Goal: Task Accomplishment & Management: Manage account settings

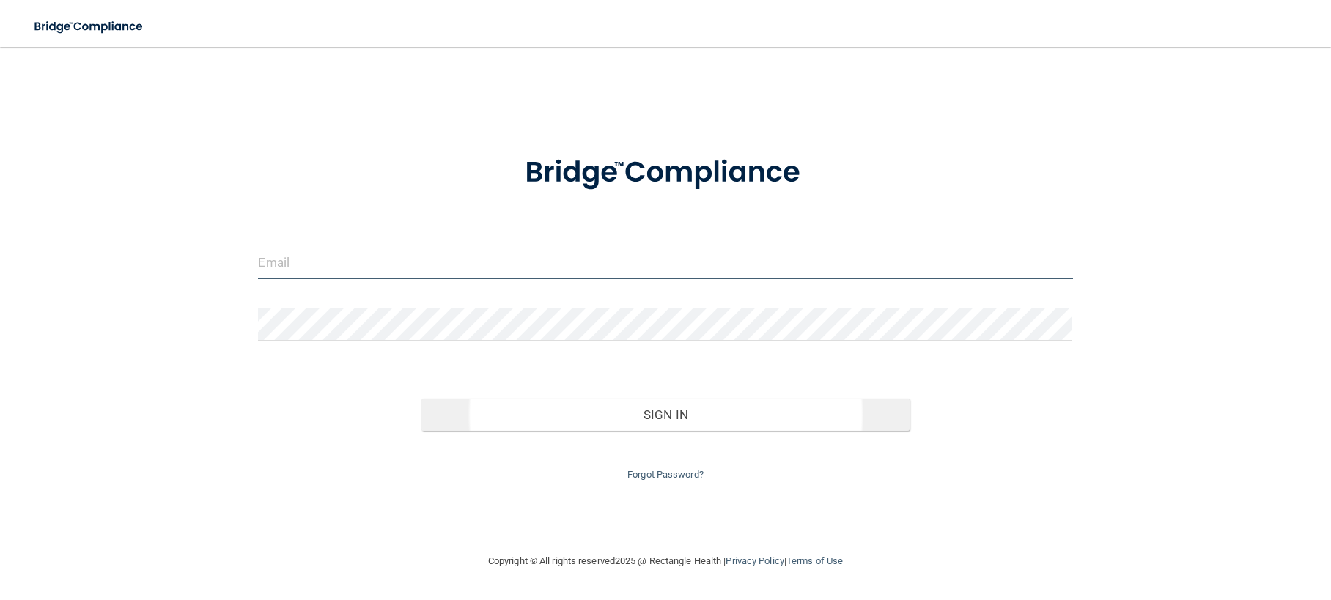
type input "[EMAIL_ADDRESS][DOMAIN_NAME]"
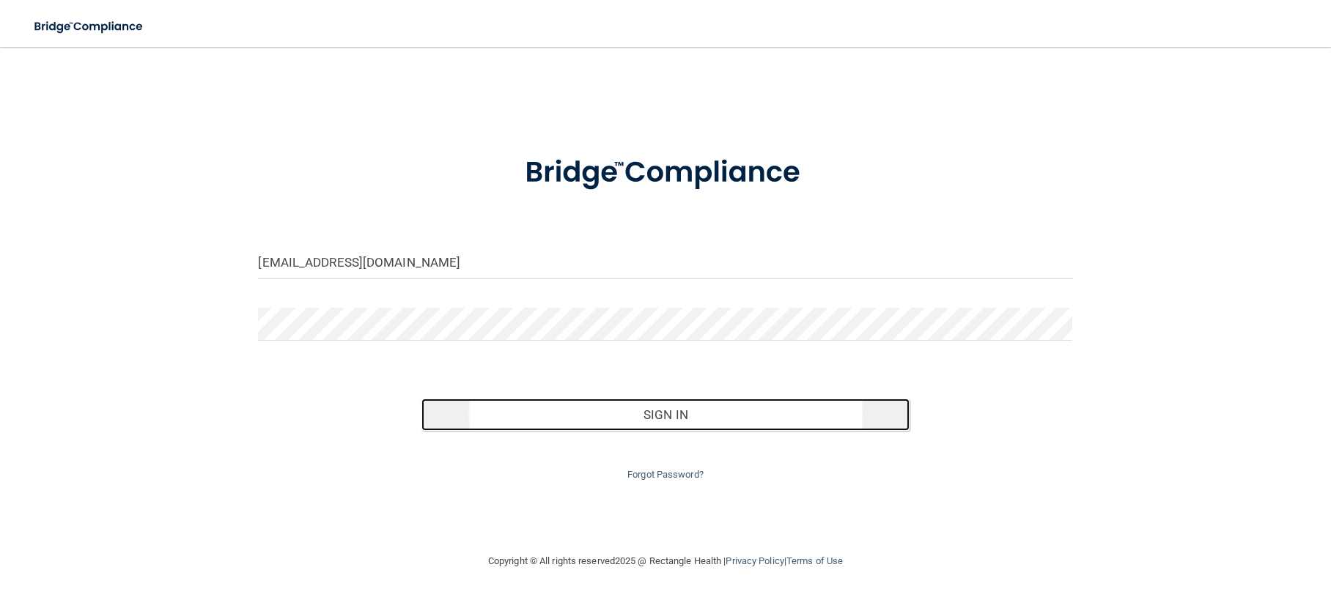
click at [638, 411] on button "Sign In" at bounding box center [665, 415] width 489 height 32
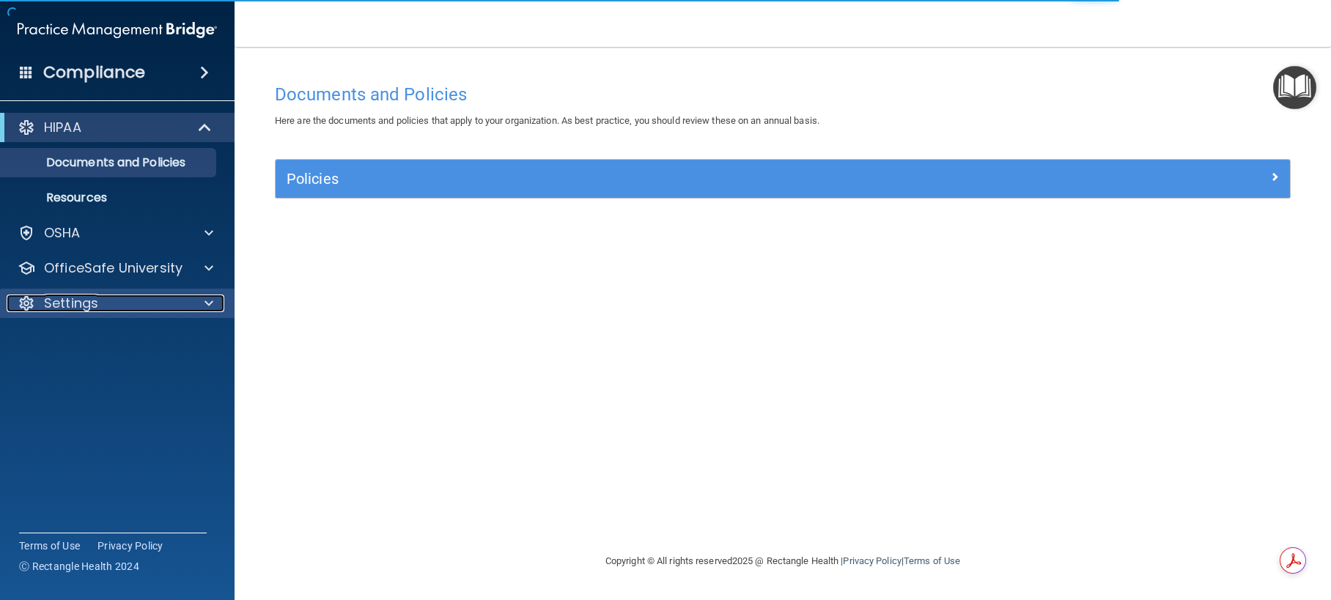
click at [206, 301] on span at bounding box center [208, 304] width 9 height 18
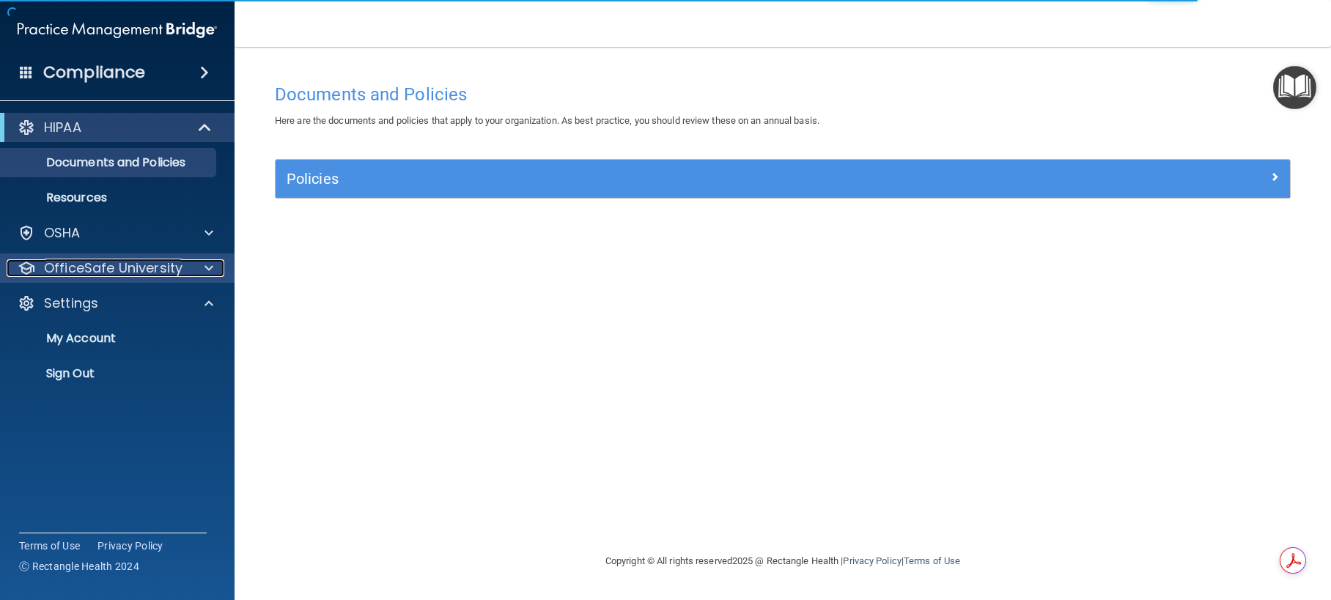
click at [206, 275] on span at bounding box center [208, 268] width 9 height 18
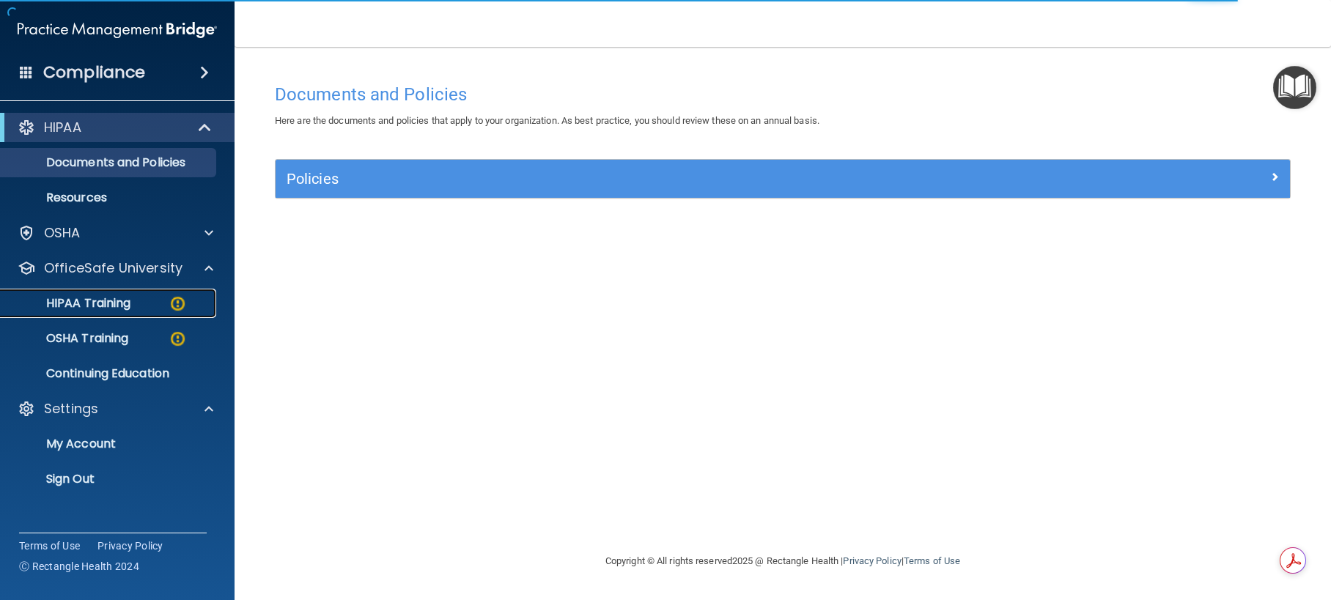
click at [179, 302] on img at bounding box center [178, 304] width 18 height 18
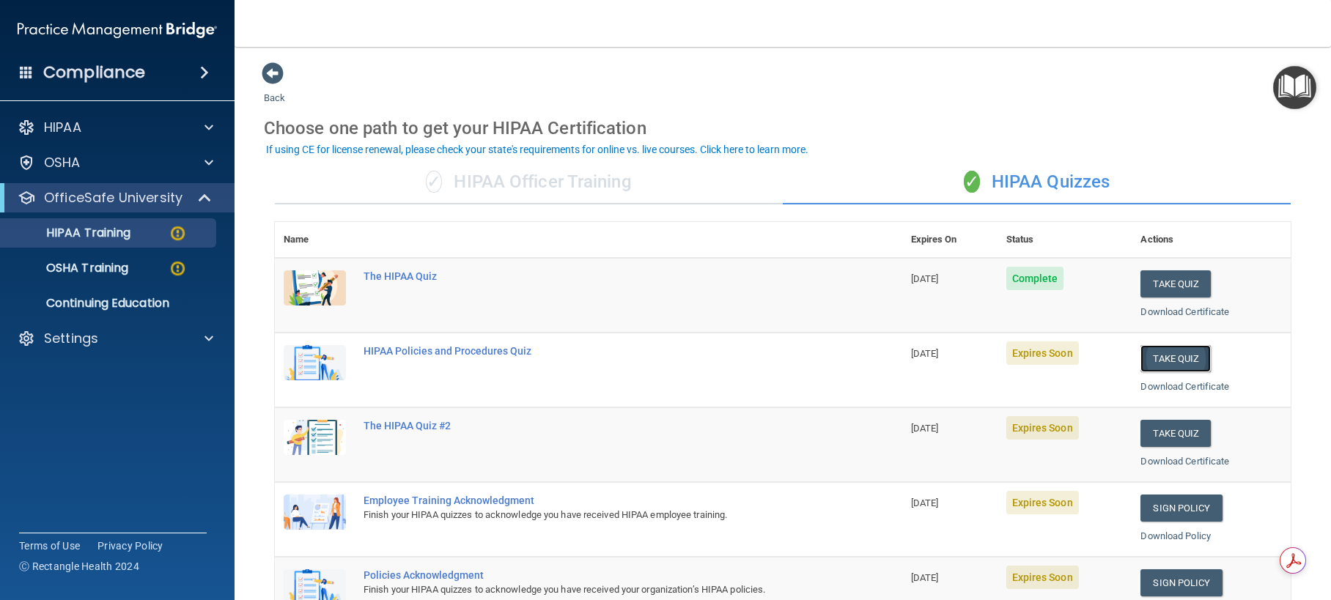
click at [1164, 357] on button "Take Quiz" at bounding box center [1175, 358] width 70 height 27
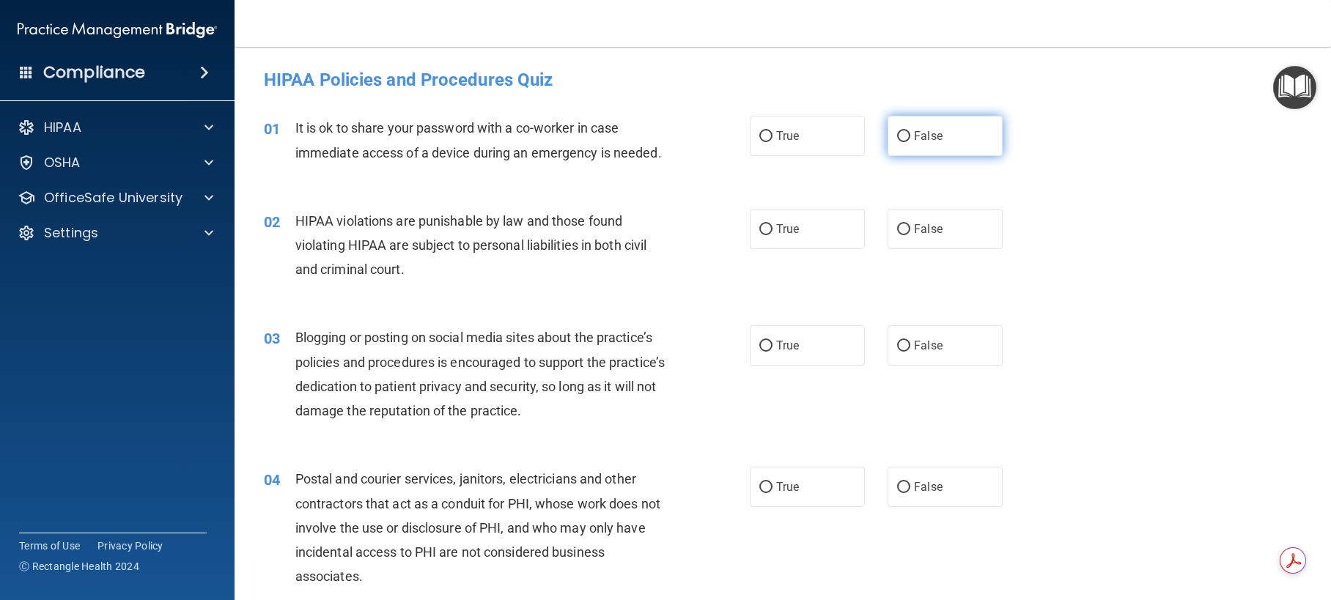
drag, startPoint x: 895, startPoint y: 134, endPoint x: 898, endPoint y: 150, distance: 16.5
click at [898, 133] on input "False" at bounding box center [903, 136] width 13 height 11
radio input "true"
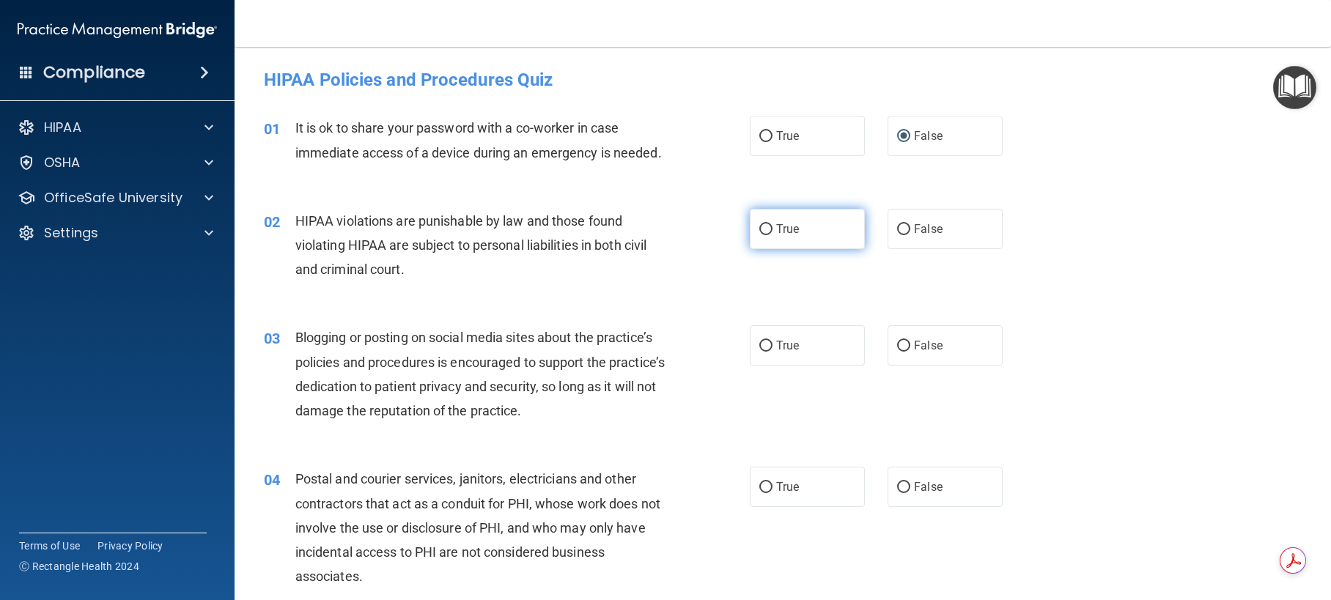
click at [759, 235] on input "True" at bounding box center [765, 229] width 13 height 11
radio input "true"
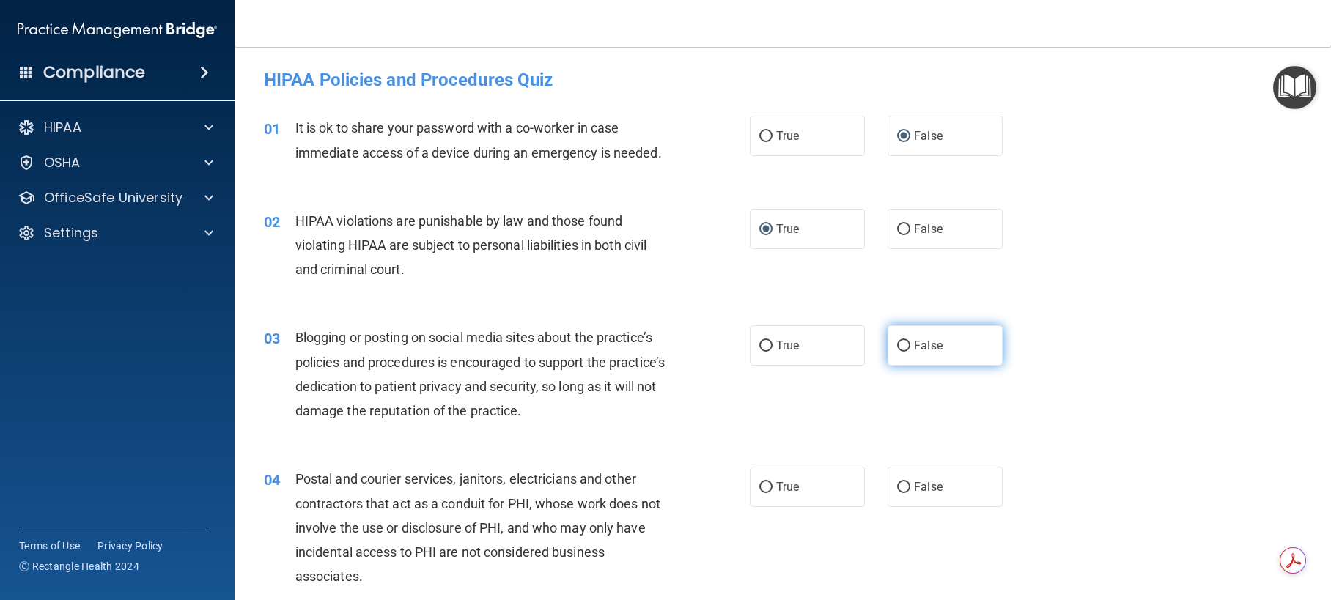
click at [898, 352] on input "False" at bounding box center [903, 346] width 13 height 11
radio input "true"
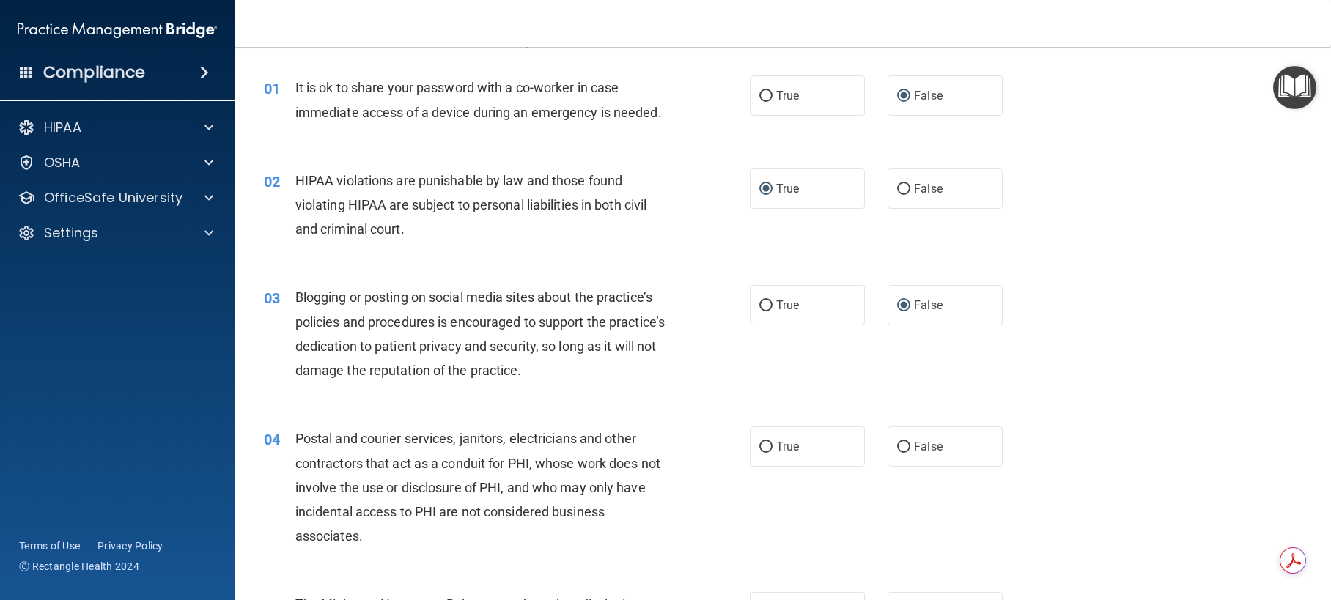
scroll to position [73, 0]
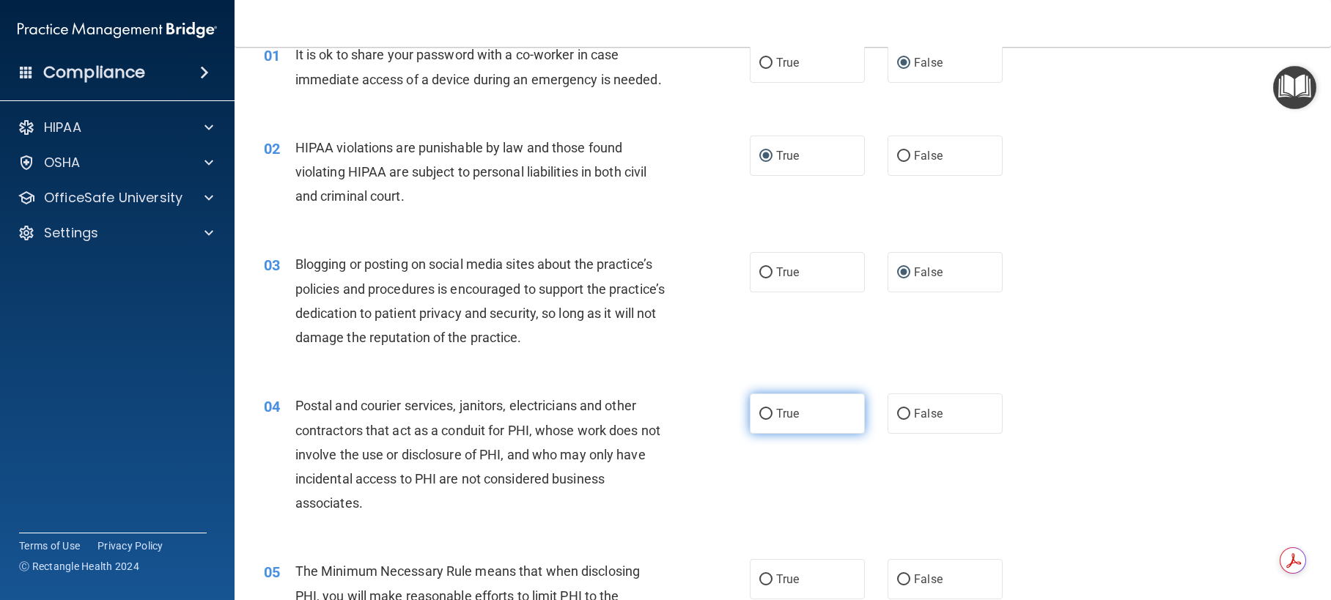
click at [761, 420] on input "True" at bounding box center [765, 414] width 13 height 11
radio input "true"
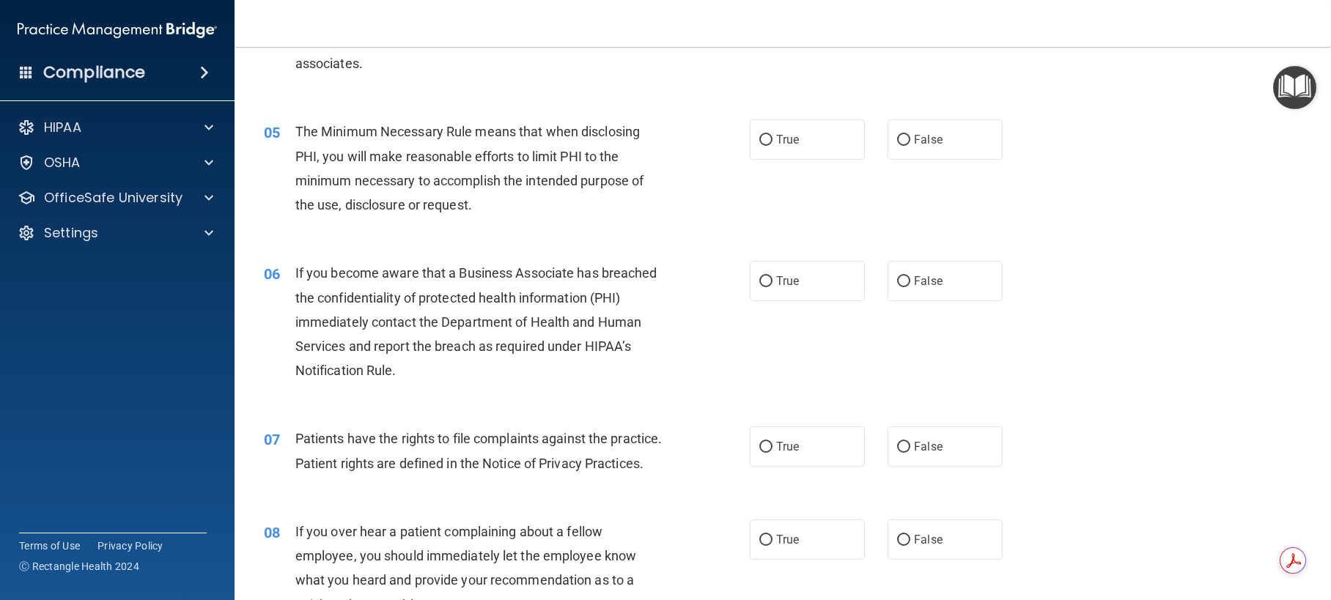
scroll to position [586, 0]
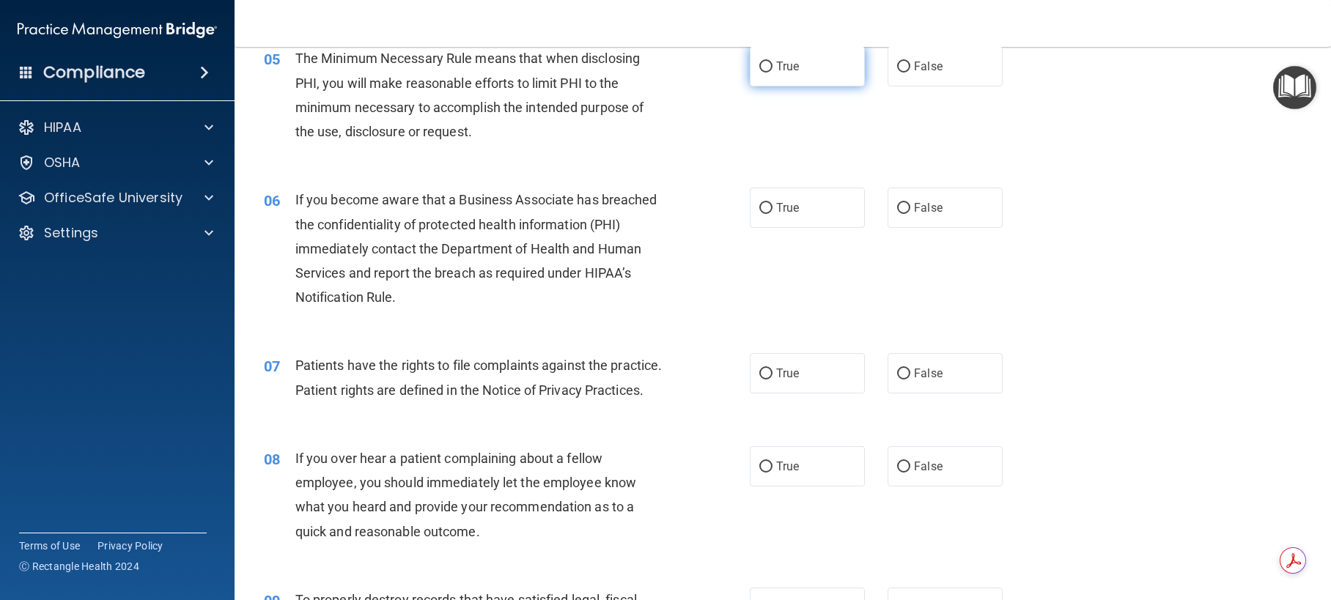
click at [759, 73] on input "True" at bounding box center [765, 67] width 13 height 11
radio input "true"
click at [762, 214] on input "True" at bounding box center [765, 208] width 13 height 11
radio input "true"
click at [760, 380] on input "True" at bounding box center [765, 374] width 13 height 11
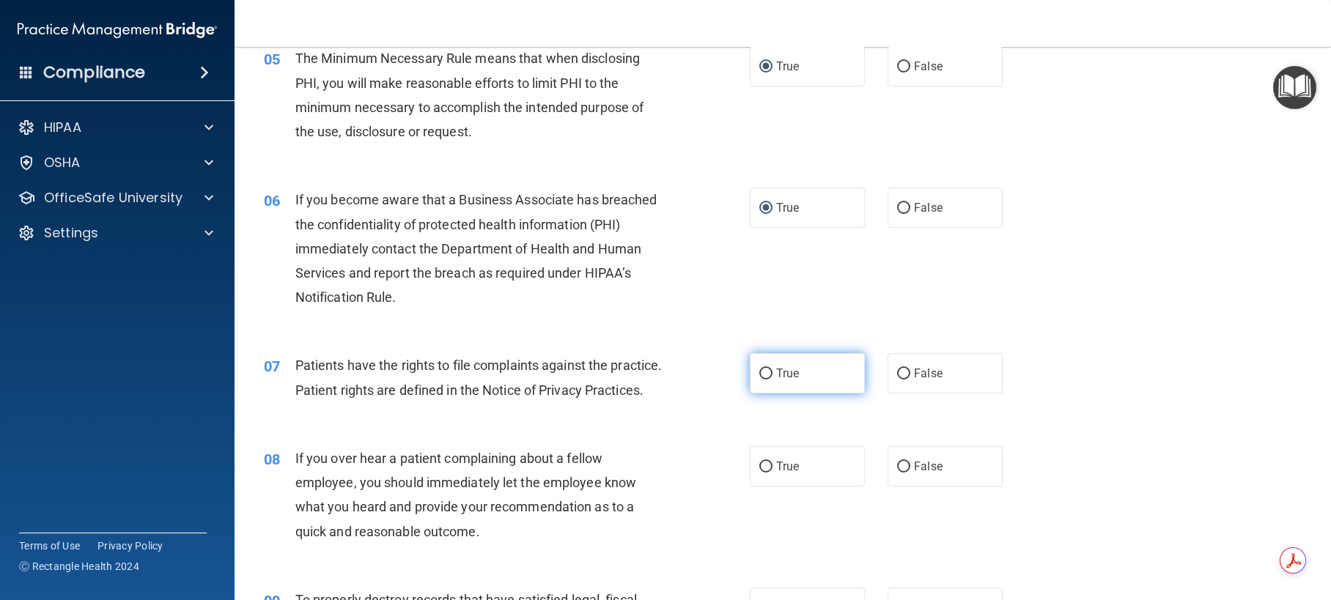
radio input "true"
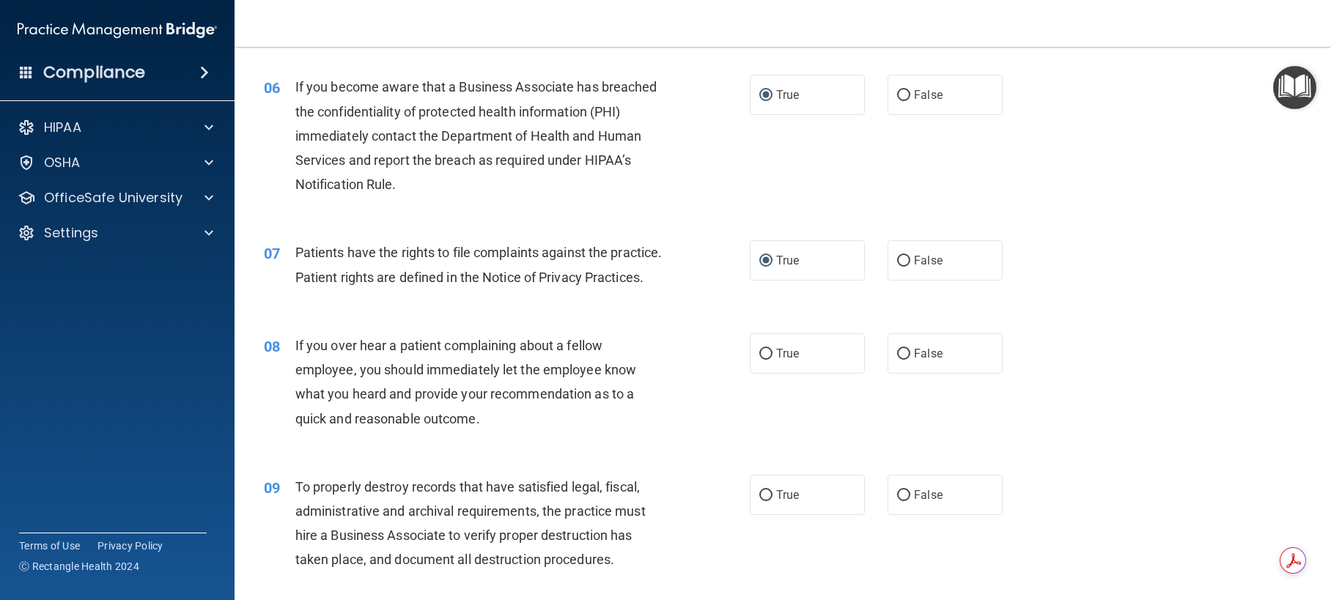
scroll to position [733, 0]
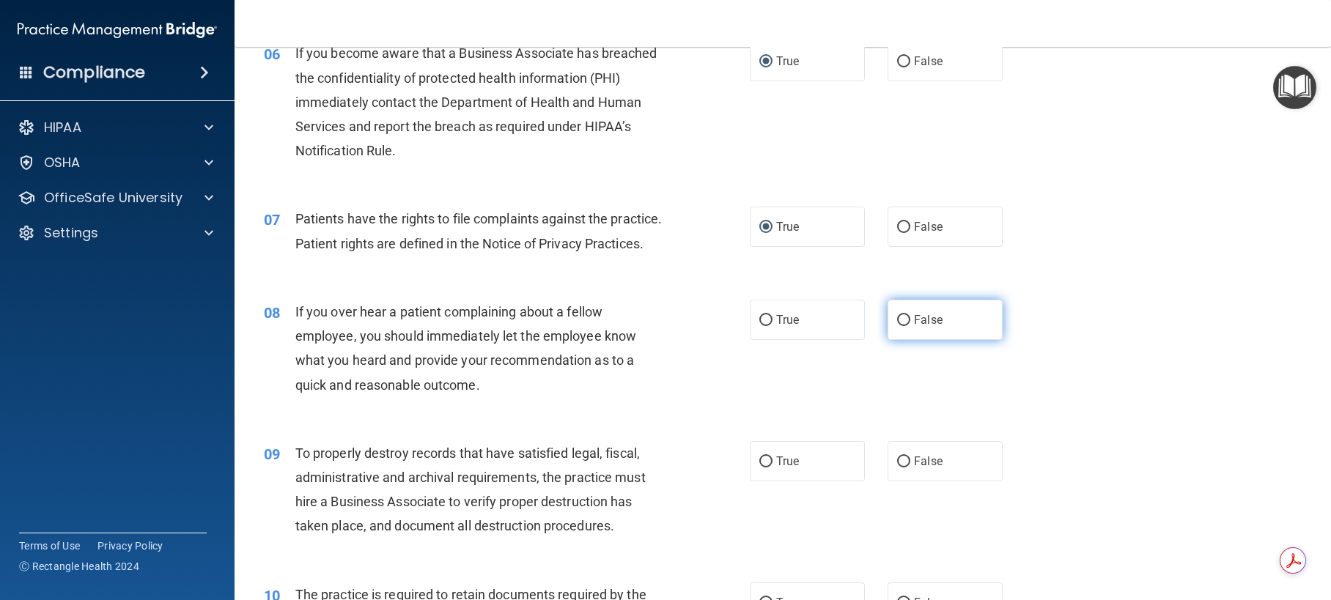
click at [897, 326] on input "False" at bounding box center [903, 320] width 13 height 11
radio input "true"
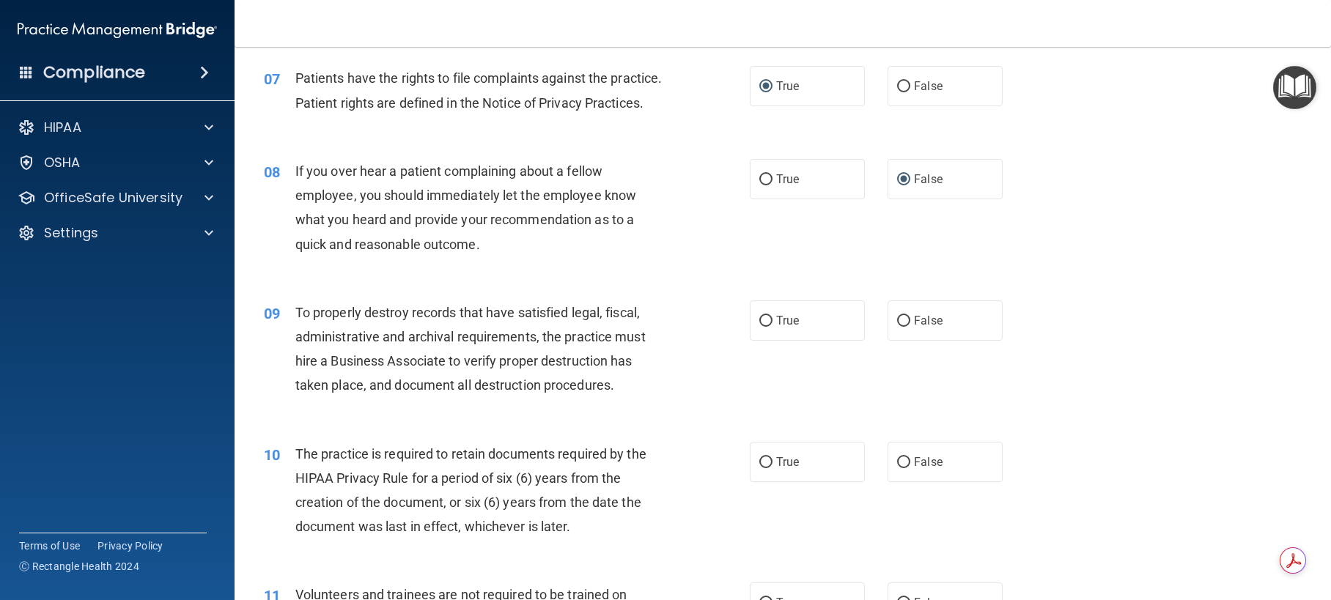
scroll to position [879, 0]
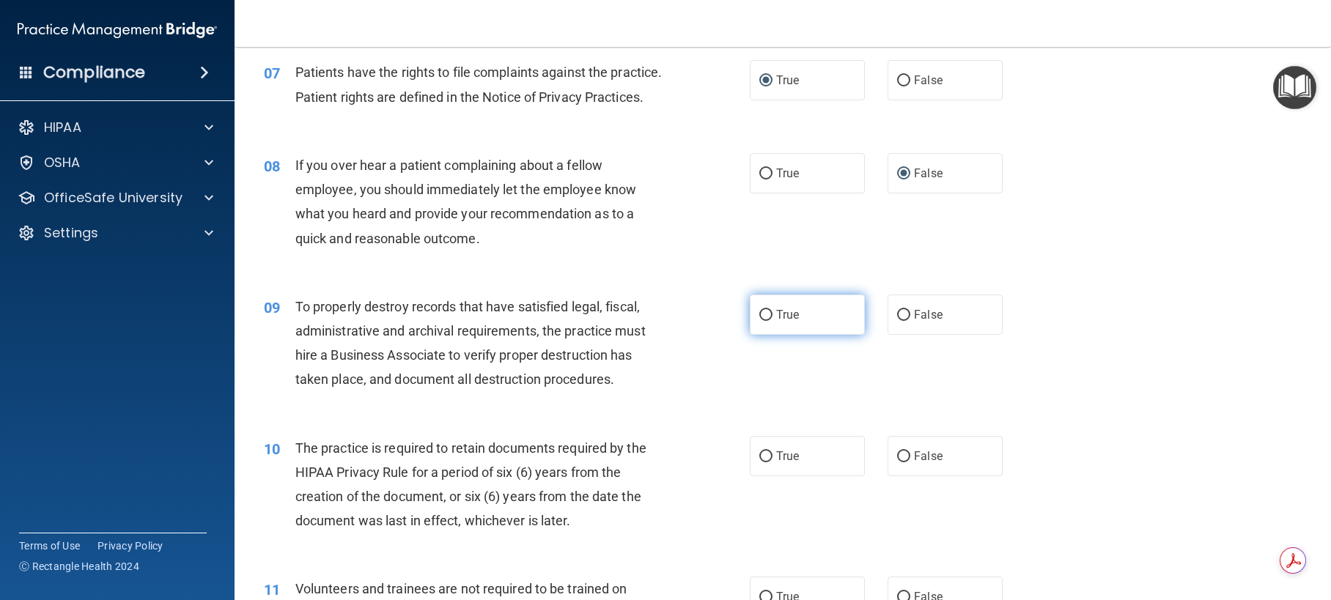
click at [759, 321] on input "True" at bounding box center [765, 315] width 13 height 11
radio input "true"
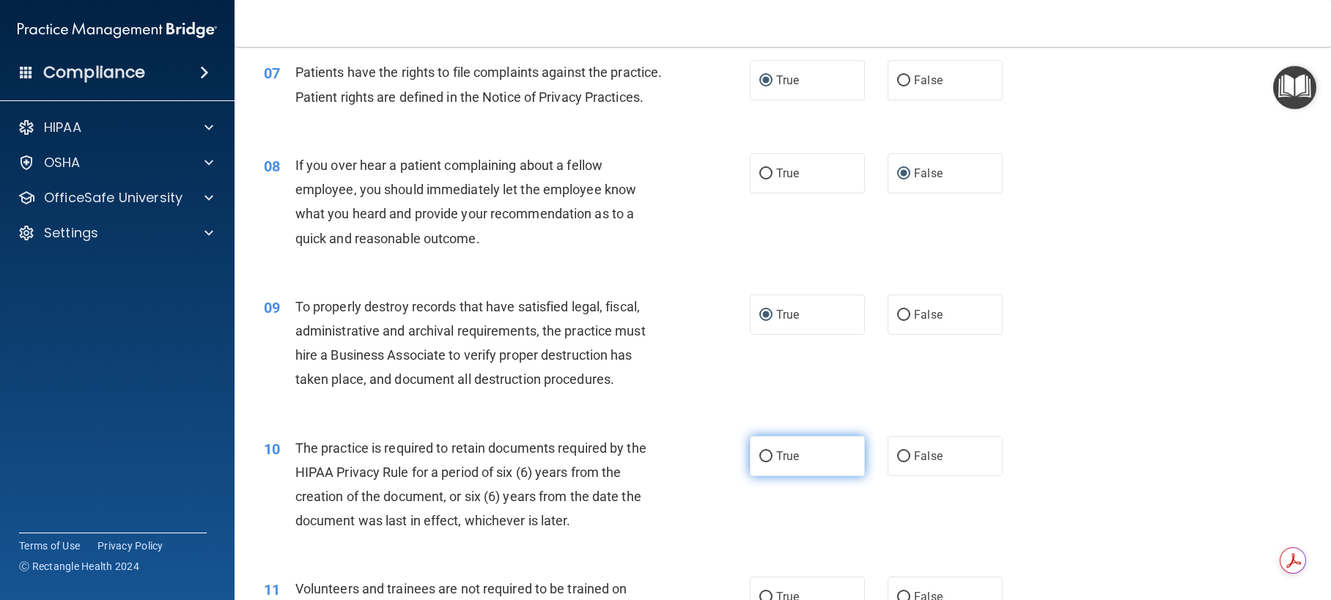
click at [762, 462] on input "True" at bounding box center [765, 456] width 13 height 11
radio input "true"
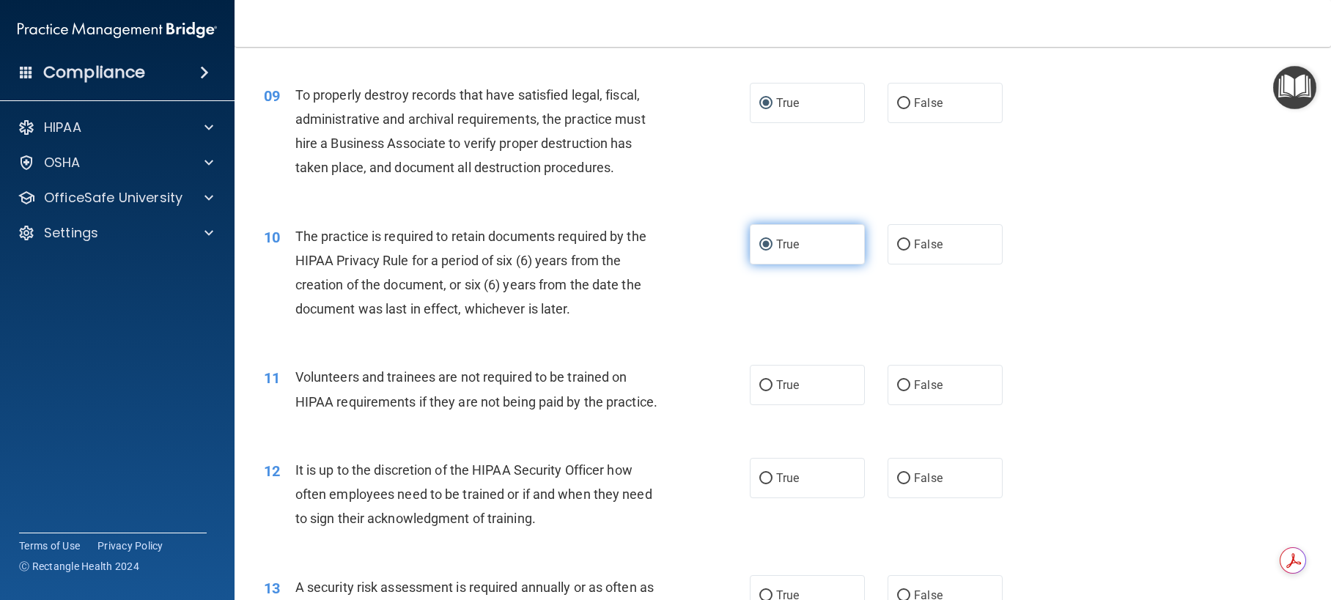
scroll to position [1099, 0]
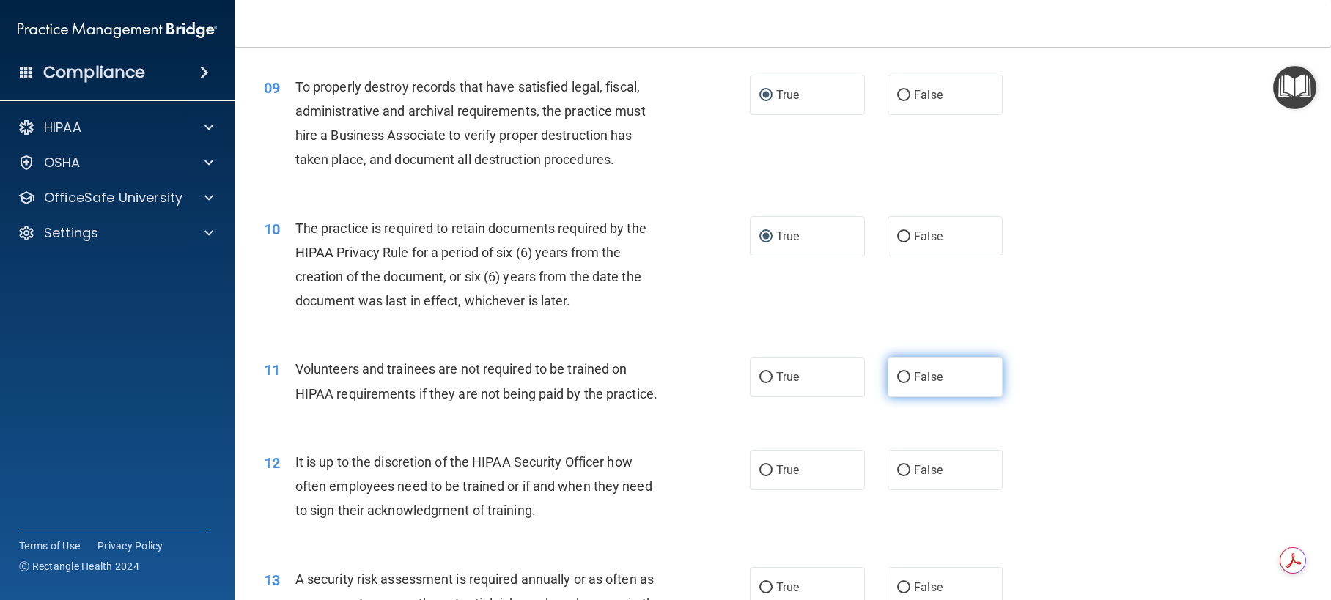
click at [898, 383] on input "False" at bounding box center [903, 377] width 13 height 11
radio input "true"
click at [900, 476] on input "False" at bounding box center [903, 470] width 13 height 11
radio input "true"
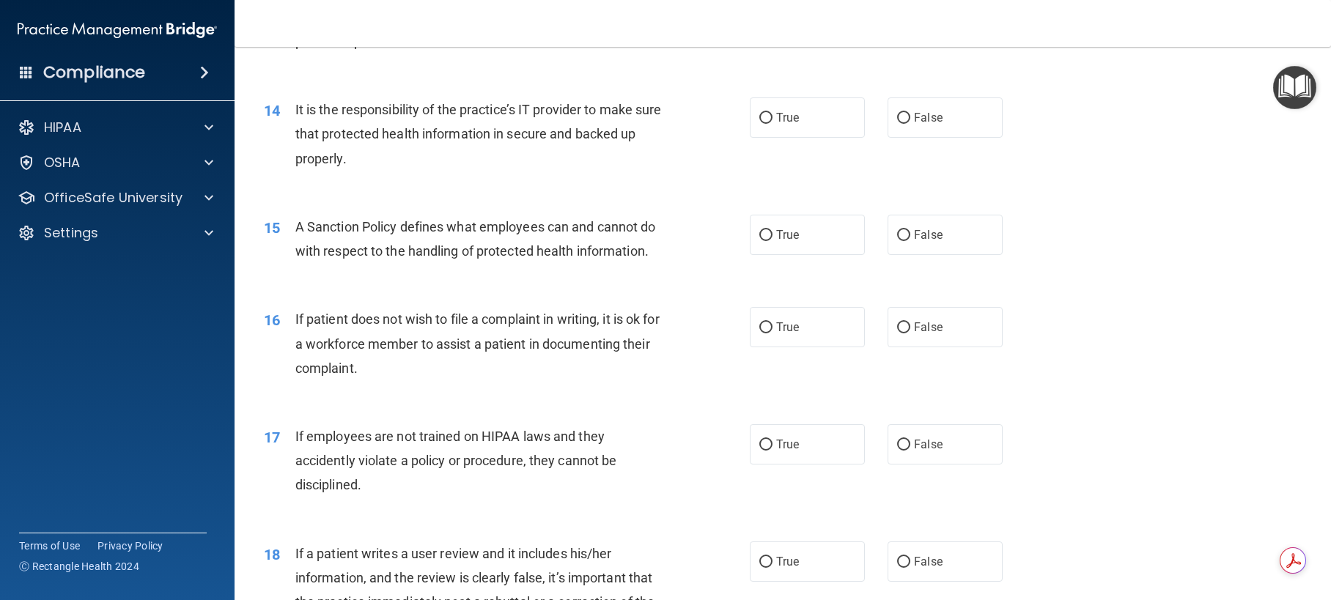
scroll to position [1612, 0]
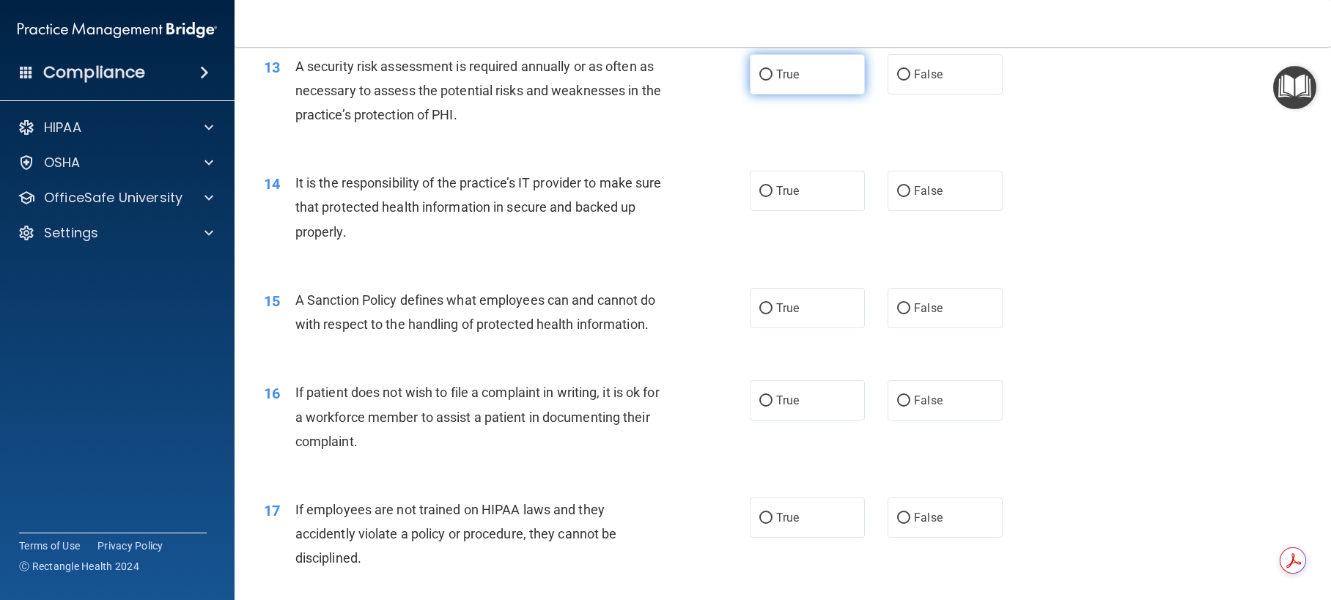
click at [761, 81] on input "True" at bounding box center [765, 75] width 13 height 11
radio input "true"
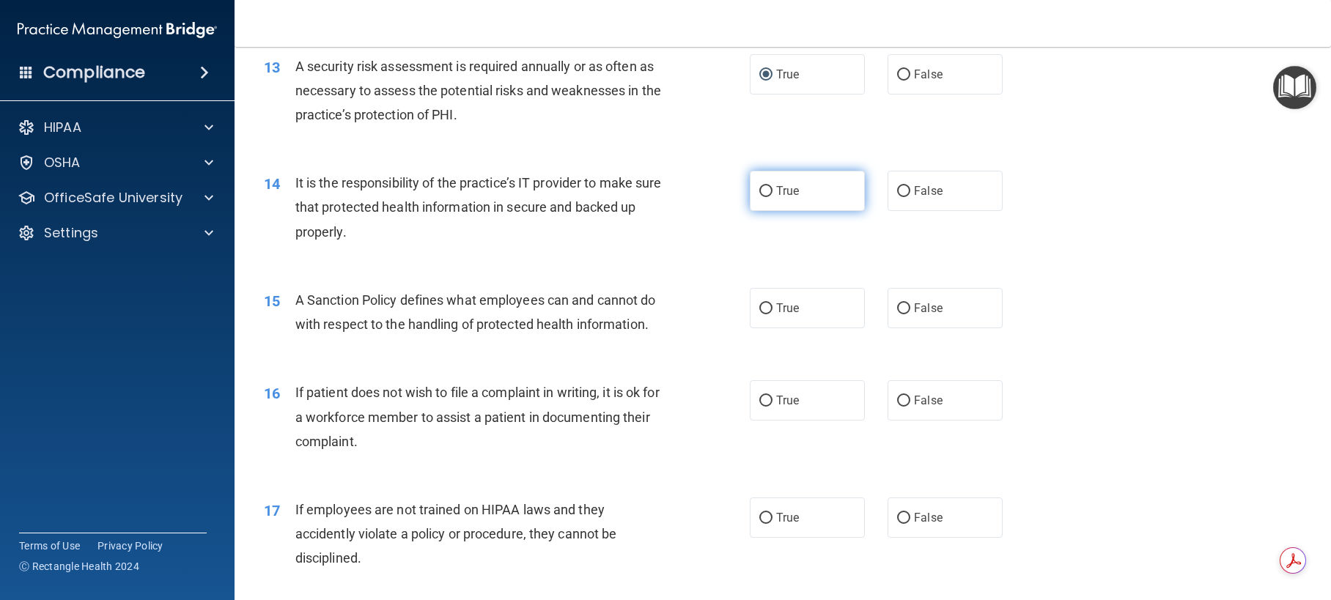
click at [762, 197] on input "True" at bounding box center [765, 191] width 13 height 11
radio input "true"
click at [759, 314] on input "True" at bounding box center [765, 308] width 13 height 11
radio input "true"
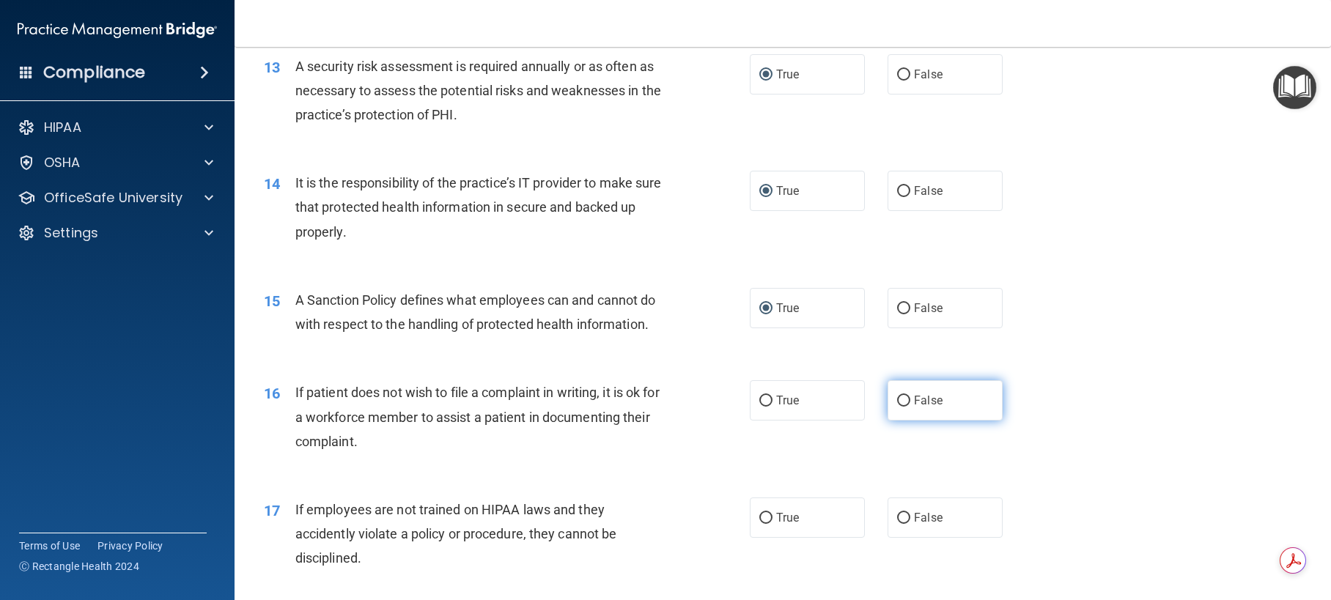
click at [900, 407] on input "False" at bounding box center [903, 401] width 13 height 11
radio input "true"
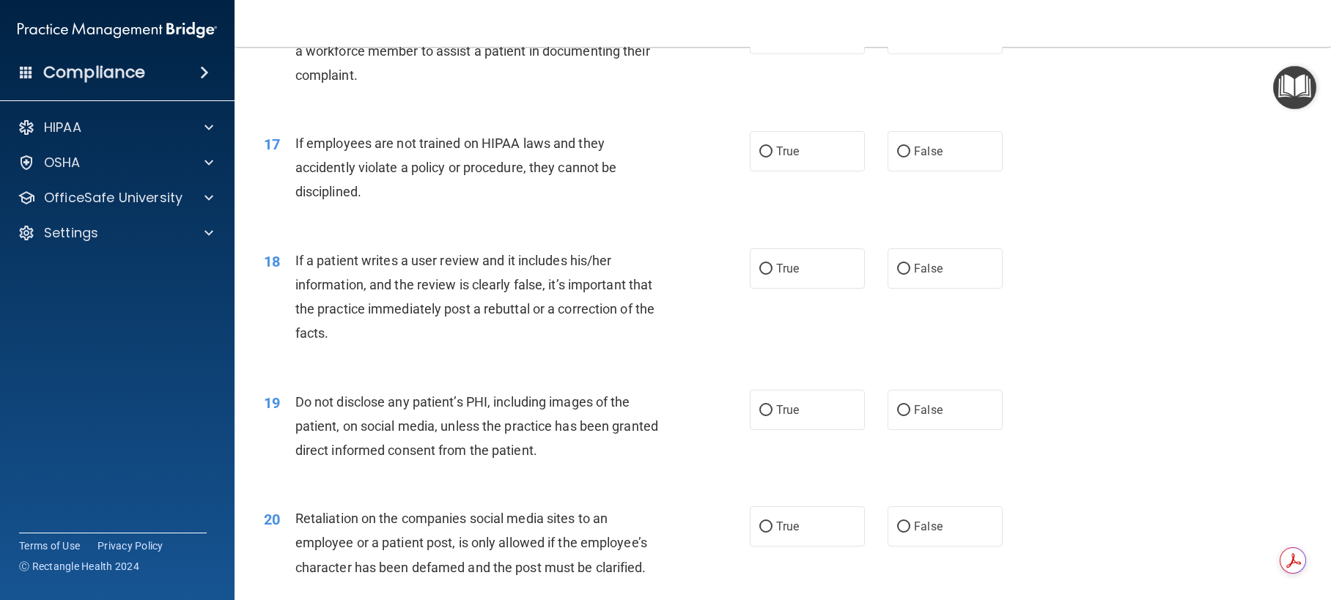
scroll to position [2052, 0]
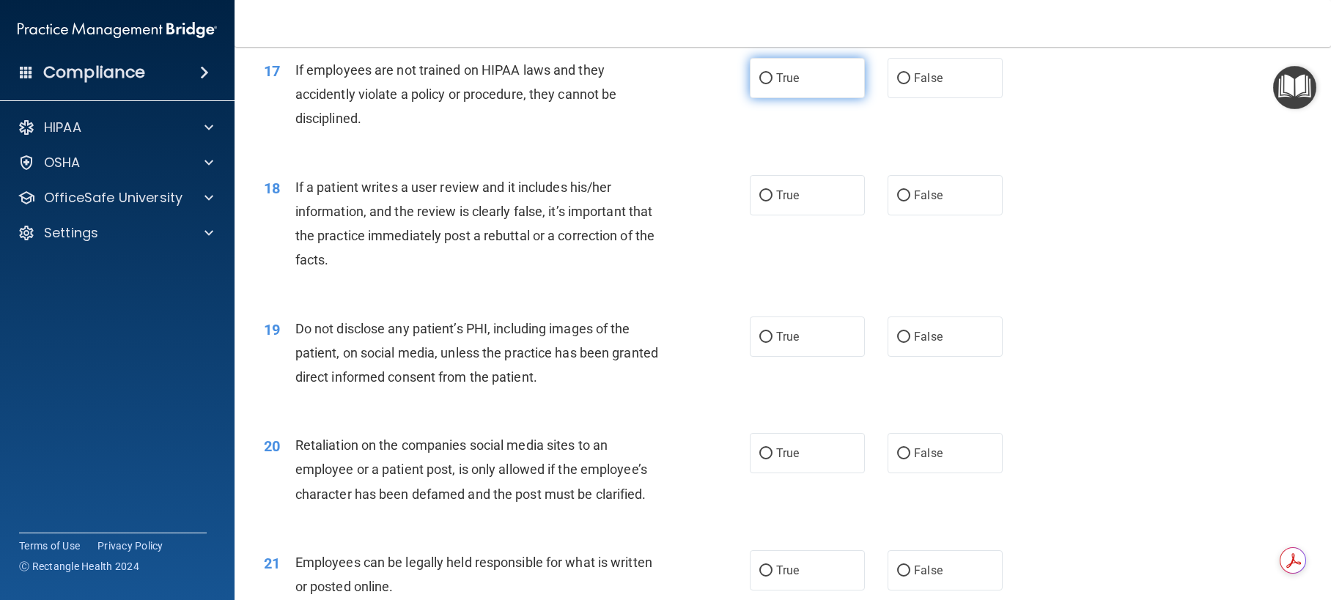
click at [759, 84] on input "True" at bounding box center [765, 78] width 13 height 11
radio input "true"
click at [761, 202] on input "True" at bounding box center [765, 196] width 13 height 11
radio input "true"
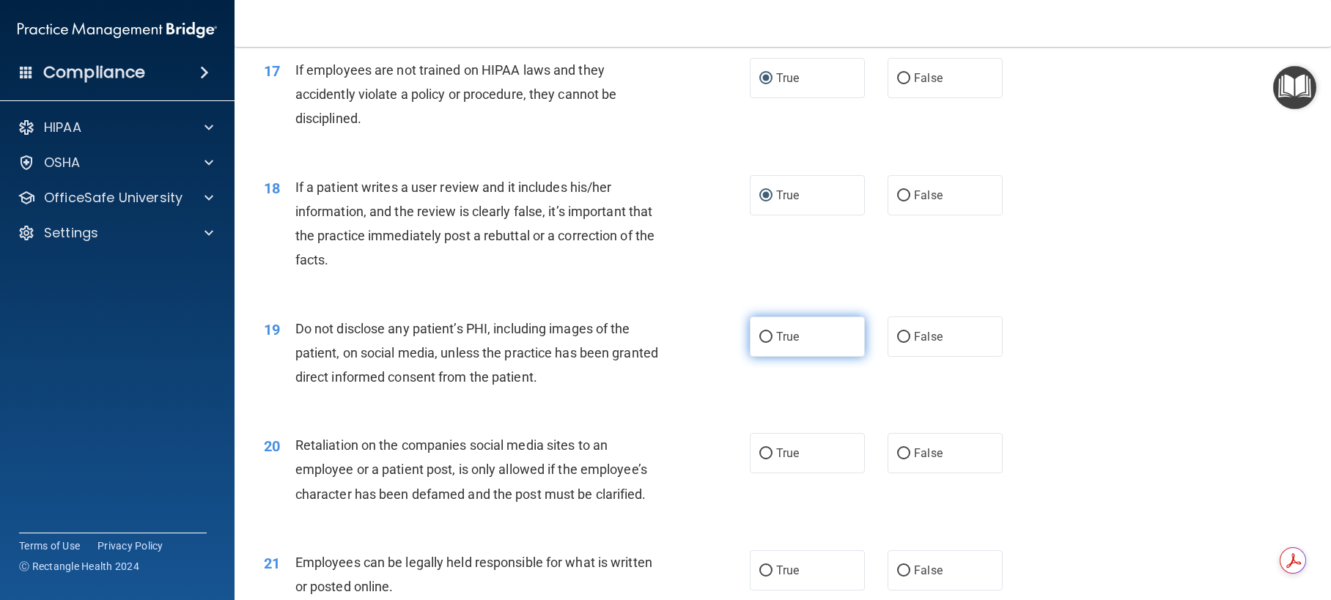
click at [759, 343] on input "True" at bounding box center [765, 337] width 13 height 11
radio input "true"
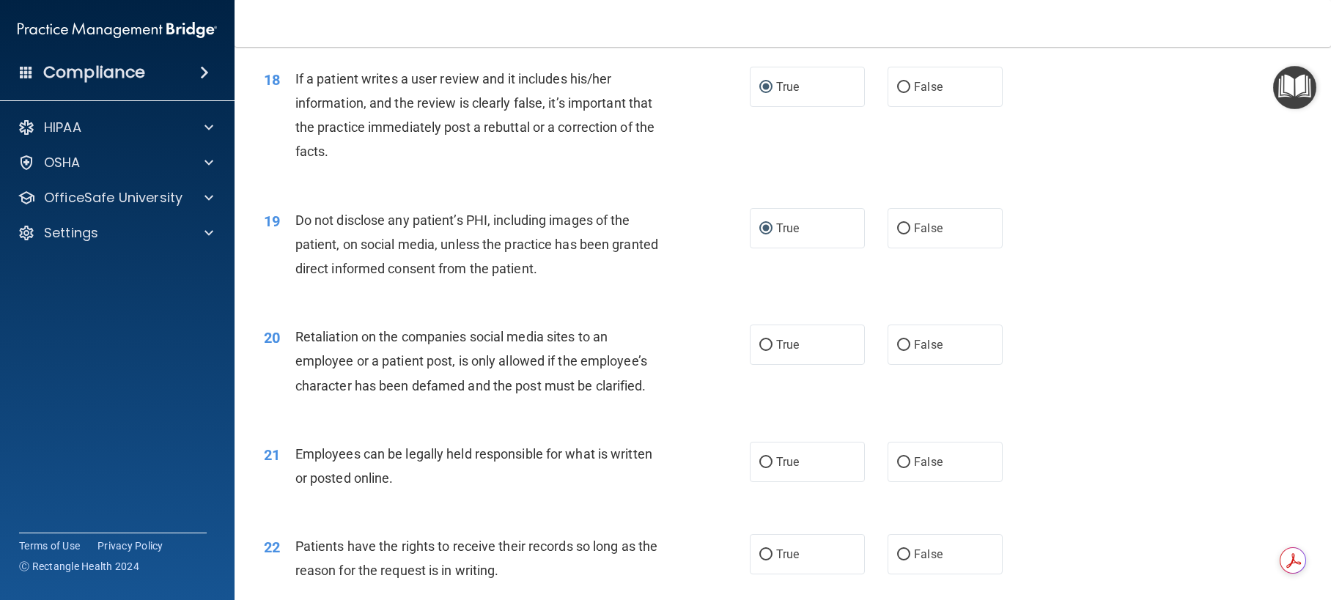
scroll to position [2198, 0]
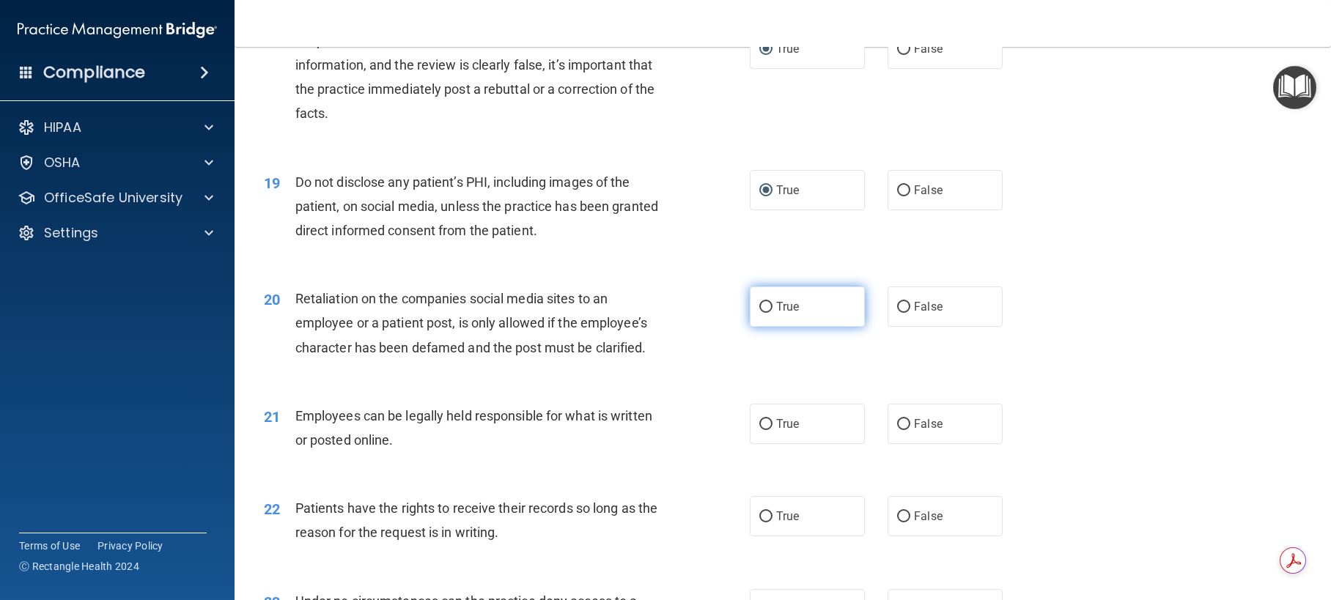
click at [762, 313] on input "True" at bounding box center [765, 307] width 13 height 11
radio input "true"
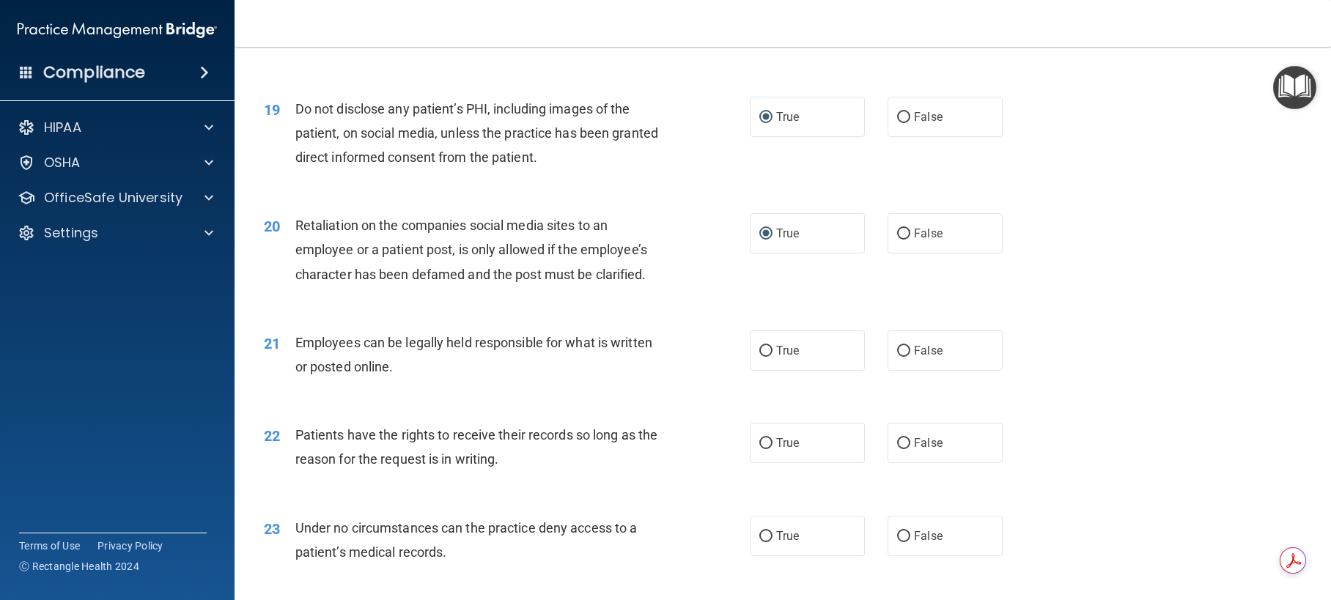
scroll to position [2345, 0]
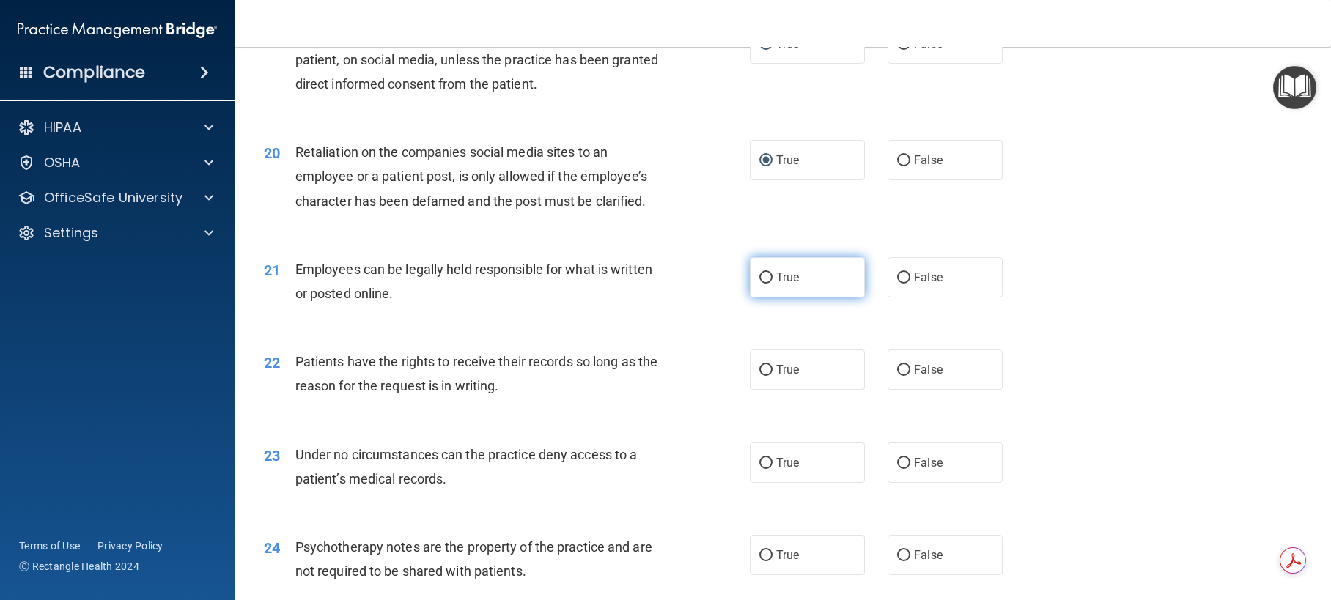
click at [759, 284] on input "True" at bounding box center [765, 278] width 13 height 11
radio input "true"
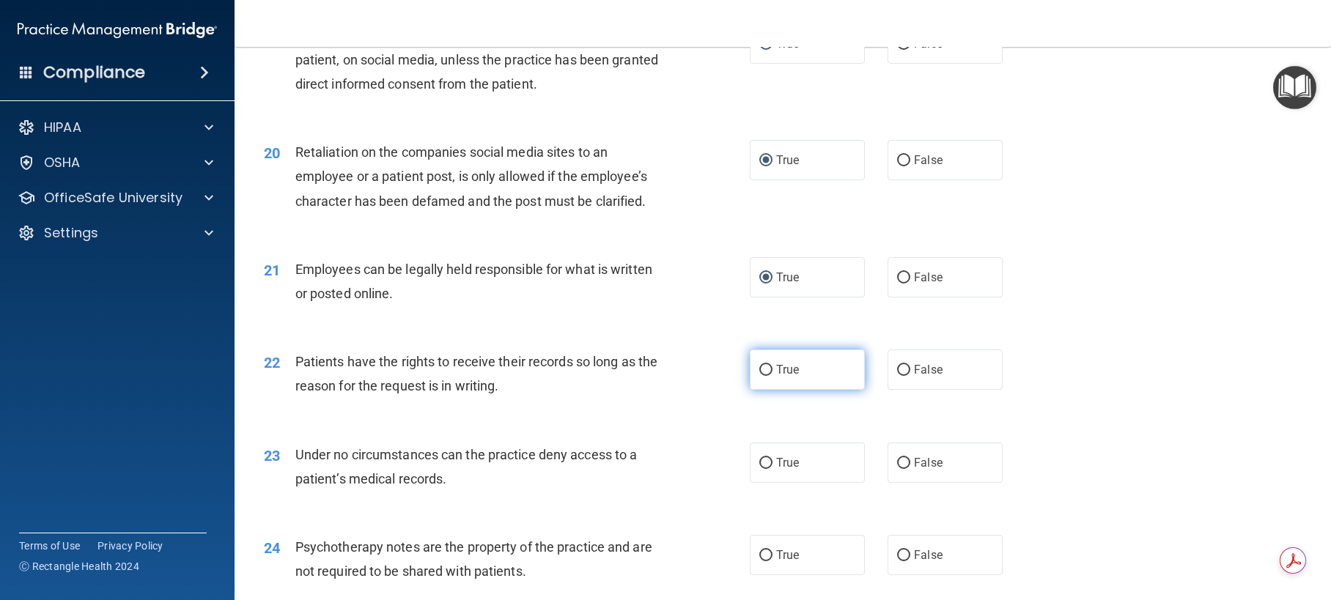
click at [759, 376] on input "True" at bounding box center [765, 370] width 13 height 11
radio input "true"
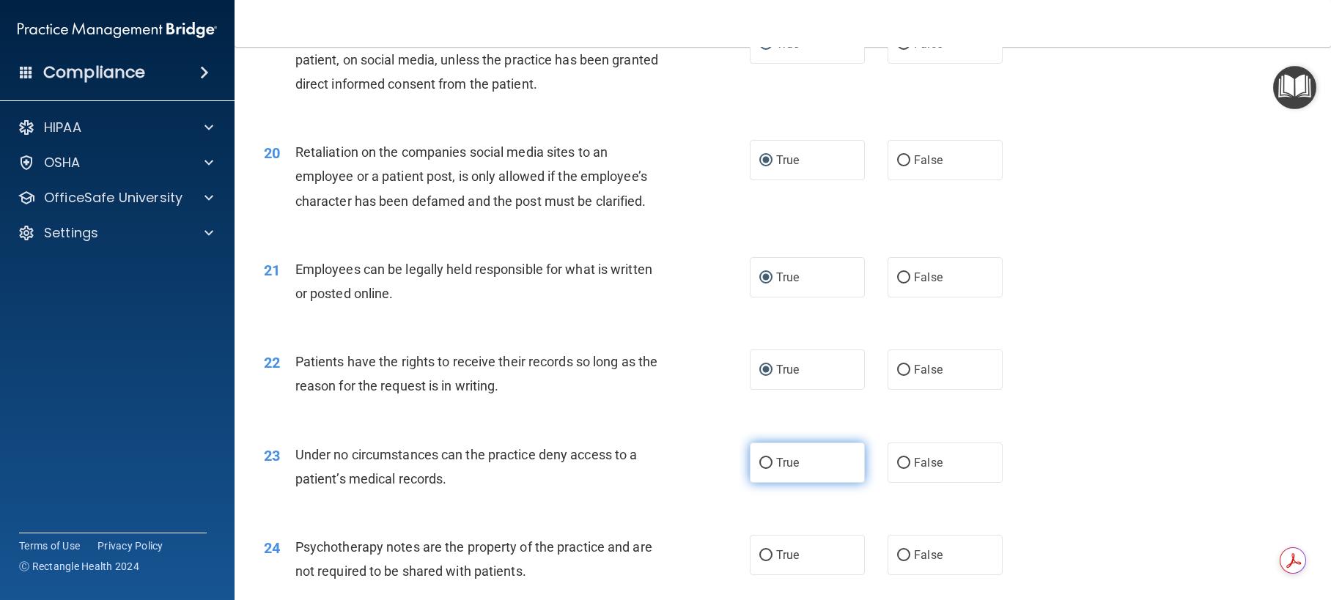
click at [759, 469] on input "True" at bounding box center [765, 463] width 13 height 11
radio input "true"
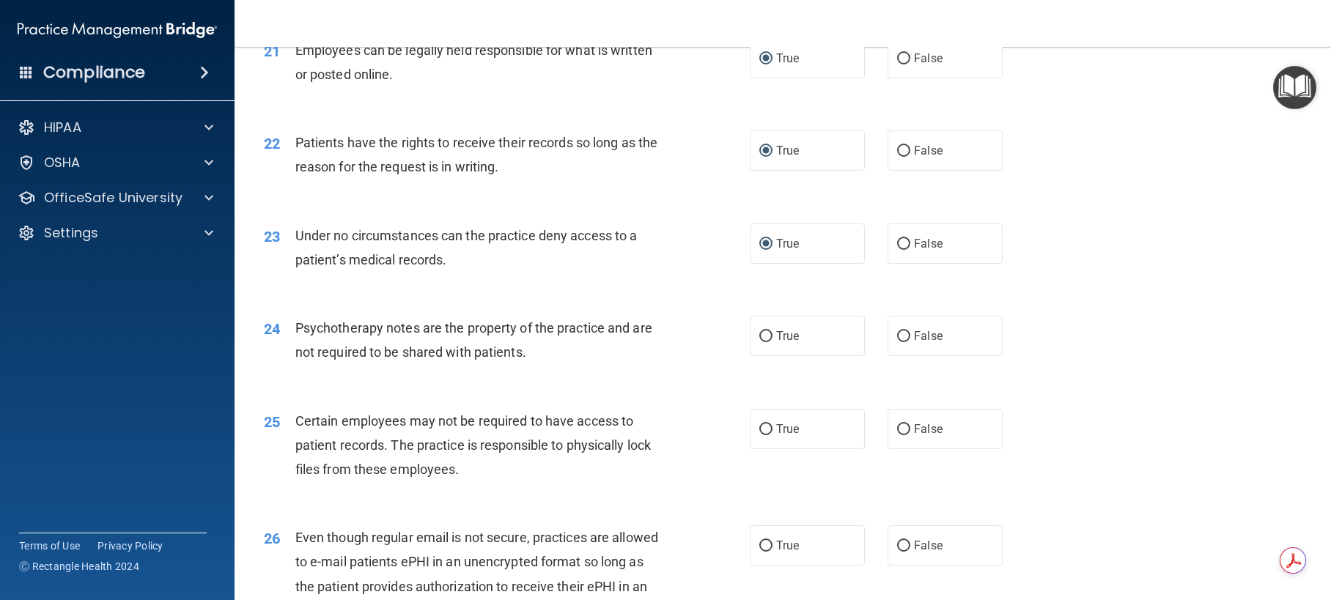
scroll to position [2565, 0]
click at [898, 341] on input "False" at bounding box center [903, 335] width 13 height 11
radio input "true"
click at [764, 435] on input "True" at bounding box center [765, 429] width 13 height 11
radio input "true"
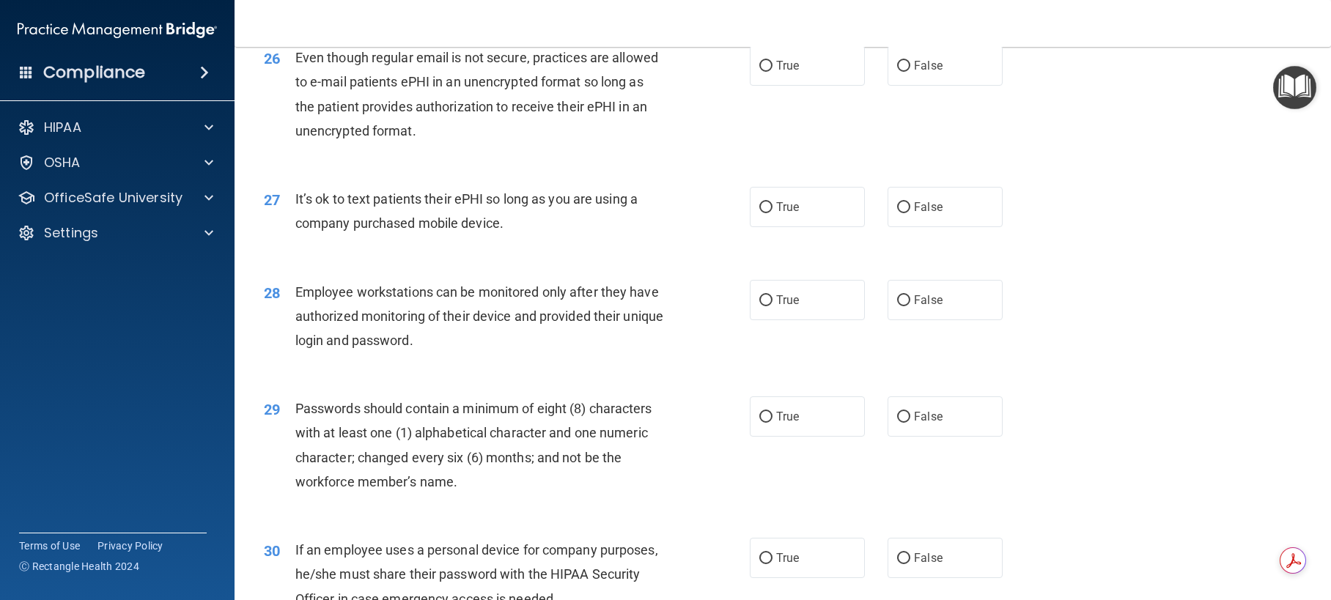
scroll to position [3078, 0]
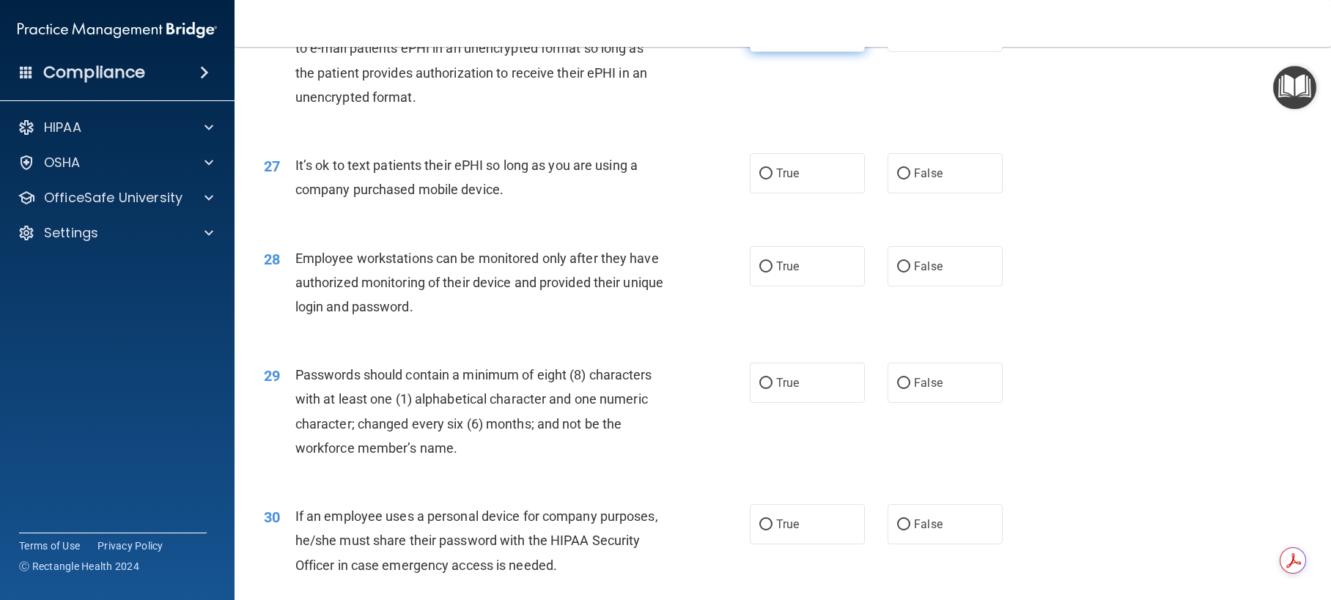
click at [763, 38] on input "True" at bounding box center [765, 32] width 13 height 11
radio input "true"
click at [762, 180] on input "True" at bounding box center [765, 174] width 13 height 11
radio input "true"
click at [899, 273] on input "False" at bounding box center [903, 267] width 13 height 11
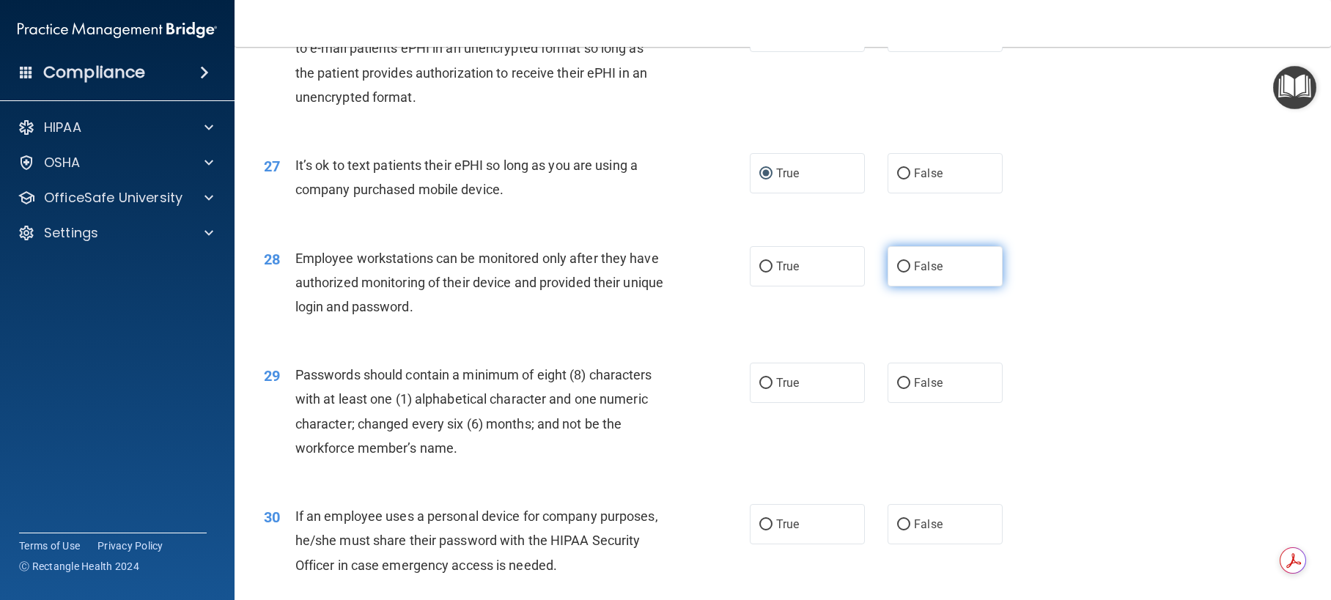
radio input "true"
click at [761, 389] on input "True" at bounding box center [765, 383] width 13 height 11
radio input "true"
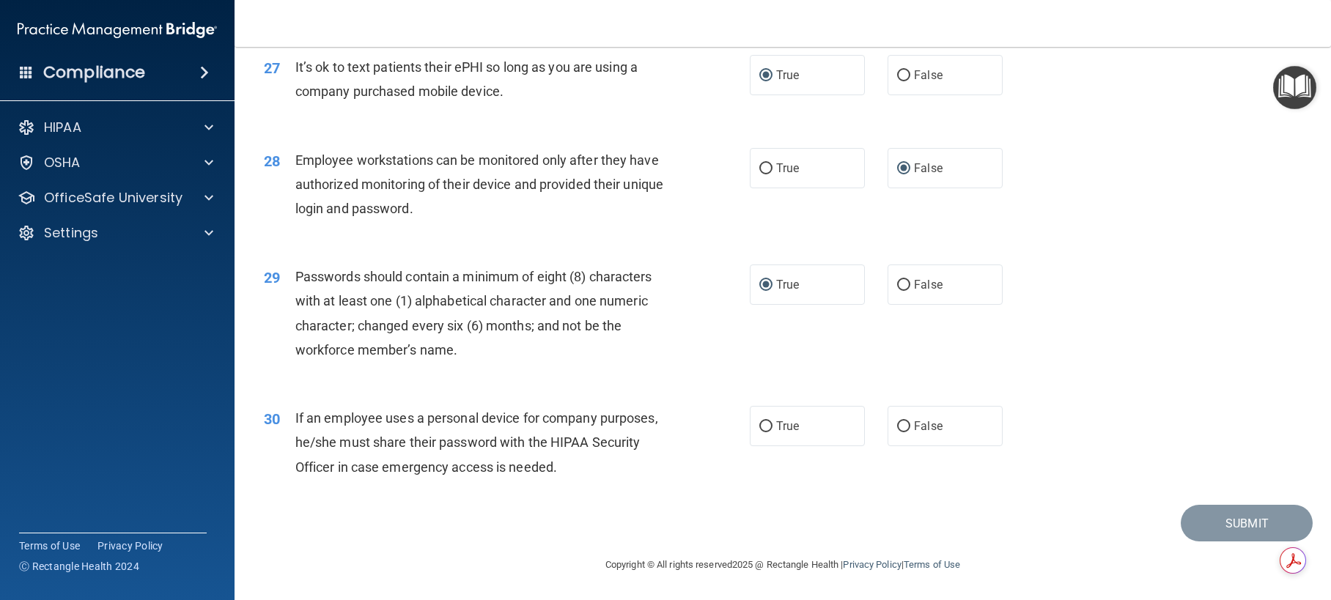
scroll to position [3224, 0]
click at [897, 429] on input "False" at bounding box center [903, 426] width 13 height 11
radio input "true"
click at [1239, 521] on button "Submit" at bounding box center [1246, 523] width 132 height 37
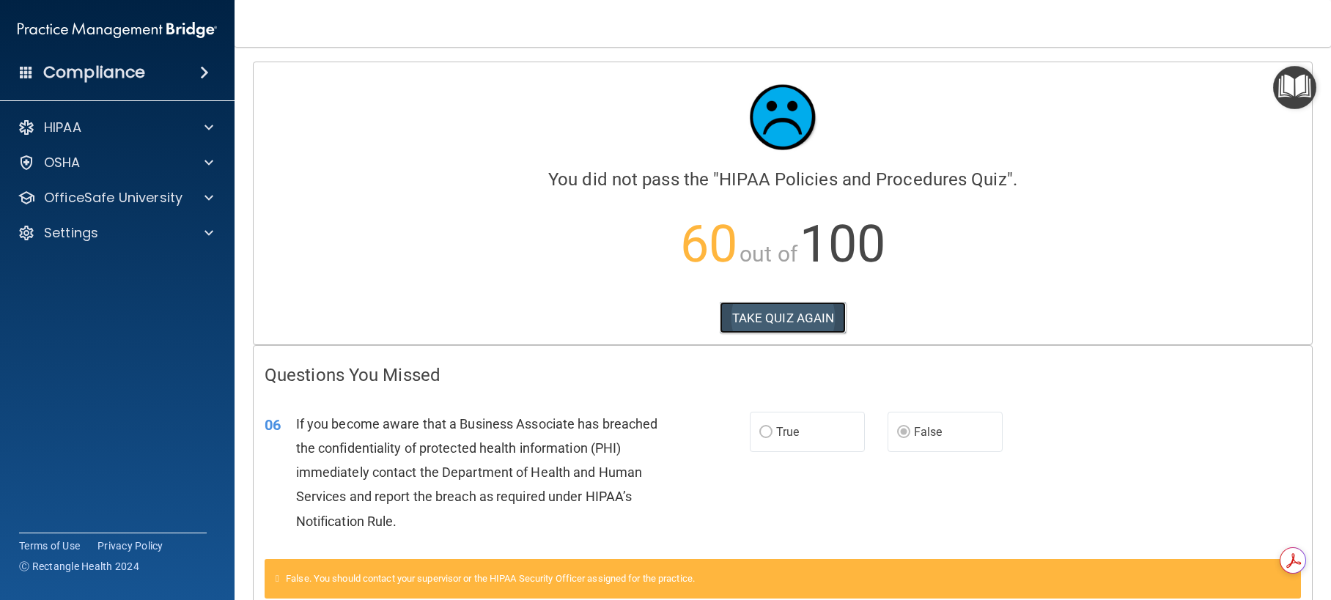
click at [788, 319] on button "TAKE QUIZ AGAIN" at bounding box center [783, 318] width 127 height 32
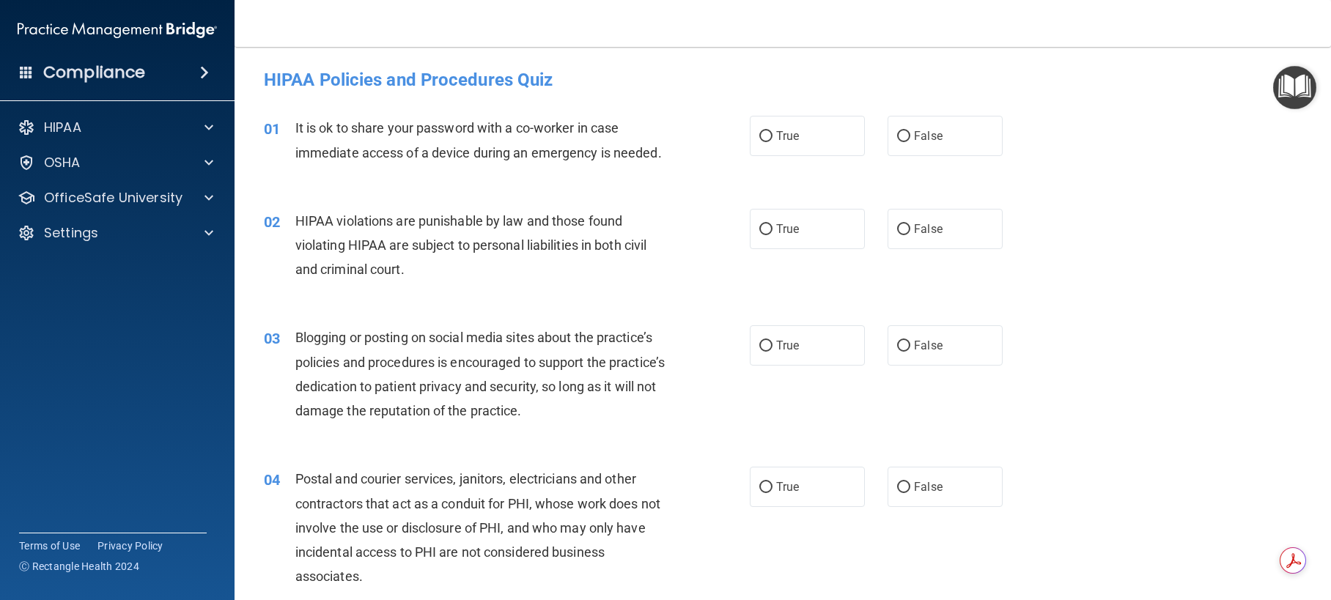
drag, startPoint x: 895, startPoint y: 128, endPoint x: 886, endPoint y: 158, distance: 30.6
click at [896, 127] on label "False" at bounding box center [944, 136] width 115 height 40
click at [897, 131] on input "False" at bounding box center [903, 136] width 13 height 11
radio input "true"
click at [759, 235] on input "True" at bounding box center [765, 229] width 13 height 11
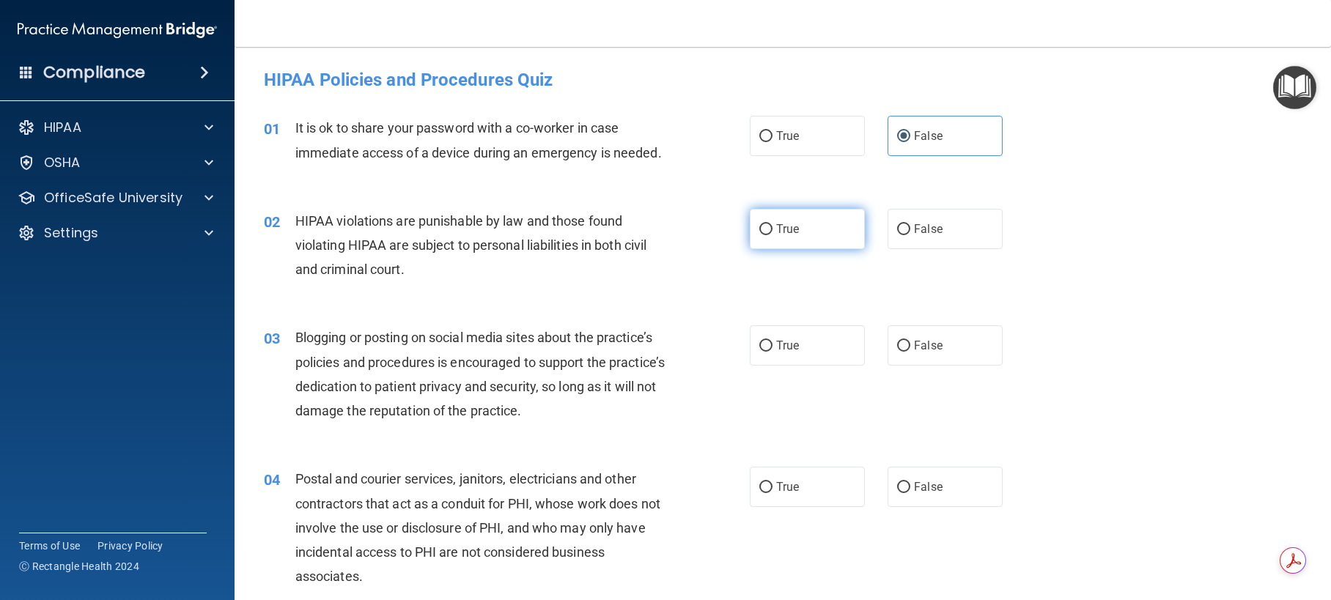
radio input "true"
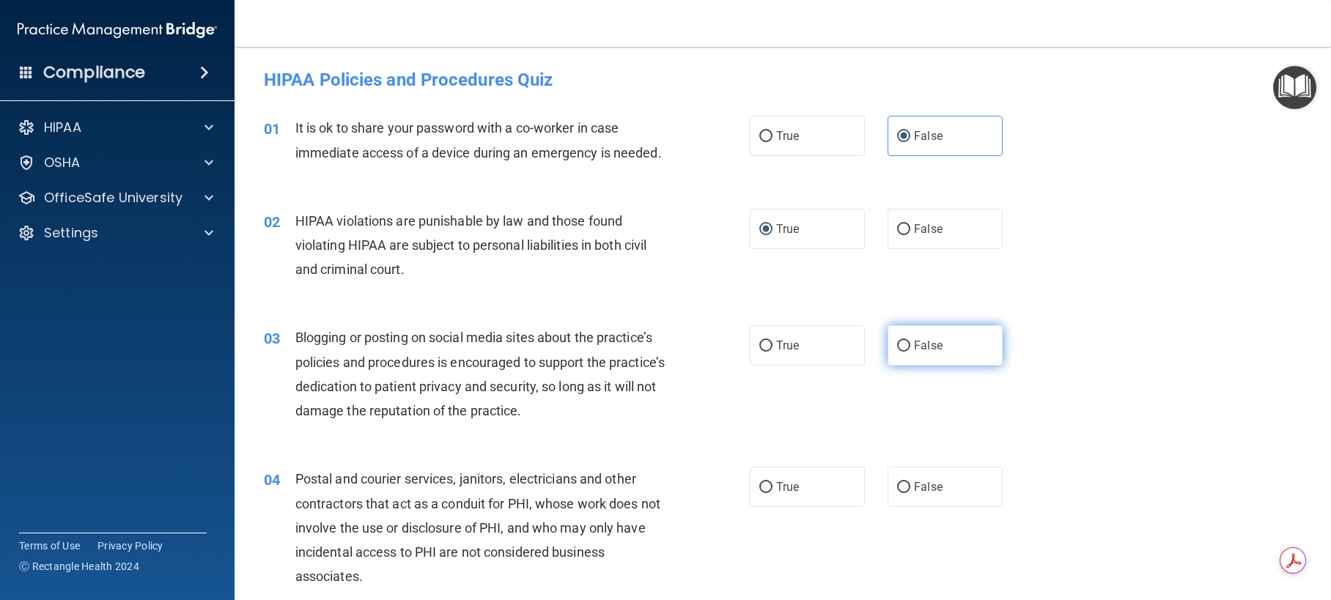
click at [897, 352] on input "False" at bounding box center [903, 346] width 13 height 11
radio input "true"
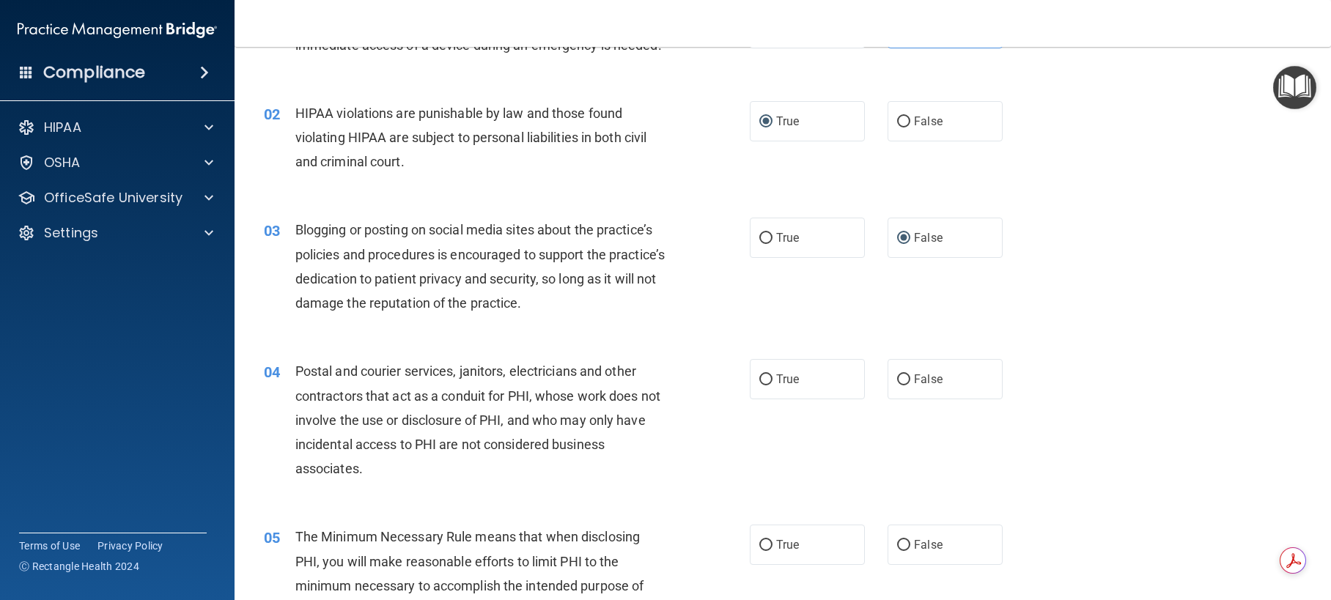
scroll to position [147, 0]
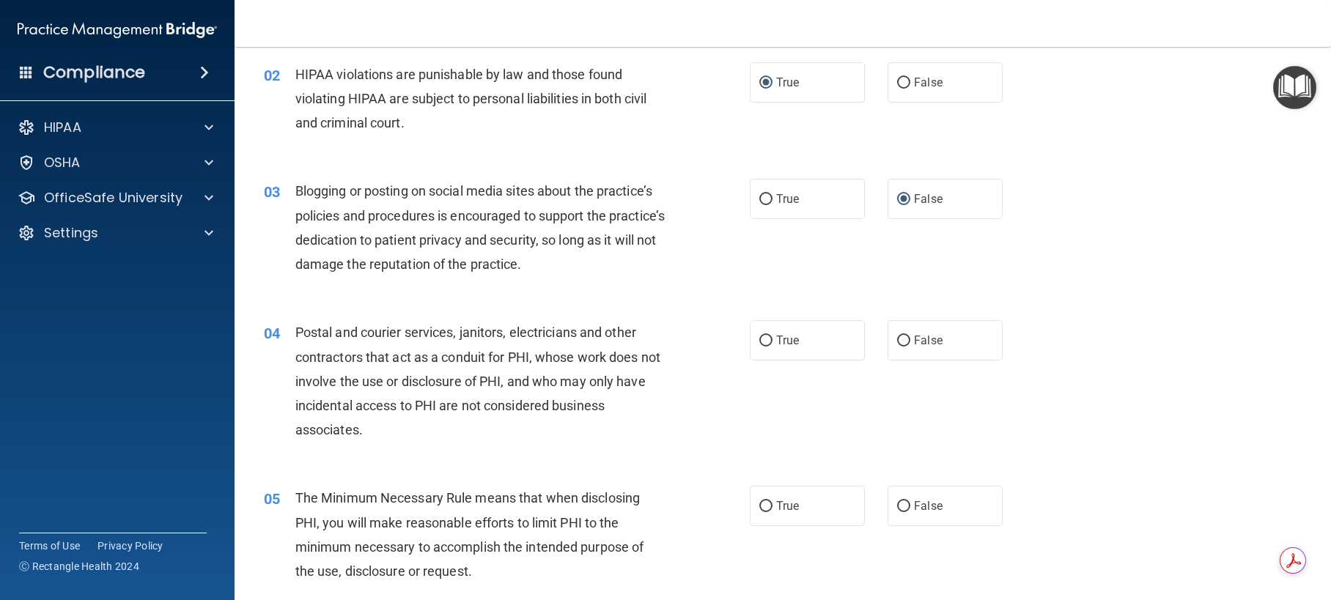
drag, startPoint x: 761, startPoint y: 366, endPoint x: 782, endPoint y: 417, distance: 54.6
click at [766, 361] on label "True" at bounding box center [807, 340] width 115 height 40
click at [766, 347] on input "True" at bounding box center [765, 341] width 13 height 11
radio input "true"
drag, startPoint x: 760, startPoint y: 531, endPoint x: 834, endPoint y: 507, distance: 77.9
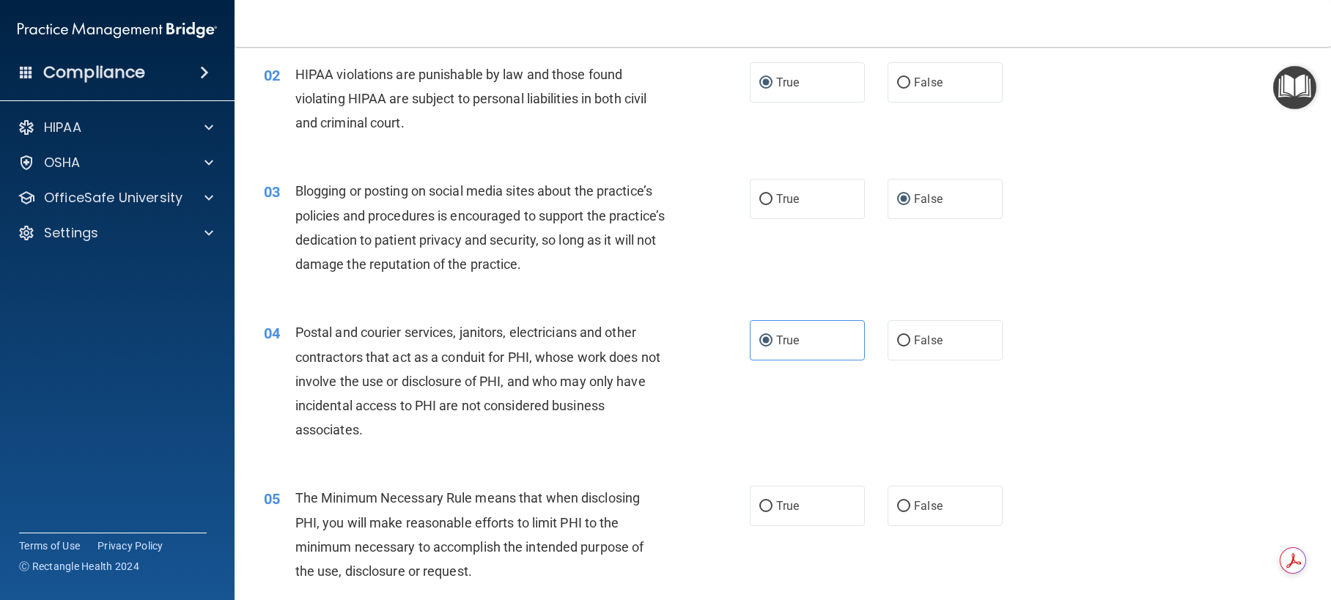
click at [764, 512] on input "True" at bounding box center [765, 506] width 13 height 11
radio input "true"
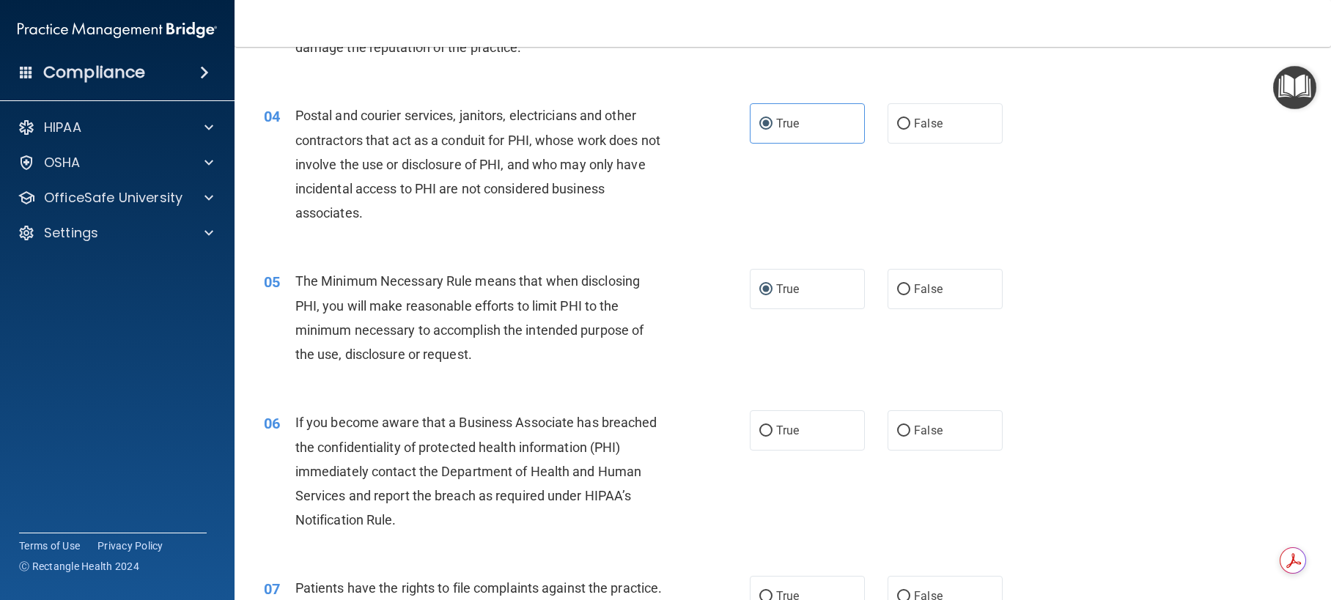
scroll to position [366, 0]
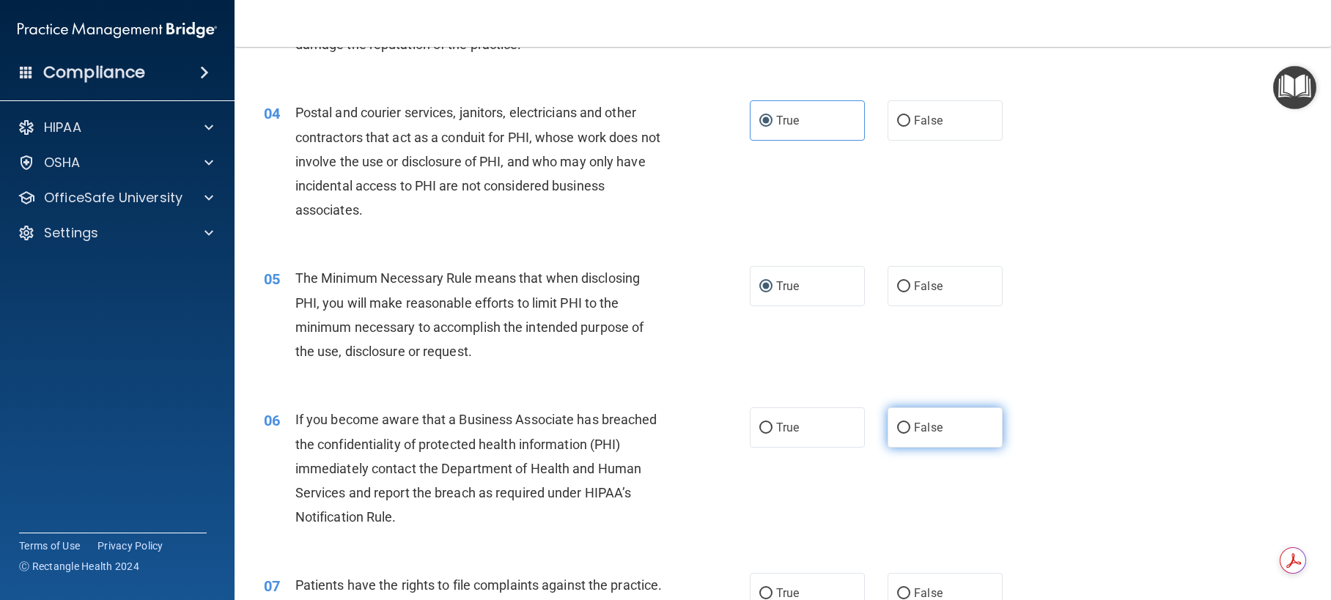
click at [897, 434] on input "False" at bounding box center [903, 428] width 13 height 11
radio input "true"
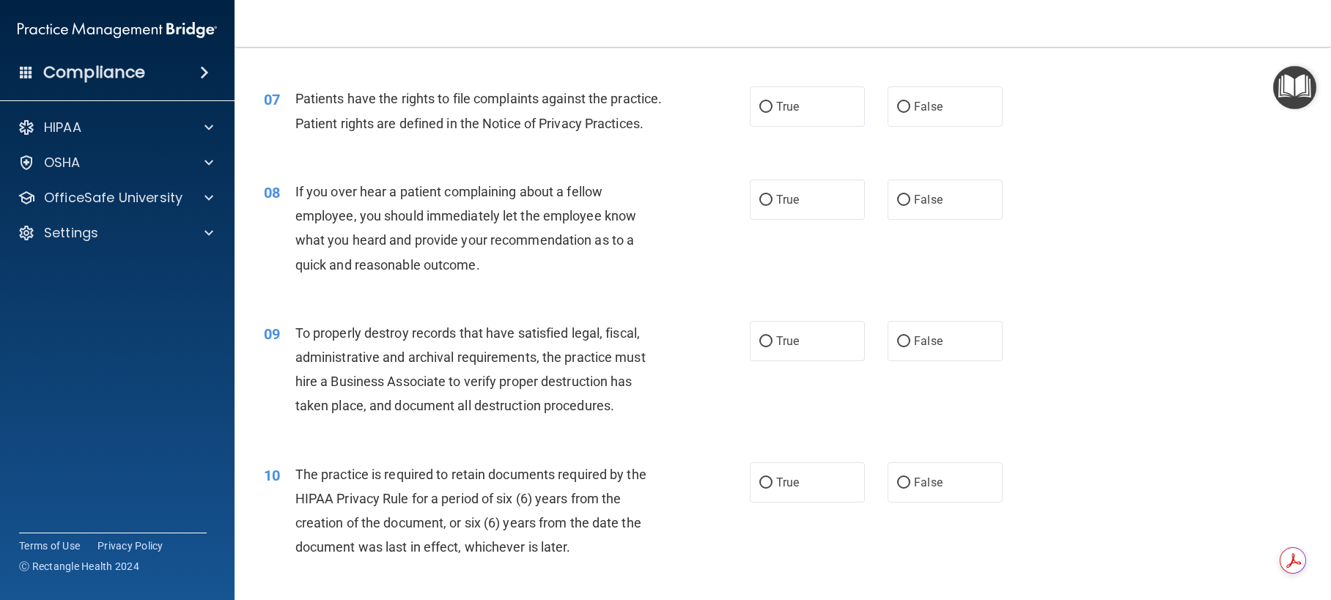
scroll to position [879, 0]
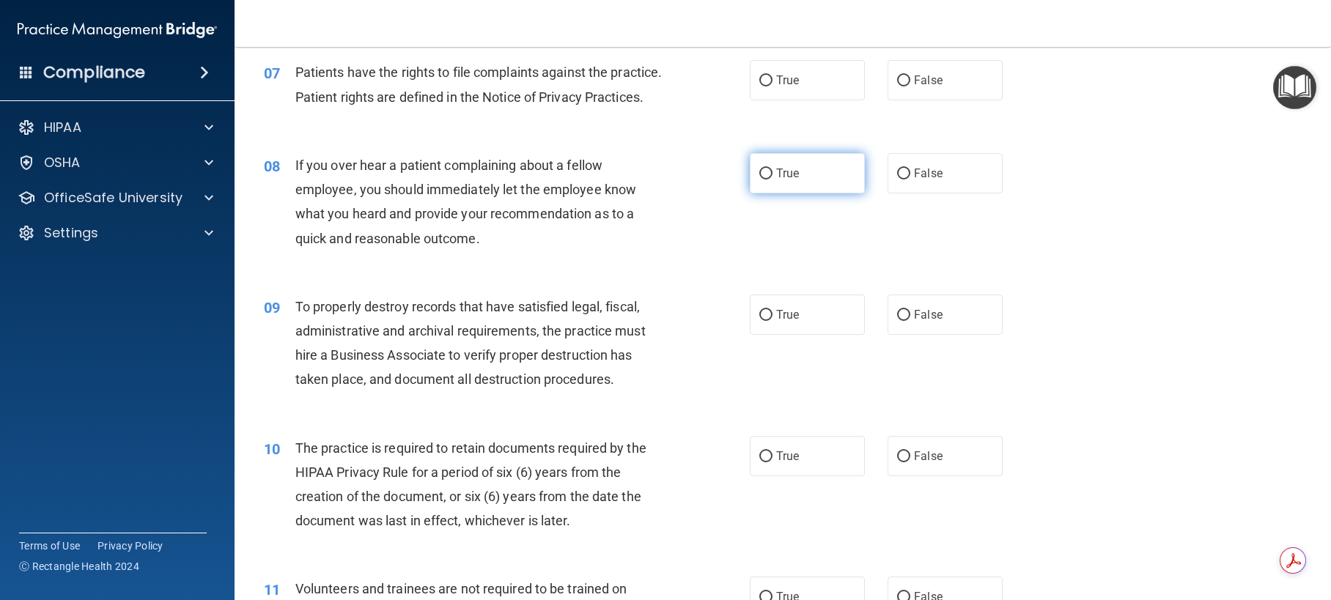
drag, startPoint x: 762, startPoint y: 218, endPoint x: 781, endPoint y: 225, distance: 20.4
click at [774, 193] on label "True" at bounding box center [807, 173] width 115 height 40
click at [772, 180] on input "True" at bounding box center [765, 174] width 13 height 11
radio input "true"
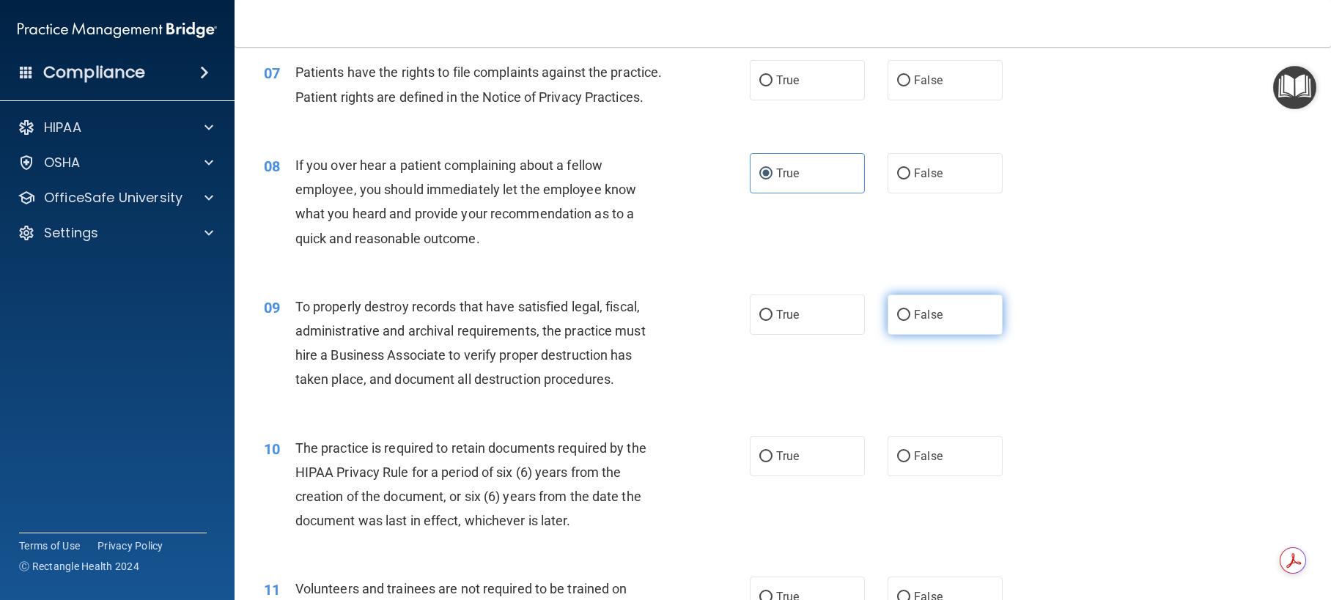
click at [901, 321] on input "False" at bounding box center [903, 315] width 13 height 11
radio input "true"
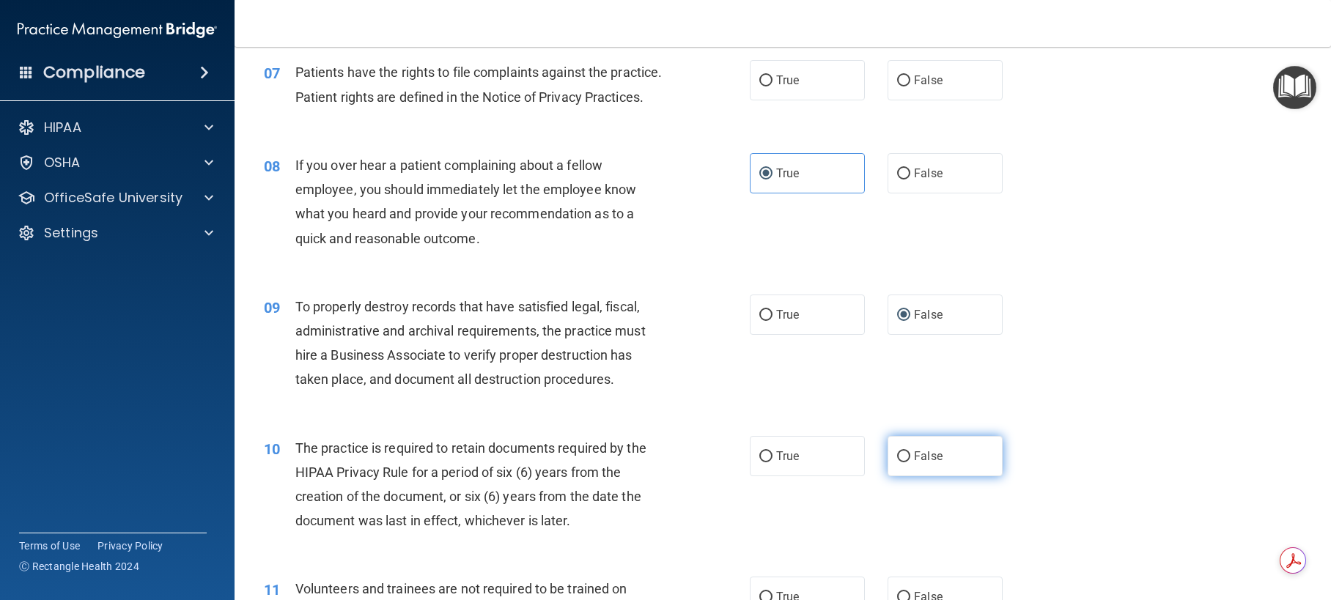
click at [898, 462] on input "False" at bounding box center [903, 456] width 13 height 11
radio input "true"
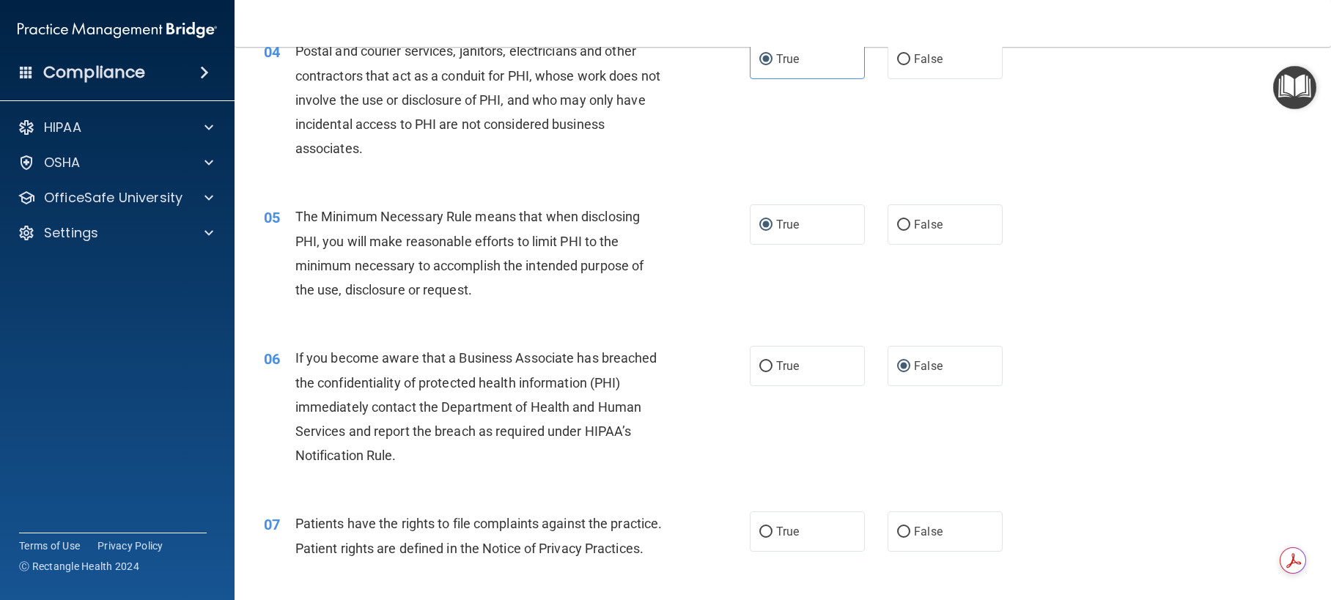
scroll to position [440, 0]
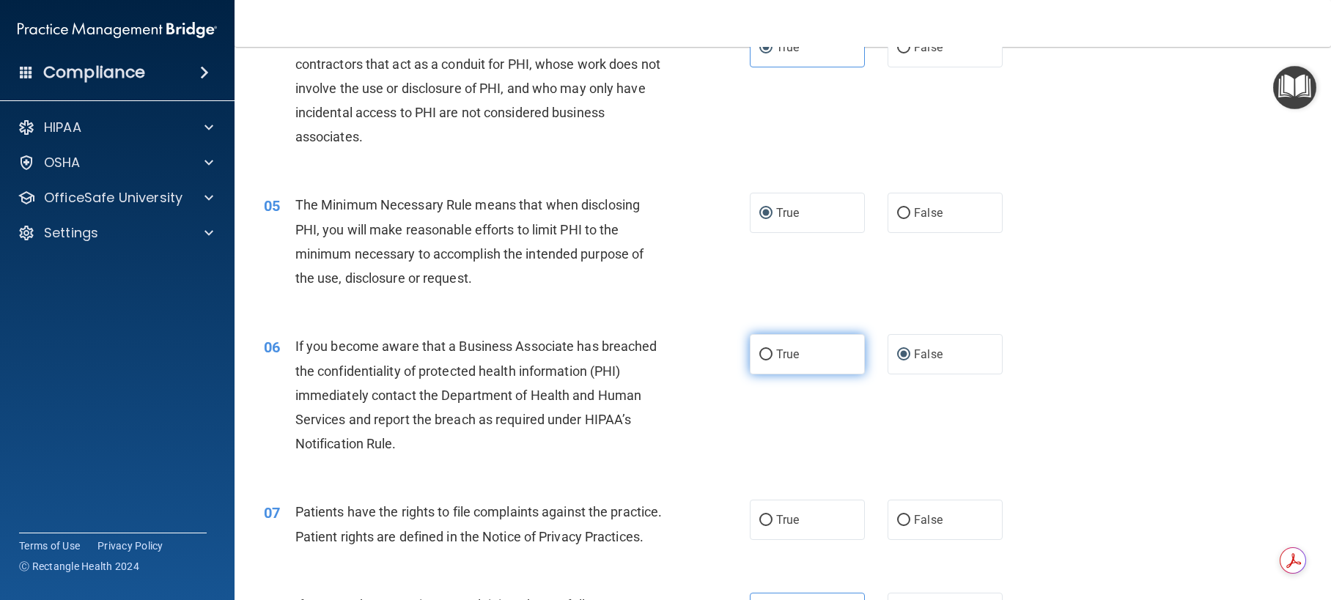
click at [761, 361] on input "True" at bounding box center [765, 355] width 13 height 11
radio input "true"
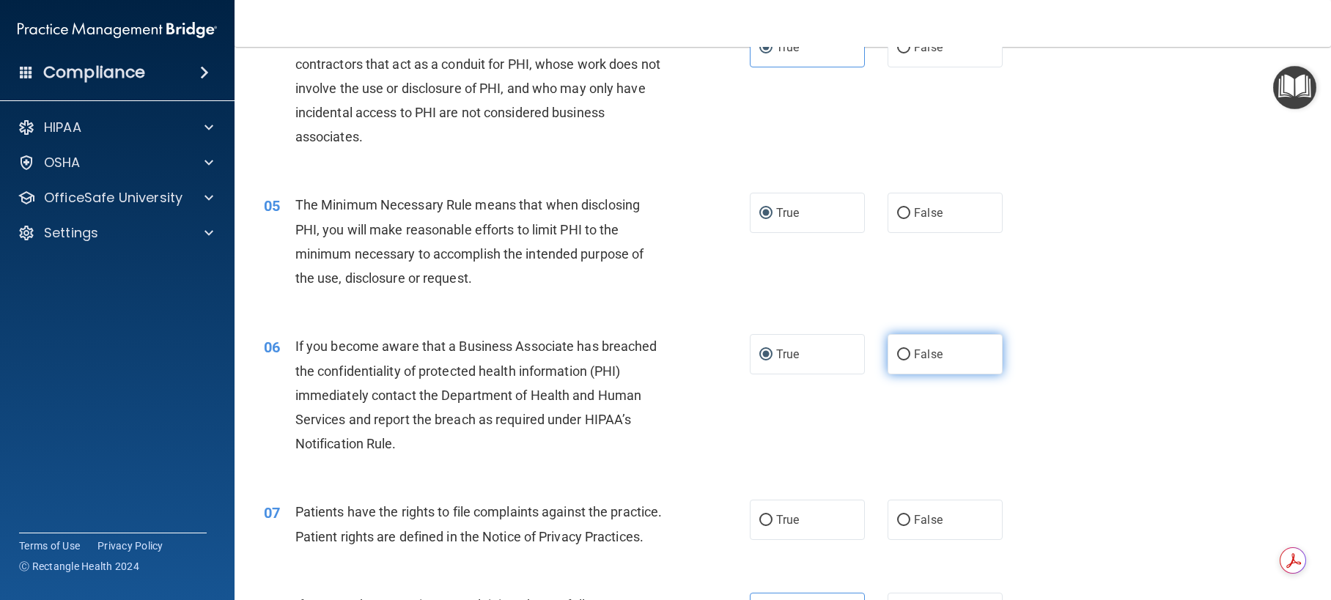
click at [899, 361] on input "False" at bounding box center [903, 355] width 13 height 11
radio input "true"
radio input "false"
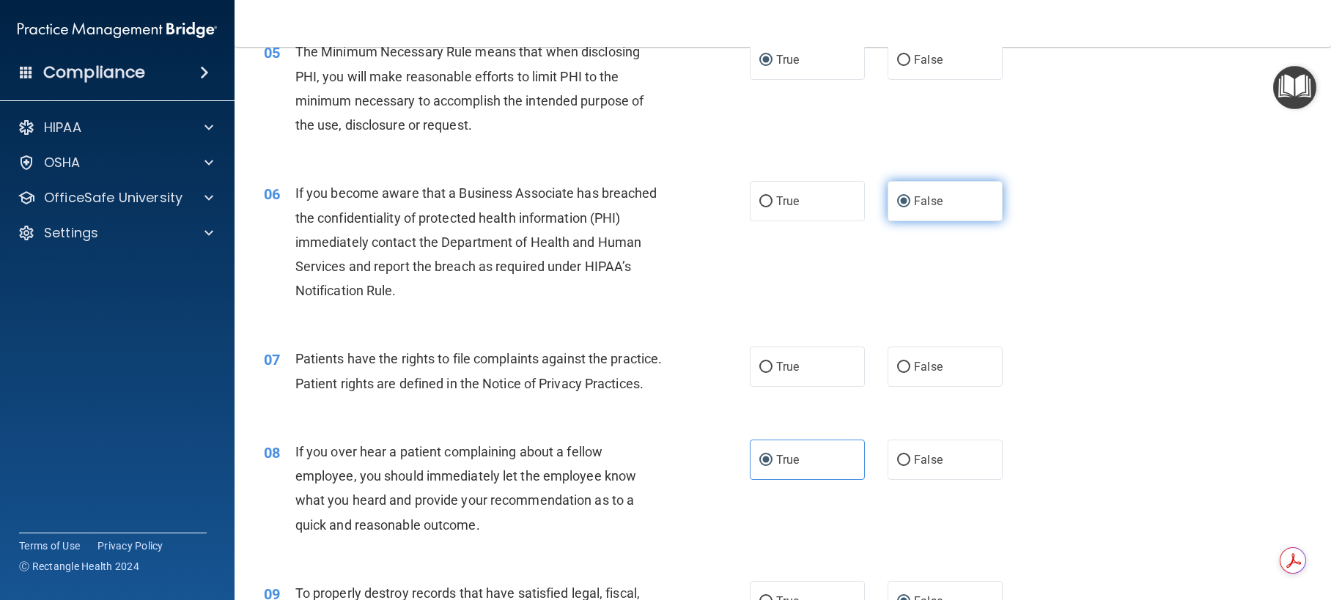
scroll to position [659, 0]
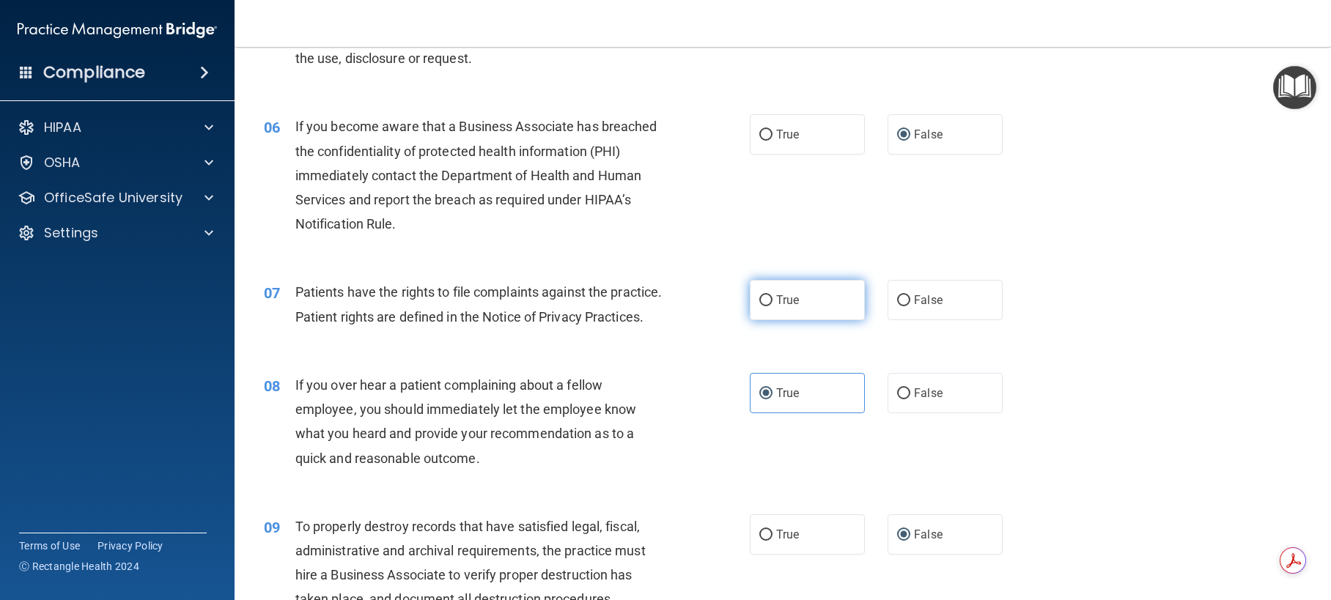
click at [763, 306] on input "True" at bounding box center [765, 300] width 13 height 11
radio input "true"
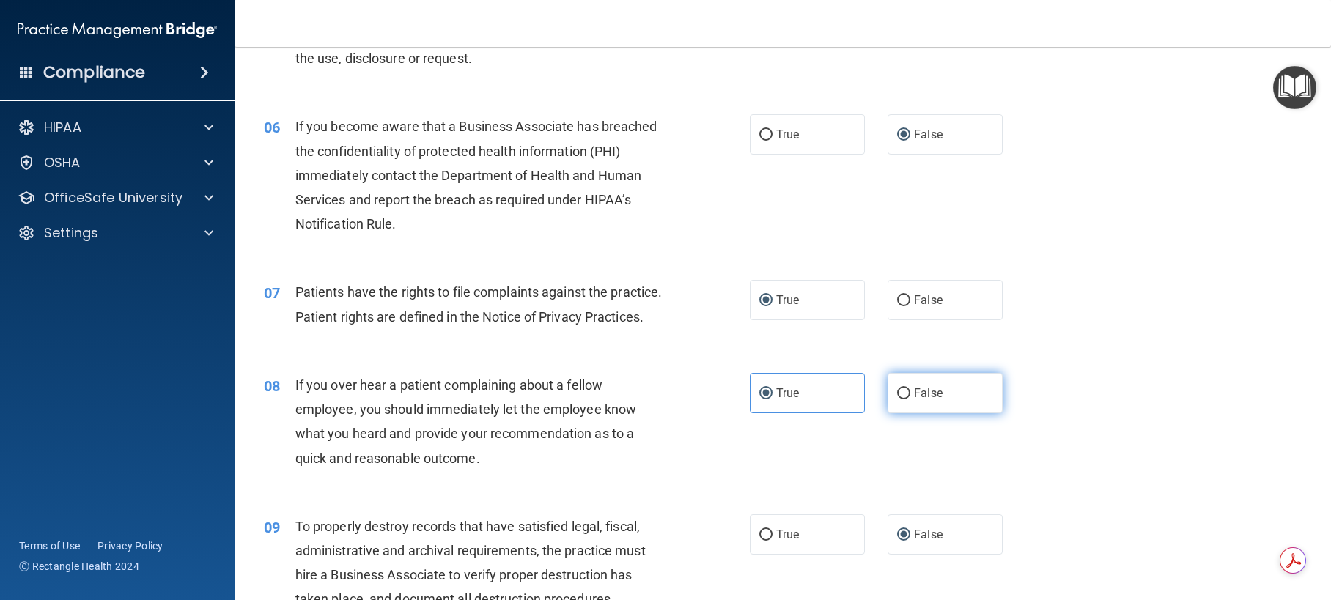
click at [898, 399] on input "False" at bounding box center [903, 393] width 13 height 11
radio input "true"
radio input "false"
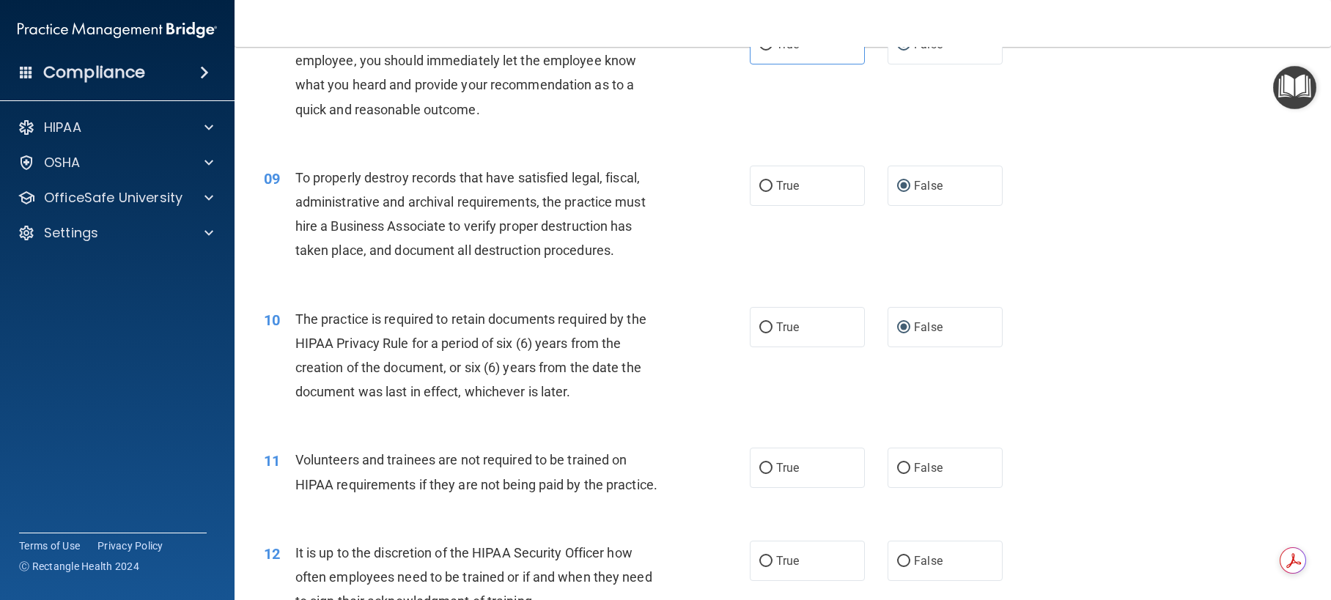
scroll to position [1026, 0]
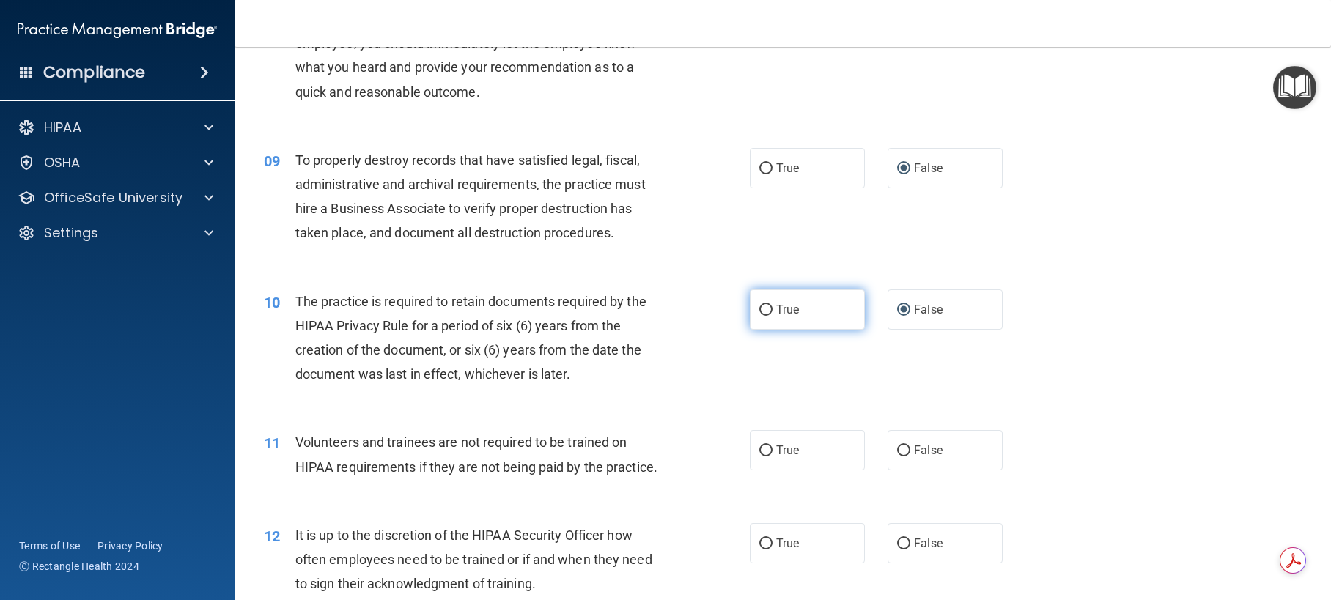
click at [761, 316] on input "True" at bounding box center [765, 310] width 13 height 11
radio input "true"
radio input "false"
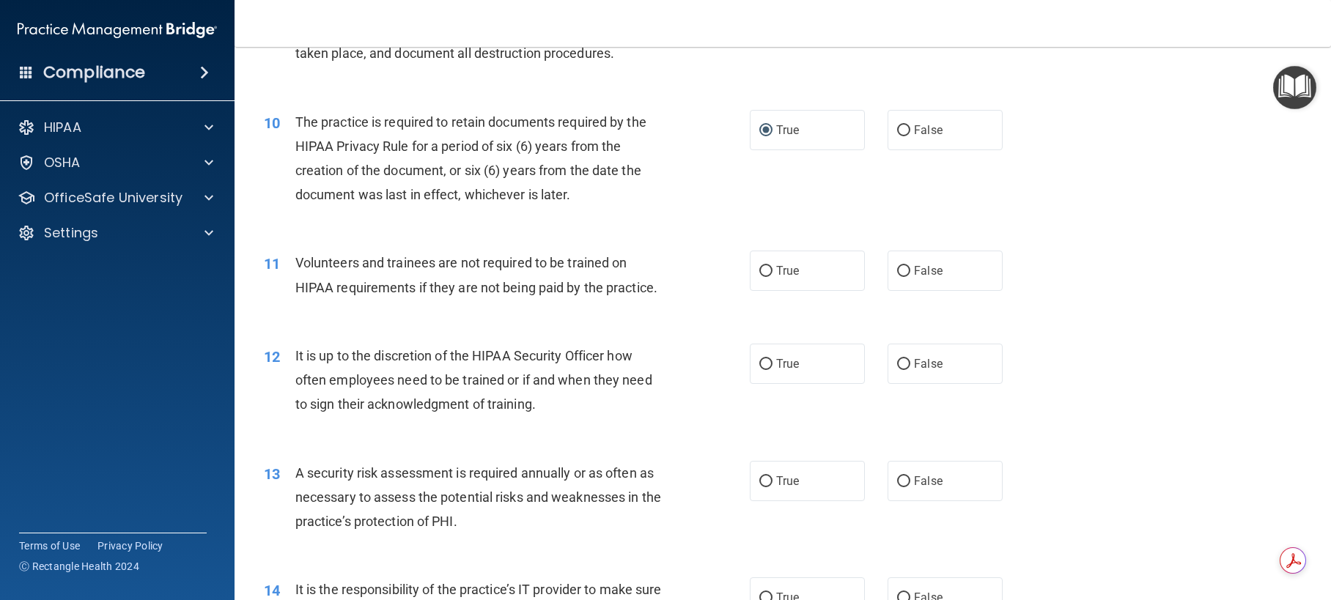
scroll to position [1246, 0]
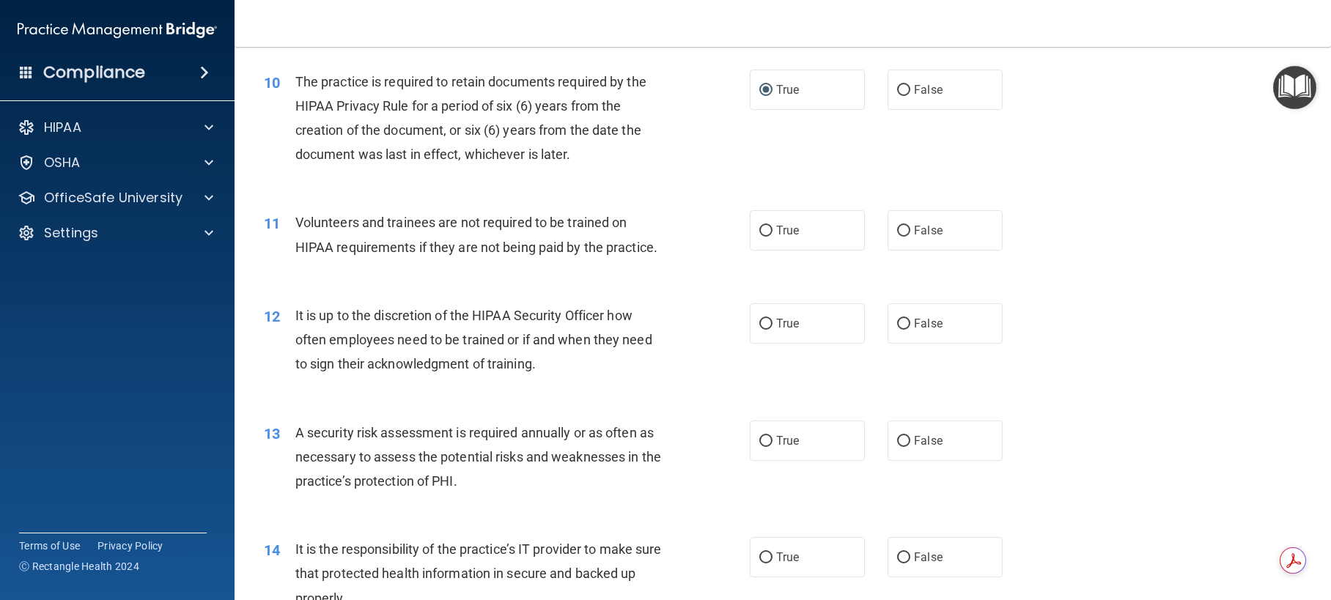
drag, startPoint x: 901, startPoint y: 277, endPoint x: 916, endPoint y: 331, distance: 56.2
click at [906, 251] on label "False" at bounding box center [944, 230] width 115 height 40
click at [906, 237] on input "False" at bounding box center [903, 231] width 13 height 11
radio input "true"
drag, startPoint x: 895, startPoint y: 369, endPoint x: 903, endPoint y: 373, distance: 8.5
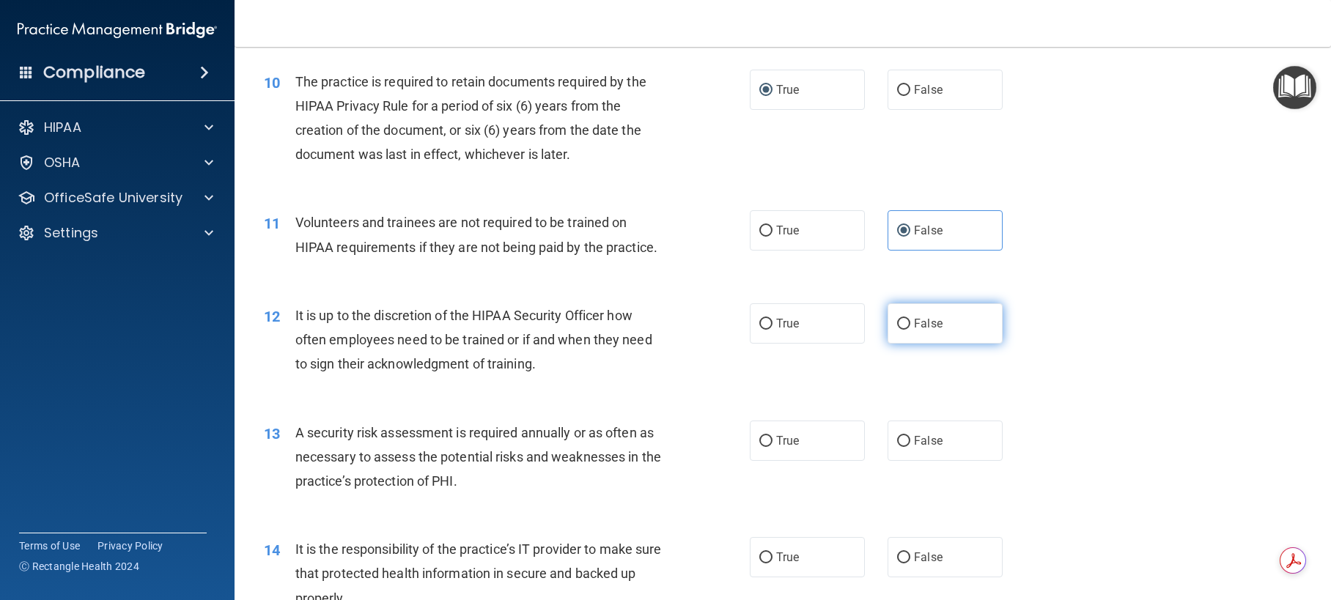
click at [897, 330] on input "False" at bounding box center [903, 324] width 13 height 11
radio input "true"
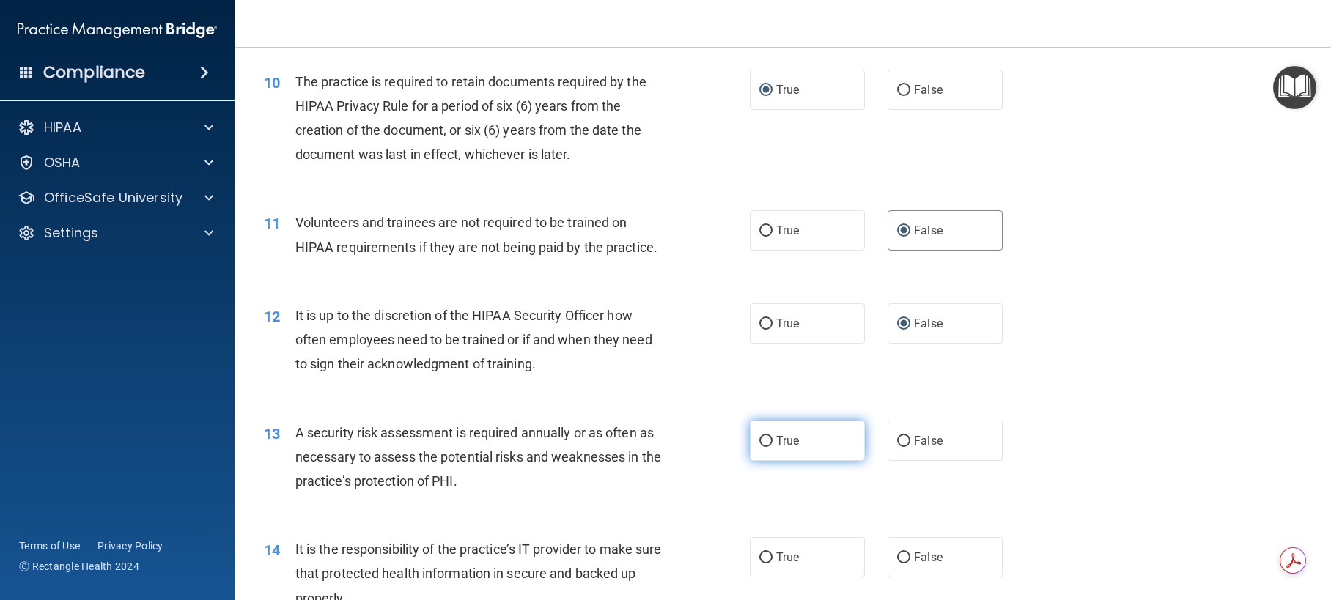
click at [760, 447] on input "True" at bounding box center [765, 441] width 13 height 11
radio input "true"
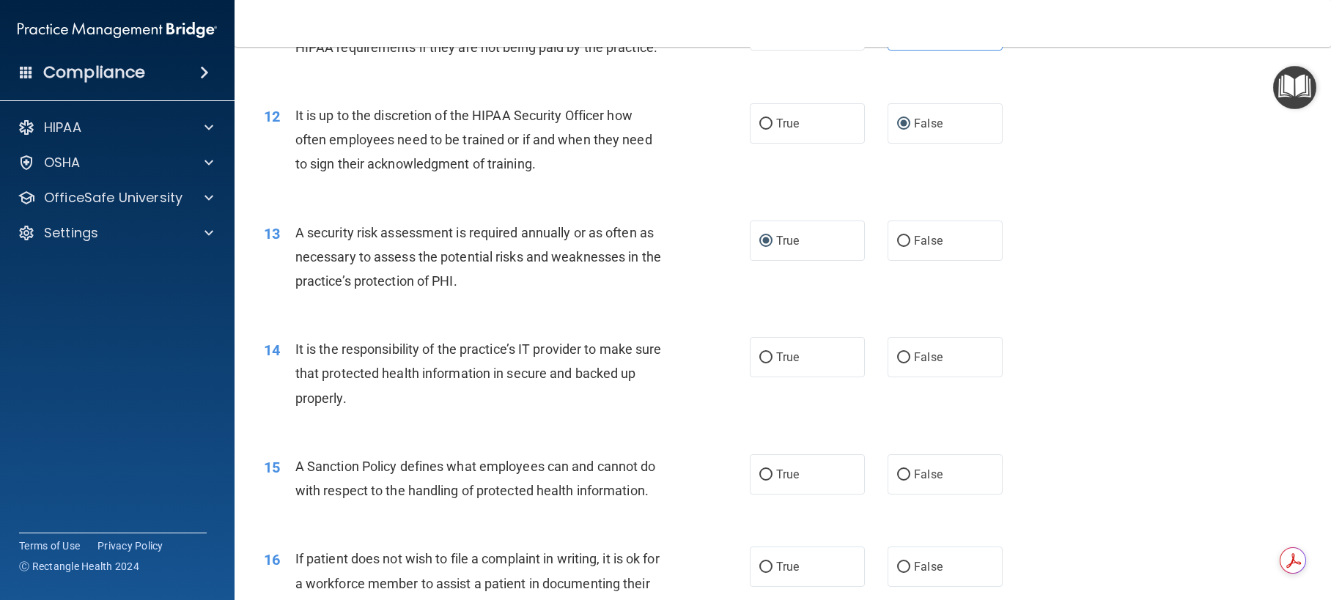
scroll to position [1466, 0]
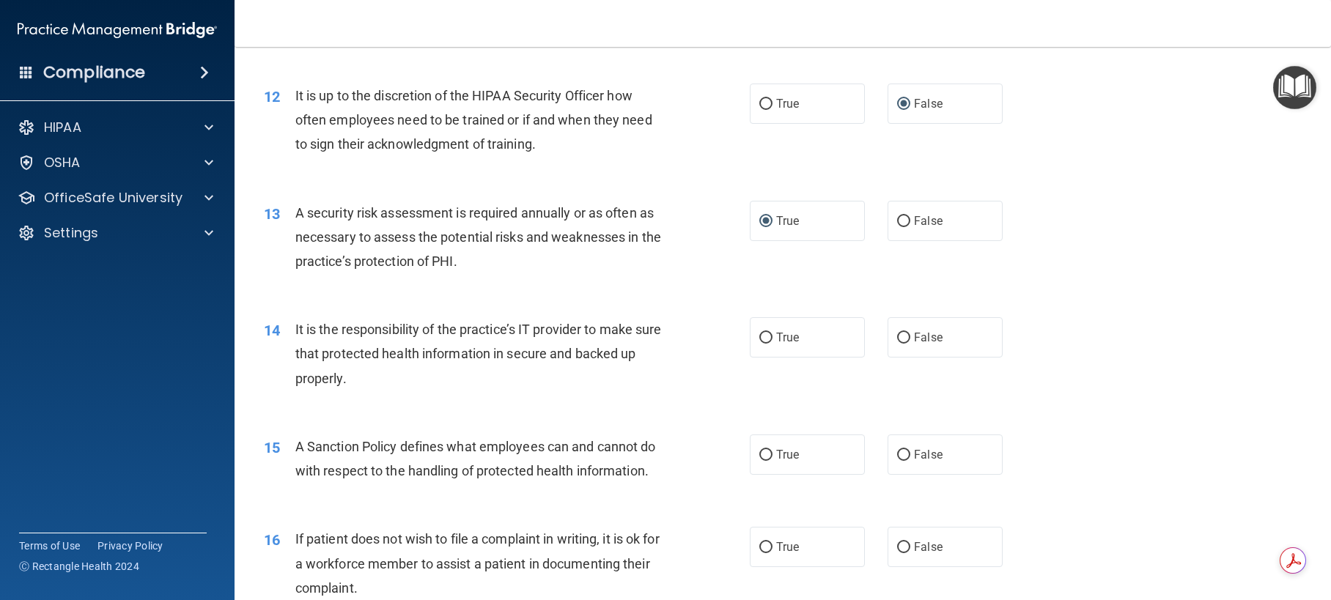
drag, startPoint x: 893, startPoint y: 384, endPoint x: 909, endPoint y: 473, distance: 90.7
click at [897, 344] on input "False" at bounding box center [903, 338] width 13 height 11
radio input "true"
drag, startPoint x: 894, startPoint y: 503, endPoint x: 950, endPoint y: 486, distance: 58.2
click at [897, 461] on input "False" at bounding box center [903, 455] width 13 height 11
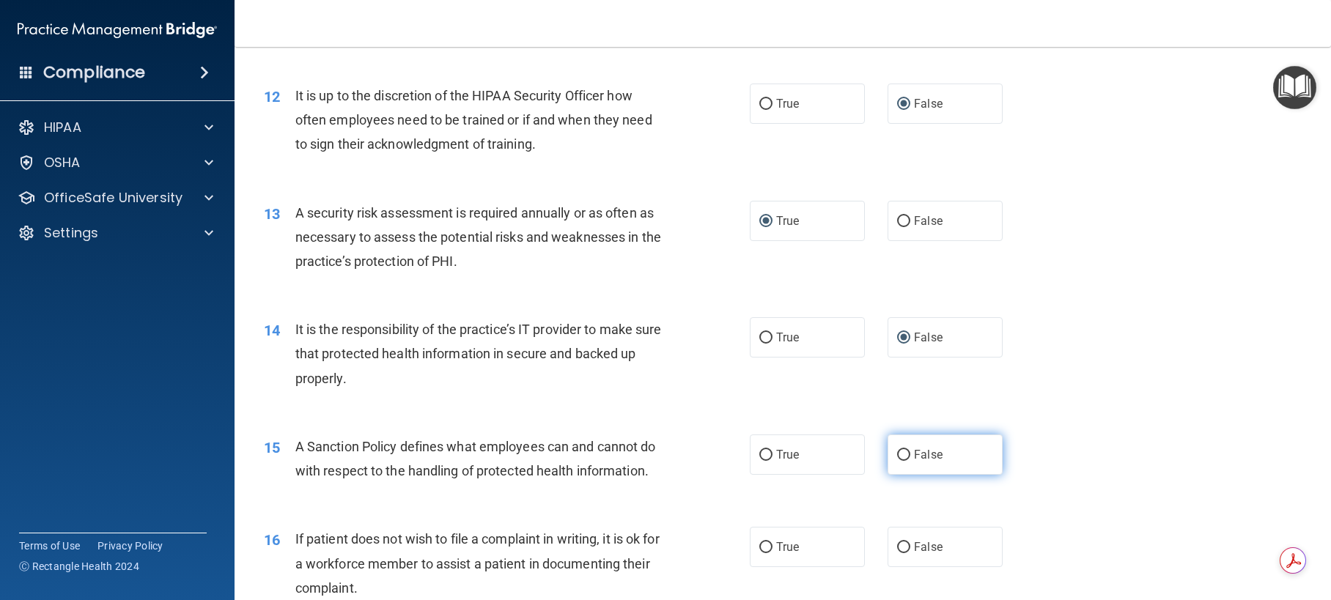
radio input "true"
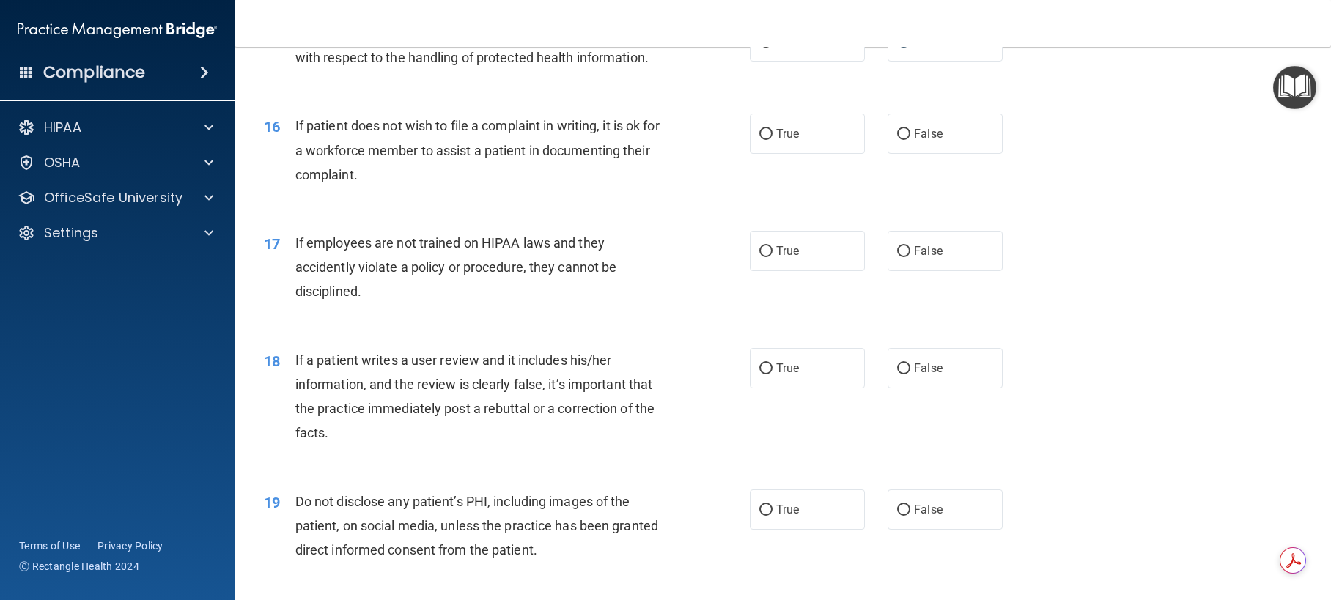
scroll to position [1905, 0]
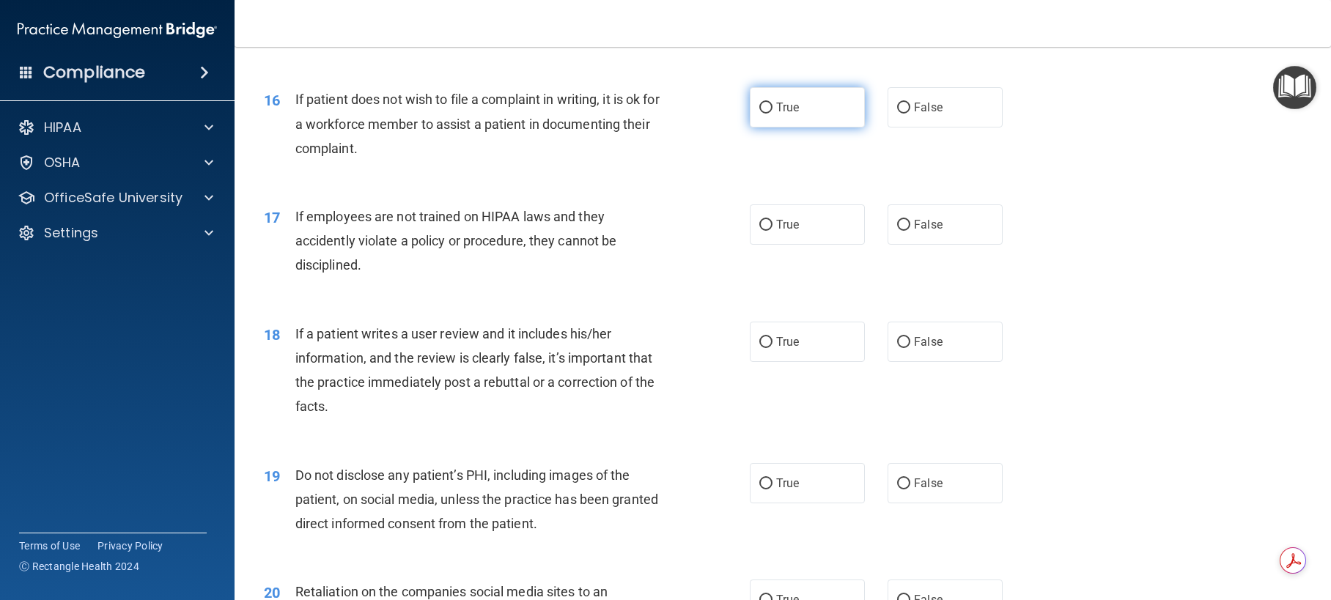
click at [761, 114] on input "True" at bounding box center [765, 108] width 13 height 11
radio input "true"
click at [898, 231] on input "False" at bounding box center [903, 225] width 13 height 11
radio input "true"
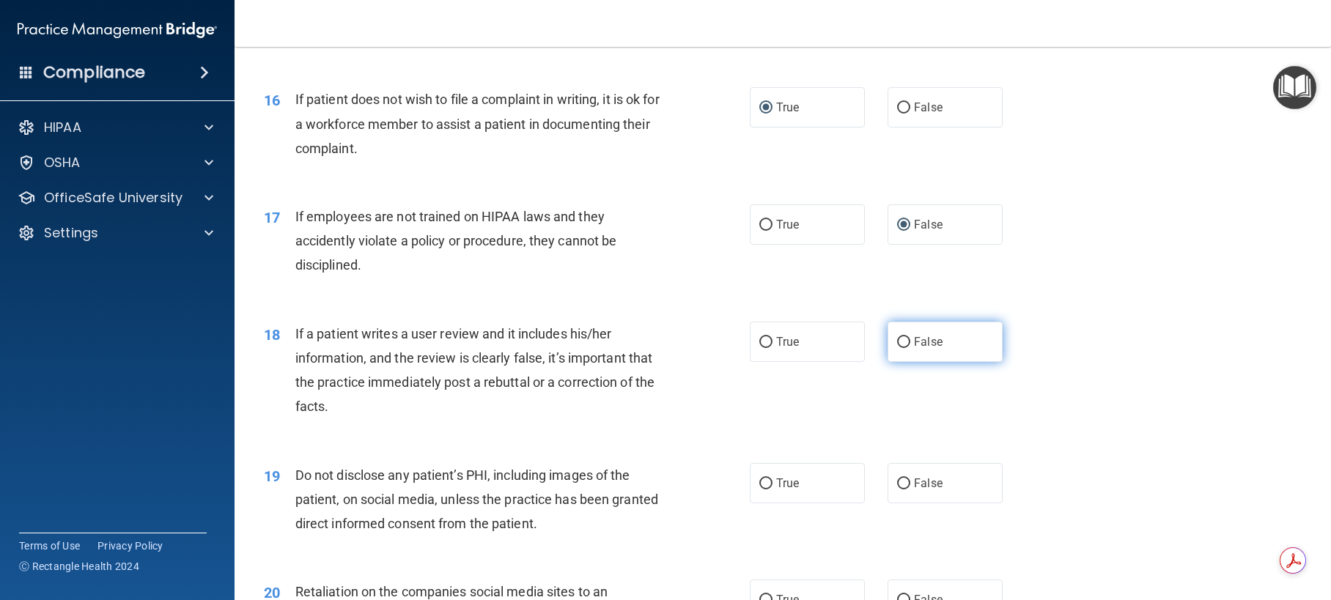
click at [897, 348] on input "False" at bounding box center [903, 342] width 13 height 11
radio input "true"
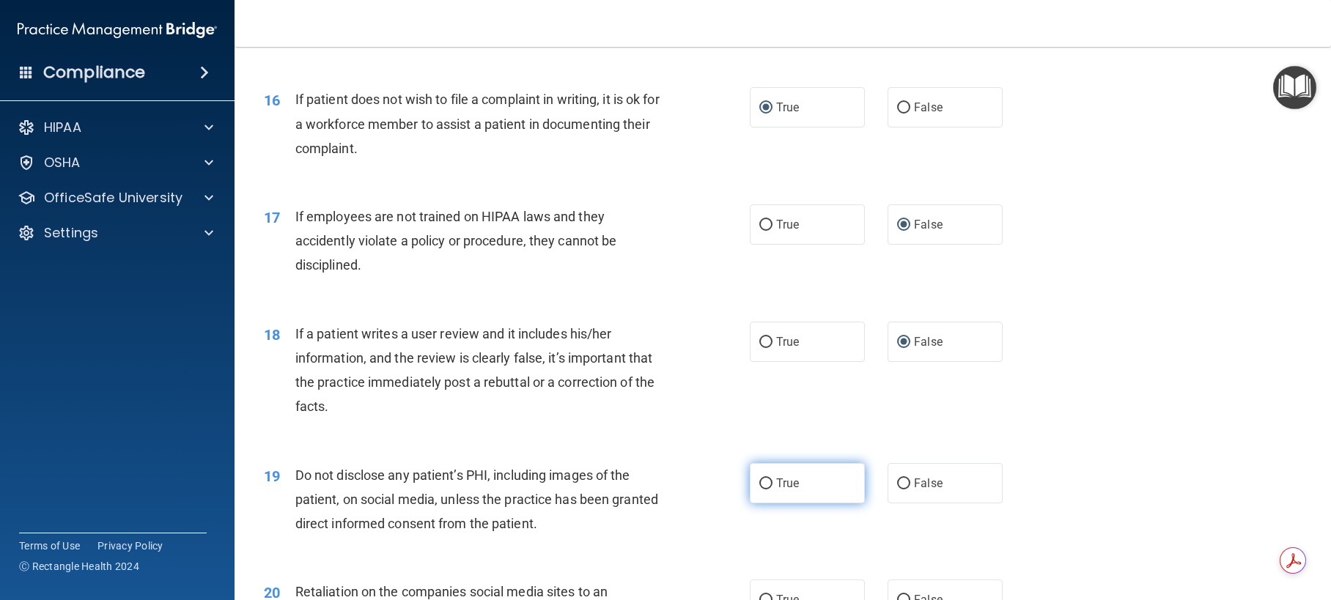
drag, startPoint x: 759, startPoint y: 533, endPoint x: 767, endPoint y: 528, distance: 9.6
click at [762, 489] on input "True" at bounding box center [765, 483] width 13 height 11
radio input "true"
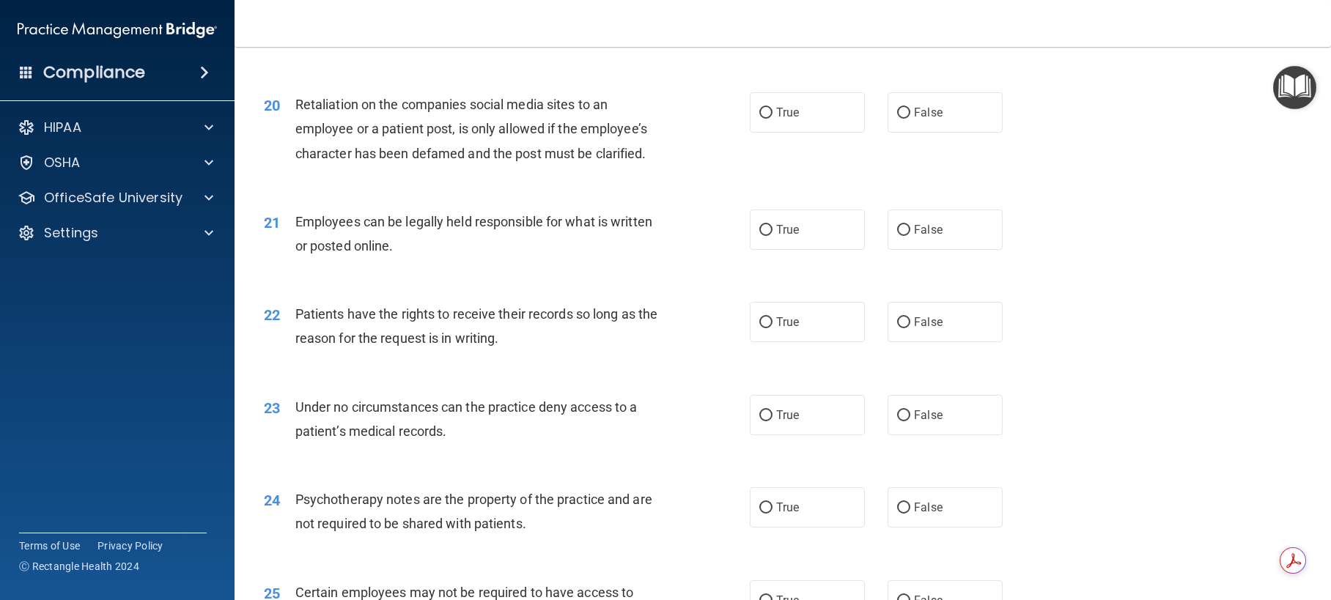
scroll to position [2418, 0]
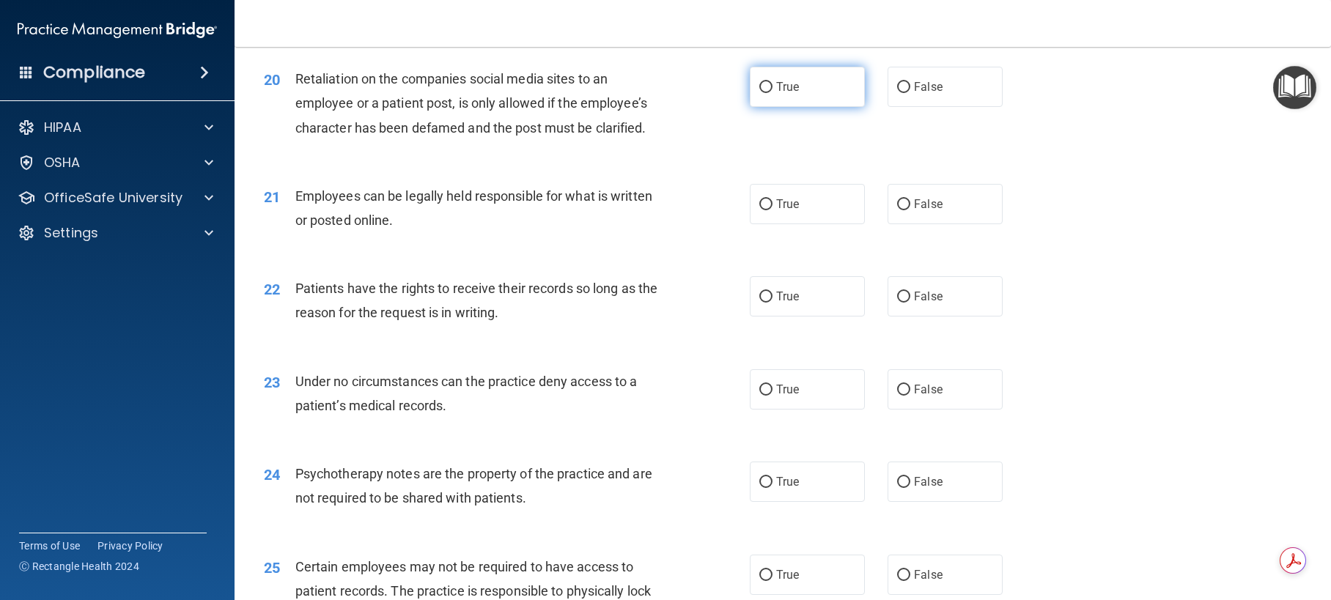
click at [761, 93] on input "True" at bounding box center [765, 87] width 13 height 11
radio input "true"
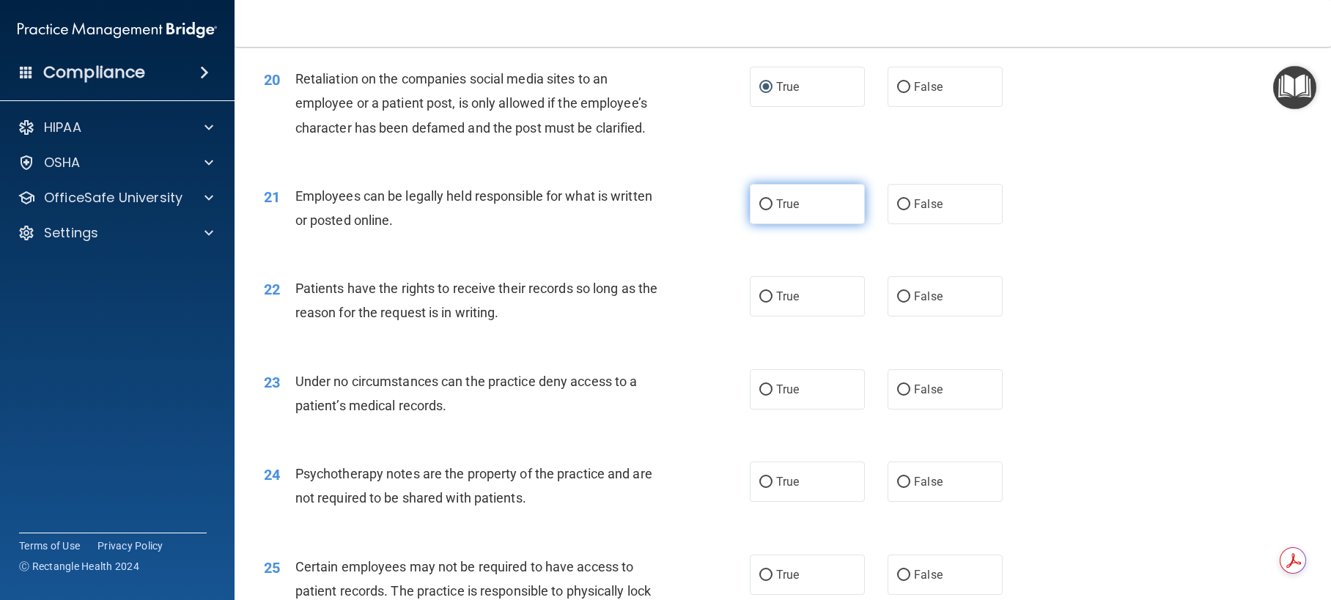
click at [764, 210] on input "True" at bounding box center [765, 204] width 13 height 11
radio input "true"
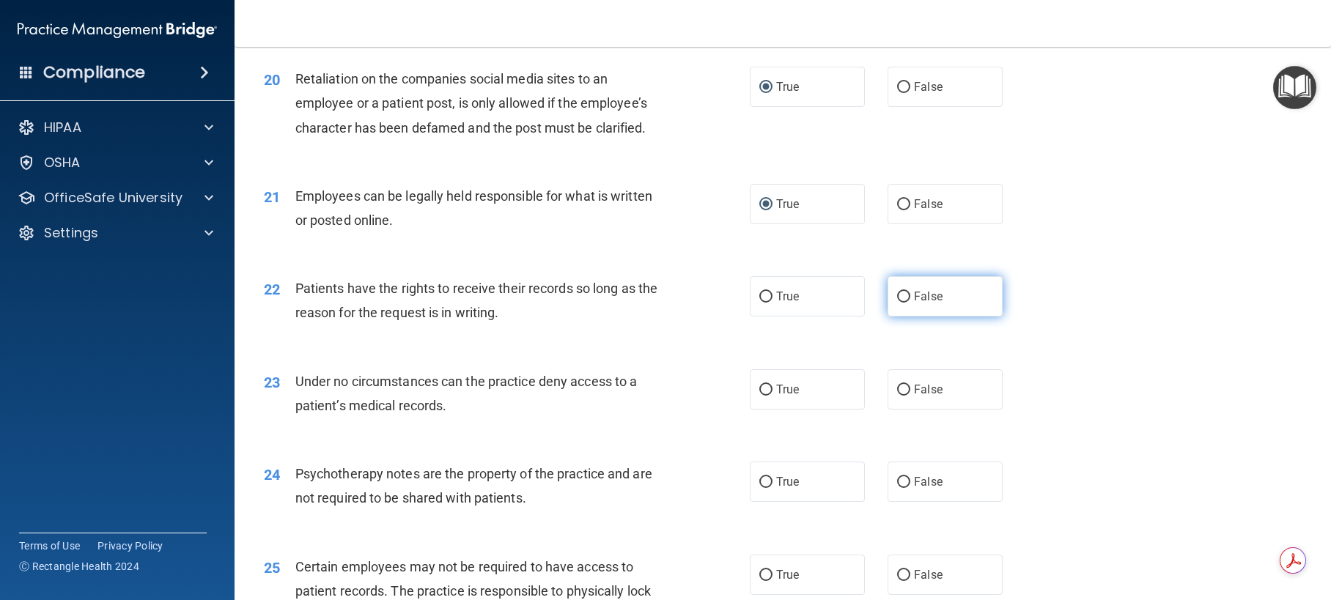
drag, startPoint x: 899, startPoint y: 343, endPoint x: 908, endPoint y: 353, distance: 13.5
click at [903, 317] on label "False" at bounding box center [944, 296] width 115 height 40
click at [903, 303] on input "False" at bounding box center [903, 297] width 13 height 11
radio input "true"
drag, startPoint x: 896, startPoint y: 435, endPoint x: 879, endPoint y: 506, distance: 72.5
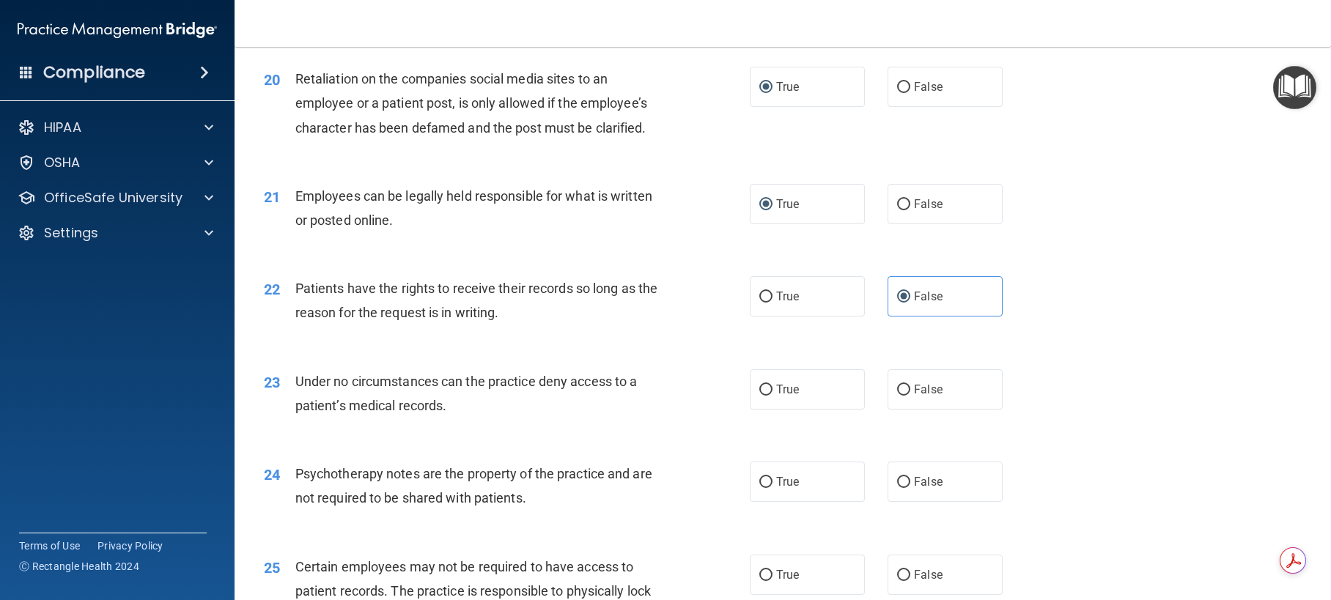
click at [901, 396] on input "False" at bounding box center [903, 390] width 13 height 11
radio input "true"
drag, startPoint x: 758, startPoint y: 532, endPoint x: 800, endPoint y: 520, distance: 43.4
click at [763, 488] on input "True" at bounding box center [765, 482] width 13 height 11
radio input "true"
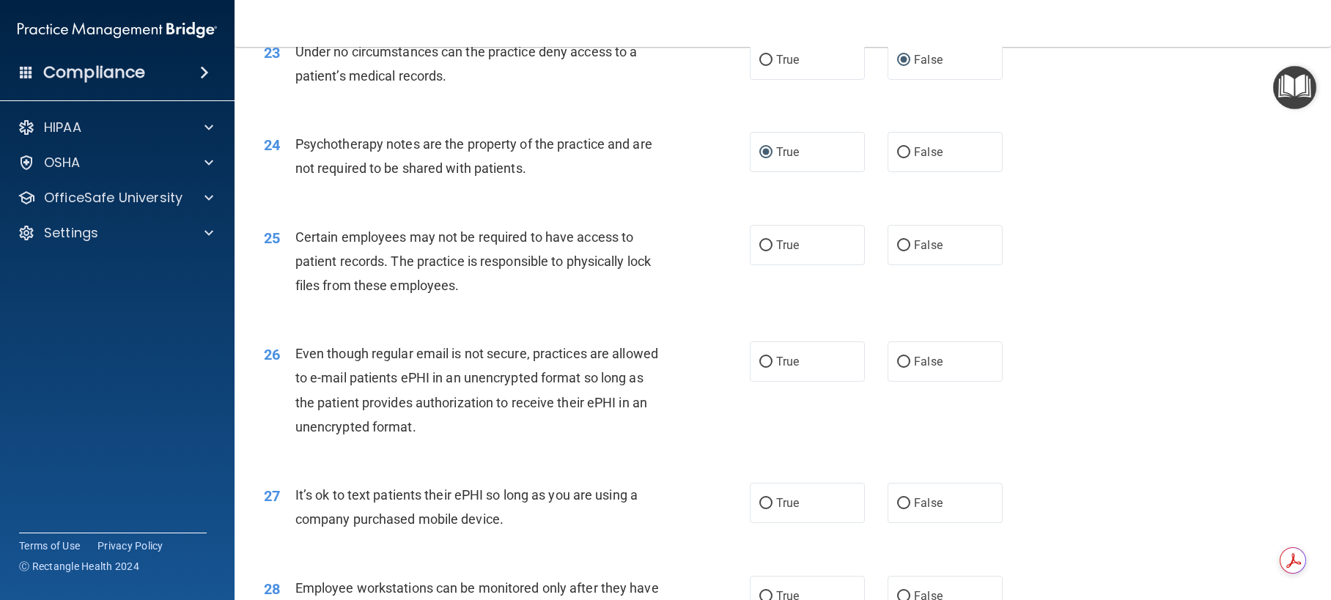
scroll to position [2784, 0]
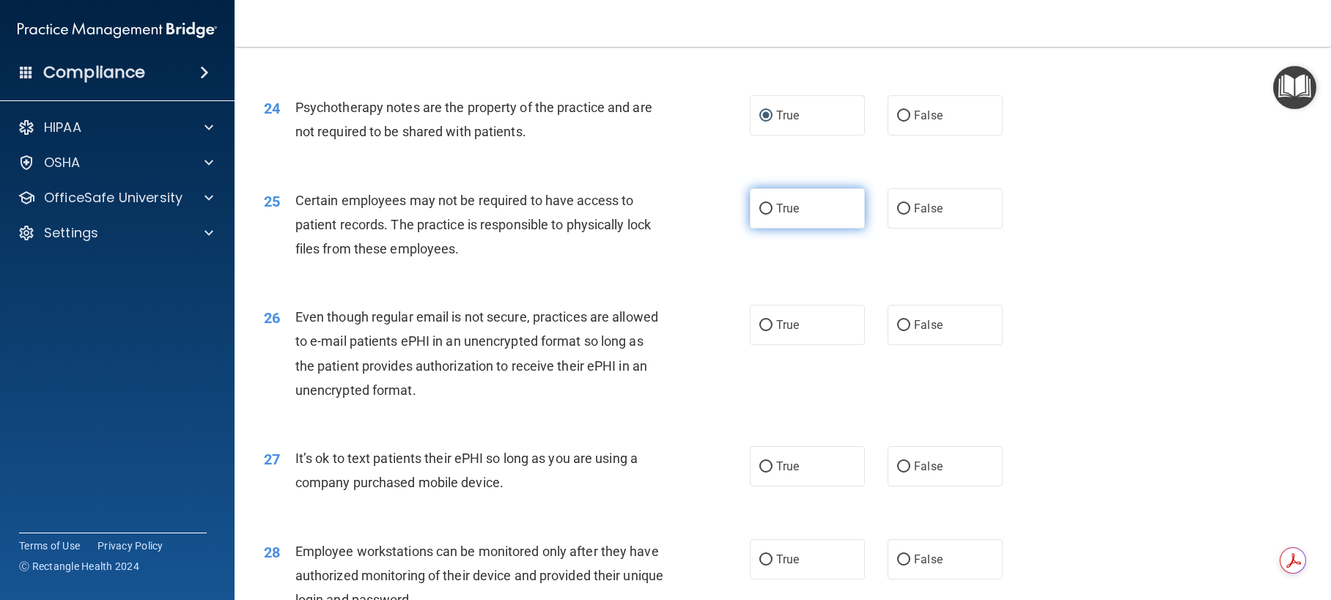
click at [764, 215] on input "True" at bounding box center [765, 209] width 13 height 11
radio input "true"
drag, startPoint x: 760, startPoint y: 377, endPoint x: 790, endPoint y: 394, distance: 34.8
click at [761, 331] on input "True" at bounding box center [765, 325] width 13 height 11
radio input "true"
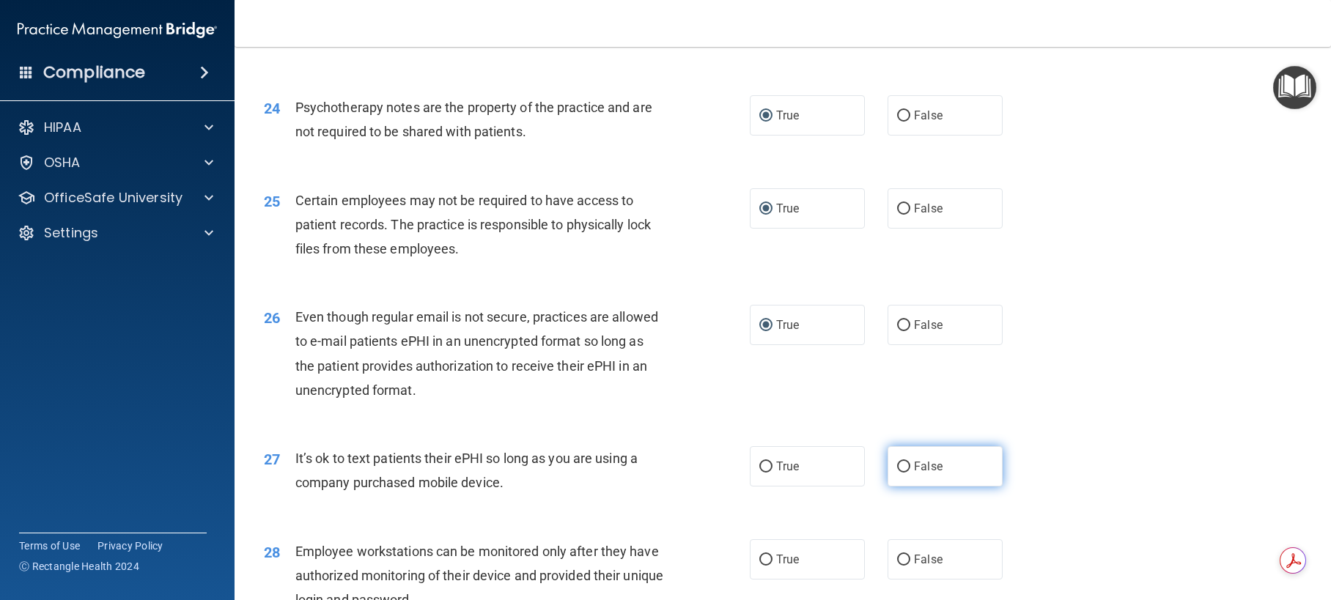
click at [898, 473] on input "False" at bounding box center [903, 467] width 13 height 11
radio input "true"
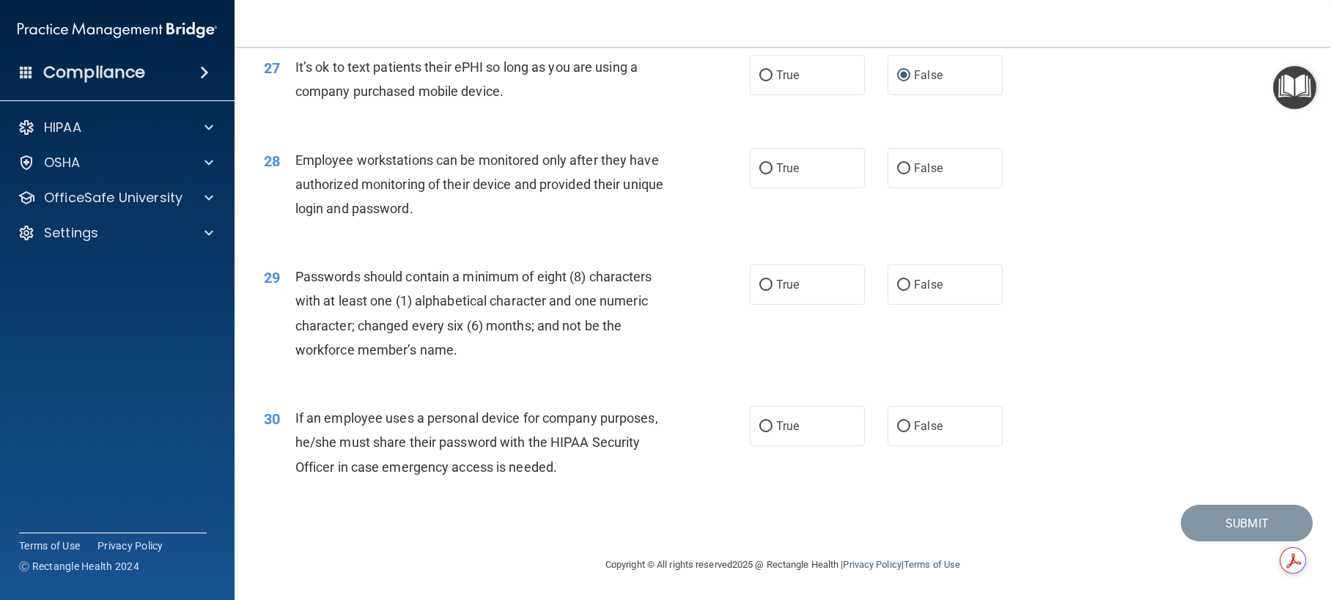
scroll to position [3225, 0]
drag, startPoint x: 898, startPoint y: 169, endPoint x: 854, endPoint y: 243, distance: 86.1
click at [897, 173] on input "False" at bounding box center [903, 168] width 13 height 11
radio input "true"
drag, startPoint x: 761, startPoint y: 287, endPoint x: 812, endPoint y: 324, distance: 63.5
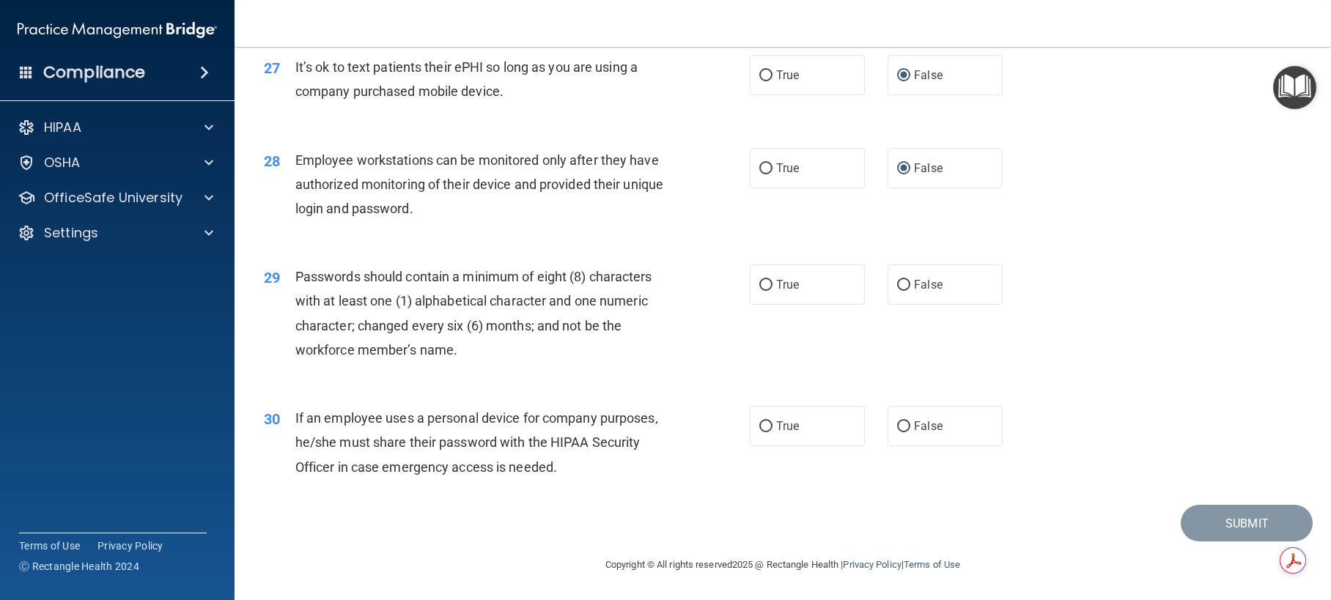
click at [766, 284] on input "True" at bounding box center [765, 285] width 13 height 11
radio input "true"
drag, startPoint x: 897, startPoint y: 424, endPoint x: 906, endPoint y: 428, distance: 10.5
click at [900, 423] on input "False" at bounding box center [903, 426] width 13 height 11
radio input "true"
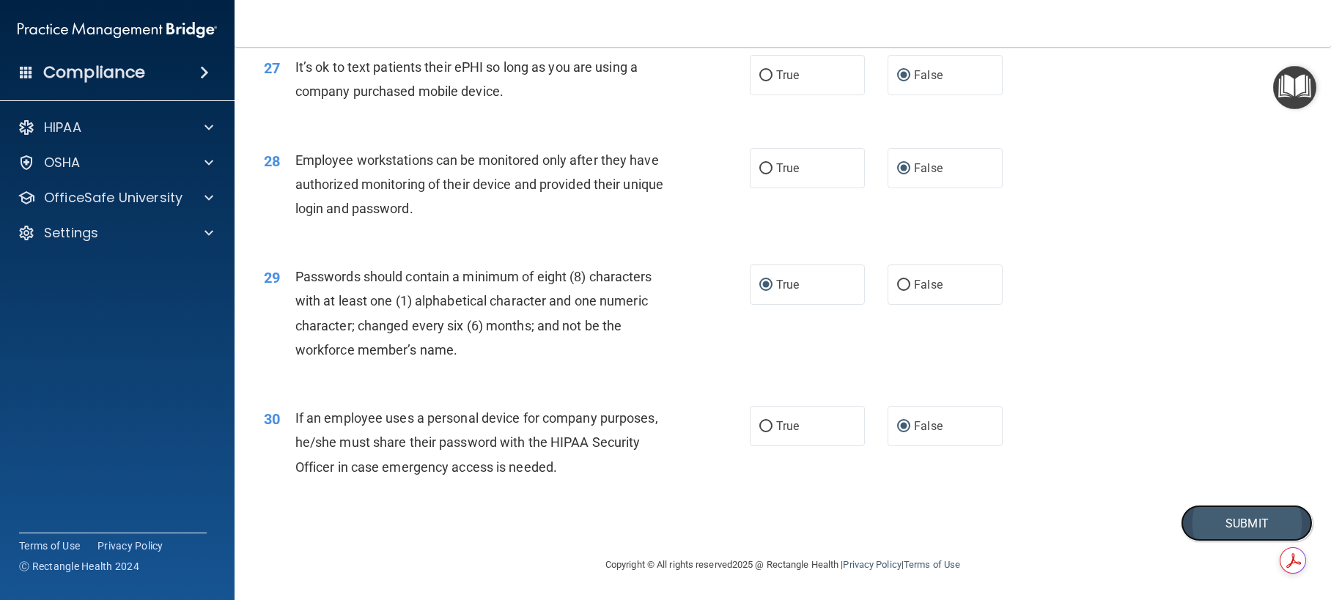
click at [1224, 523] on button "Submit" at bounding box center [1246, 523] width 132 height 37
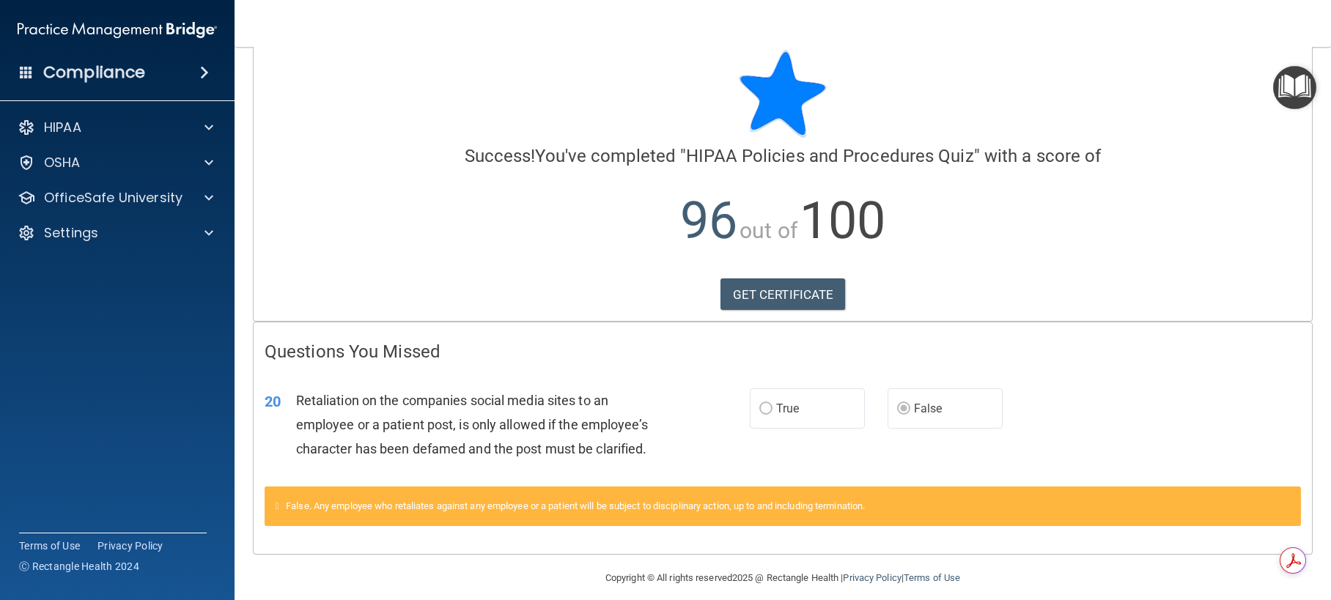
scroll to position [37, 0]
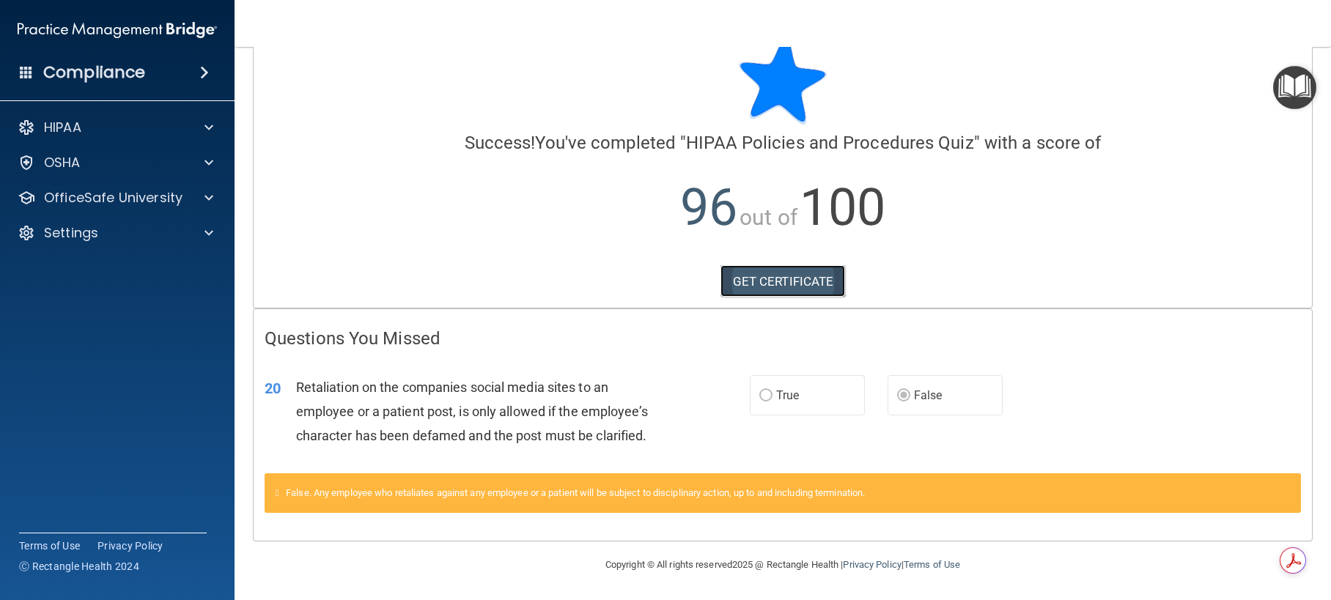
click at [766, 276] on link "GET CERTIFICATE" at bounding box center [782, 281] width 125 height 32
click at [212, 161] on span at bounding box center [208, 163] width 9 height 18
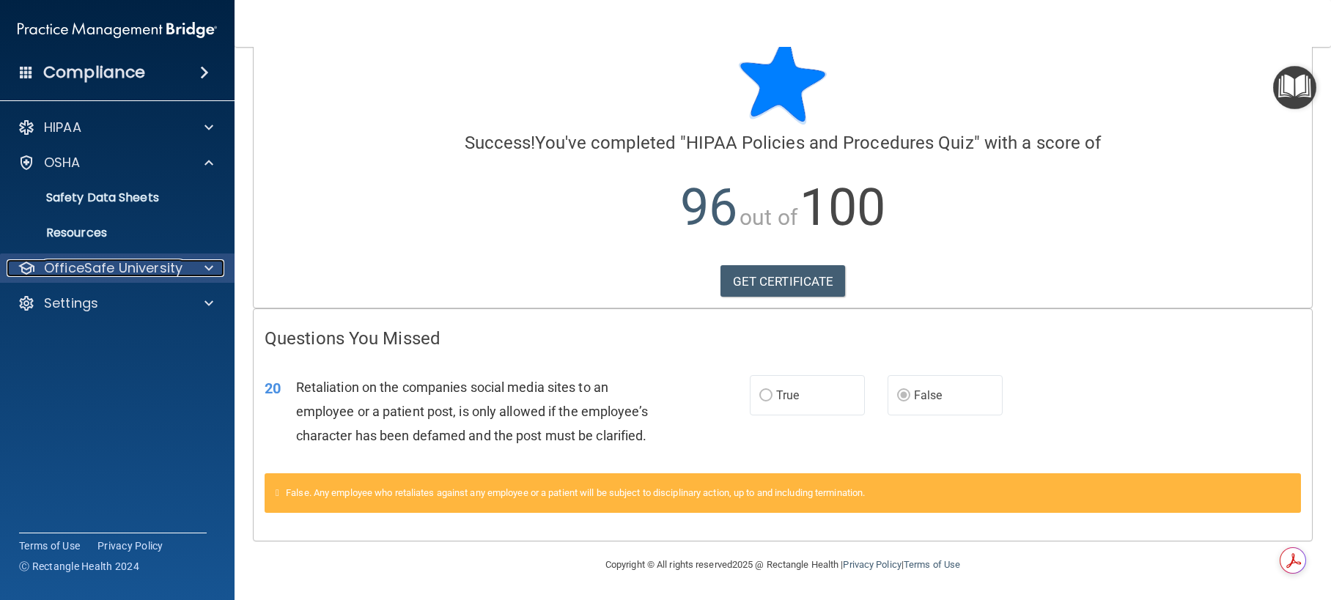
click at [211, 266] on span at bounding box center [208, 268] width 9 height 18
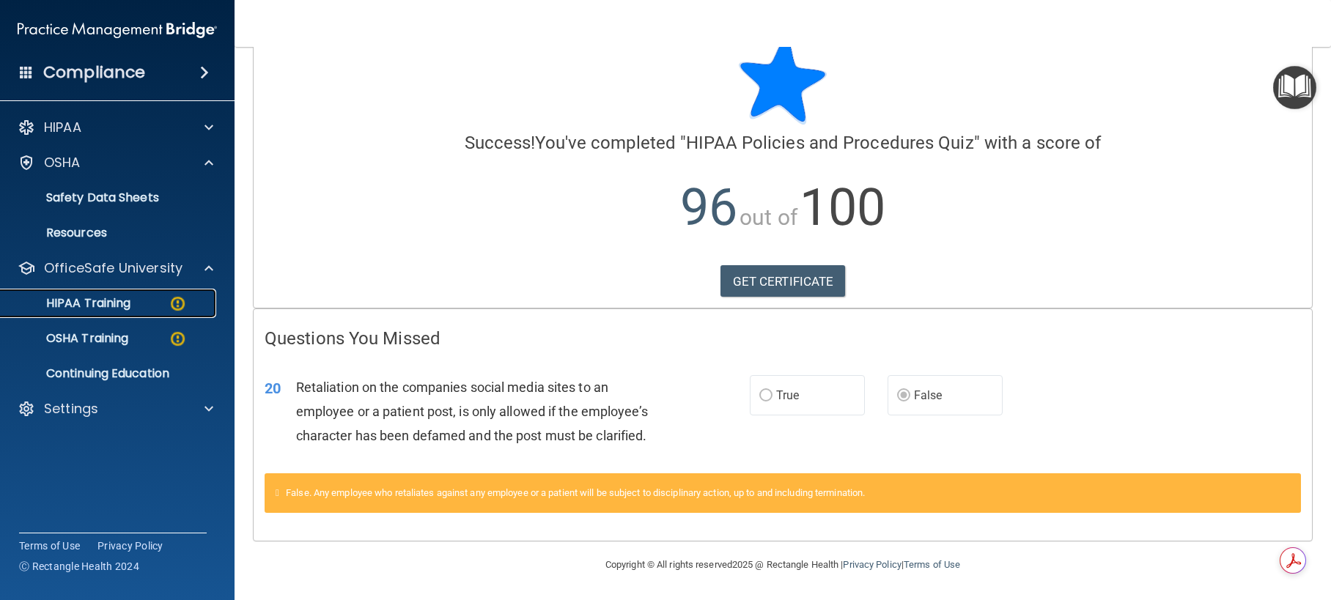
click at [90, 301] on p "HIPAA Training" at bounding box center [70, 303] width 121 height 15
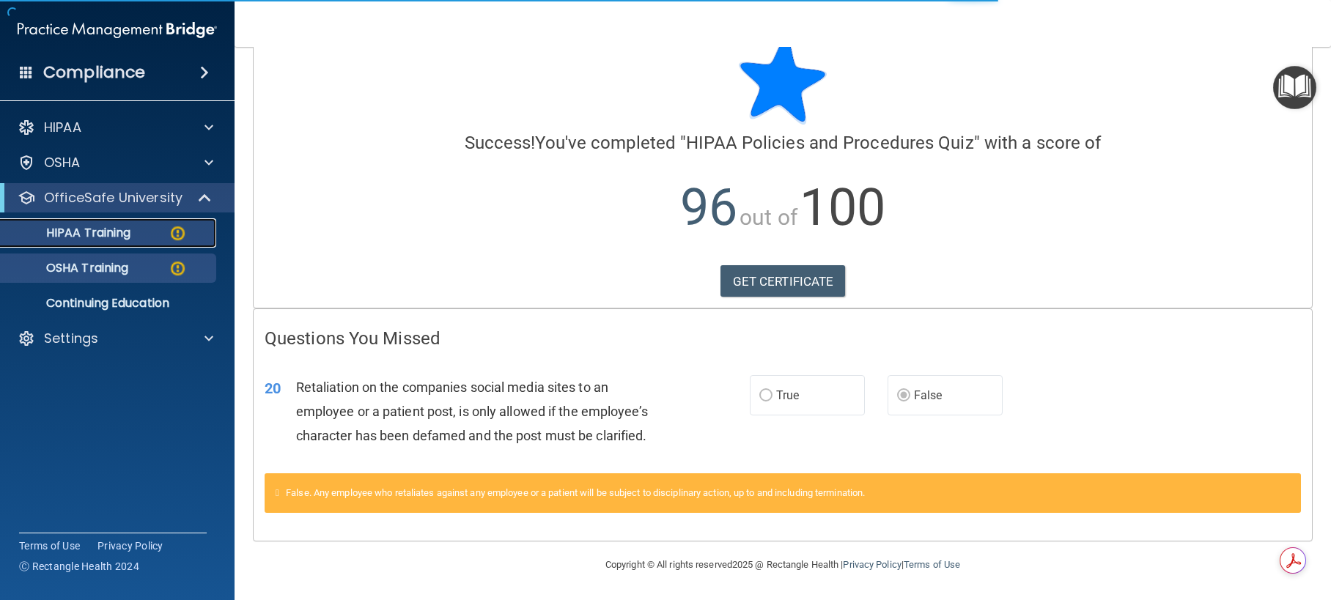
scroll to position [503, 0]
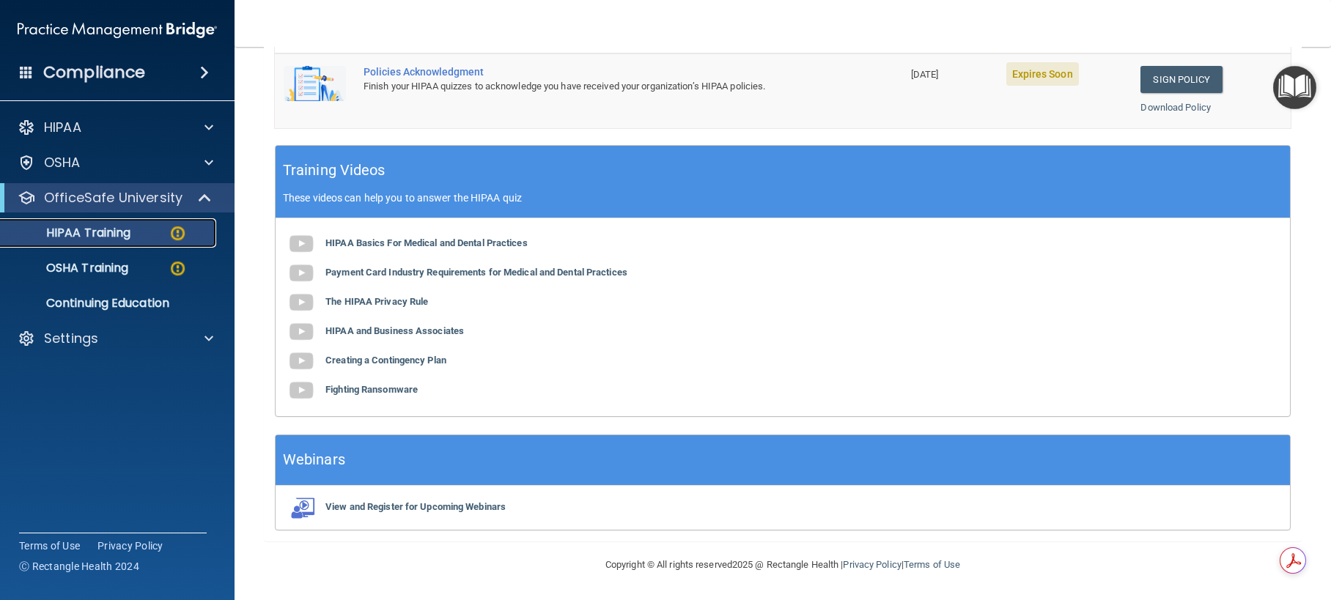
click at [167, 231] on div "HIPAA Training" at bounding box center [110, 233] width 200 height 15
click at [182, 232] on img at bounding box center [178, 233] width 18 height 18
click at [160, 165] on div "OSHA" at bounding box center [98, 163] width 182 height 18
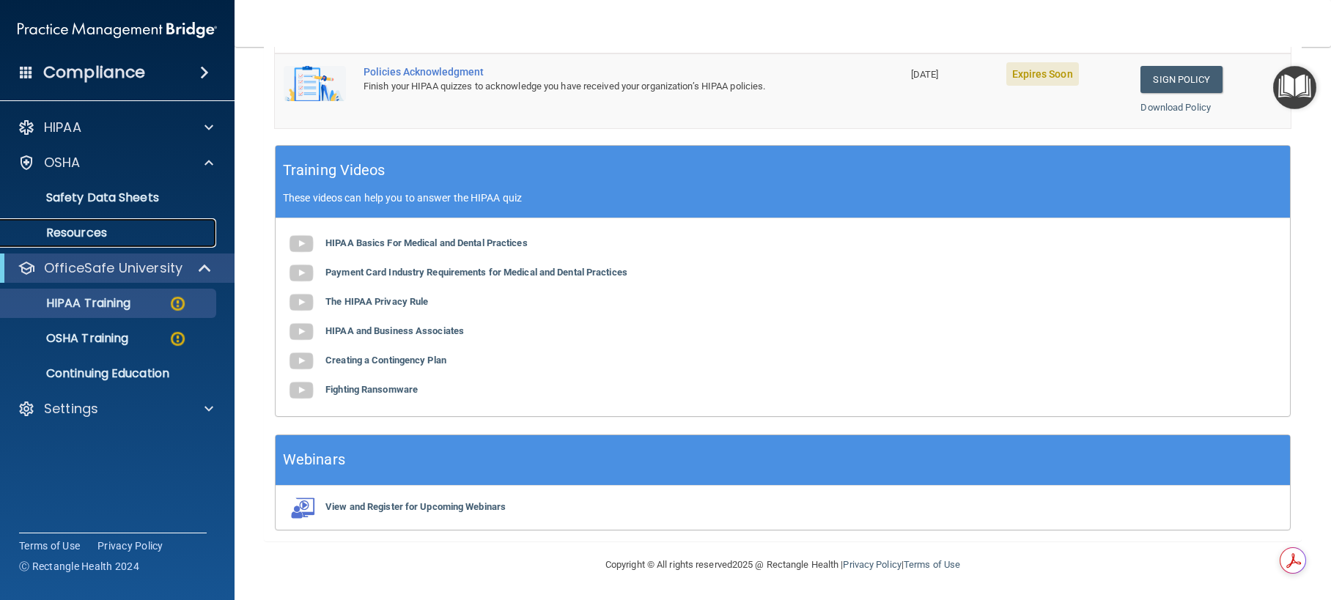
click at [96, 228] on p "Resources" at bounding box center [110, 233] width 200 height 15
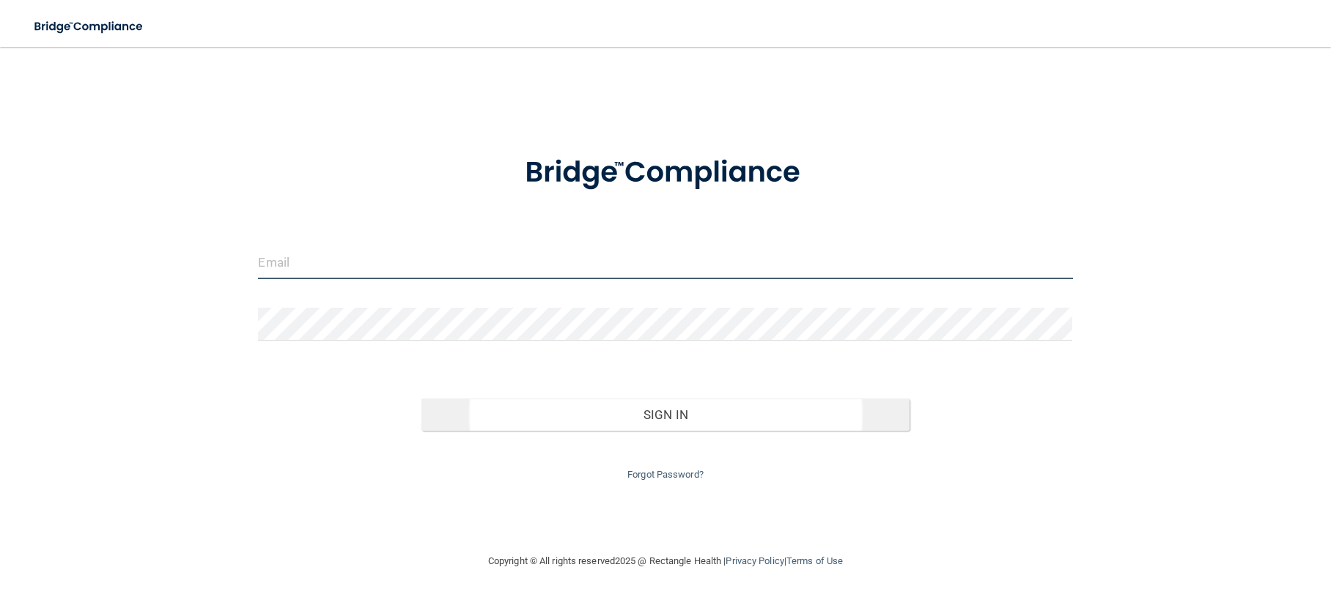
type input "[EMAIL_ADDRESS][DOMAIN_NAME]"
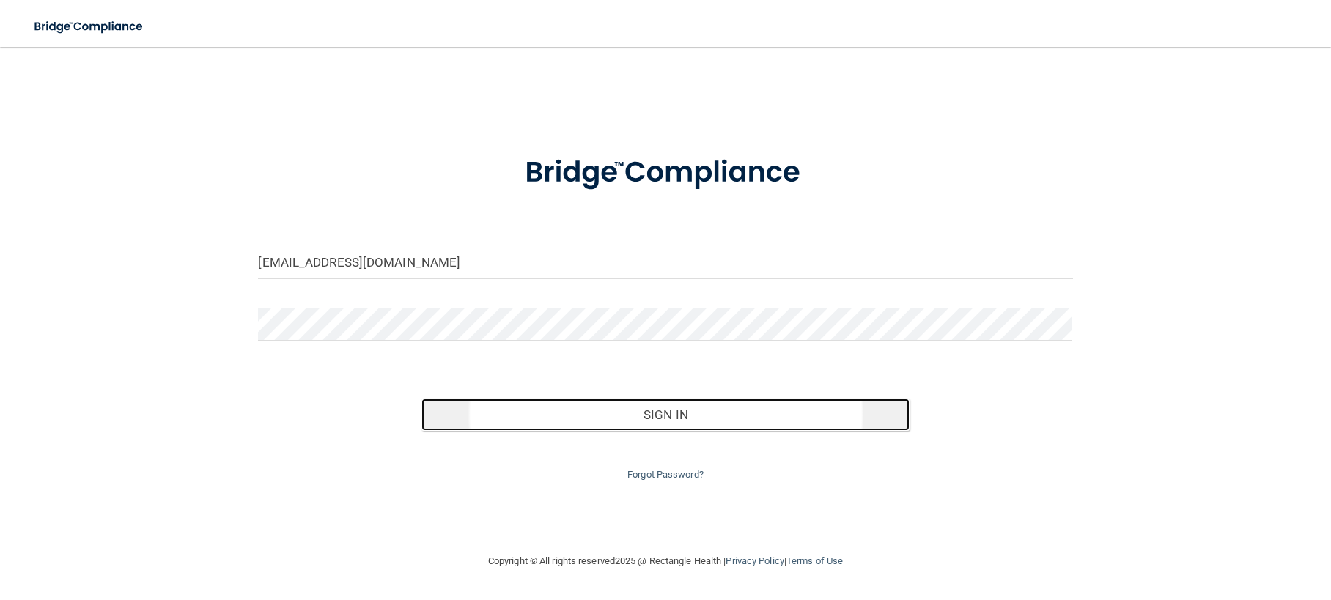
click at [679, 419] on button "Sign In" at bounding box center [665, 415] width 489 height 32
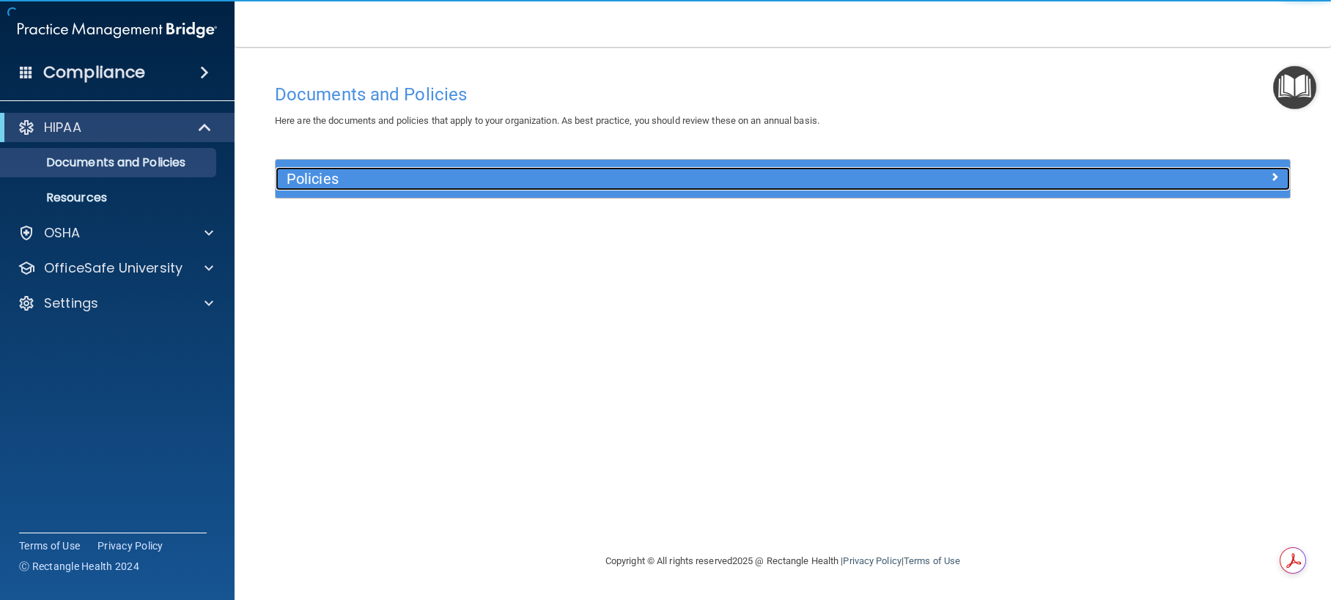
click at [1267, 183] on div at bounding box center [1163, 176] width 254 height 18
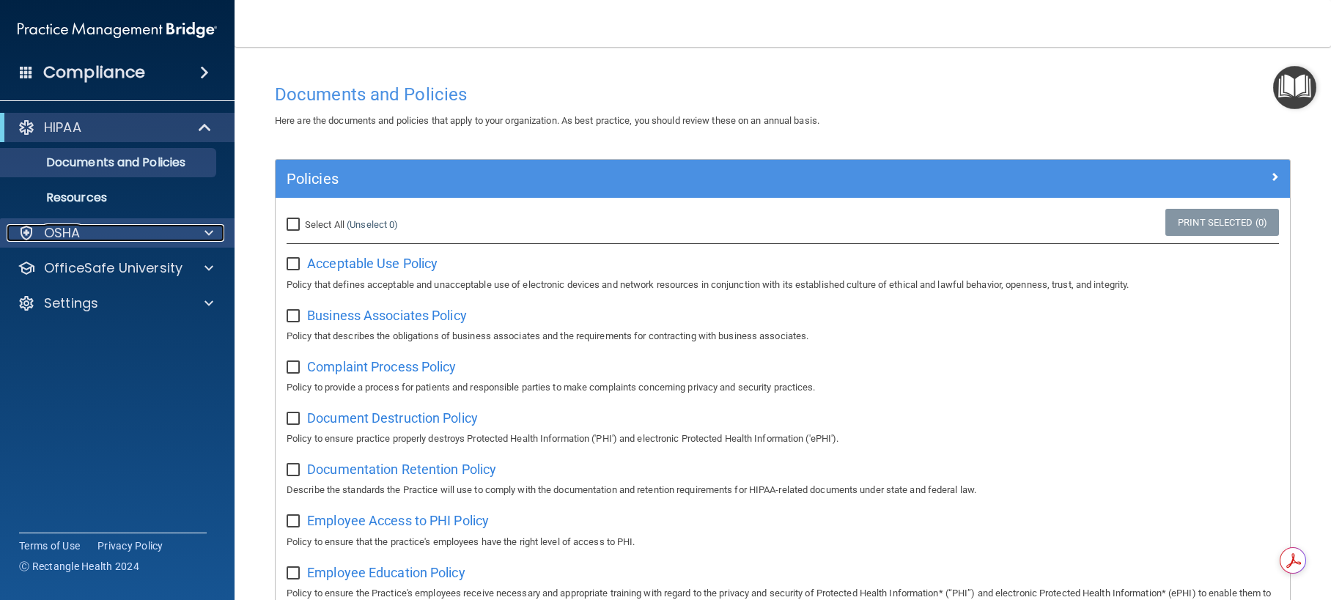
click at [212, 226] on span at bounding box center [208, 233] width 9 height 18
click at [92, 240] on div "OSHA" at bounding box center [98, 233] width 182 height 18
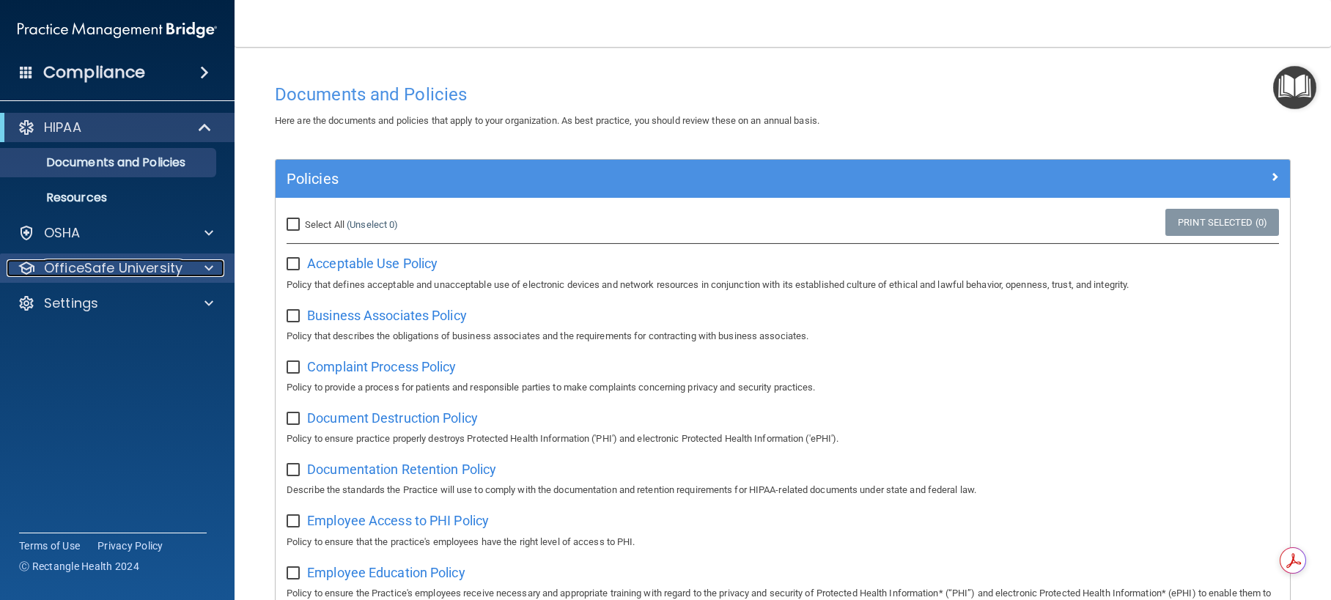
click at [209, 270] on span at bounding box center [208, 268] width 9 height 18
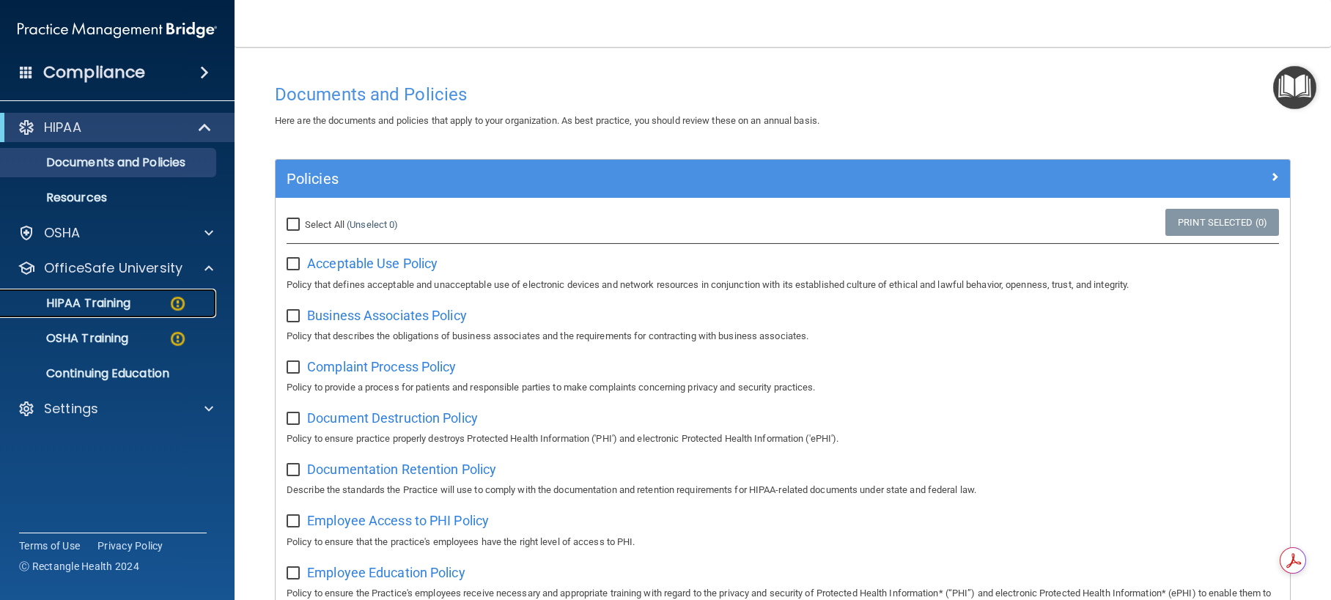
click at [107, 301] on p "HIPAA Training" at bounding box center [70, 303] width 121 height 15
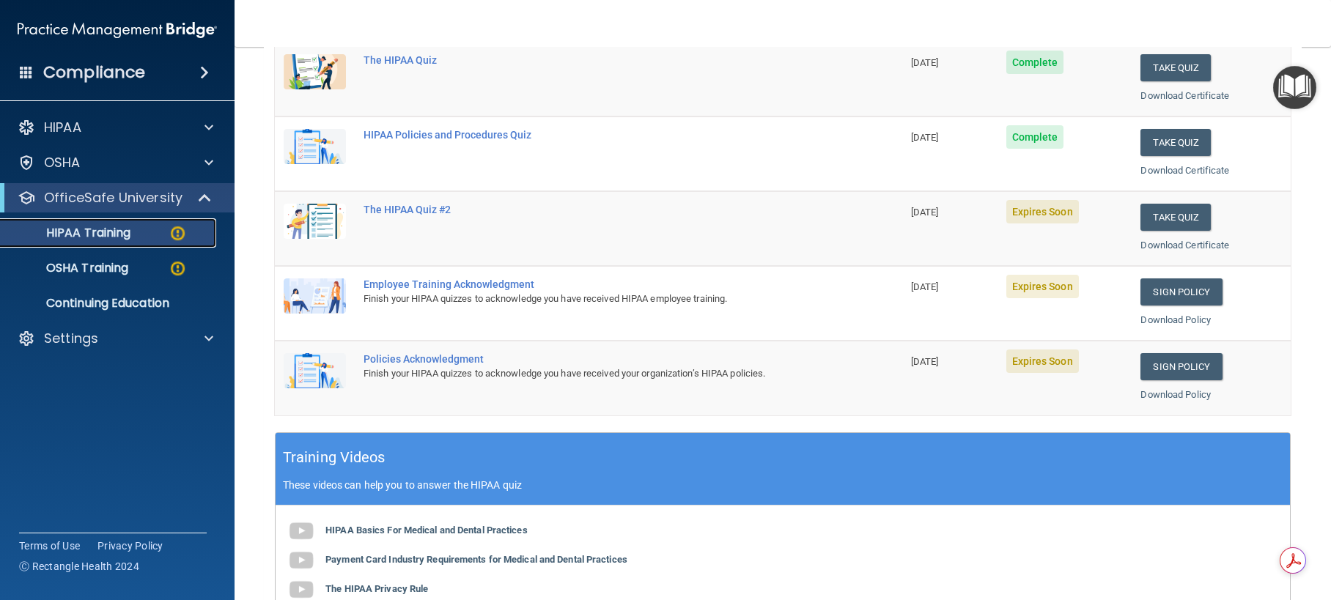
scroll to position [220, 0]
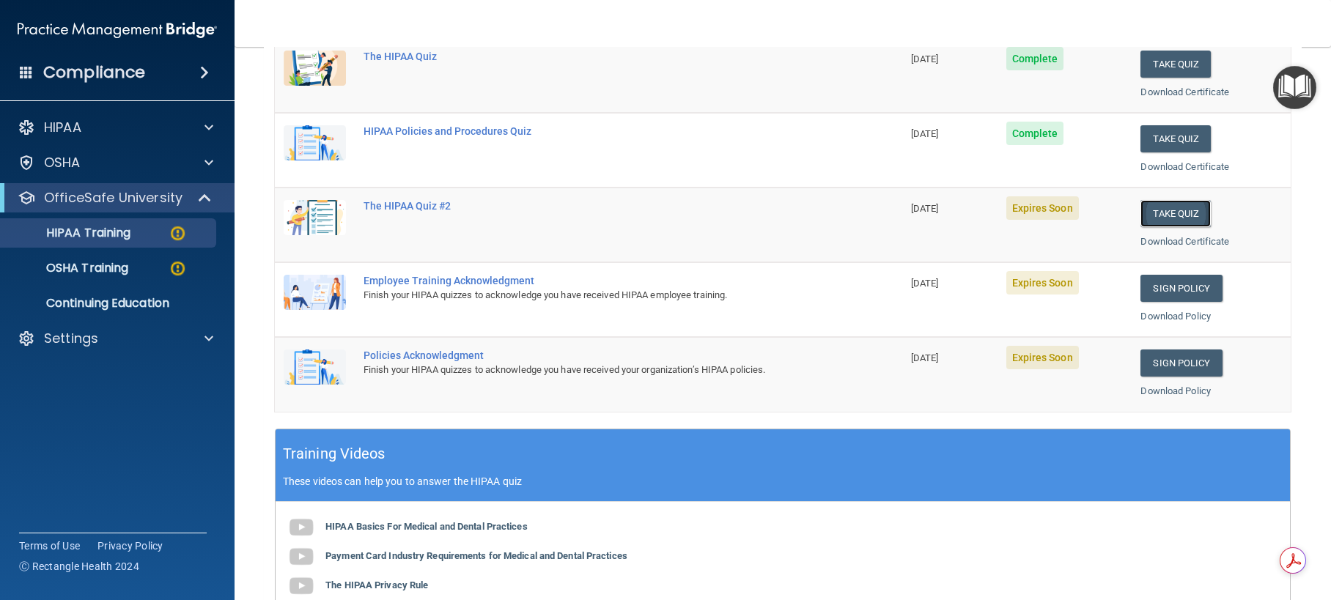
click at [1158, 214] on button "Take Quiz" at bounding box center [1175, 213] width 70 height 27
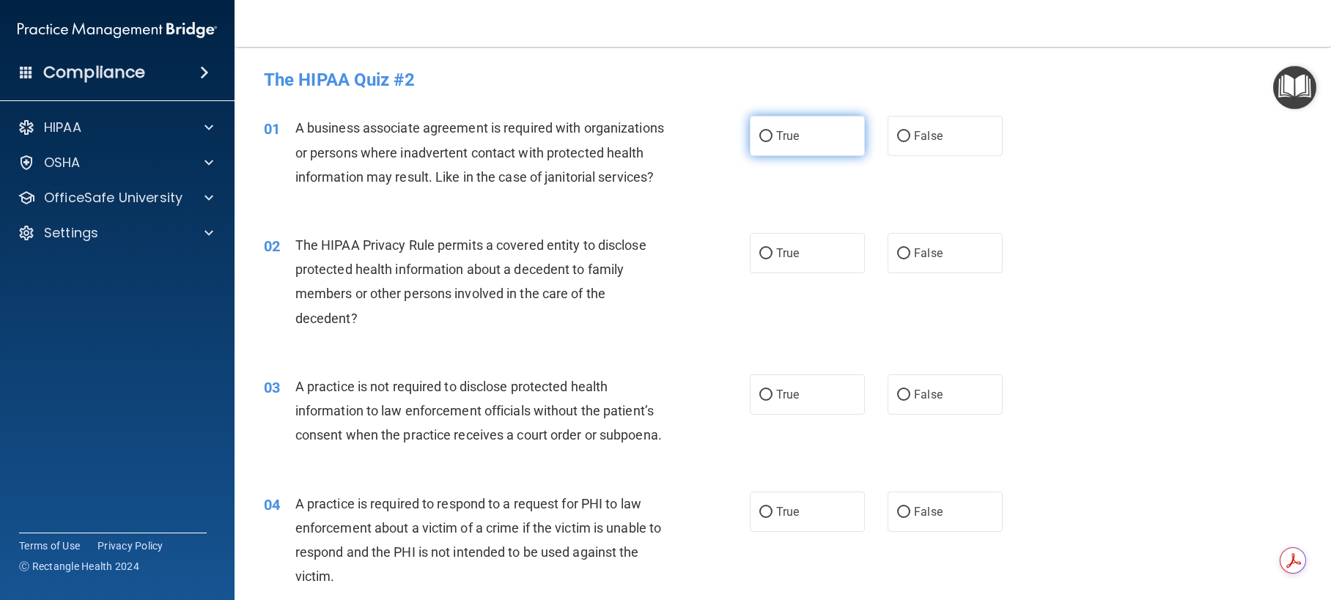
click at [759, 131] on input "True" at bounding box center [765, 136] width 13 height 11
radio input "true"
click at [897, 259] on input "False" at bounding box center [903, 253] width 13 height 11
radio input "true"
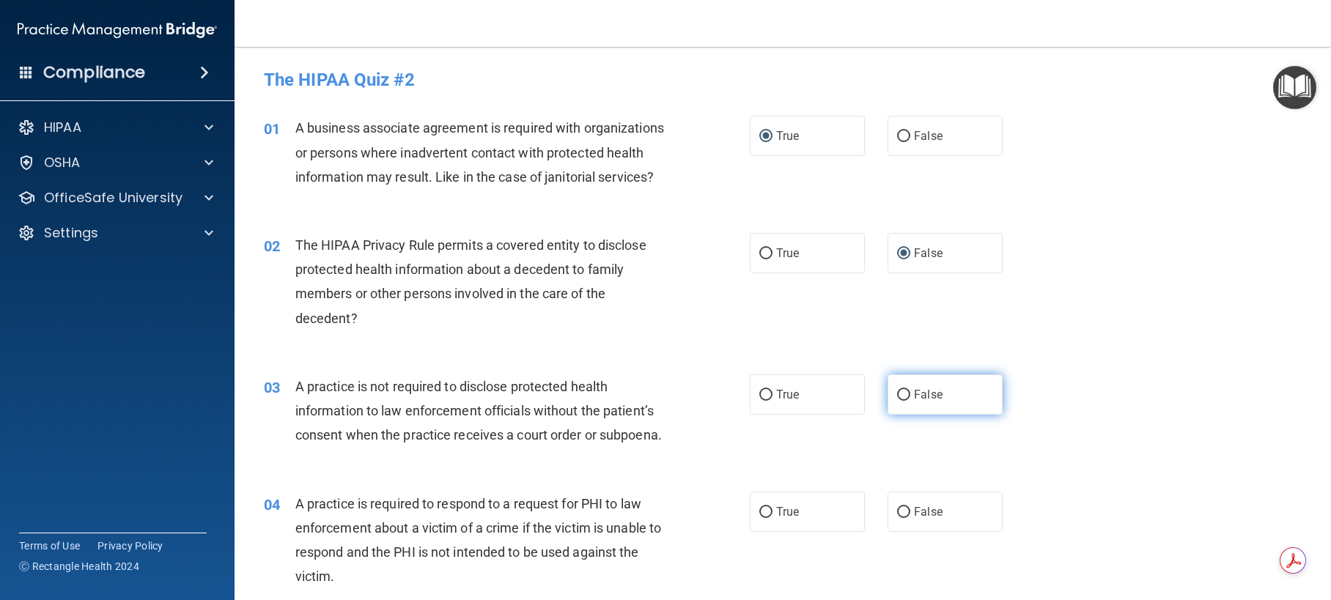
click at [897, 401] on input "False" at bounding box center [903, 395] width 13 height 11
radio input "true"
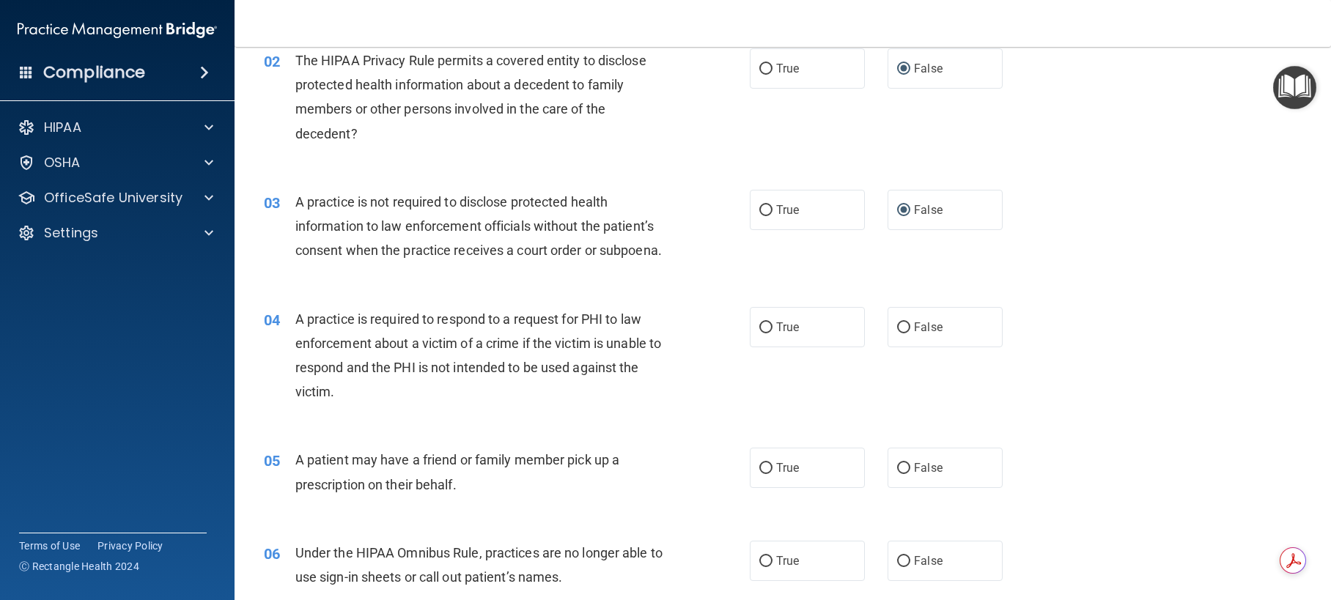
scroll to position [220, 0]
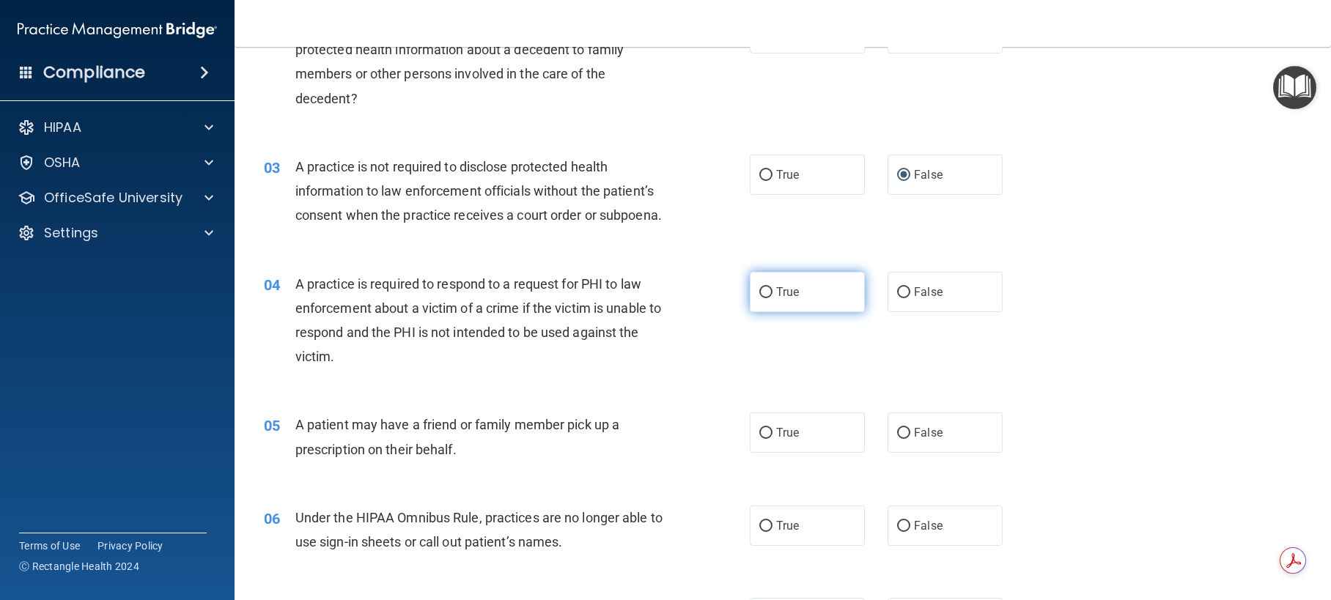
click at [761, 298] on input "True" at bounding box center [765, 292] width 13 height 11
radio input "true"
click at [898, 439] on input "False" at bounding box center [903, 433] width 13 height 11
radio input "true"
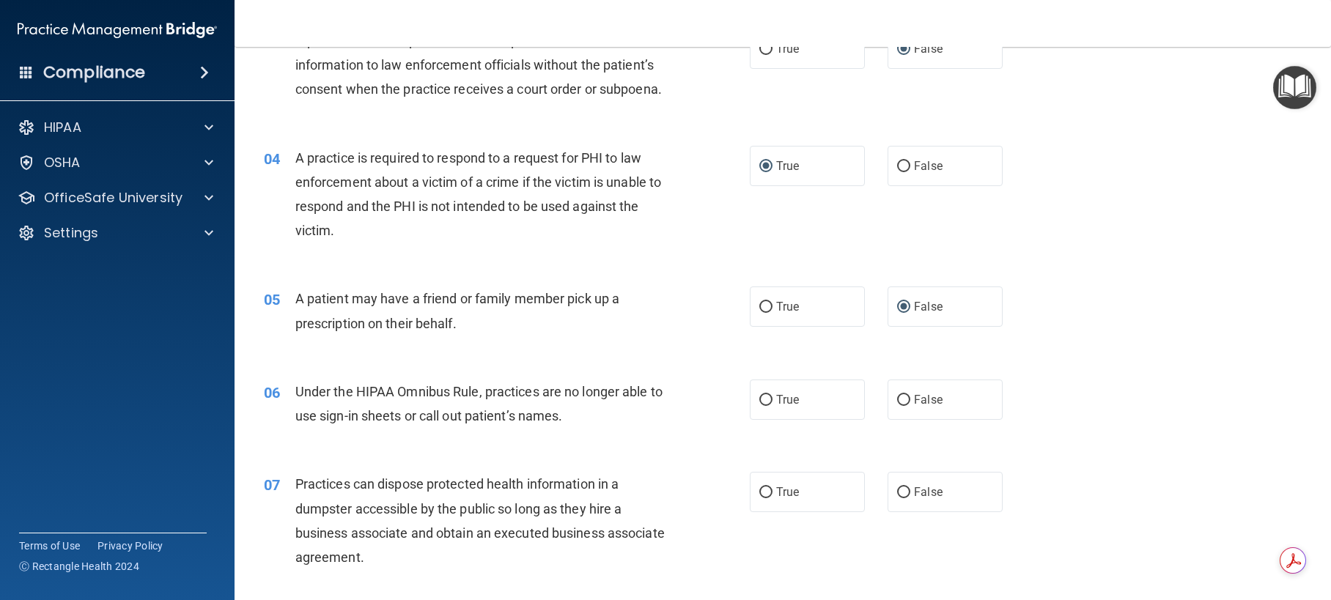
scroll to position [366, 0]
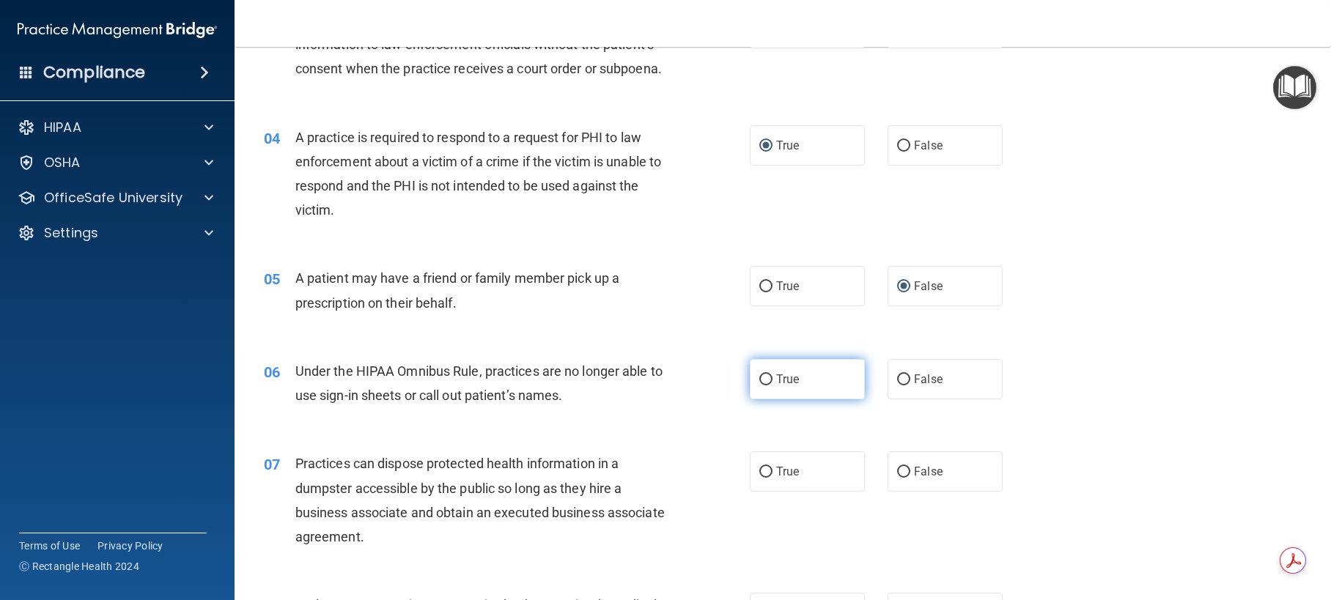
click at [760, 385] on input "True" at bounding box center [765, 379] width 13 height 11
radio input "true"
click at [760, 385] on input "True" at bounding box center [765, 379] width 13 height 11
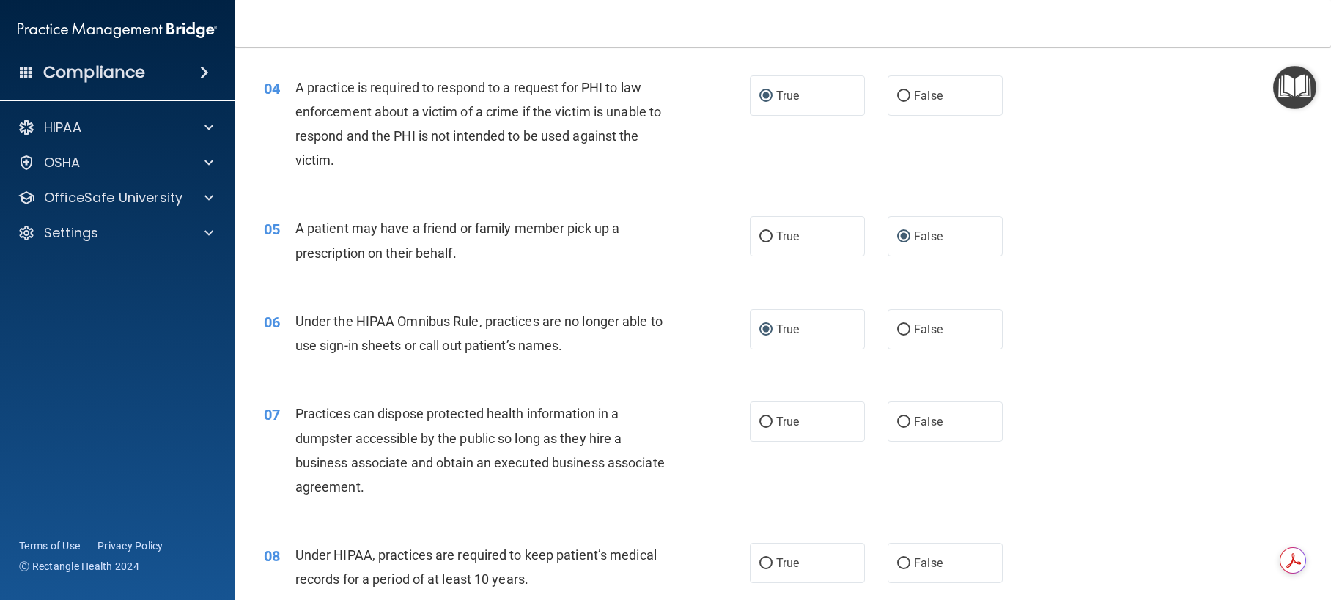
scroll to position [513, 0]
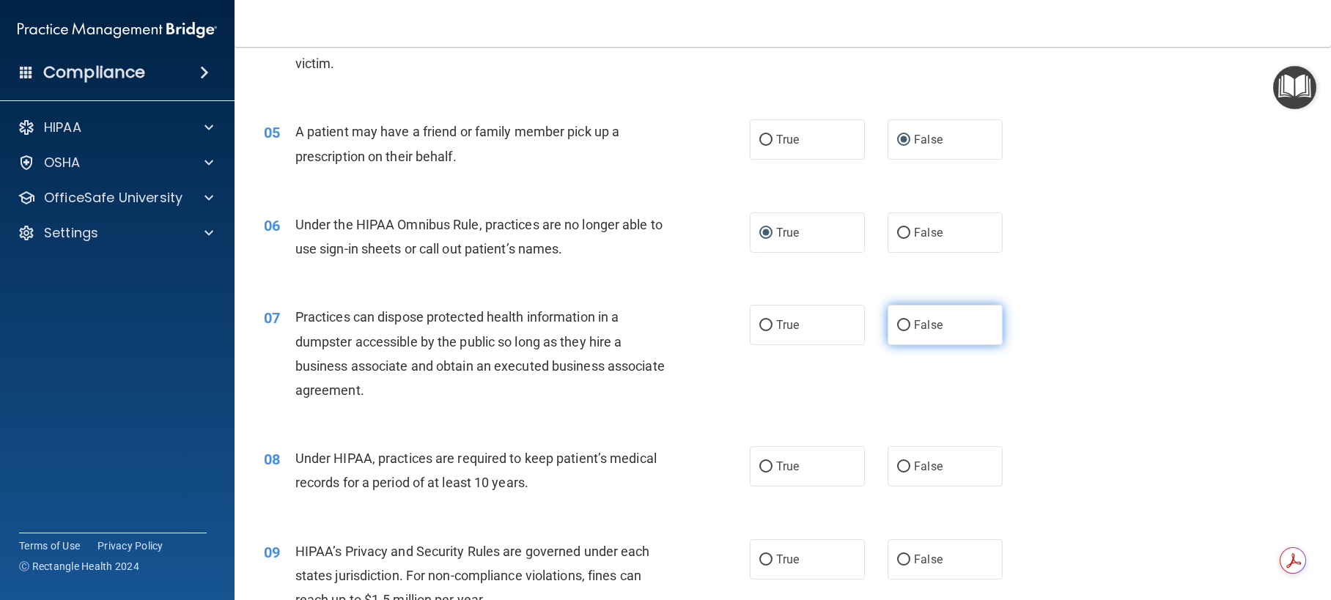
drag, startPoint x: 897, startPoint y: 375, endPoint x: 905, endPoint y: 371, distance: 9.2
click at [898, 331] on input "False" at bounding box center [903, 325] width 13 height 11
radio input "true"
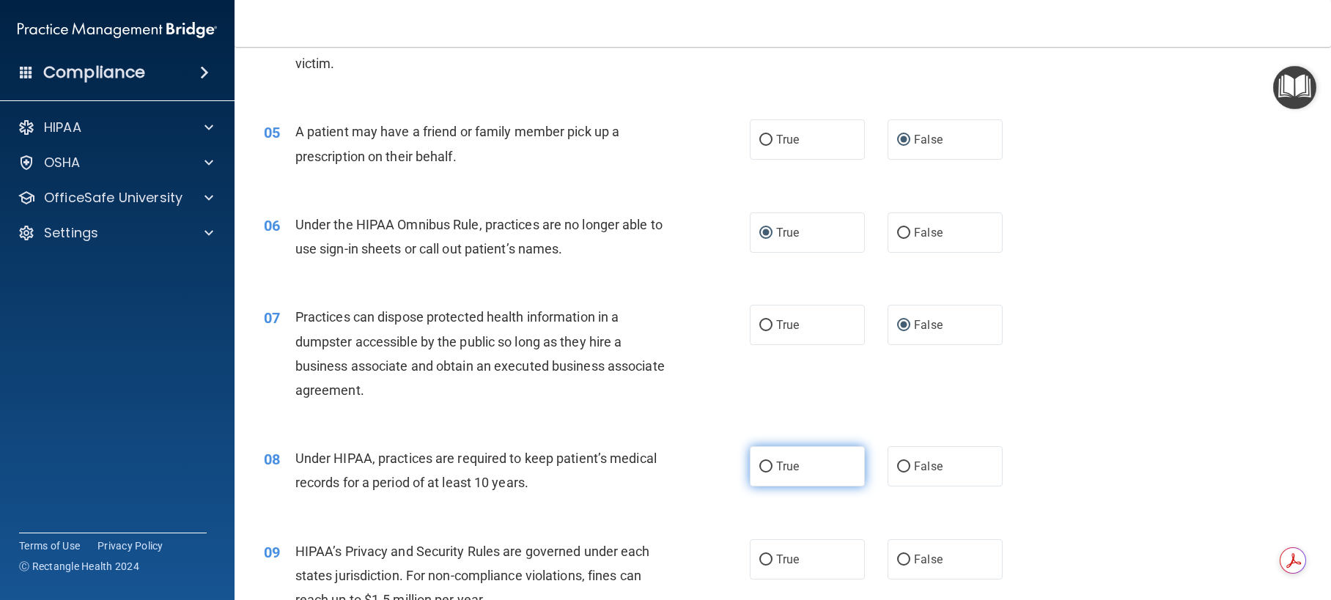
click at [762, 473] on input "True" at bounding box center [765, 467] width 13 height 11
radio input "true"
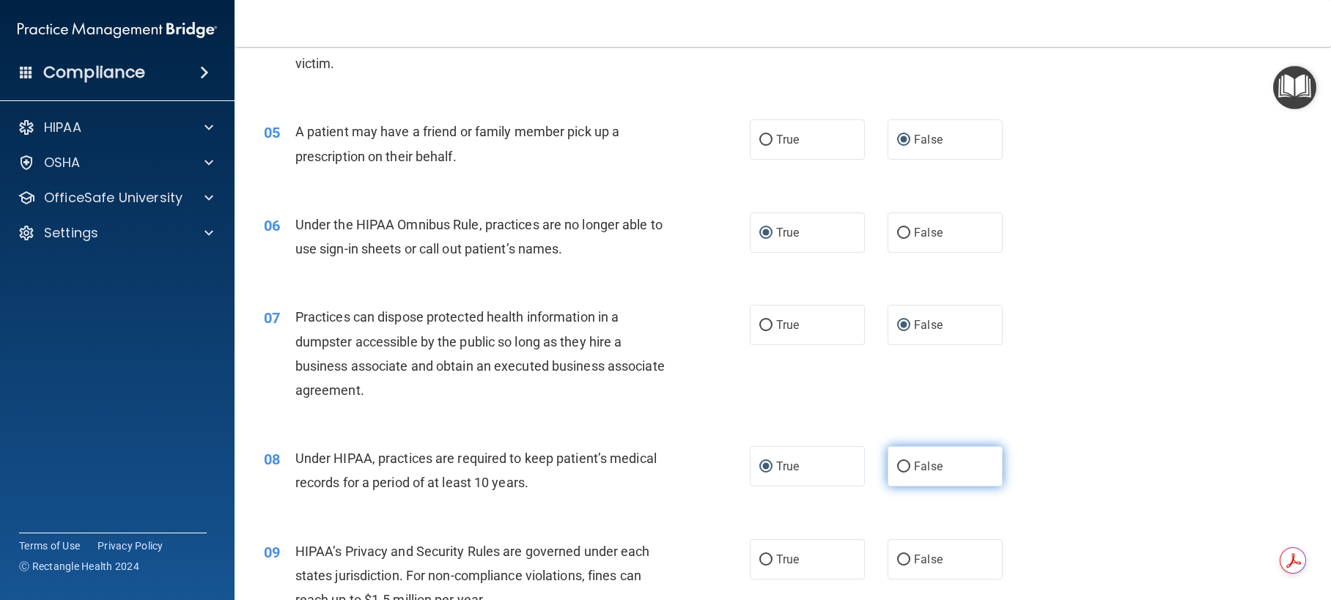
click at [899, 473] on input "False" at bounding box center [903, 467] width 13 height 11
radio input "true"
radio input "false"
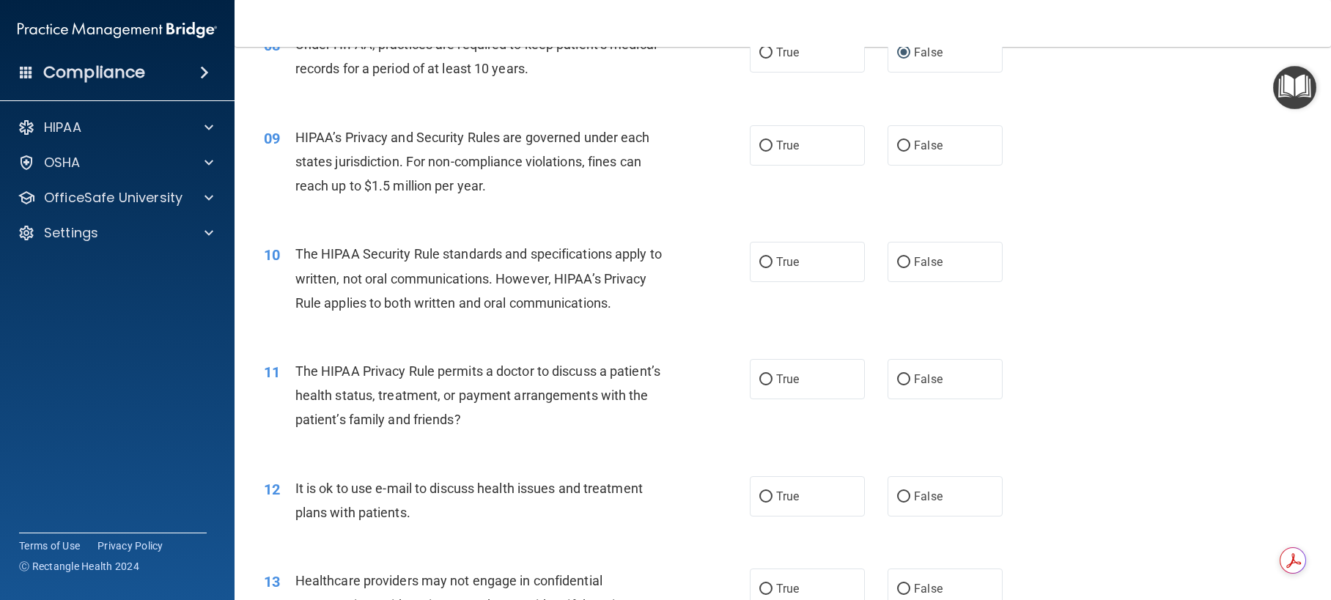
scroll to position [953, 0]
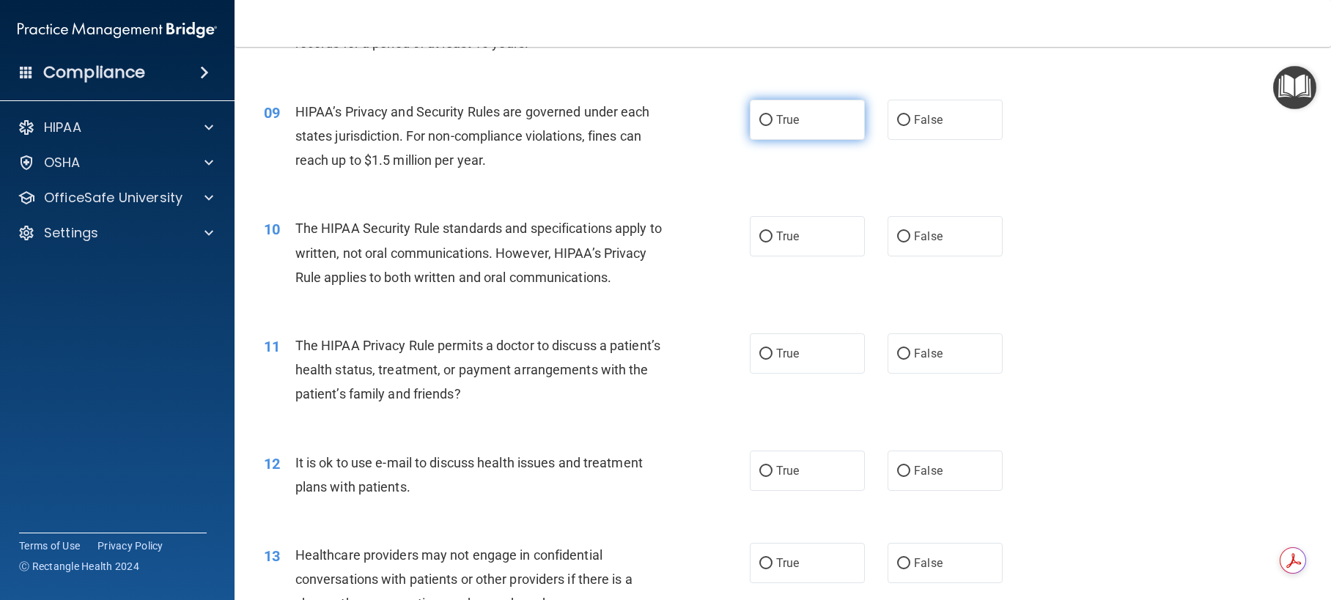
click at [761, 126] on input "True" at bounding box center [765, 120] width 13 height 11
radio input "true"
click at [899, 243] on input "False" at bounding box center [903, 237] width 13 height 11
radio input "true"
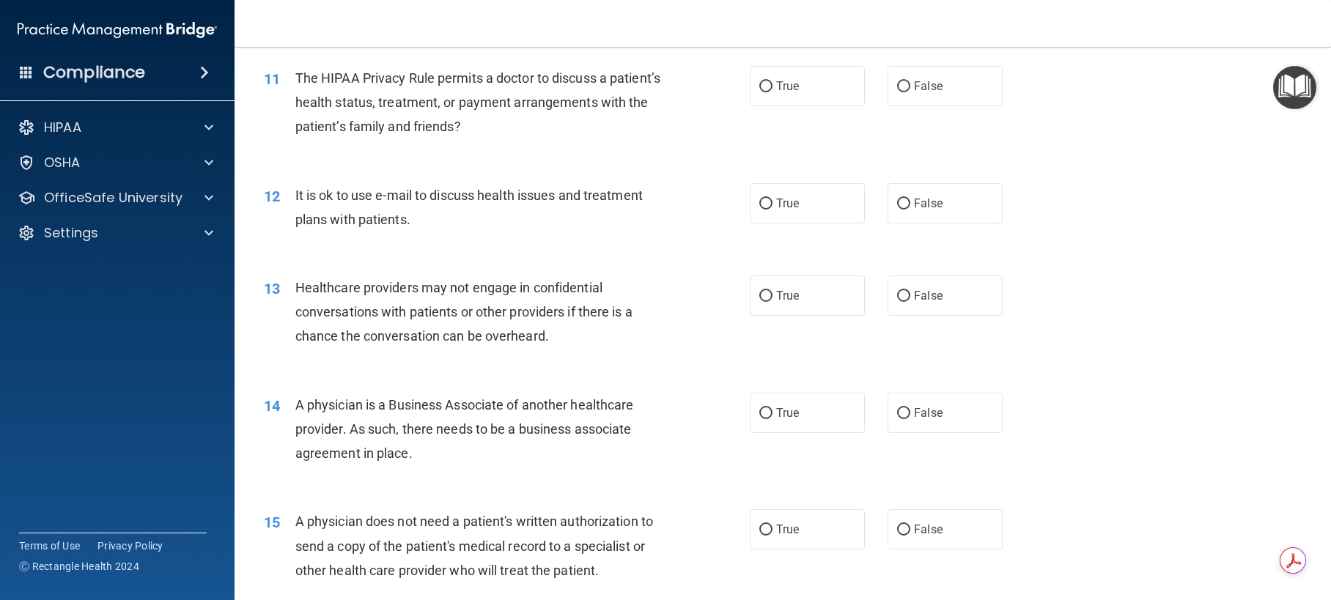
scroll to position [1246, 0]
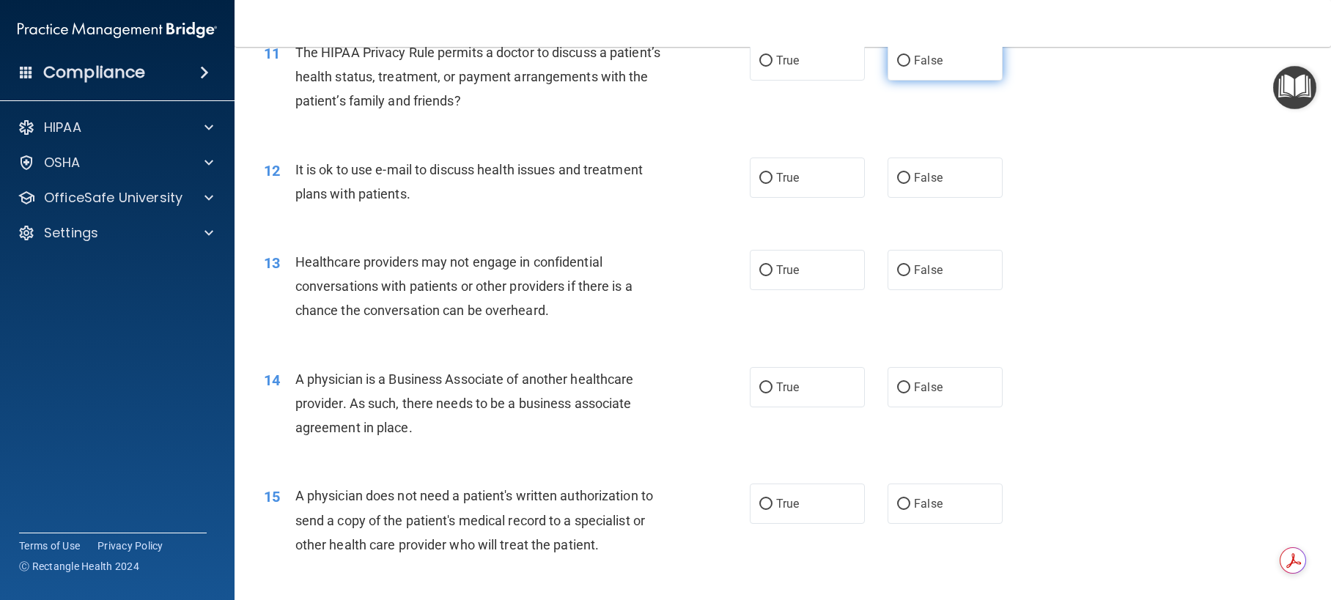
click at [898, 67] on input "False" at bounding box center [903, 61] width 13 height 11
radio input "true"
click at [901, 184] on input "False" at bounding box center [903, 178] width 13 height 11
radio input "true"
click at [764, 276] on input "True" at bounding box center [765, 270] width 13 height 11
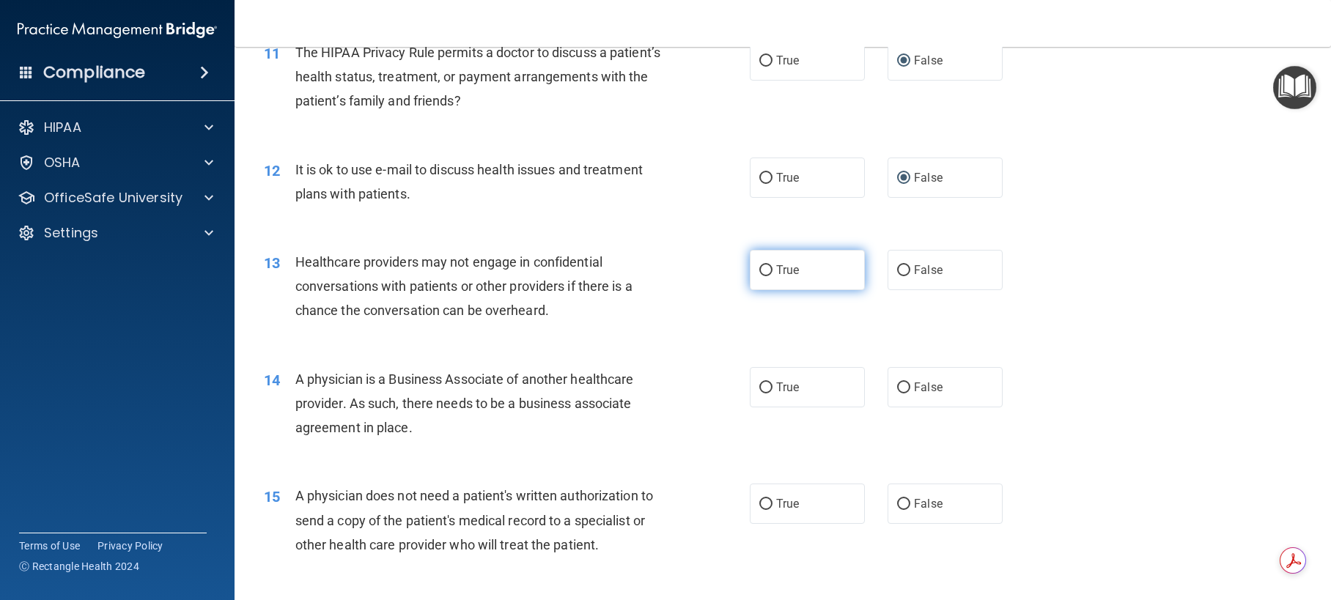
radio input "true"
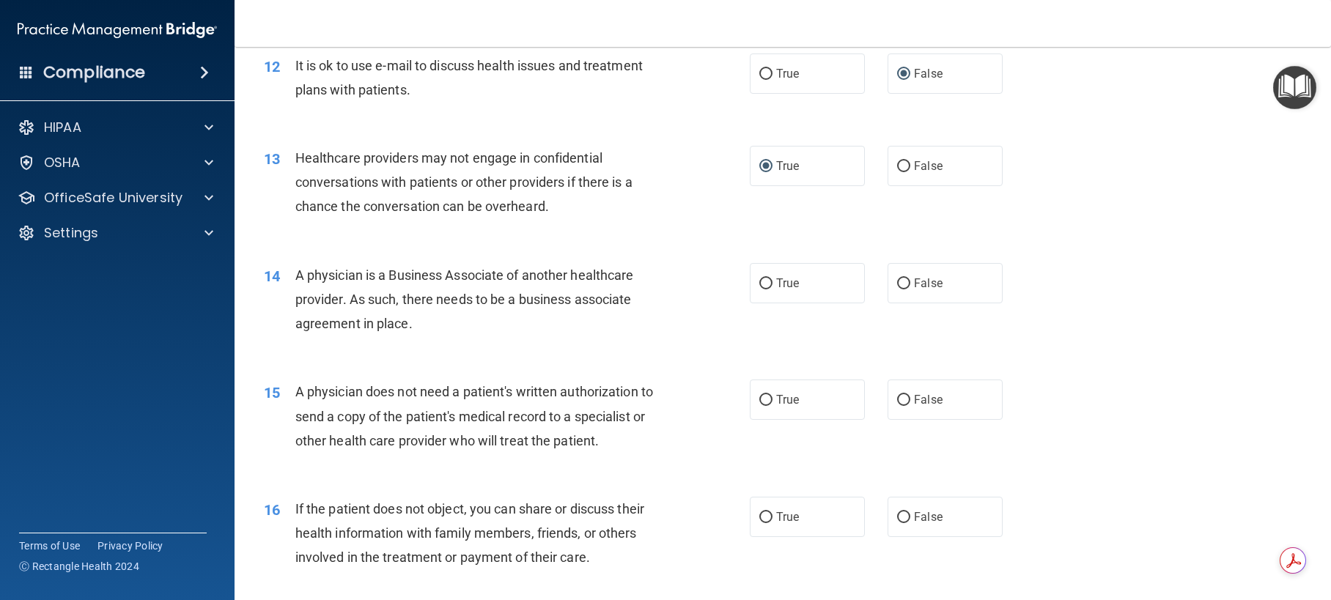
scroll to position [1392, 0]
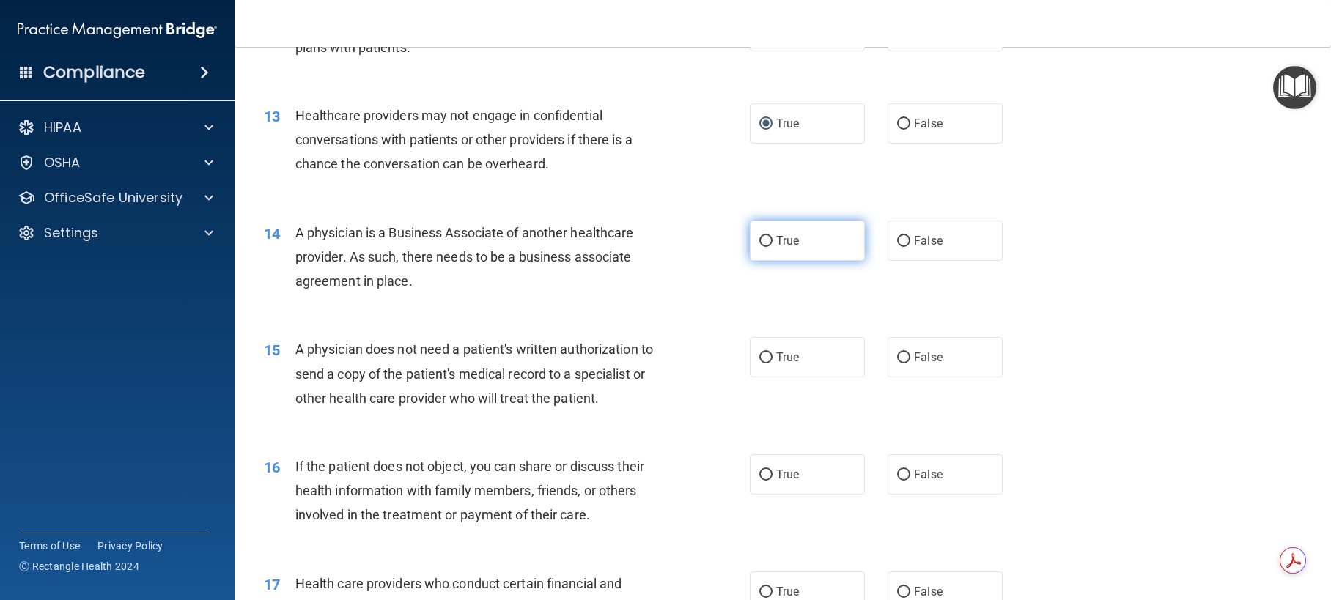
click at [761, 247] on input "True" at bounding box center [765, 241] width 13 height 11
radio input "true"
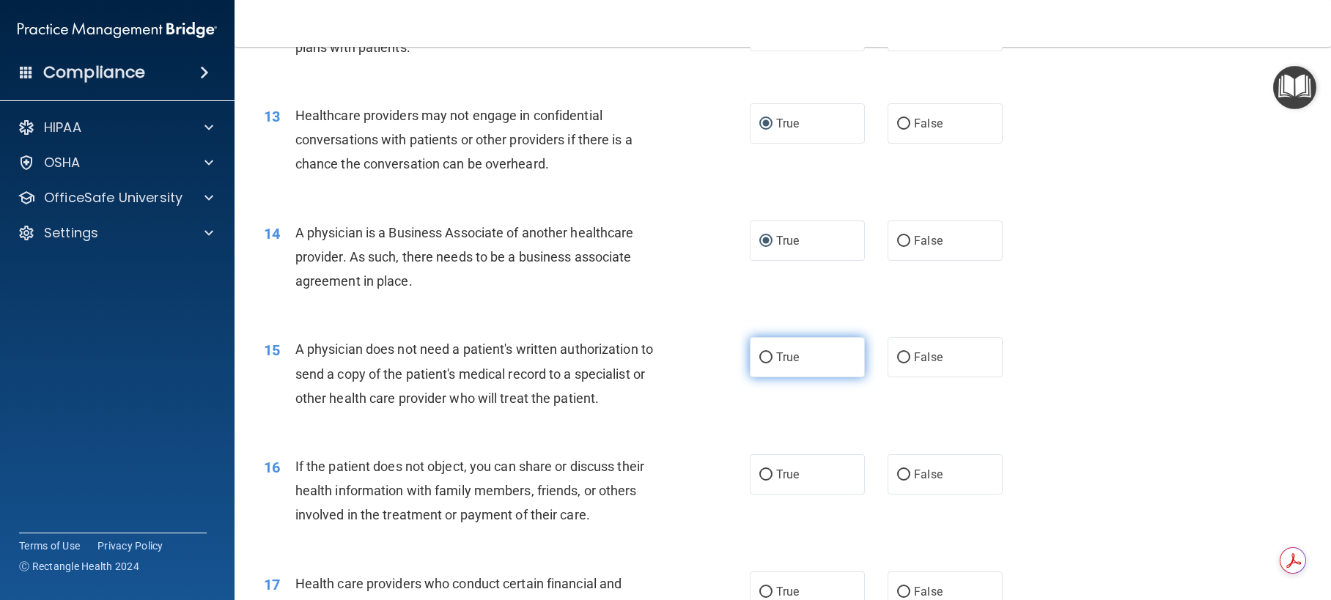
click at [762, 363] on input "True" at bounding box center [765, 357] width 13 height 11
radio input "true"
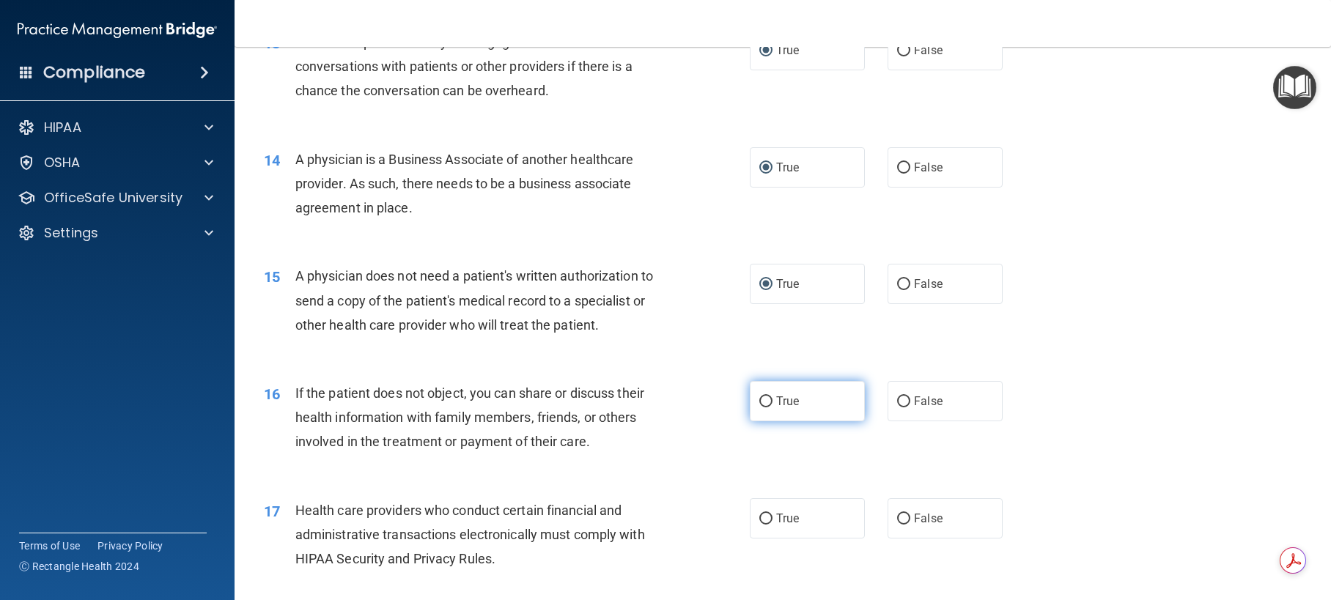
click at [761, 407] on input "True" at bounding box center [765, 401] width 13 height 11
radio input "true"
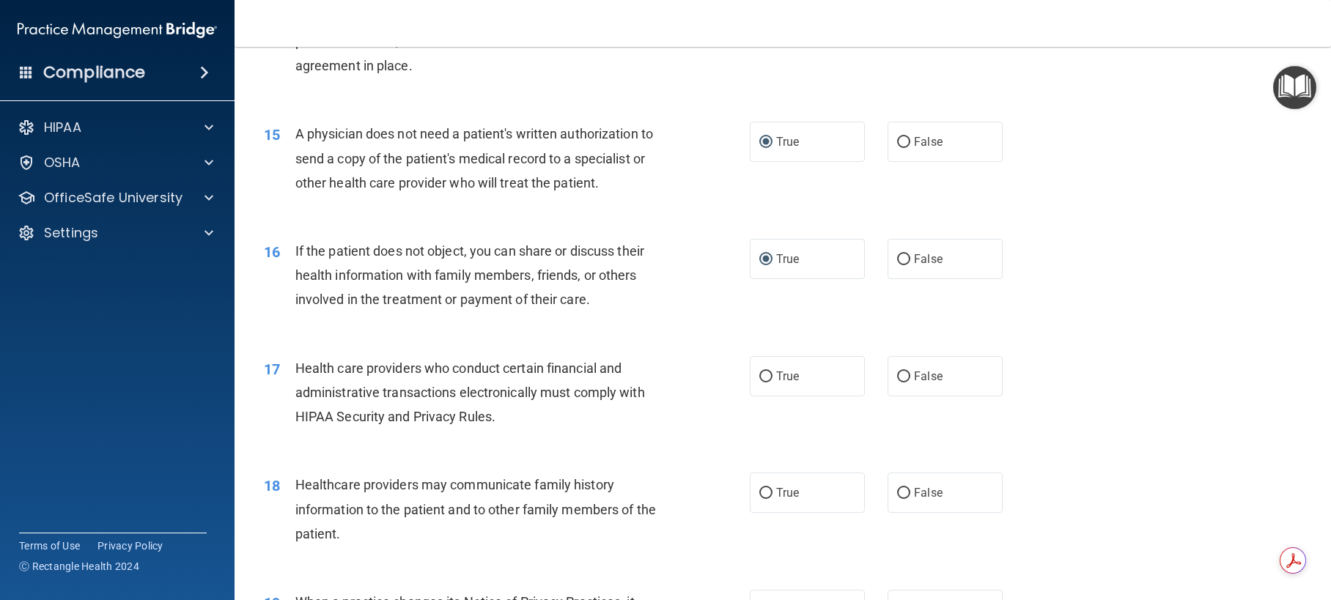
scroll to position [1612, 0]
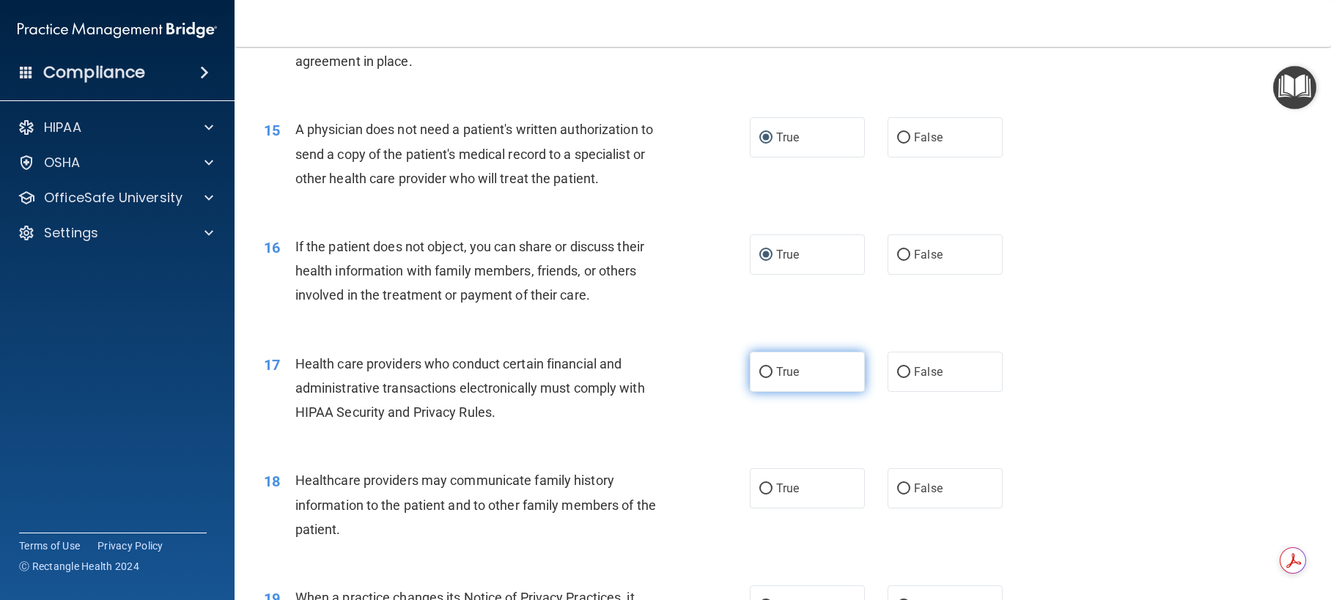
drag, startPoint x: 758, startPoint y: 443, endPoint x: 772, endPoint y: 441, distance: 14.0
click at [761, 378] on input "True" at bounding box center [765, 372] width 13 height 11
radio input "true"
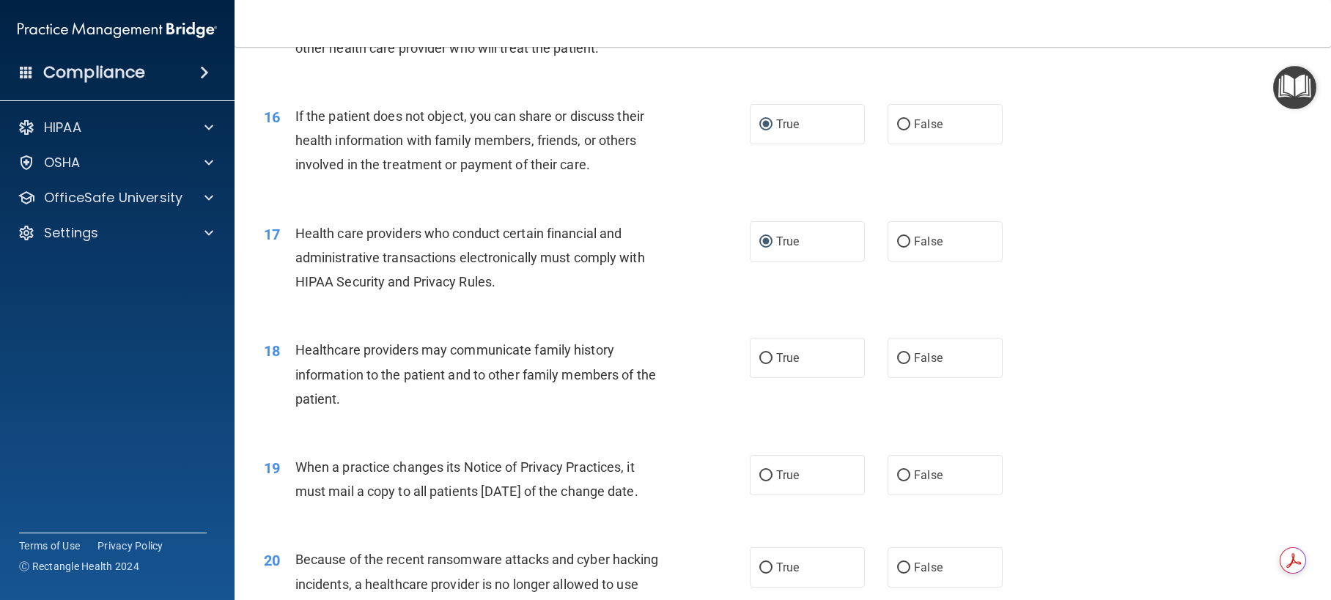
scroll to position [1759, 0]
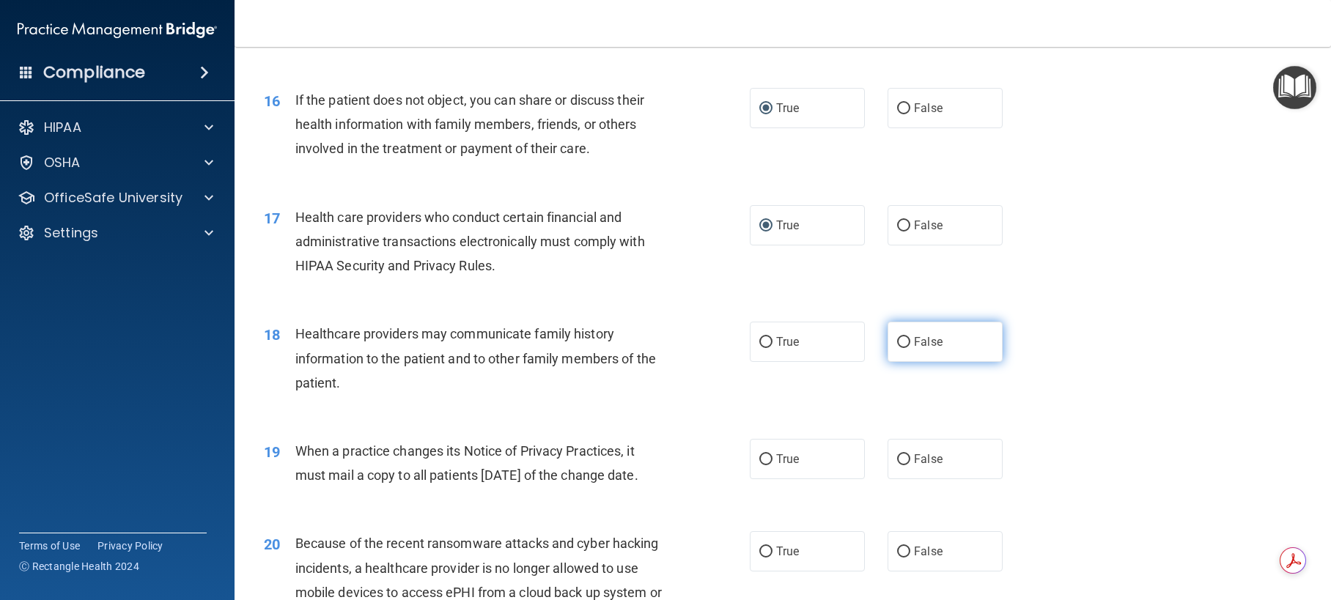
click at [897, 348] on input "False" at bounding box center [903, 342] width 13 height 11
radio input "true"
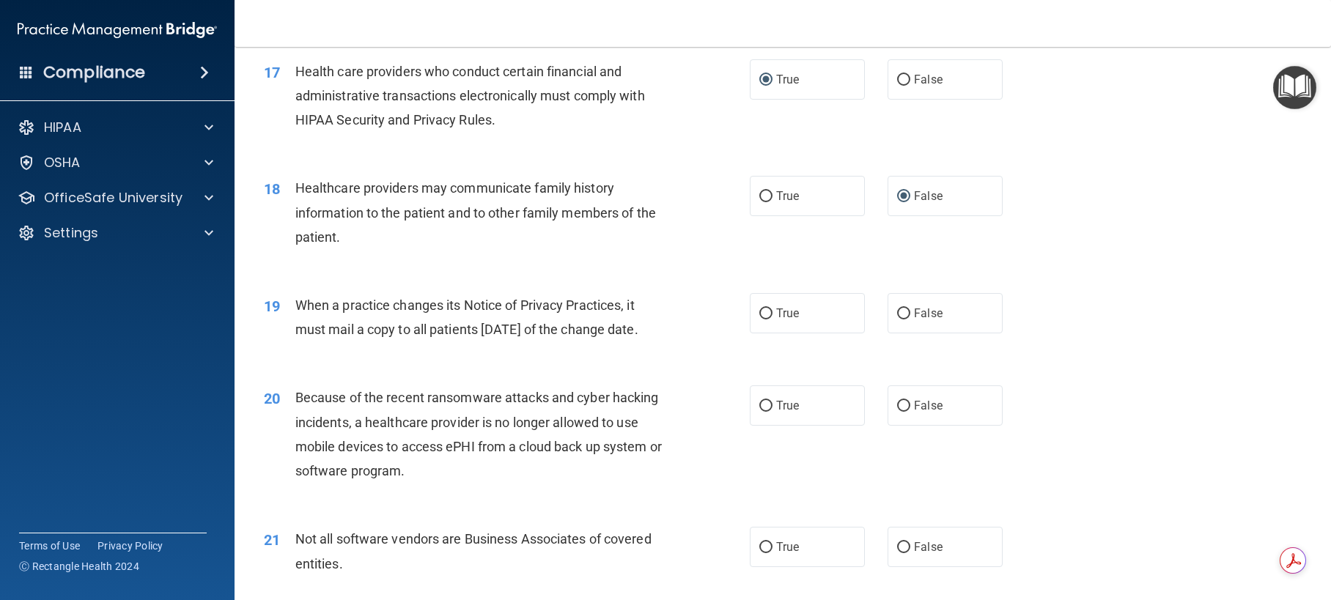
scroll to position [1905, 0]
click at [763, 319] on input "True" at bounding box center [765, 313] width 13 height 11
radio input "true"
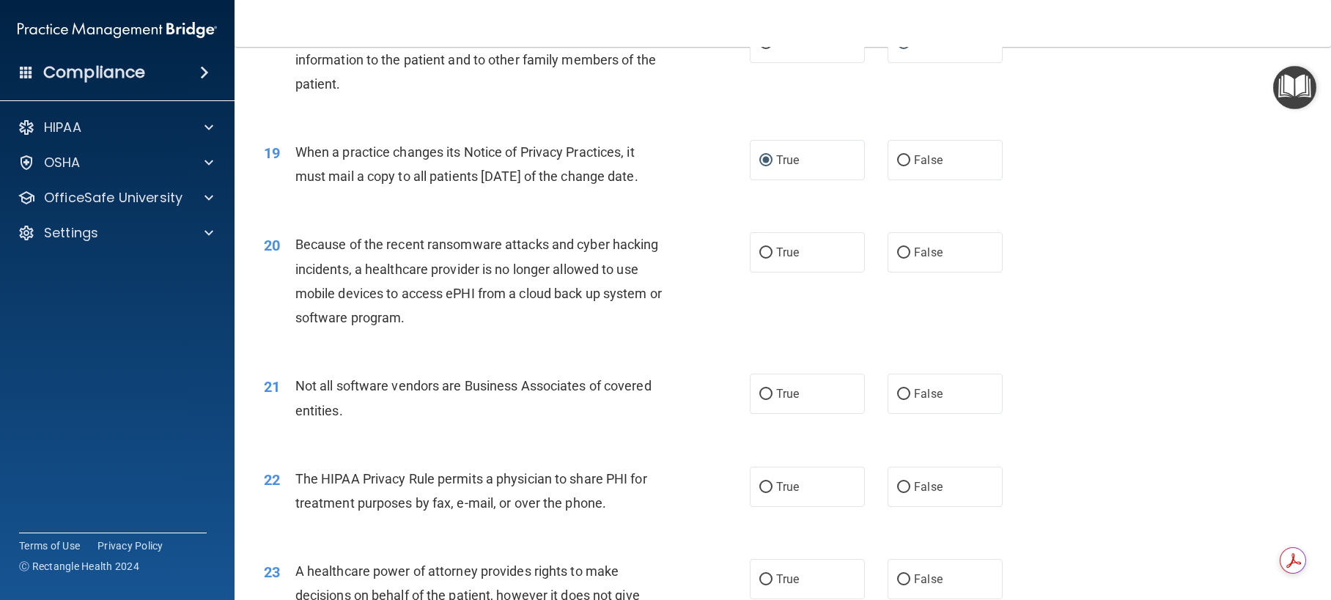
scroll to position [2125, 0]
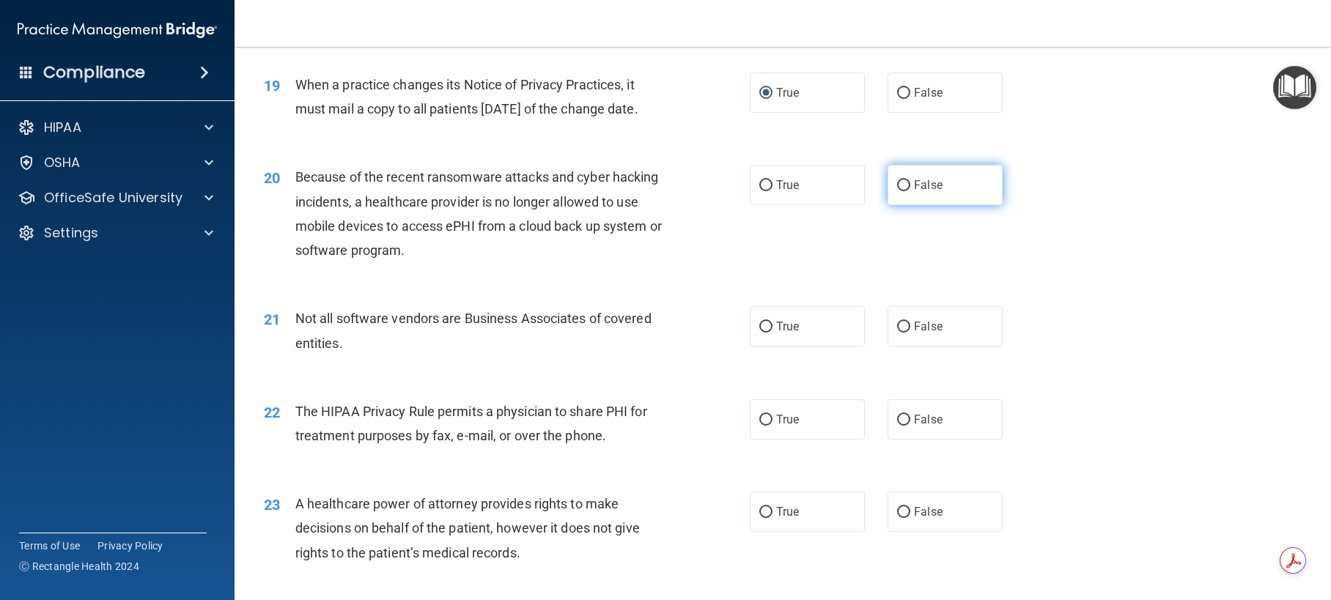
click at [901, 191] on input "False" at bounding box center [903, 185] width 13 height 11
radio input "true"
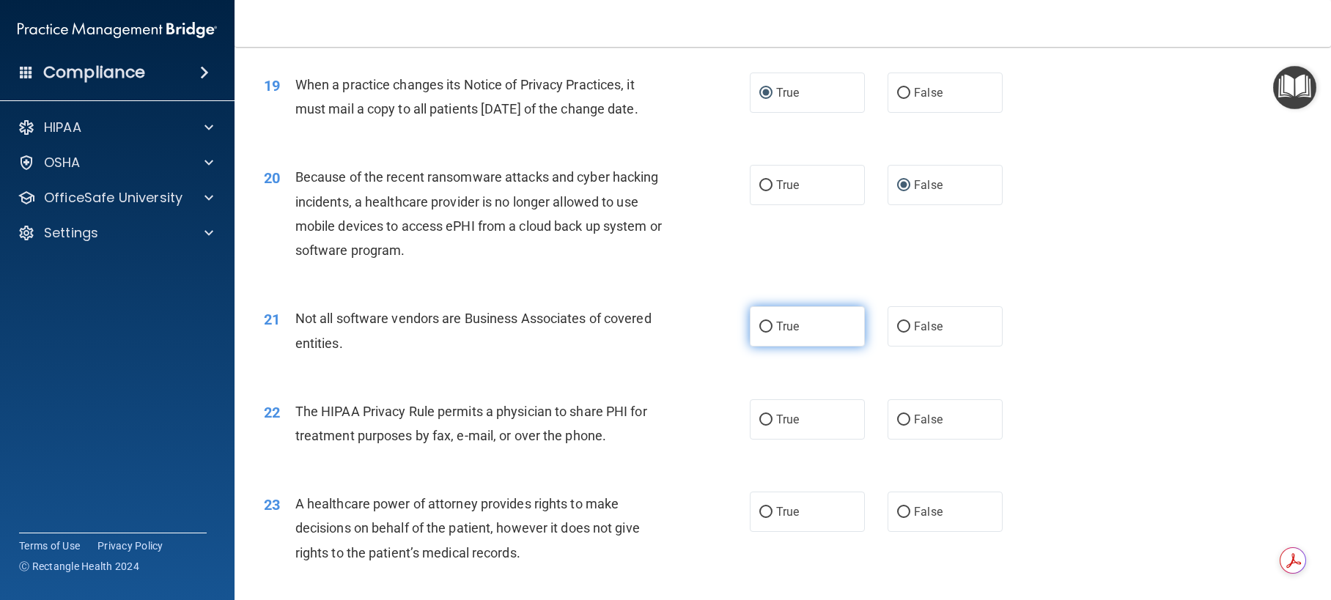
click at [762, 333] on input "True" at bounding box center [765, 327] width 13 height 11
radio input "true"
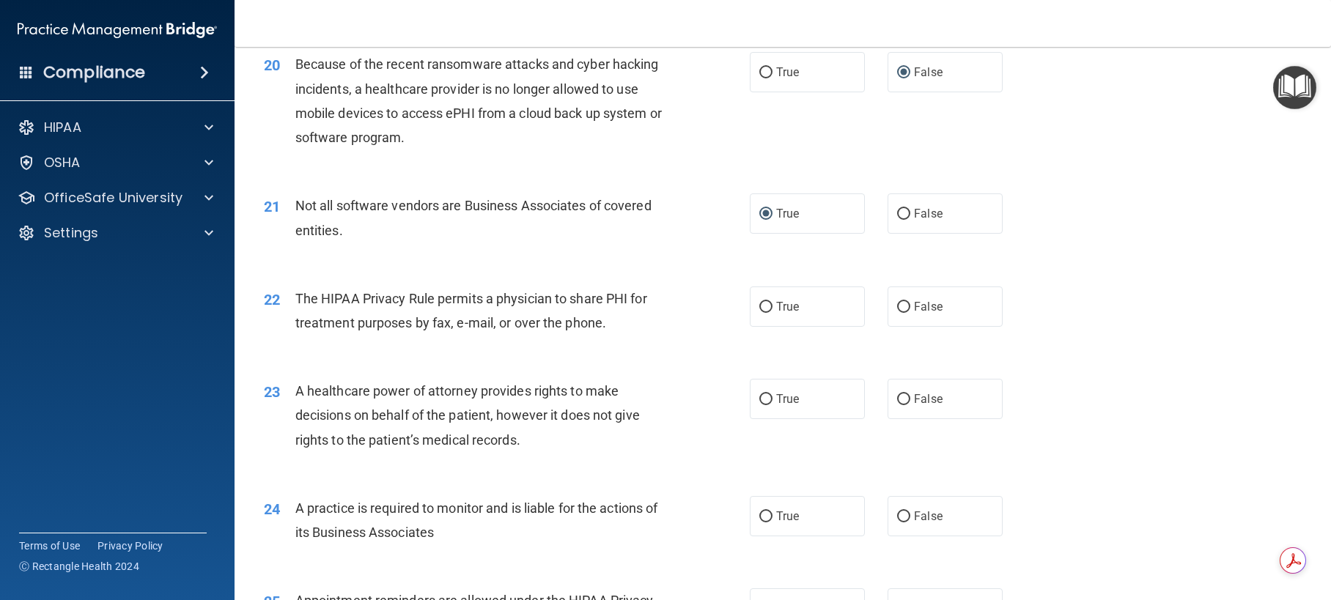
scroll to position [2272, 0]
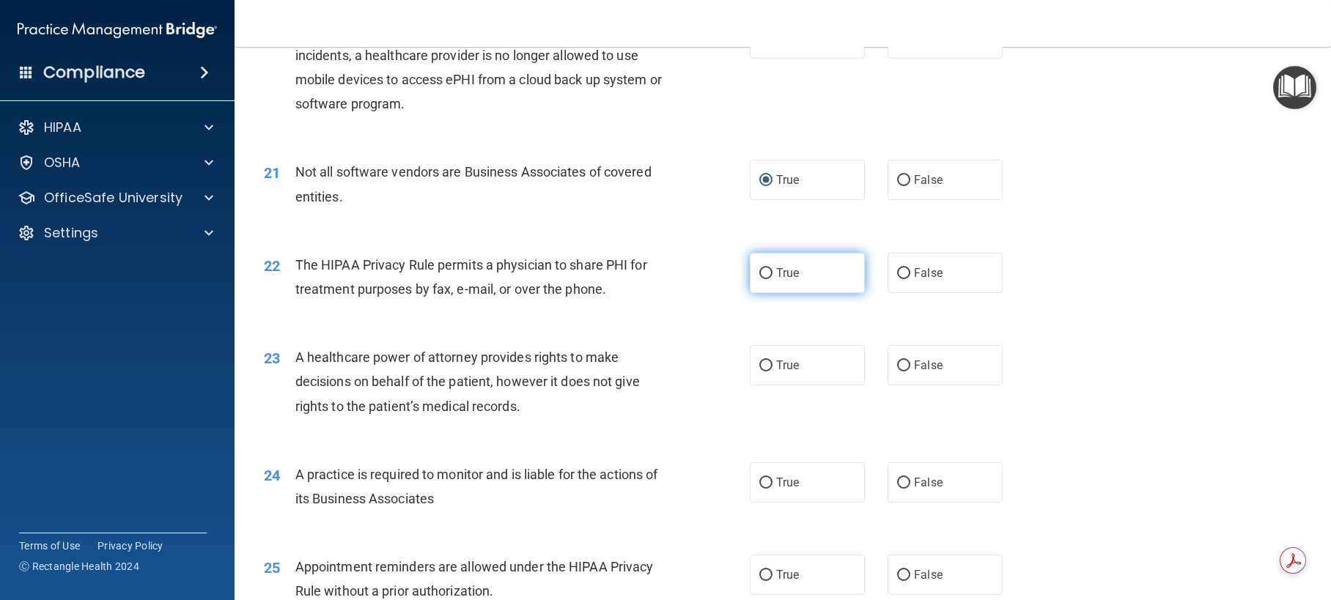
click at [764, 279] on input "True" at bounding box center [765, 273] width 13 height 11
radio input "true"
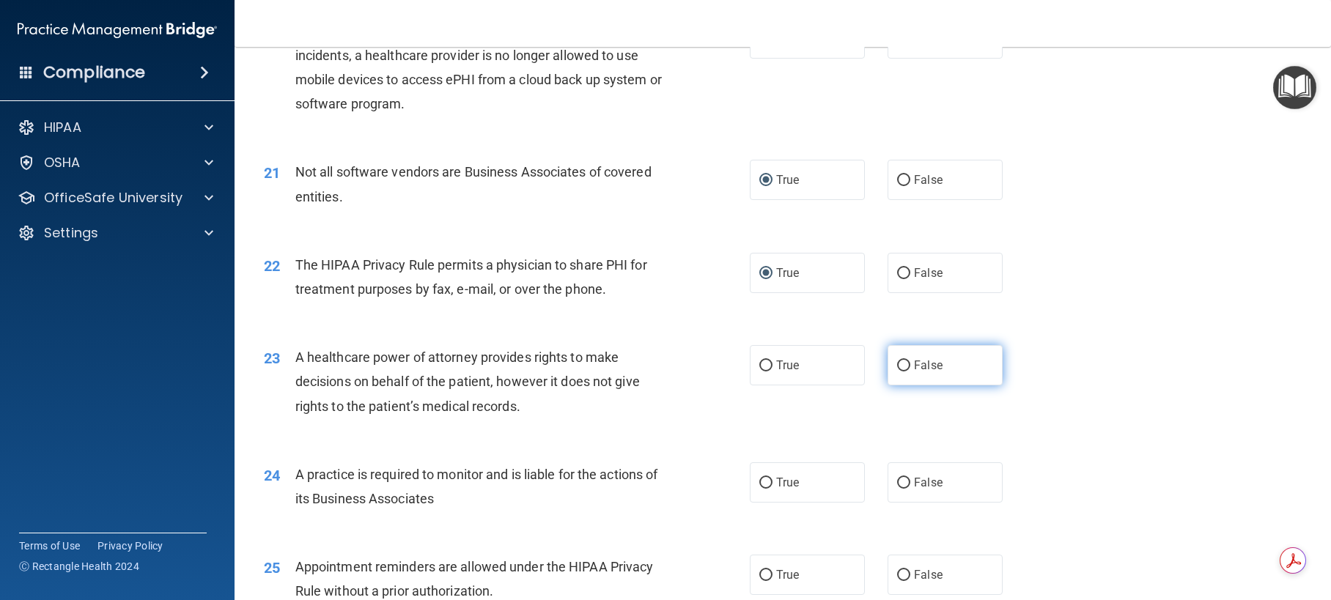
click at [898, 372] on input "False" at bounding box center [903, 366] width 13 height 11
radio input "true"
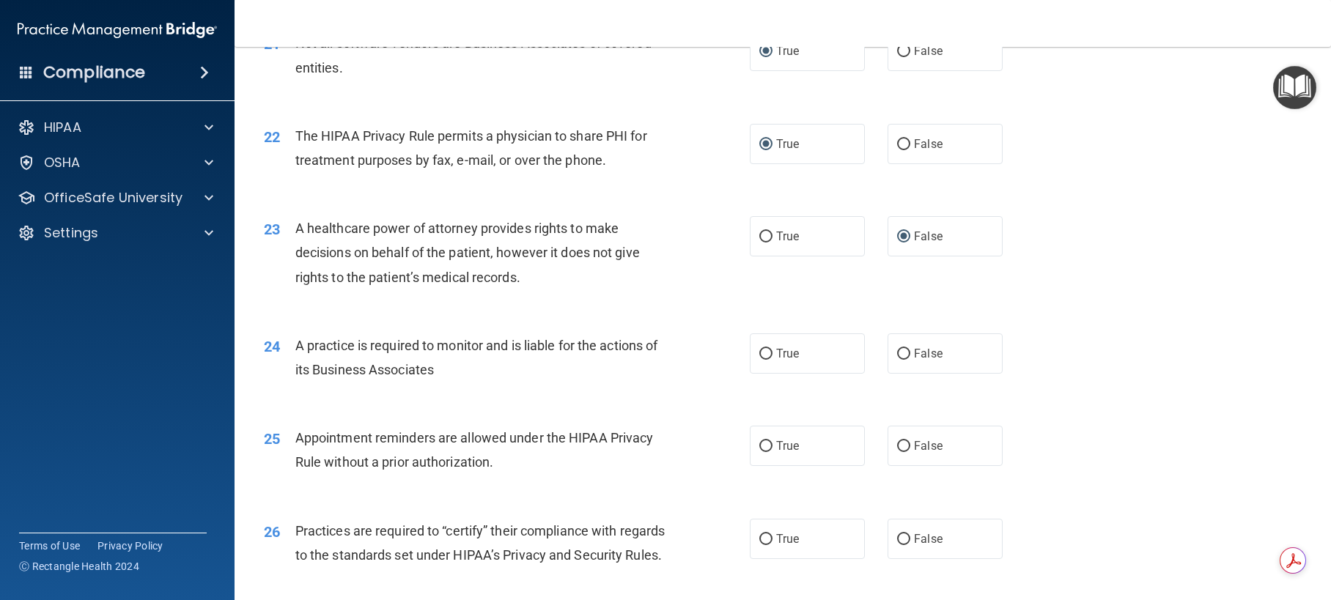
scroll to position [2418, 0]
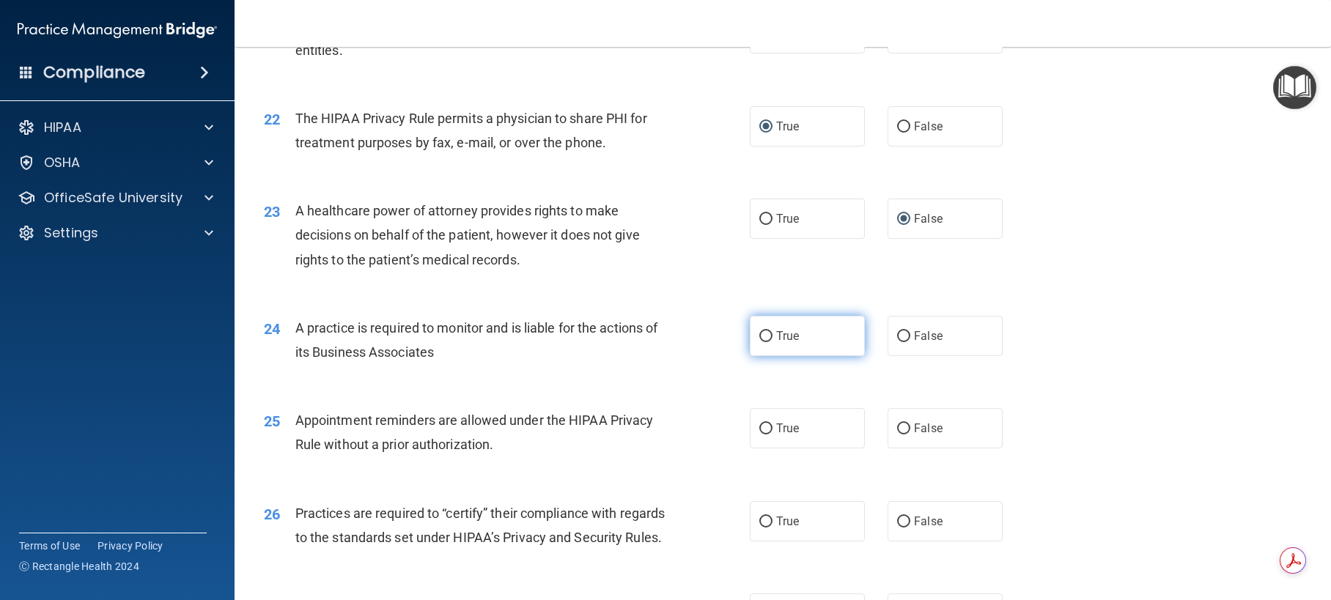
click at [760, 342] on input "True" at bounding box center [765, 336] width 13 height 11
radio input "true"
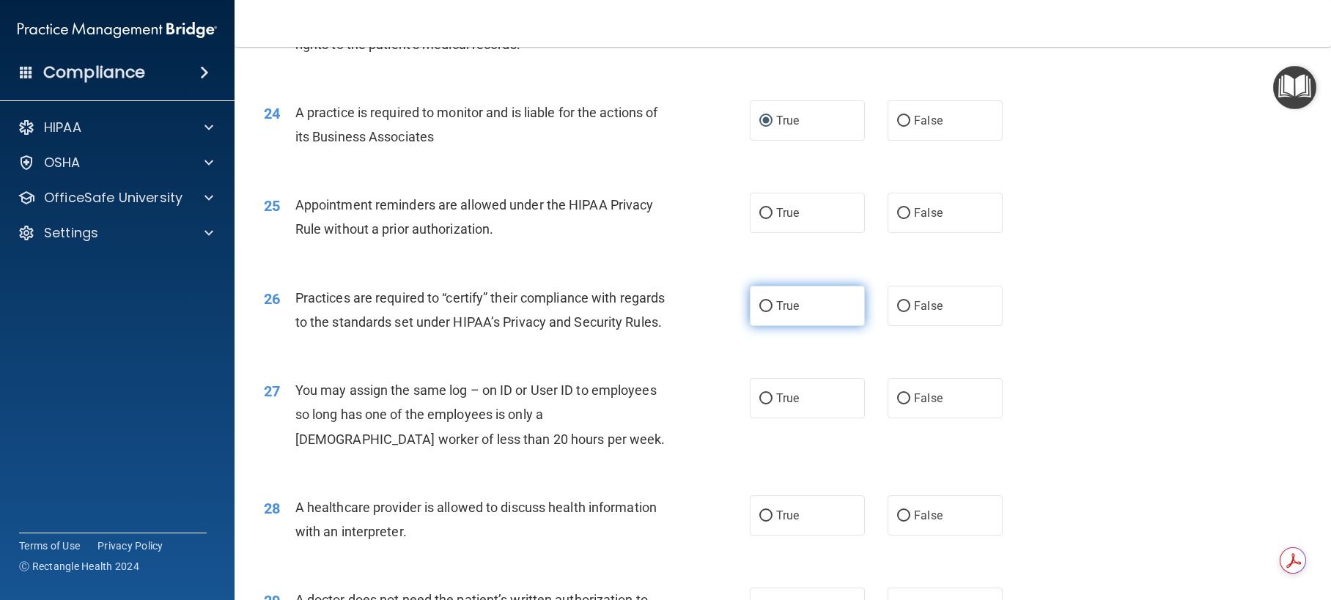
scroll to position [2638, 0]
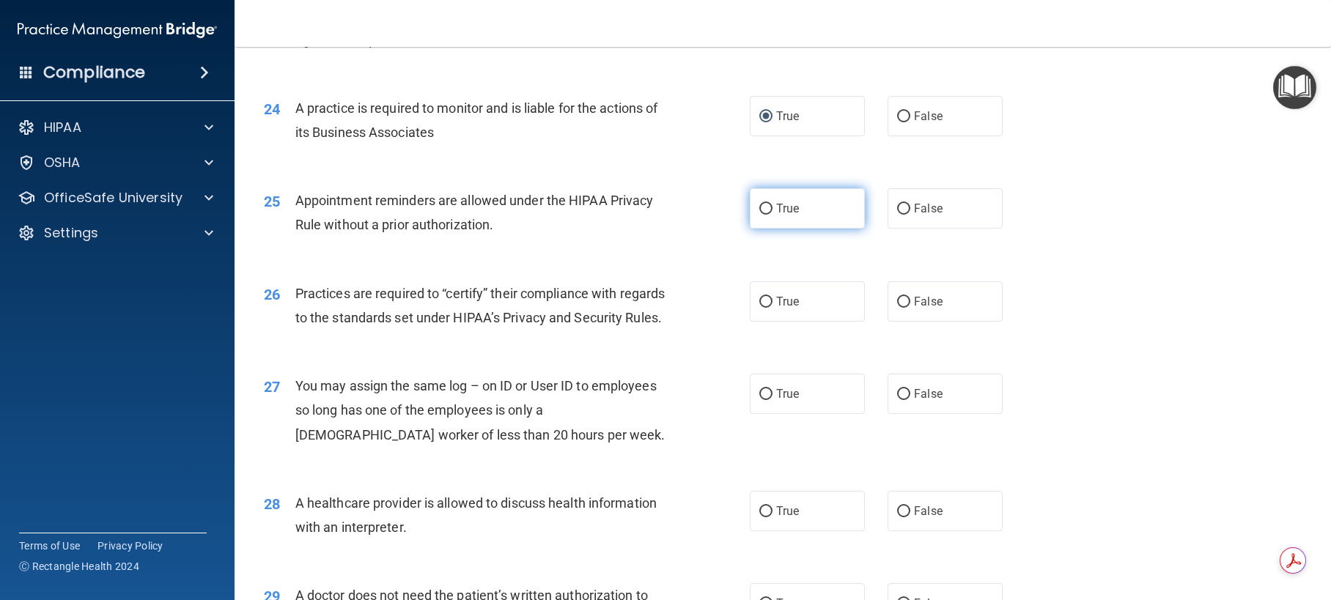
click at [759, 215] on input "True" at bounding box center [765, 209] width 13 height 11
radio input "true"
click at [760, 308] on input "True" at bounding box center [765, 302] width 13 height 11
radio input "true"
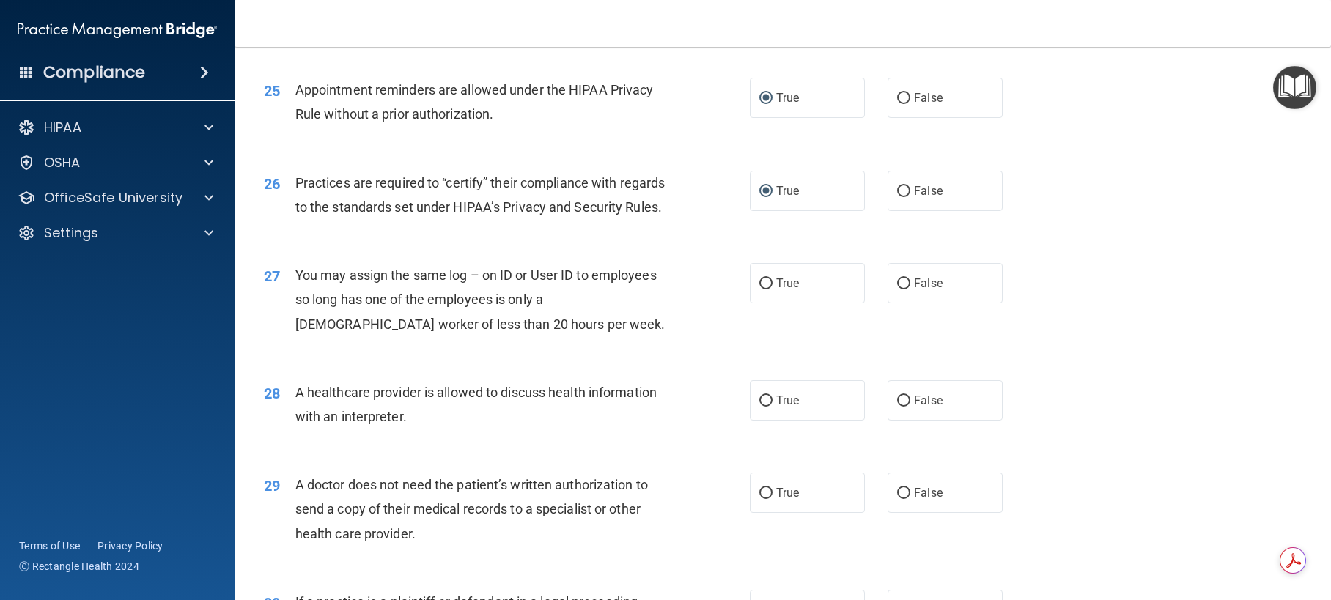
scroll to position [2784, 0]
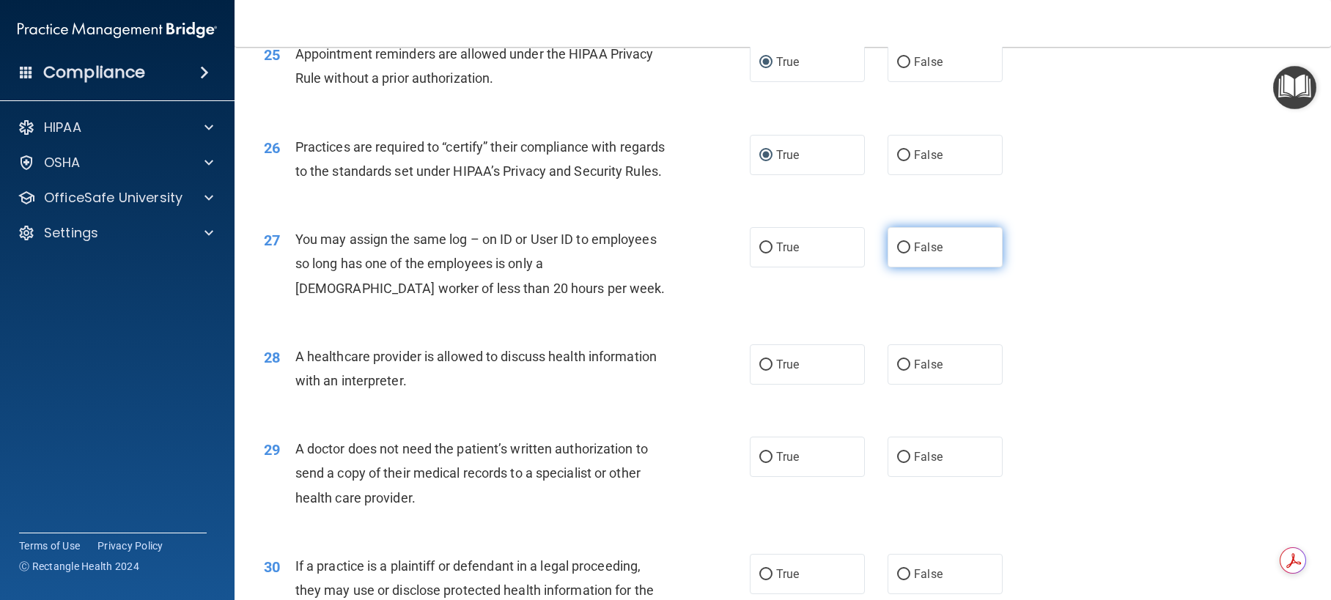
click at [897, 254] on input "False" at bounding box center [903, 248] width 13 height 11
radio input "true"
click at [764, 371] on input "True" at bounding box center [765, 365] width 13 height 11
radio input "true"
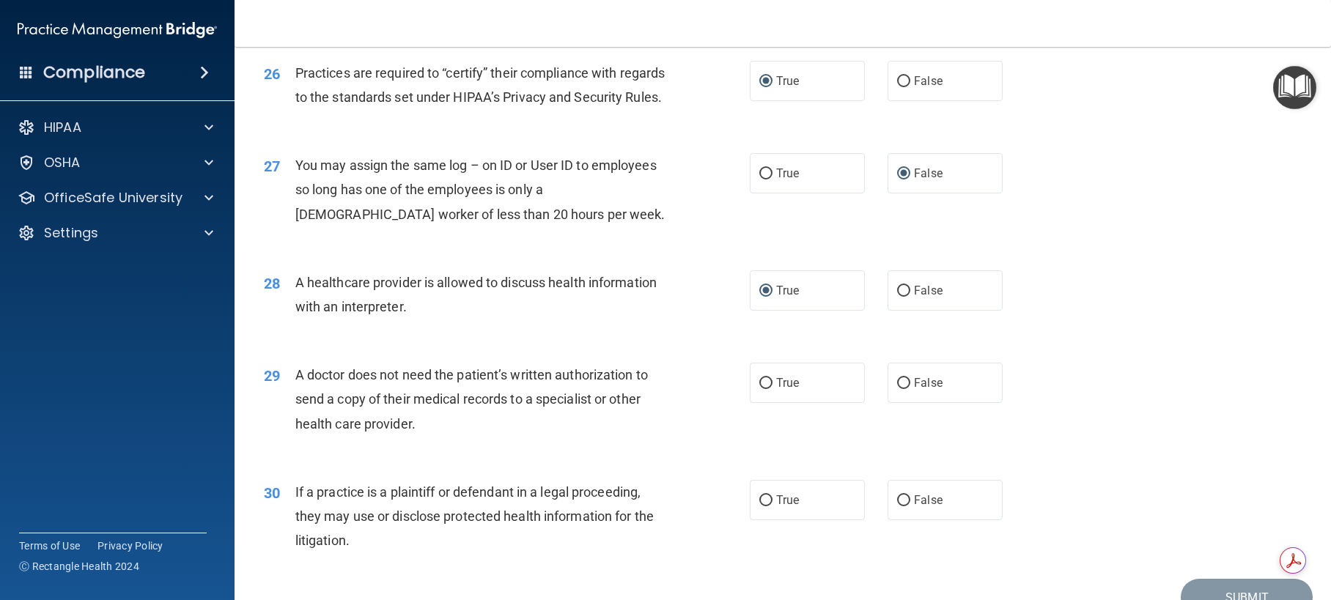
scroll to position [2931, 0]
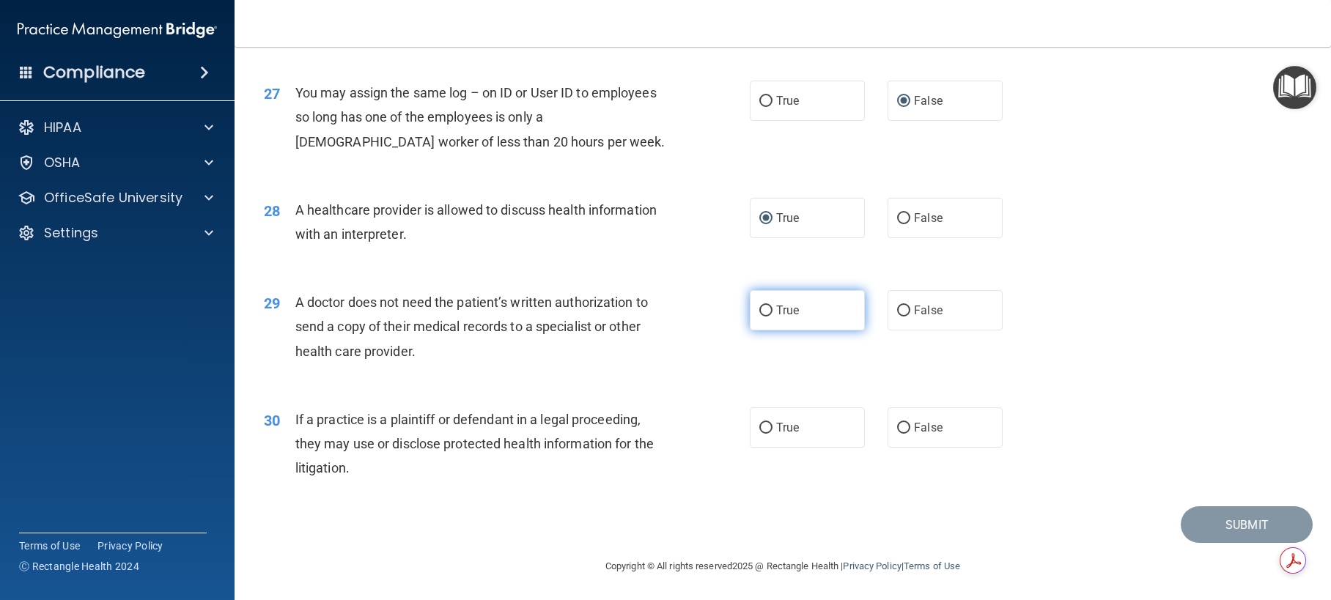
click at [764, 317] on input "True" at bounding box center [765, 311] width 13 height 11
radio input "true"
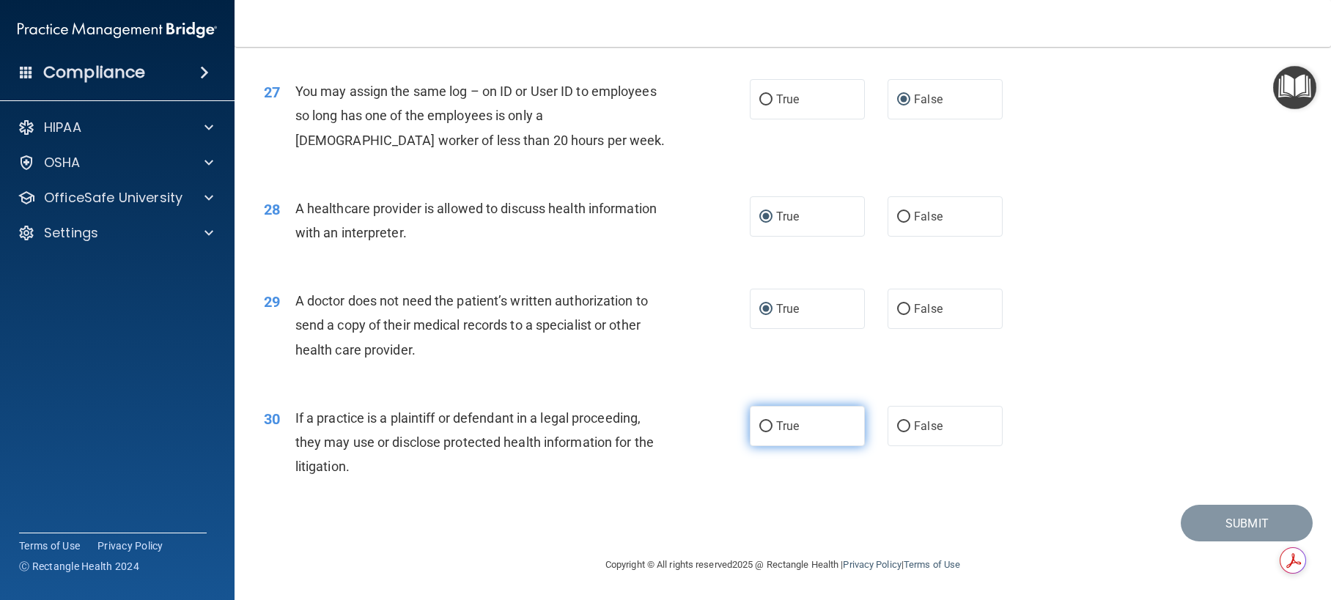
click at [759, 428] on input "True" at bounding box center [765, 426] width 13 height 11
radio input "true"
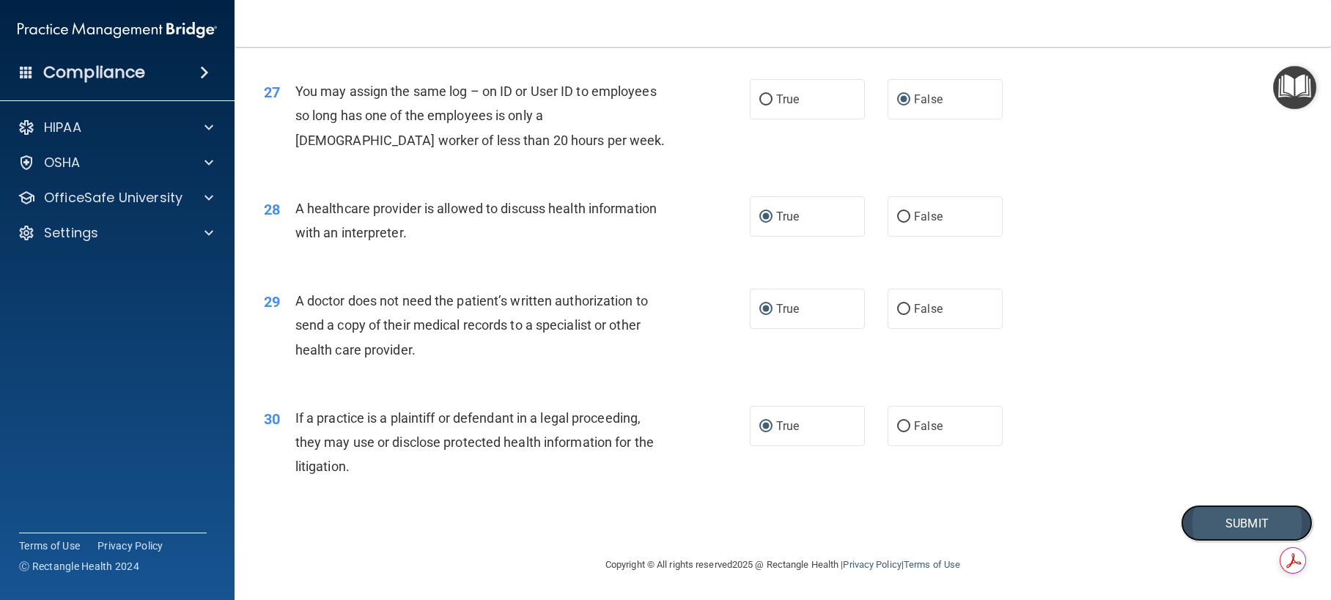
click at [1272, 522] on button "Submit" at bounding box center [1246, 523] width 132 height 37
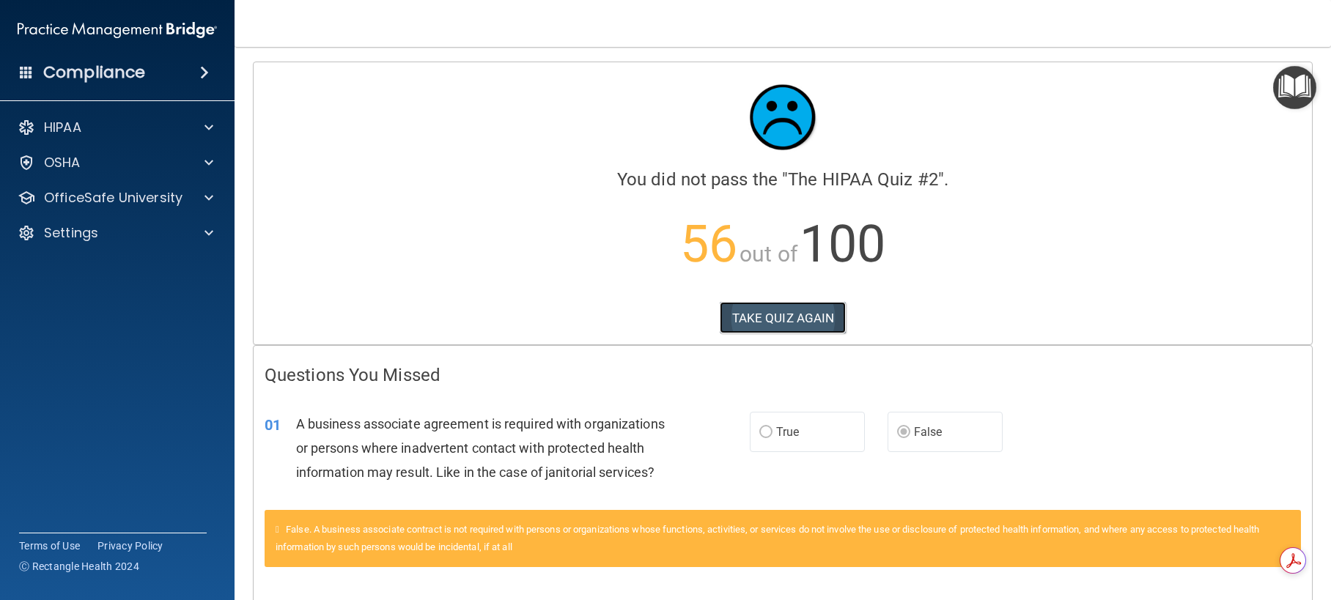
click at [793, 319] on button "TAKE QUIZ AGAIN" at bounding box center [783, 318] width 127 height 32
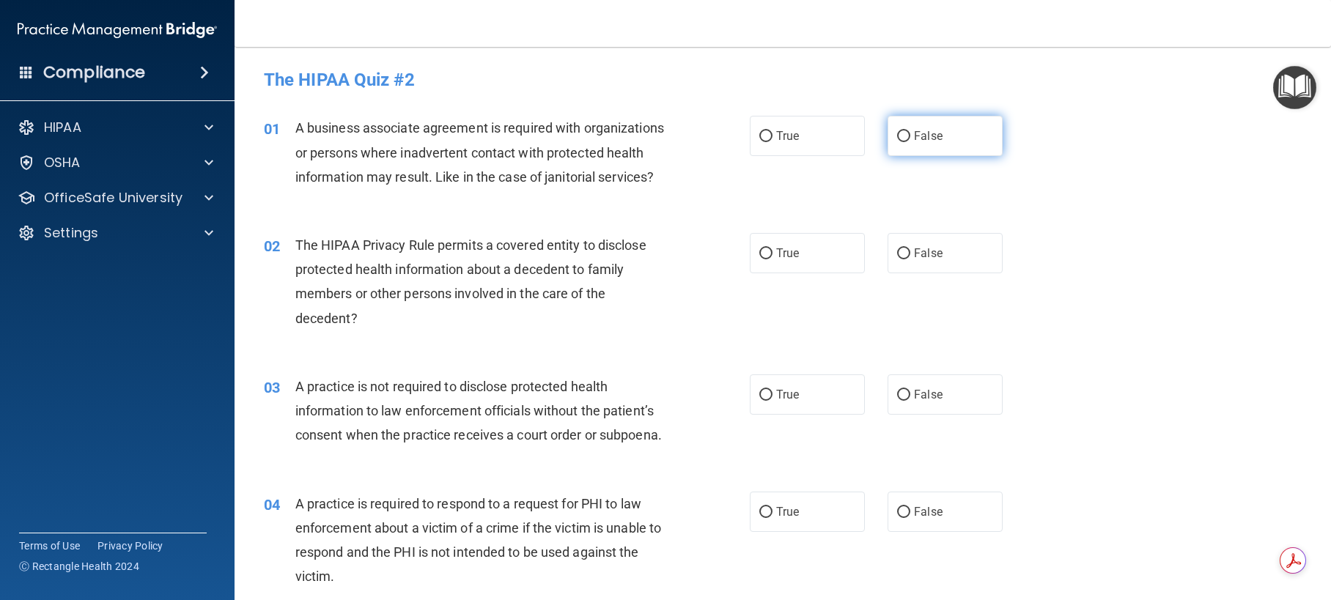
click at [898, 136] on input "False" at bounding box center [903, 136] width 13 height 11
radio input "true"
click at [764, 259] on input "True" at bounding box center [765, 253] width 13 height 11
radio input "true"
drag, startPoint x: 897, startPoint y: 422, endPoint x: 806, endPoint y: 528, distance: 139.2
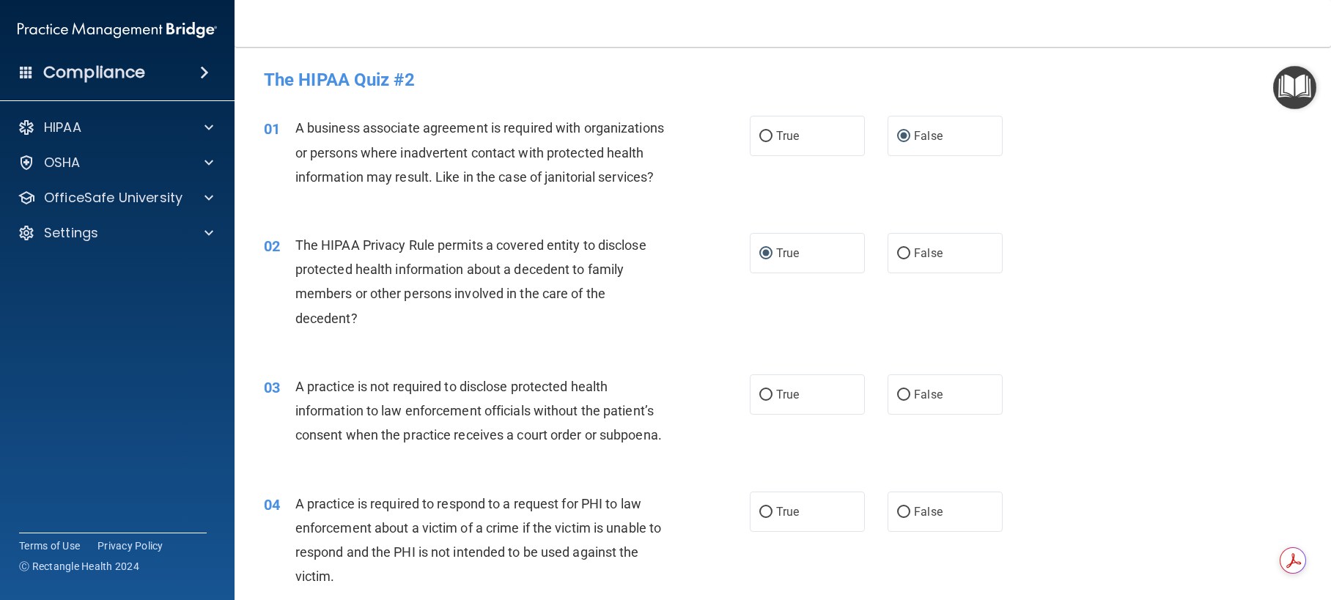
click at [897, 401] on input "False" at bounding box center [903, 395] width 13 height 11
radio input "true"
drag, startPoint x: 764, startPoint y: 558, endPoint x: 887, endPoint y: 514, distance: 130.7
click at [768, 532] on label "True" at bounding box center [807, 512] width 115 height 40
click at [768, 518] on input "True" at bounding box center [765, 512] width 13 height 11
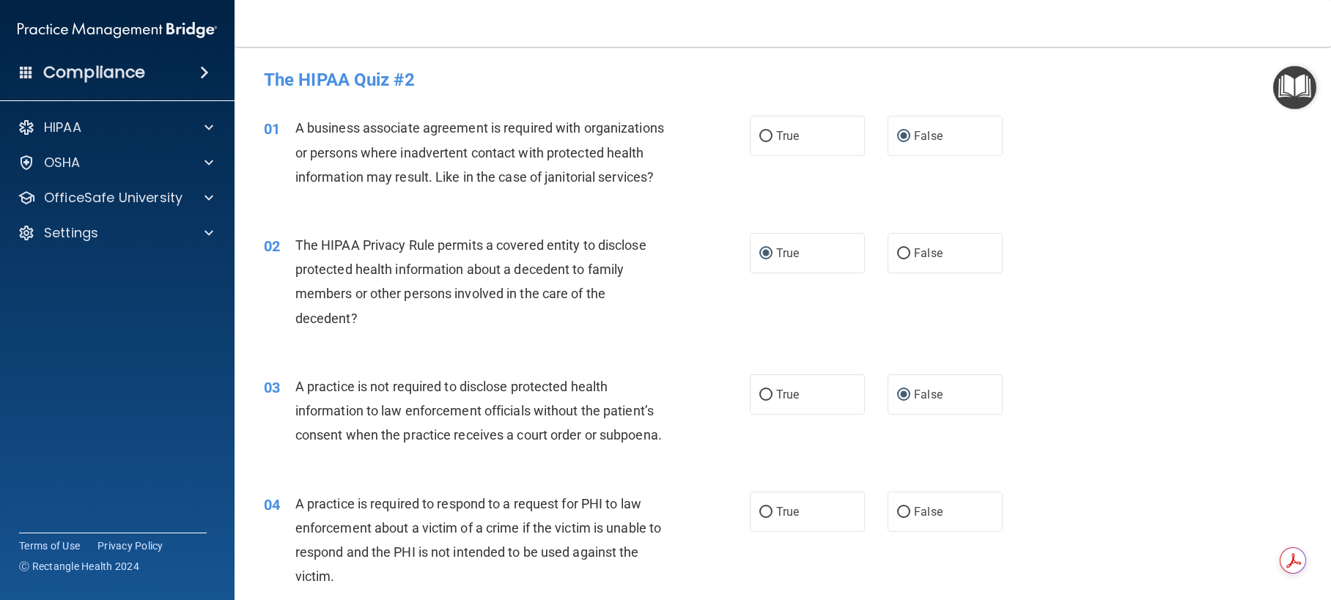
radio input "true"
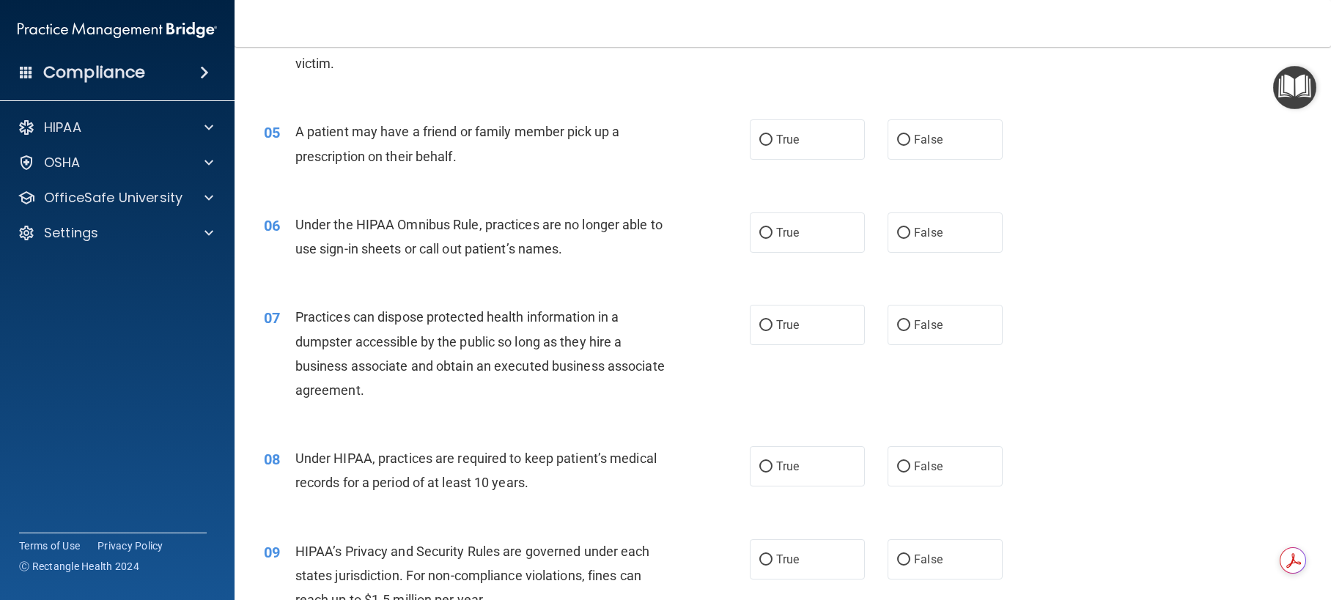
scroll to position [586, 0]
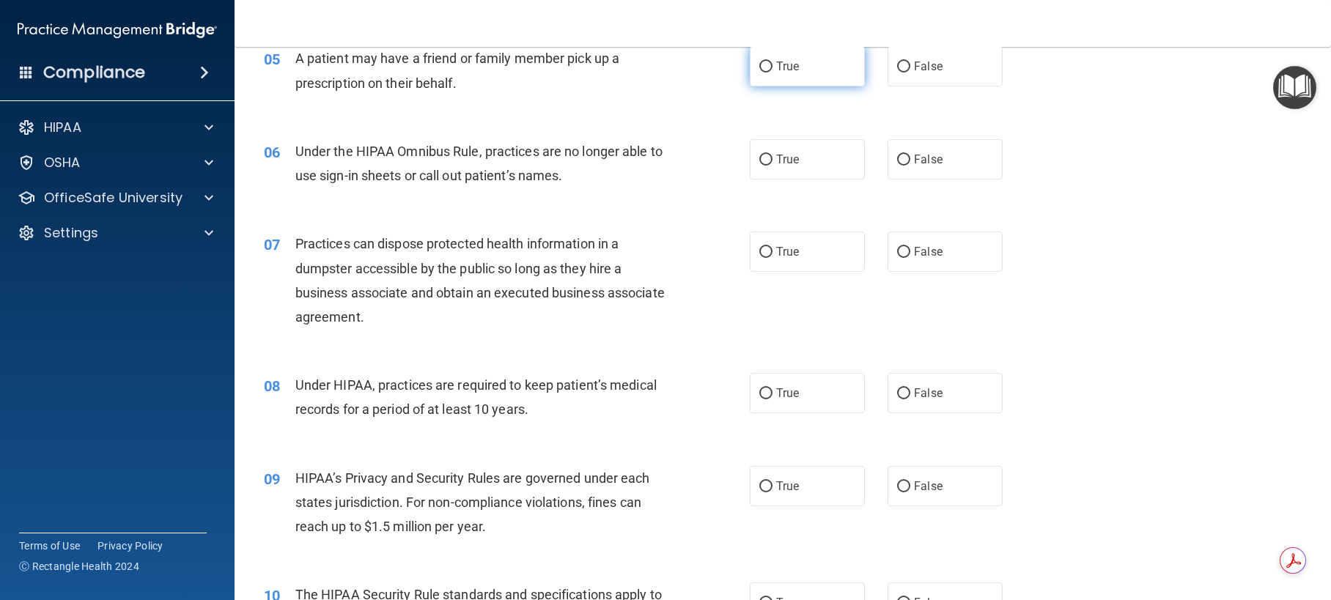
click at [761, 73] on input "True" at bounding box center [765, 67] width 13 height 11
radio input "true"
click at [898, 166] on input "False" at bounding box center [903, 160] width 13 height 11
radio input "true"
click at [899, 258] on input "False" at bounding box center [903, 252] width 13 height 11
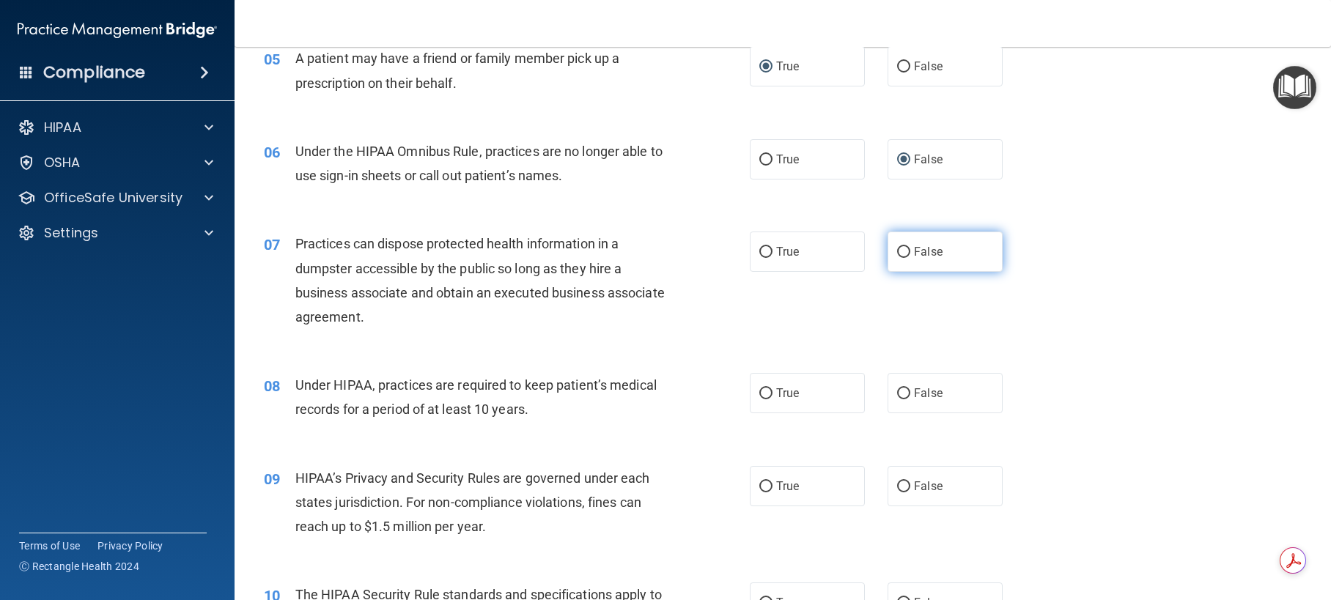
radio input "true"
click at [897, 399] on input "False" at bounding box center [903, 393] width 13 height 11
radio input "true"
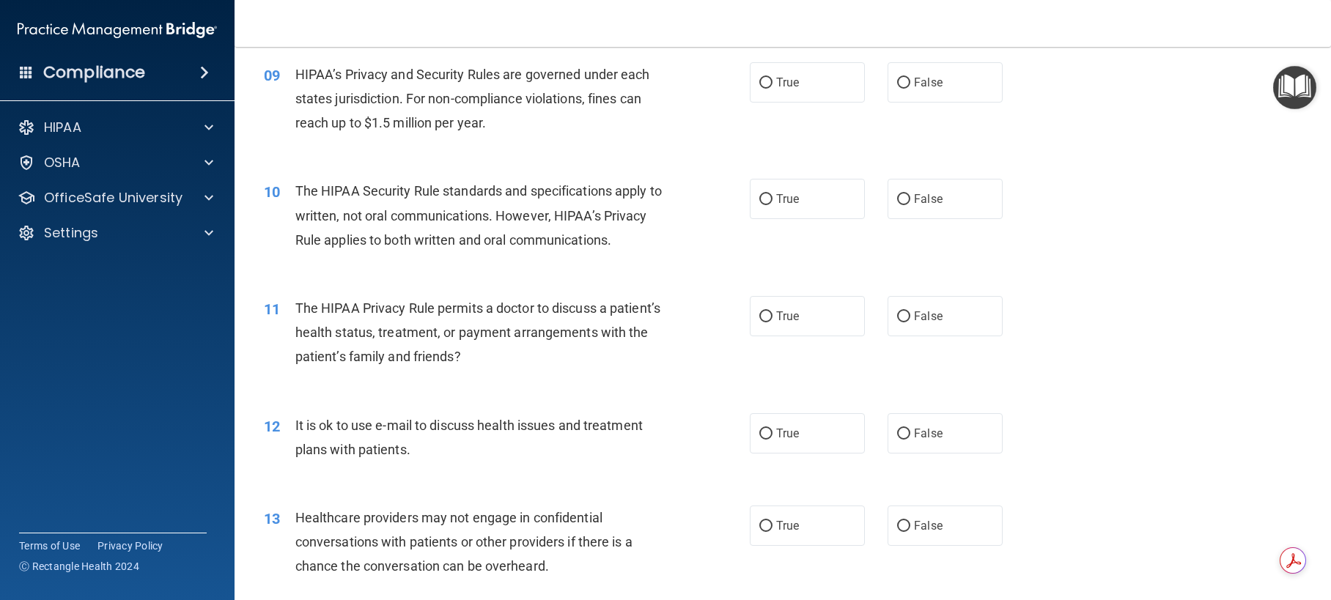
scroll to position [1026, 0]
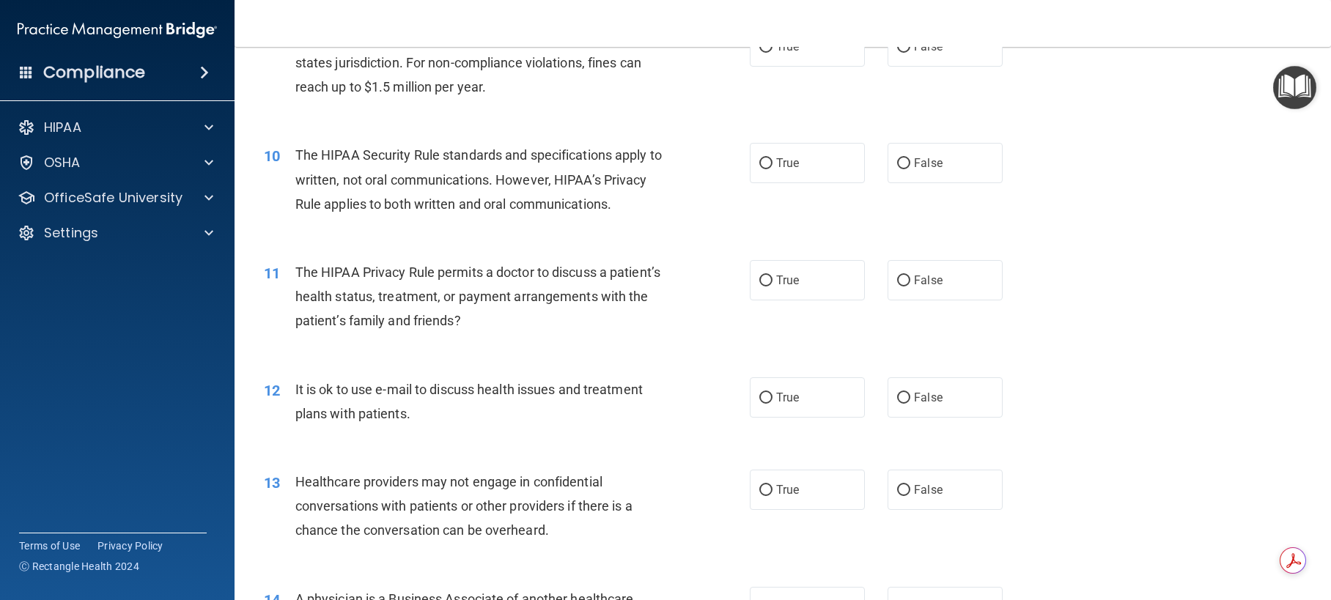
drag, startPoint x: 895, startPoint y: 207, endPoint x: 890, endPoint y: 240, distance: 32.5
click at [897, 169] on input "False" at bounding box center [903, 163] width 13 height 11
radio input "true"
click at [759, 287] on input "True" at bounding box center [765, 281] width 13 height 11
radio input "true"
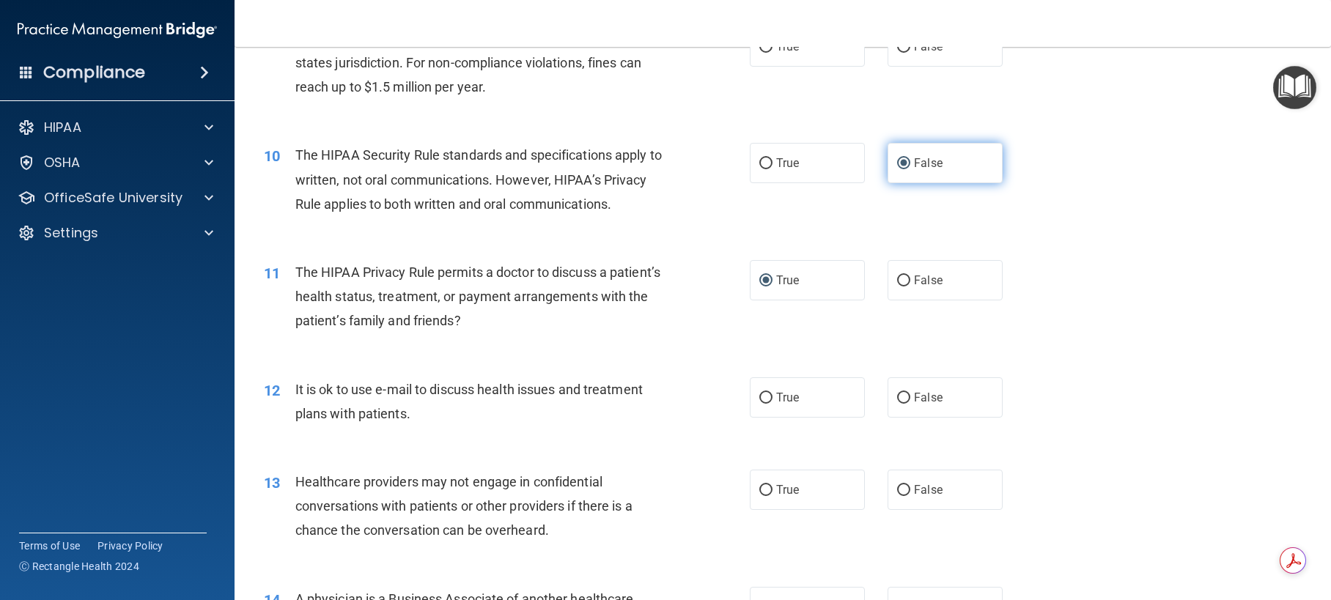
click at [897, 169] on input "False" at bounding box center [903, 163] width 13 height 11
click at [898, 53] on input "False" at bounding box center [903, 47] width 13 height 11
radio input "true"
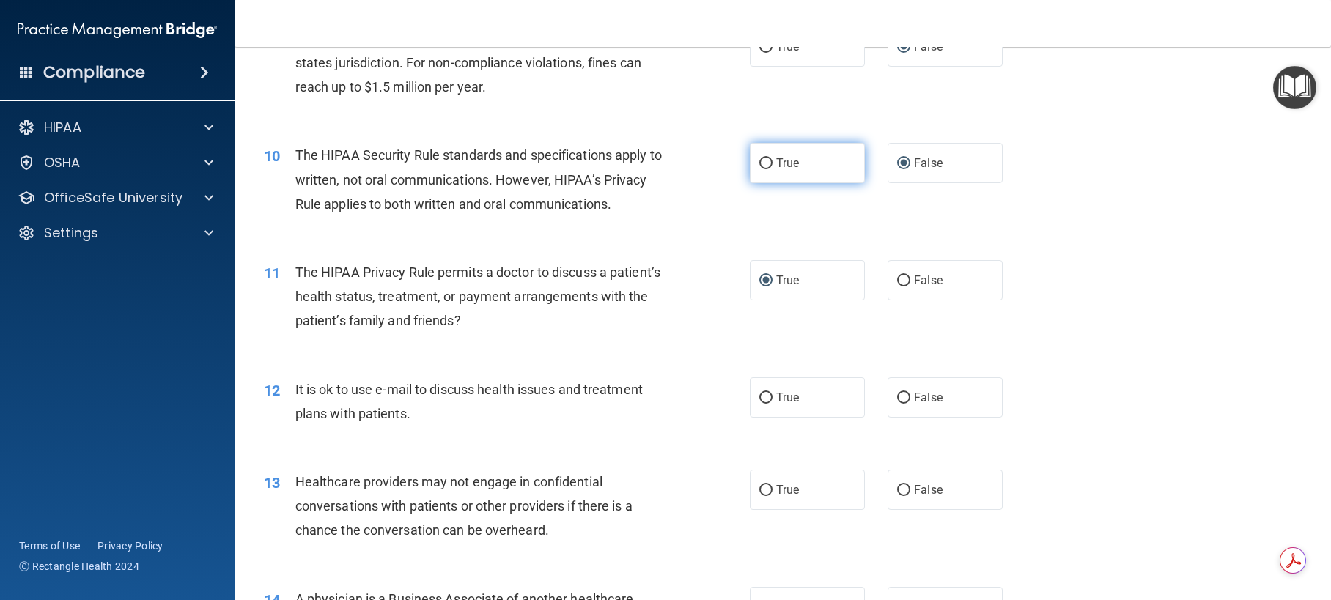
drag, startPoint x: 758, startPoint y: 205, endPoint x: 764, endPoint y: 218, distance: 13.5
click at [759, 169] on input "True" at bounding box center [765, 163] width 13 height 11
radio input "true"
radio input "false"
click at [897, 287] on input "False" at bounding box center [903, 281] width 13 height 11
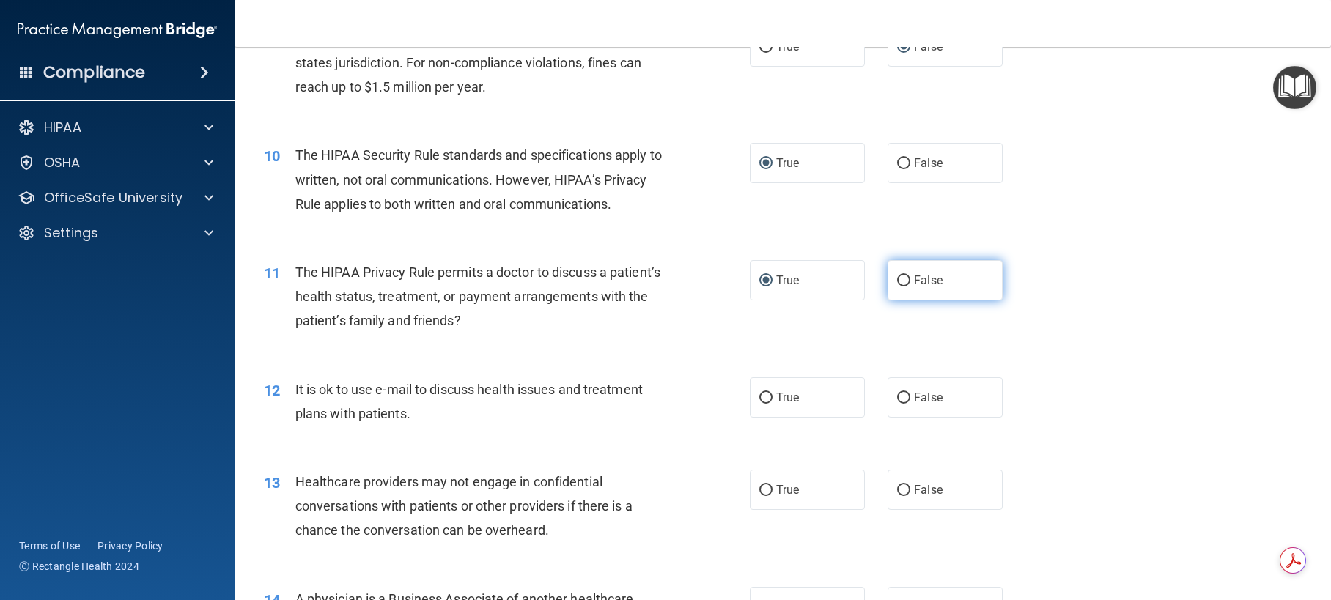
radio input "true"
radio input "false"
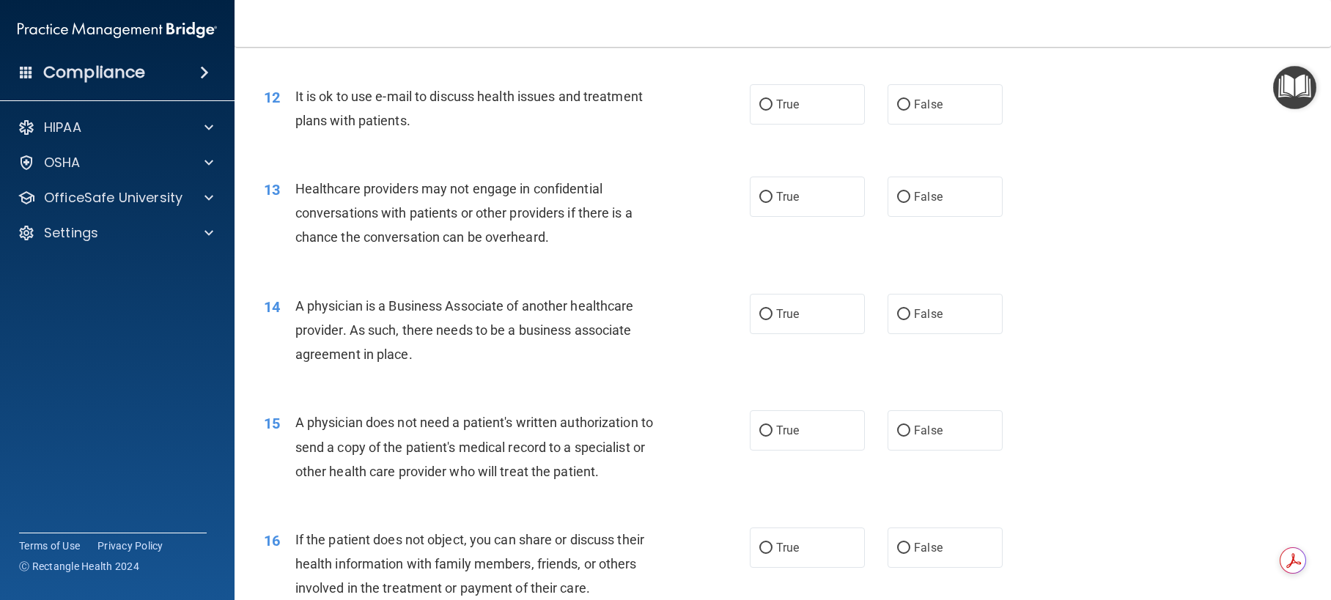
scroll to position [1392, 0]
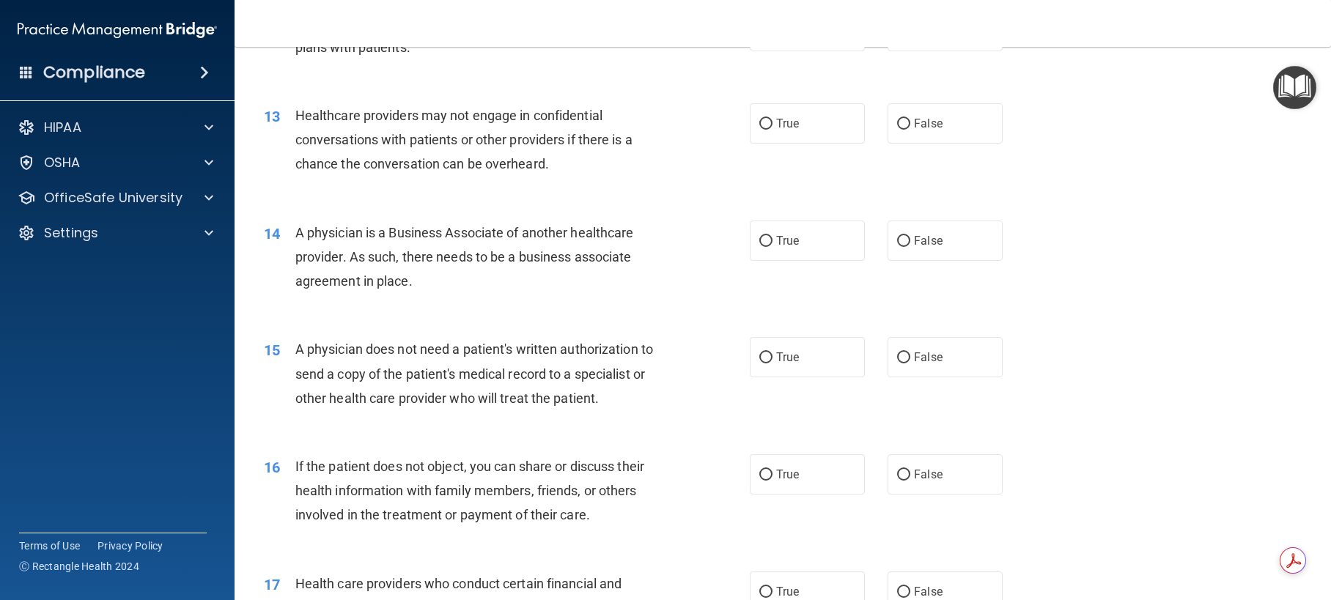
drag, startPoint x: 891, startPoint y: 100, endPoint x: 920, endPoint y: 149, distance: 56.8
click at [897, 37] on input "False" at bounding box center [903, 31] width 13 height 11
radio input "true"
drag, startPoint x: 899, startPoint y: 197, endPoint x: 914, endPoint y: 273, distance: 76.9
click at [901, 130] on input "False" at bounding box center [903, 124] width 13 height 11
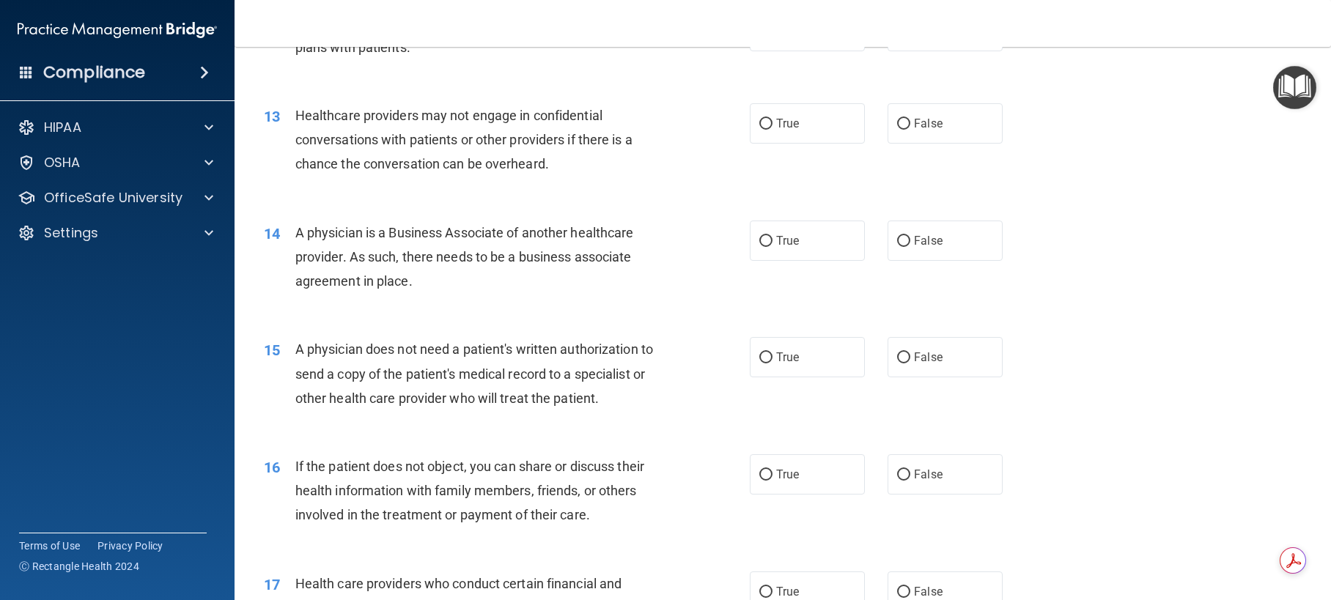
radio input "true"
click at [899, 247] on input "False" at bounding box center [903, 241] width 13 height 11
radio input "true"
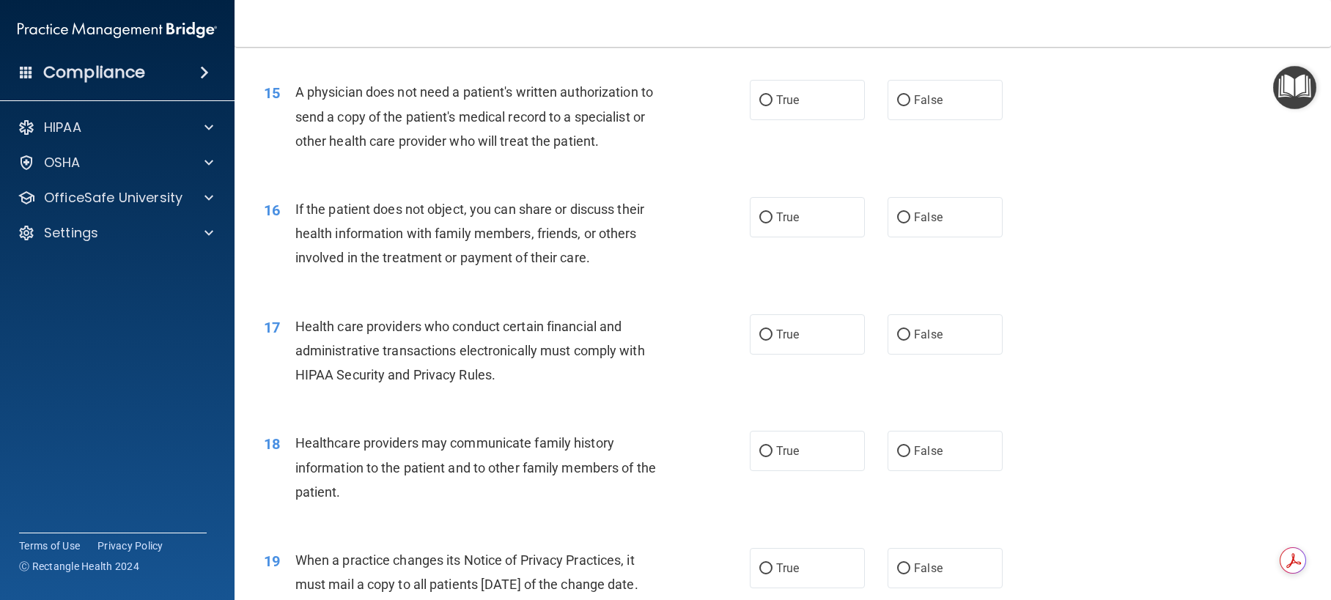
scroll to position [1685, 0]
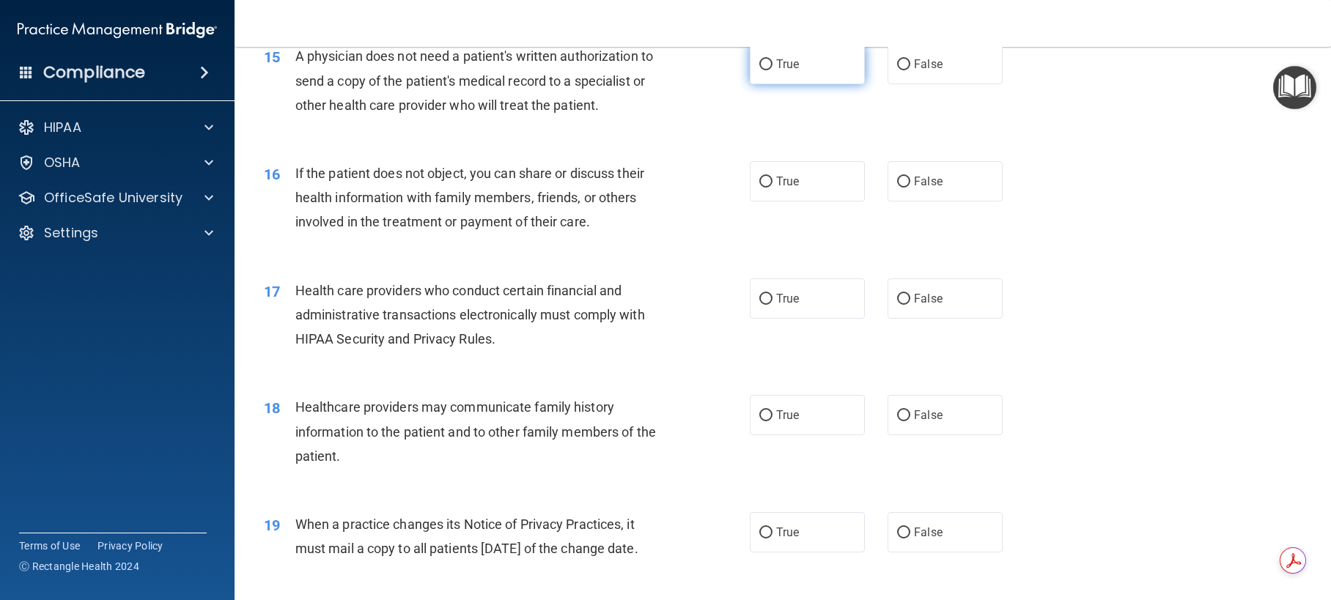
click at [761, 70] on input "True" at bounding box center [765, 64] width 13 height 11
radio input "true"
drag, startPoint x: 763, startPoint y: 256, endPoint x: 769, endPoint y: 337, distance: 81.5
click at [764, 202] on label "True" at bounding box center [807, 181] width 115 height 40
click at [764, 188] on input "True" at bounding box center [765, 182] width 13 height 11
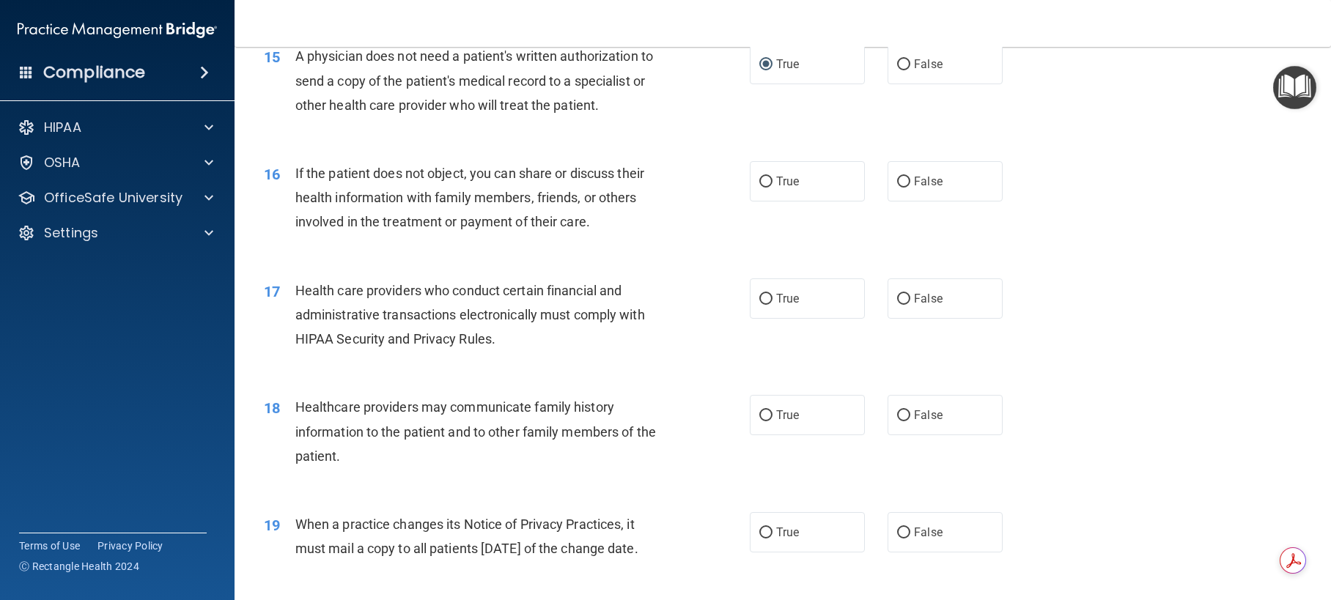
radio input "true"
drag, startPoint x: 764, startPoint y: 372, endPoint x: 809, endPoint y: 396, distance: 51.1
click at [764, 305] on input "True" at bounding box center [765, 299] width 13 height 11
radio input "true"
click at [901, 421] on input "False" at bounding box center [903, 415] width 13 height 11
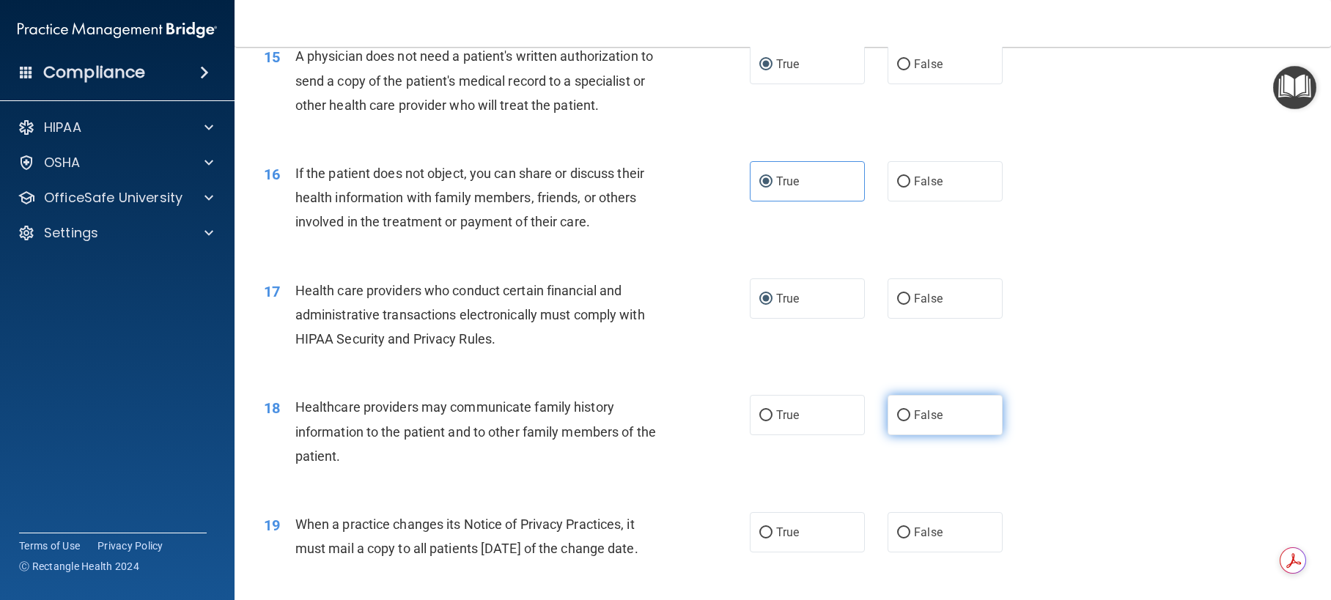
radio input "true"
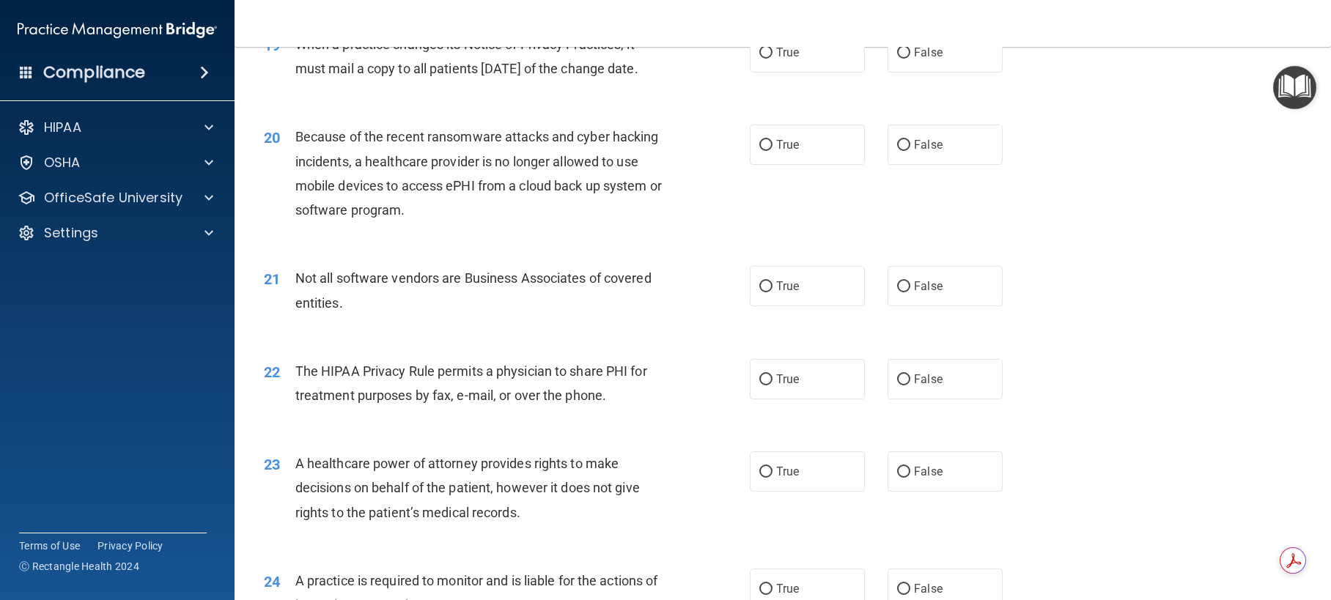
scroll to position [2198, 0]
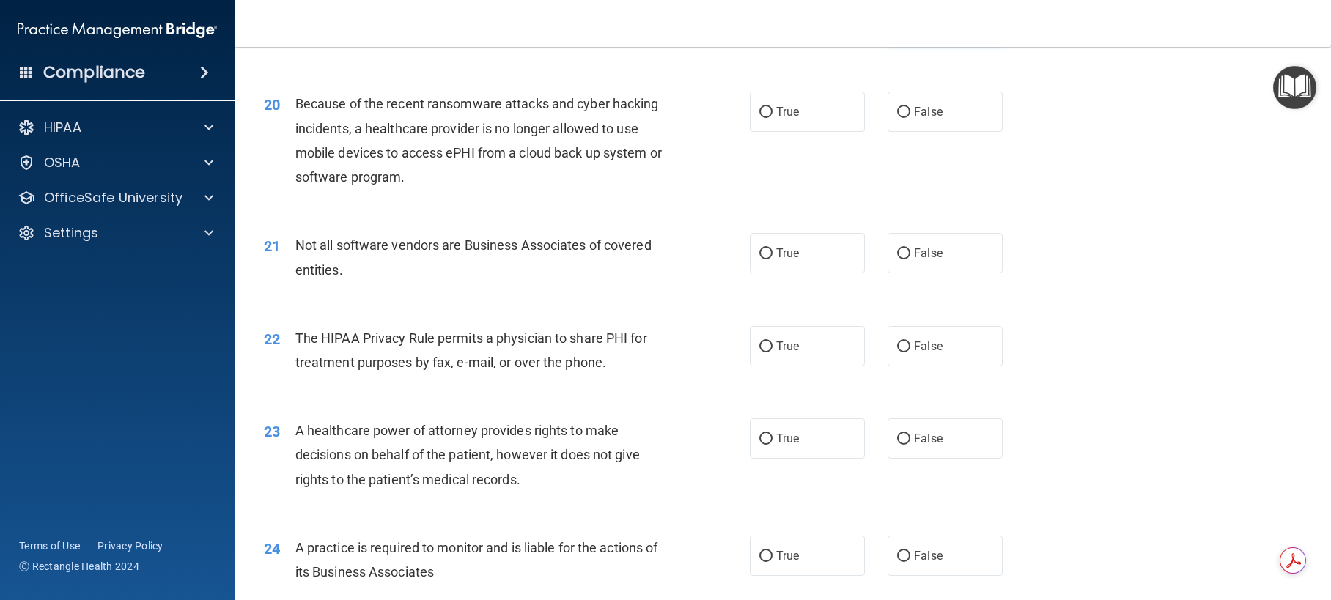
drag, startPoint x: 898, startPoint y: 97, endPoint x: 911, endPoint y: 111, distance: 18.7
click at [898, 26] on input "False" at bounding box center [903, 20] width 13 height 11
radio input "true"
click at [899, 118] on input "False" at bounding box center [903, 112] width 13 height 11
radio input "true"
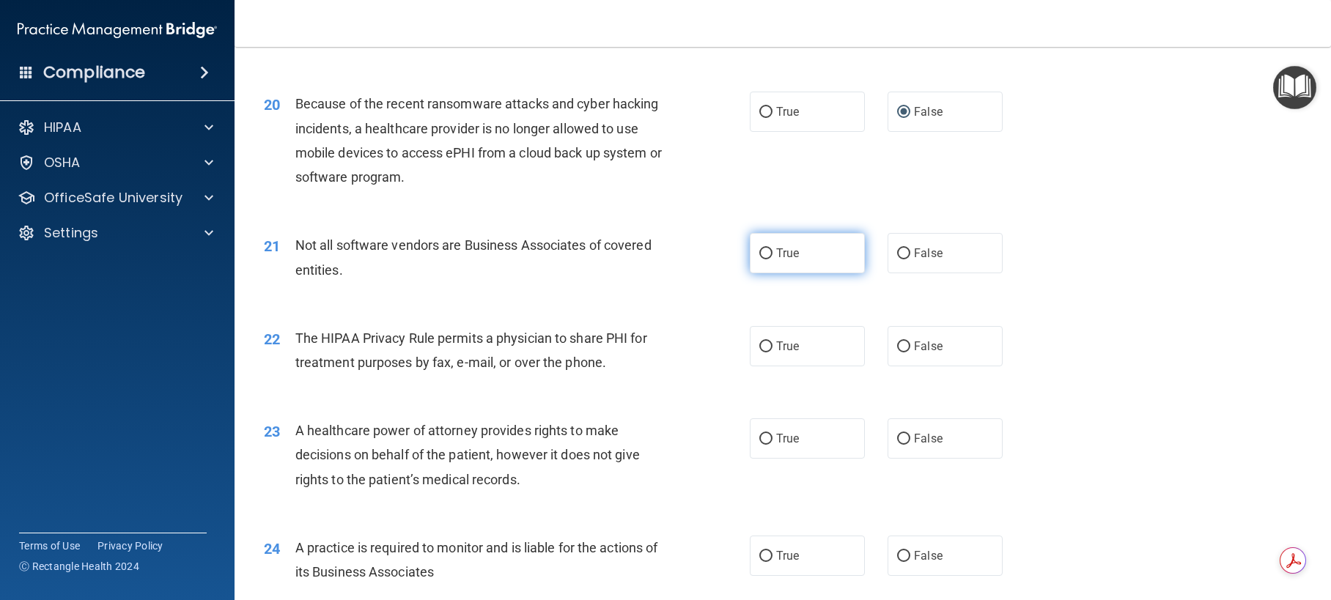
drag, startPoint x: 757, startPoint y: 351, endPoint x: 770, endPoint y: 380, distance: 31.5
click at [759, 259] on input "True" at bounding box center [765, 253] width 13 height 11
radio input "true"
click at [764, 352] on input "True" at bounding box center [765, 346] width 13 height 11
radio input "true"
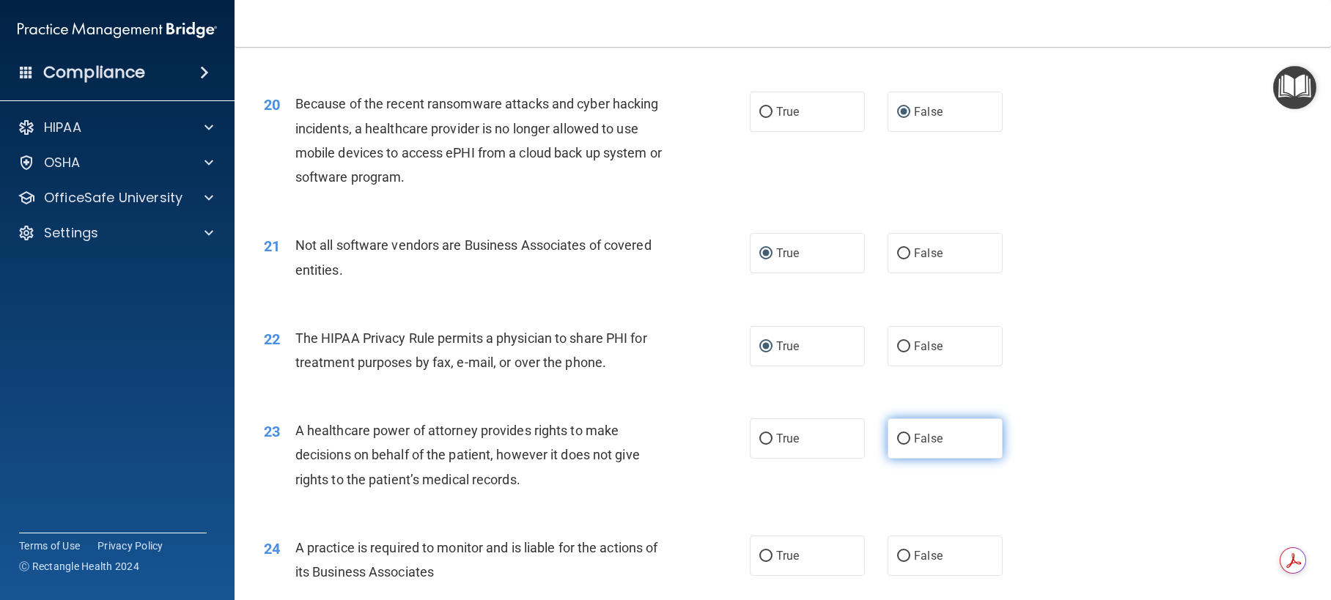
click at [897, 445] on input "False" at bounding box center [903, 439] width 13 height 11
radio input "true"
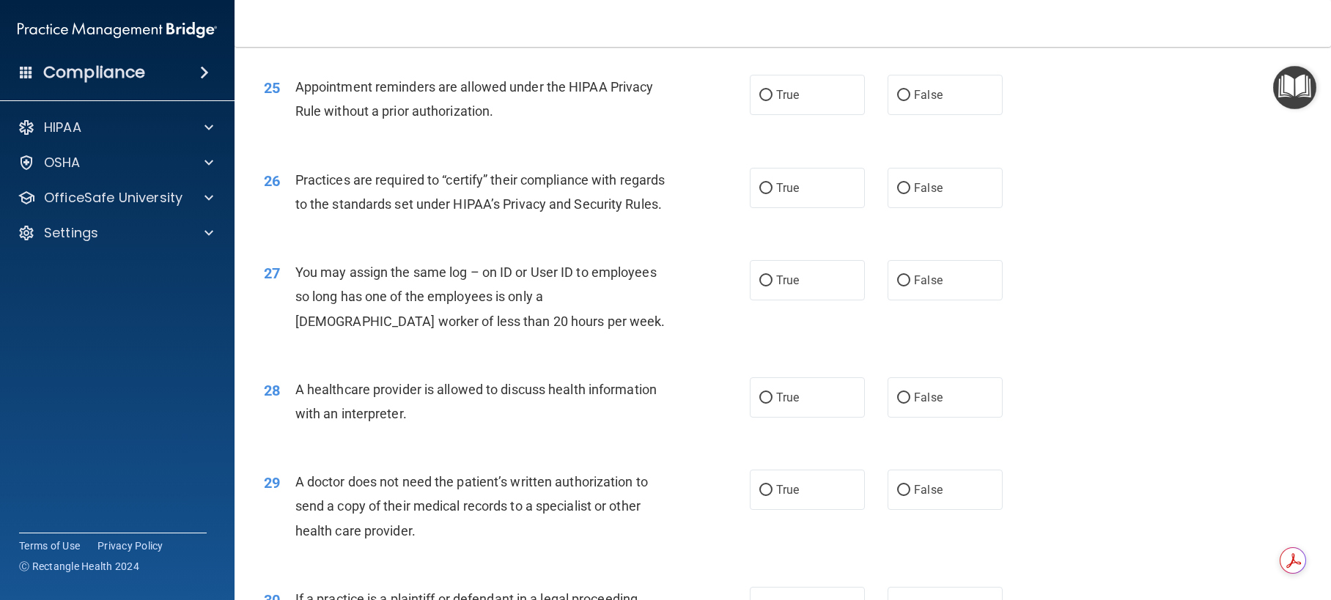
scroll to position [2784, 0]
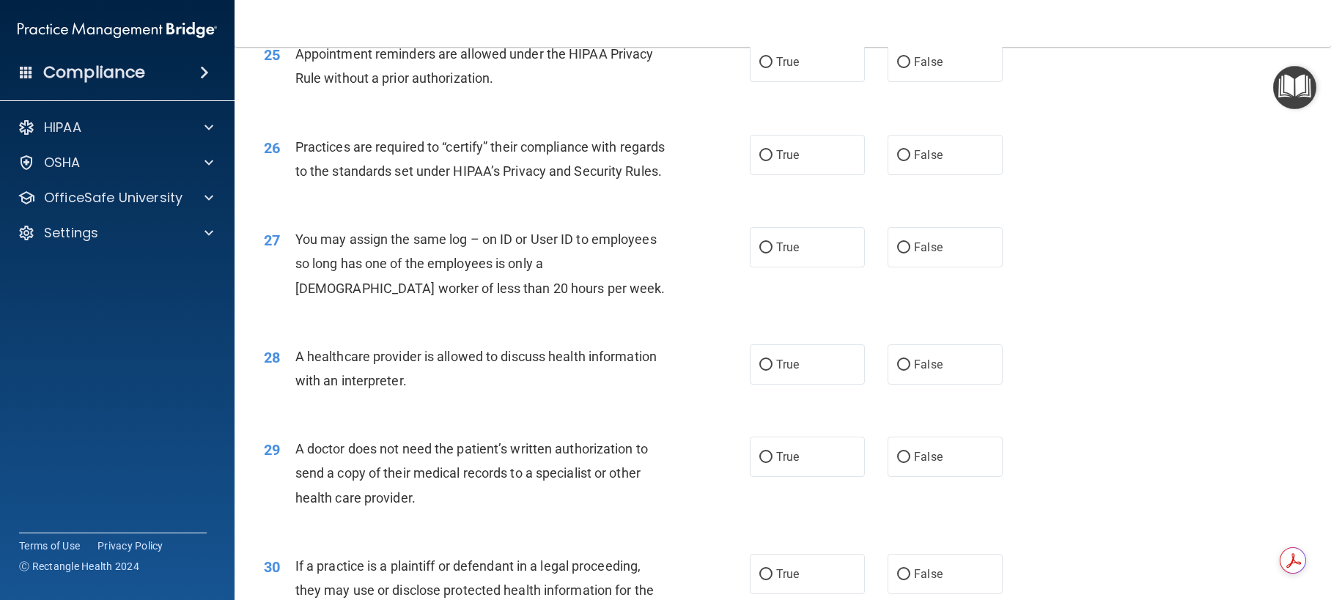
radio input "true"
click at [764, 68] on input "True" at bounding box center [765, 62] width 13 height 11
radio input "true"
click at [898, 161] on input "False" at bounding box center [903, 155] width 13 height 11
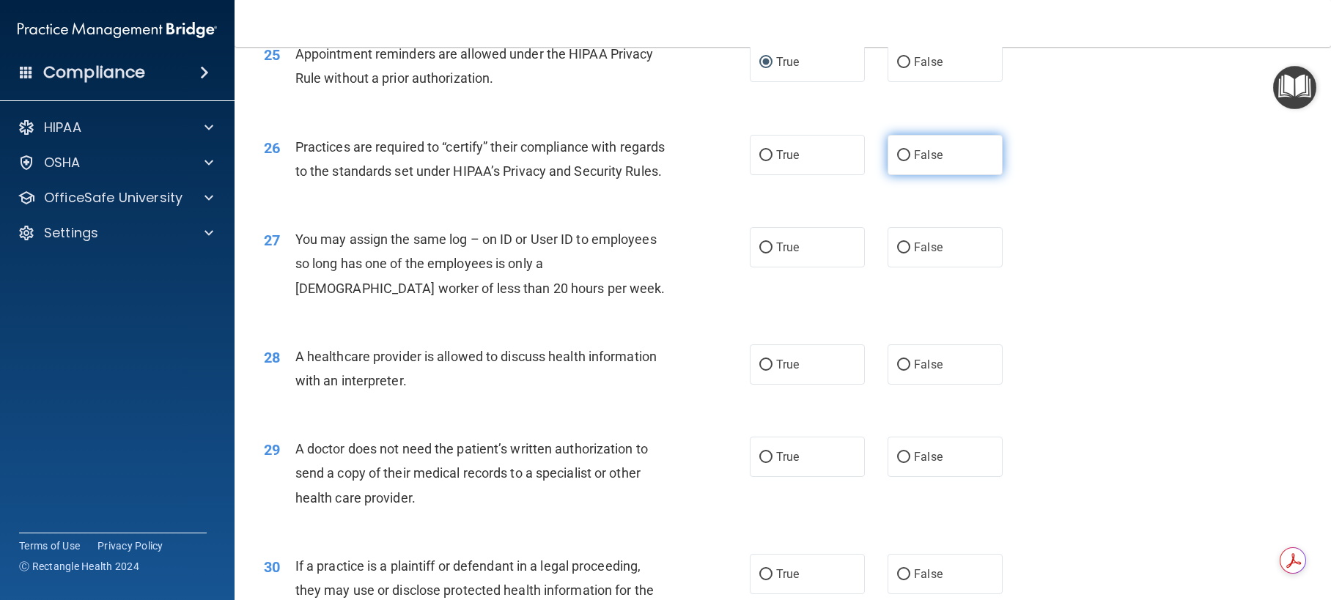
radio input "true"
click at [897, 254] on input "False" at bounding box center [903, 248] width 13 height 11
radio input "true"
drag, startPoint x: 758, startPoint y: 487, endPoint x: 771, endPoint y: 479, distance: 14.5
click at [760, 371] on input "True" at bounding box center [765, 365] width 13 height 11
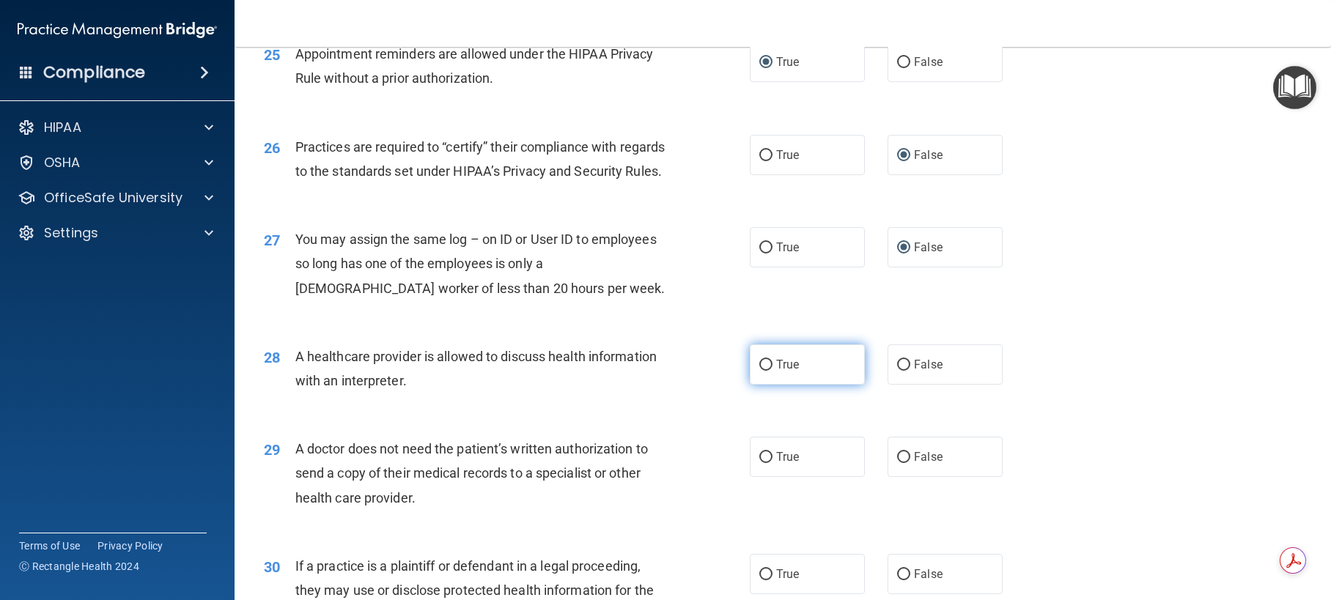
radio input "true"
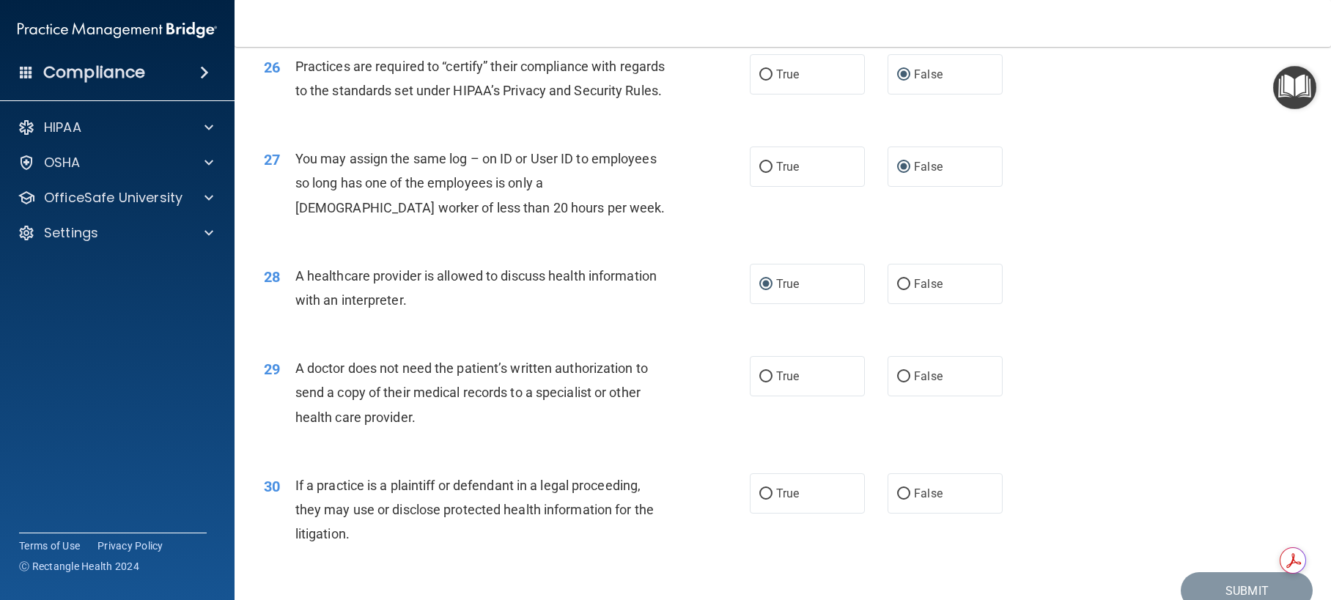
scroll to position [3004, 0]
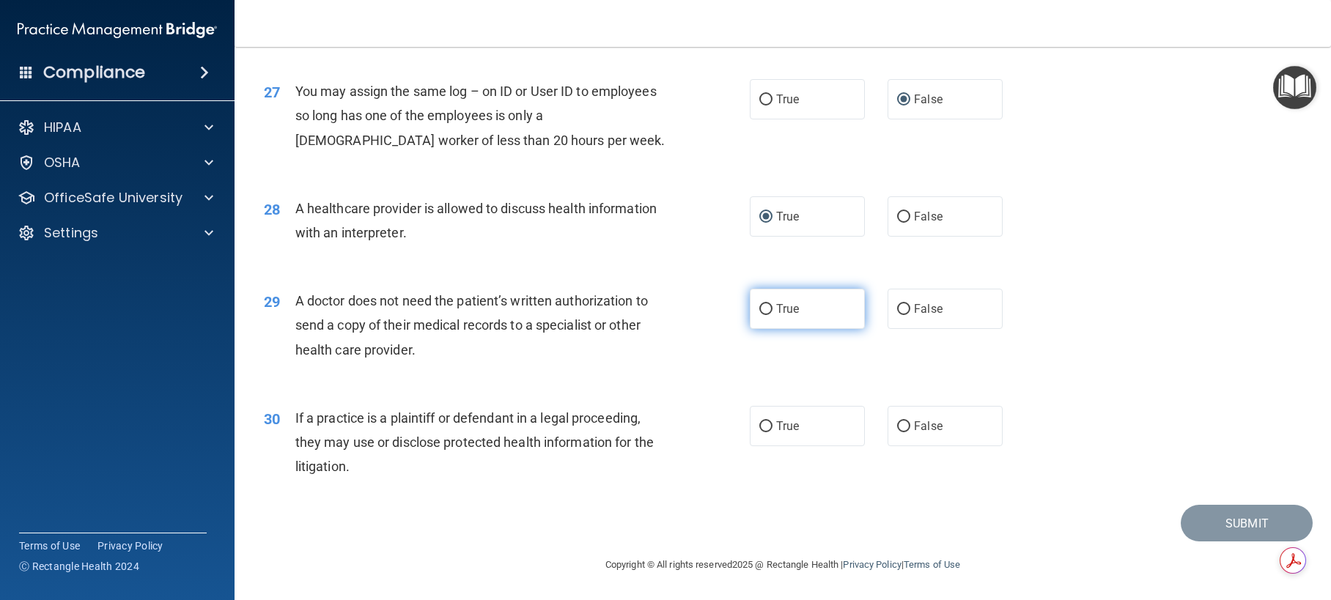
click at [762, 315] on input "True" at bounding box center [765, 309] width 13 height 11
radio input "true"
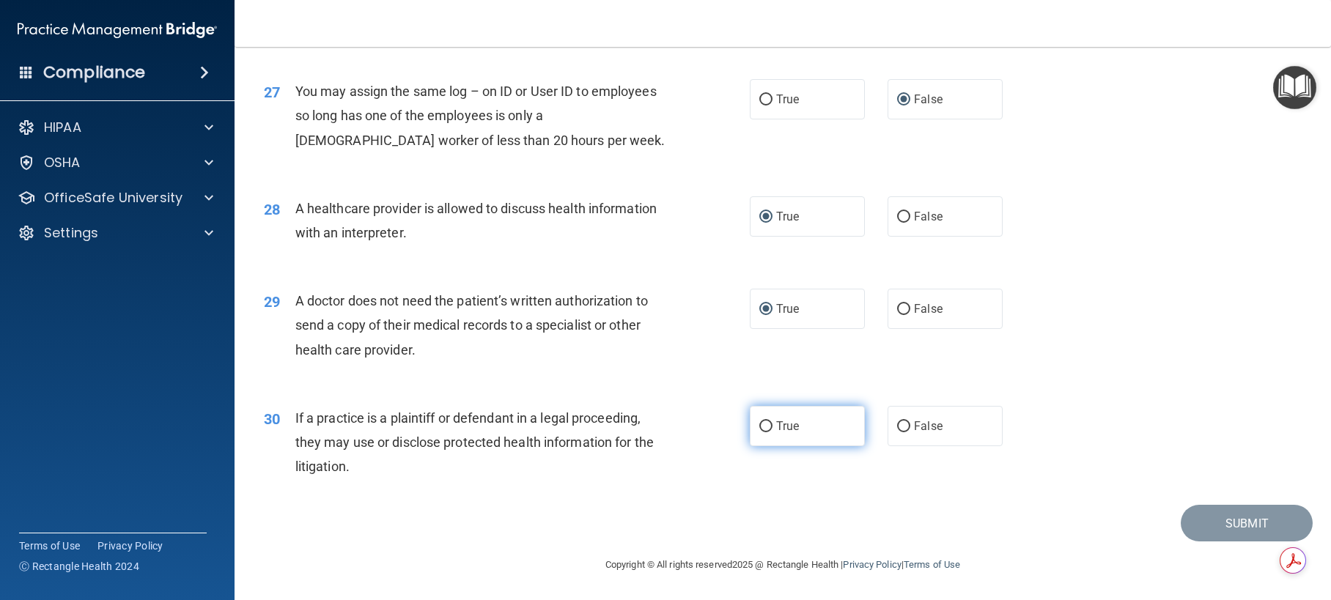
drag, startPoint x: 762, startPoint y: 473, endPoint x: 835, endPoint y: 492, distance: 75.7
click at [766, 432] on input "True" at bounding box center [765, 426] width 13 height 11
radio input "true"
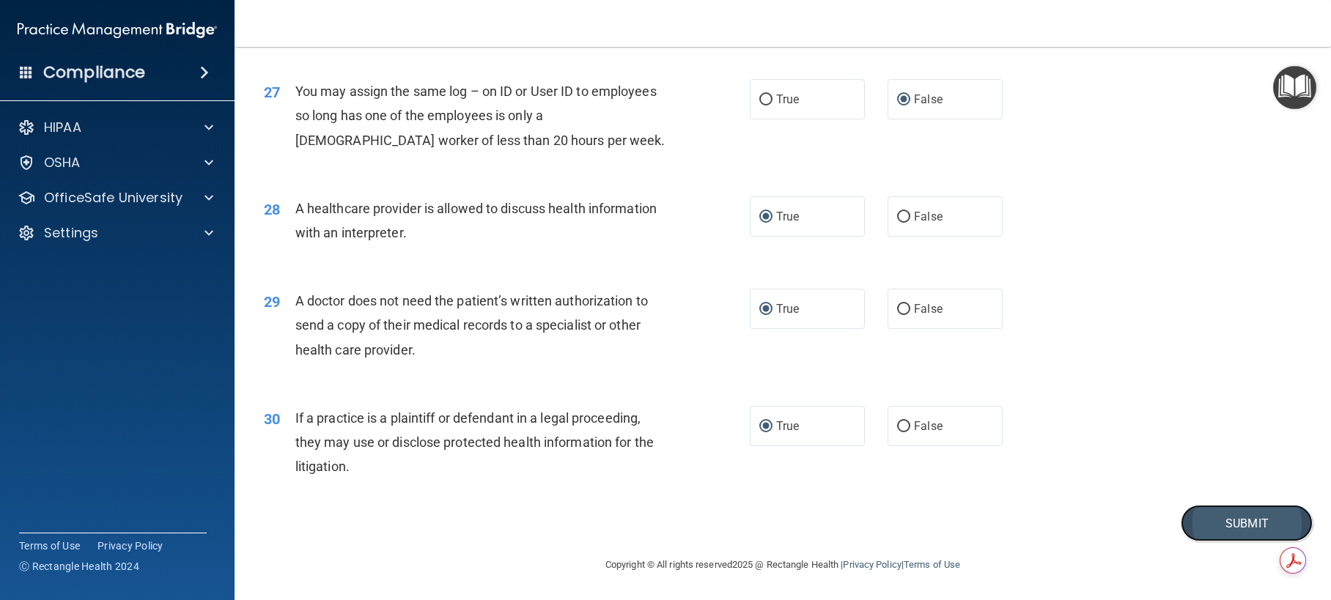
click at [1194, 542] on button "Submit" at bounding box center [1246, 523] width 132 height 37
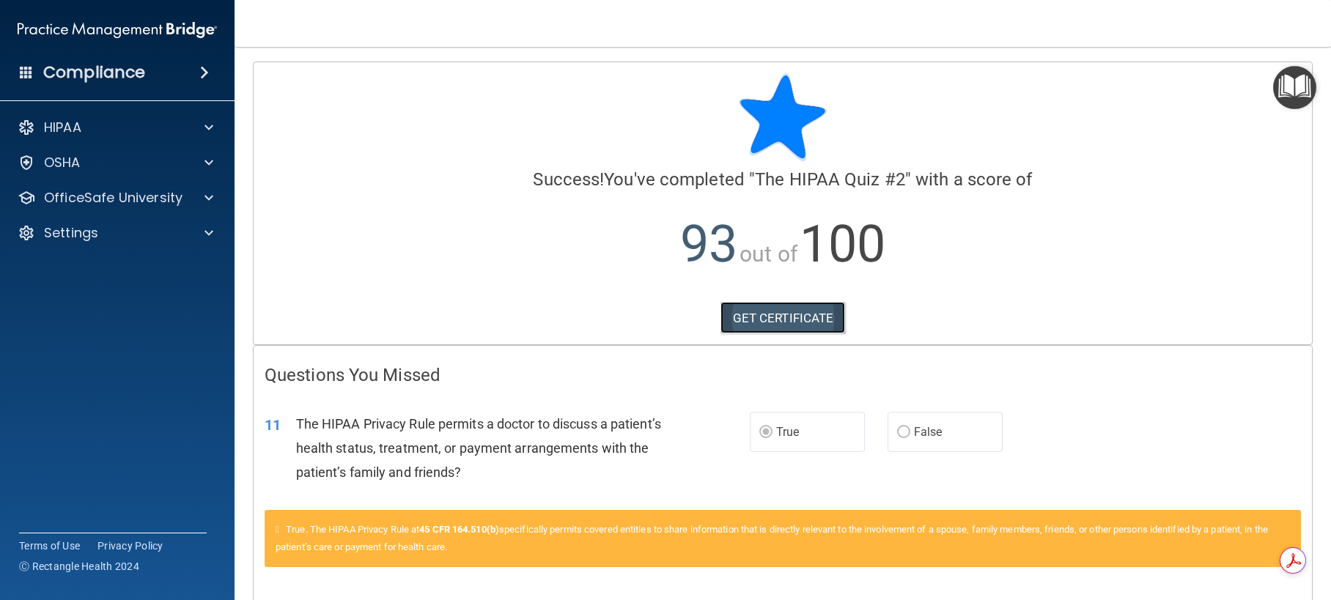
click at [777, 324] on link "GET CERTIFICATE" at bounding box center [782, 318] width 125 height 32
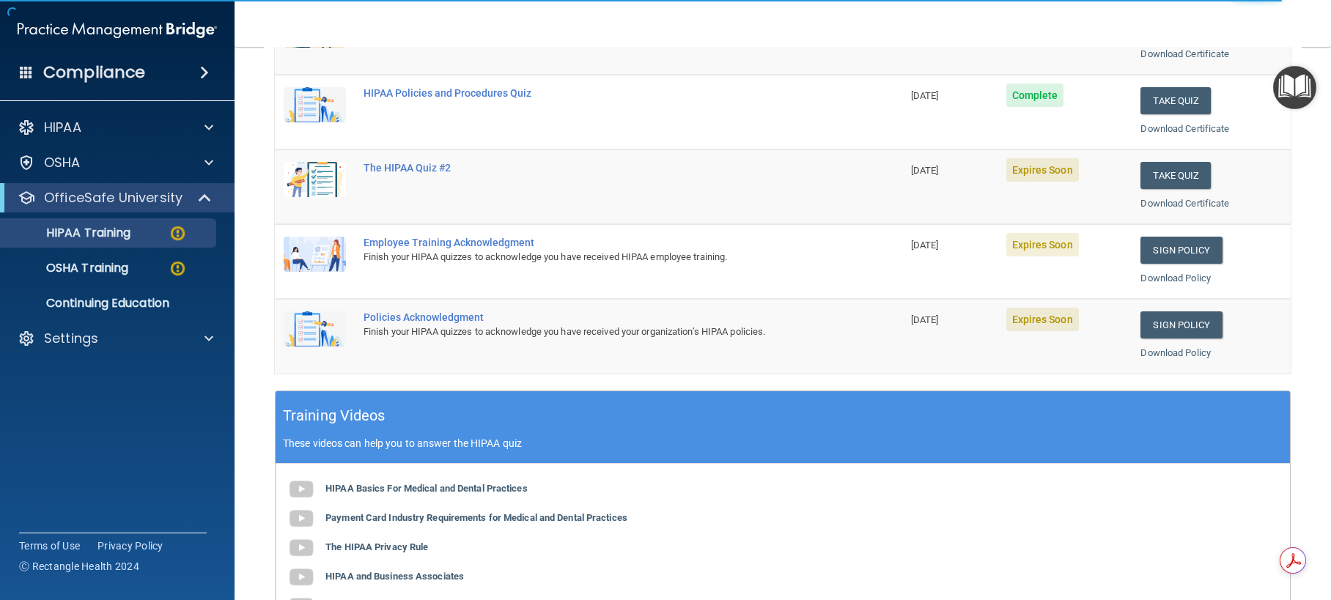
scroll to position [210, 0]
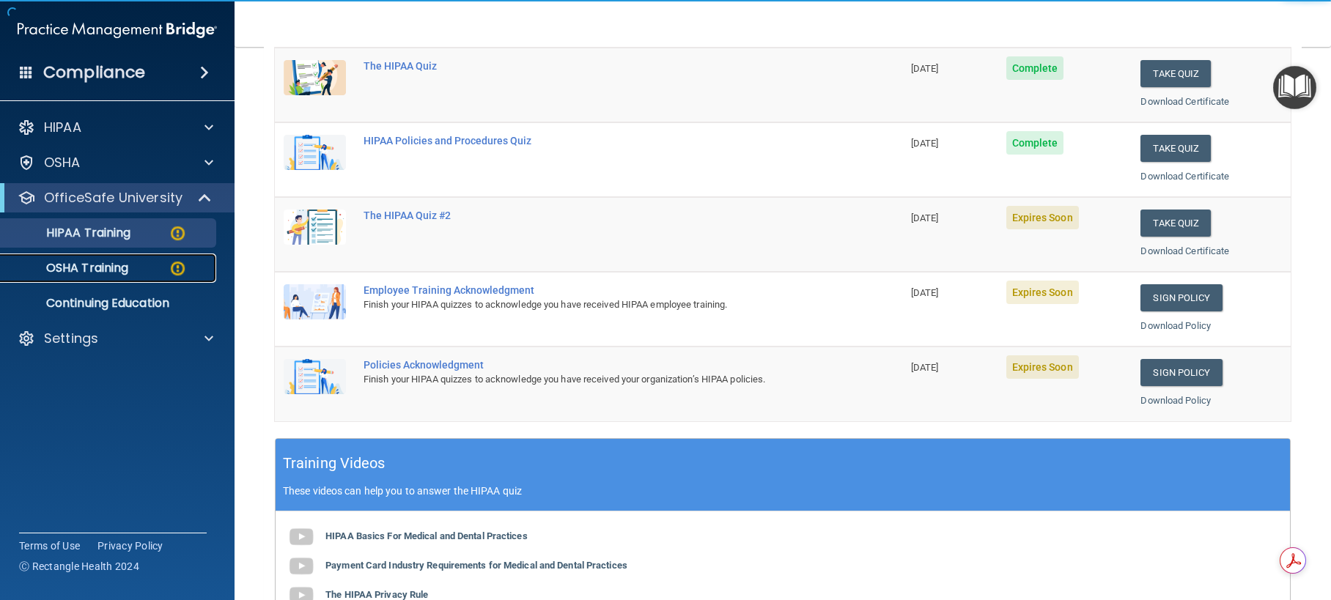
click at [113, 265] on p "OSHA Training" at bounding box center [69, 268] width 119 height 15
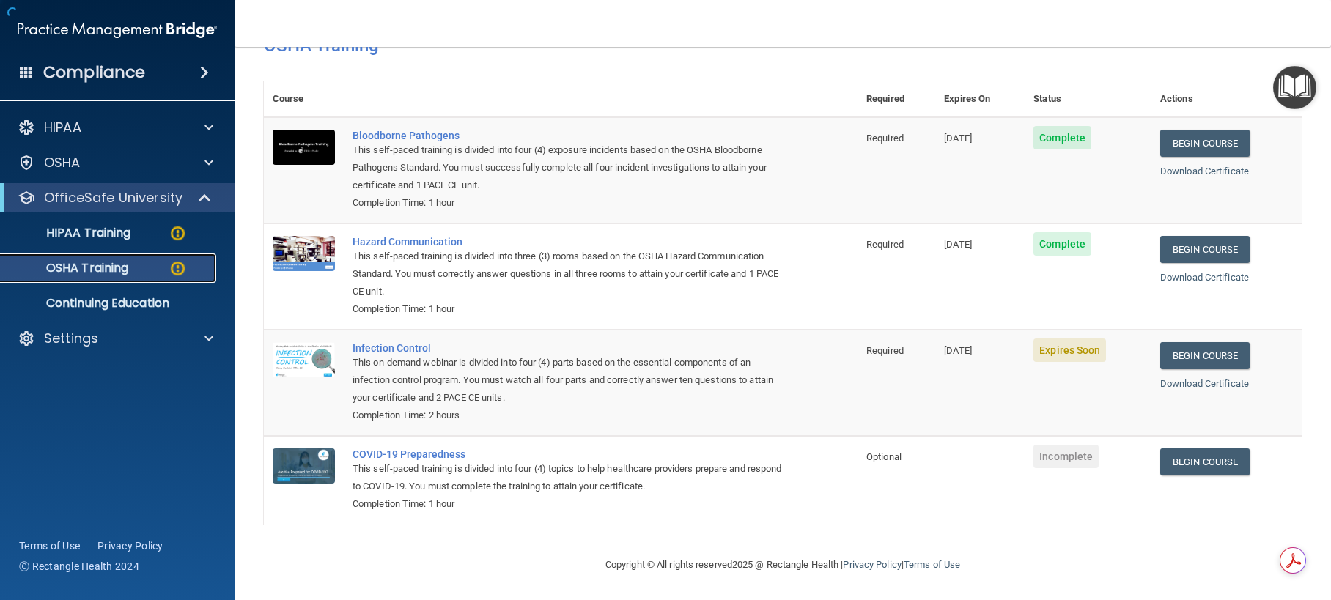
scroll to position [92, 0]
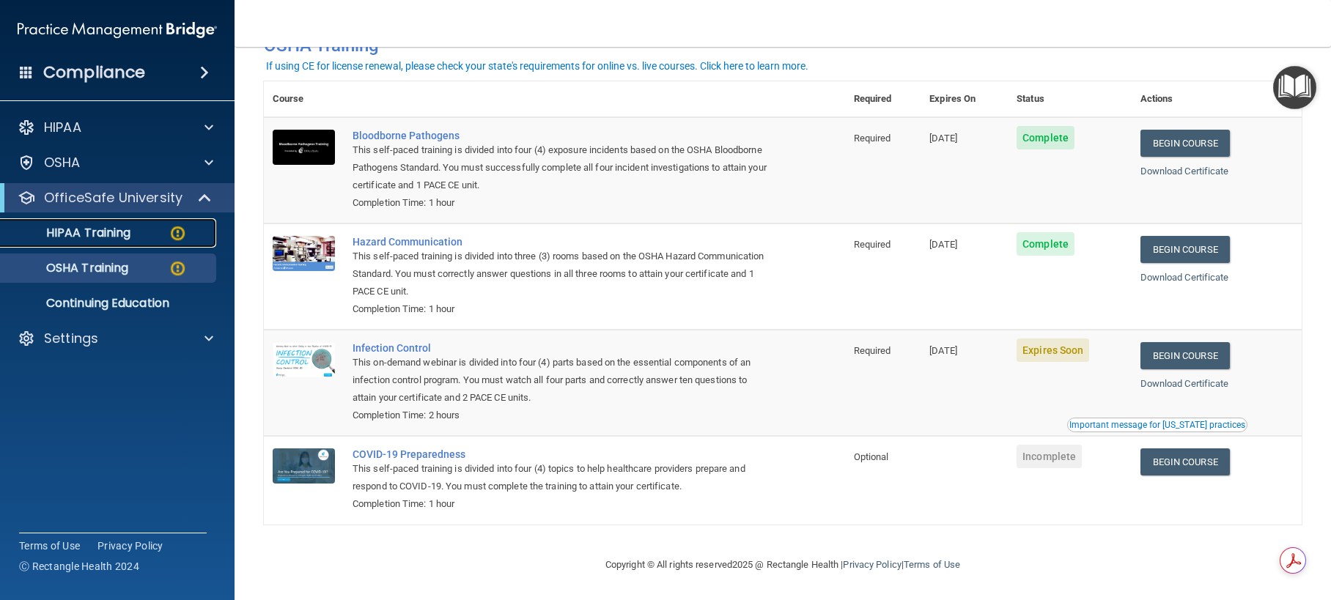
click at [90, 233] on p "HIPAA Training" at bounding box center [70, 233] width 121 height 15
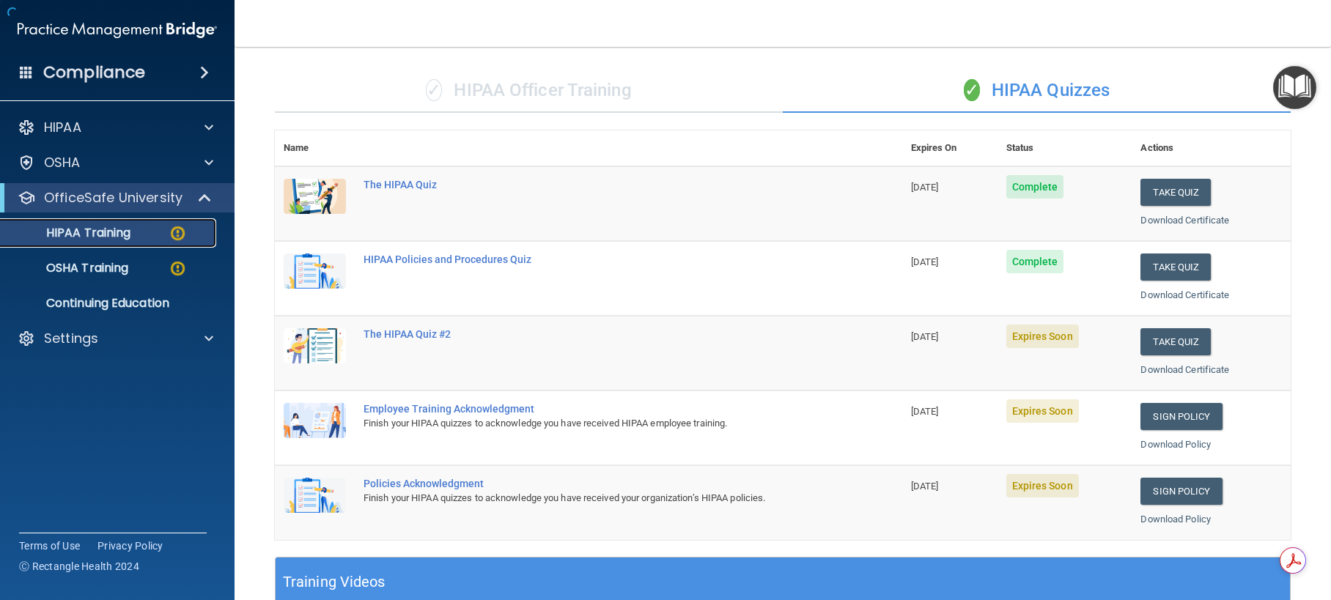
scroll to position [503, 0]
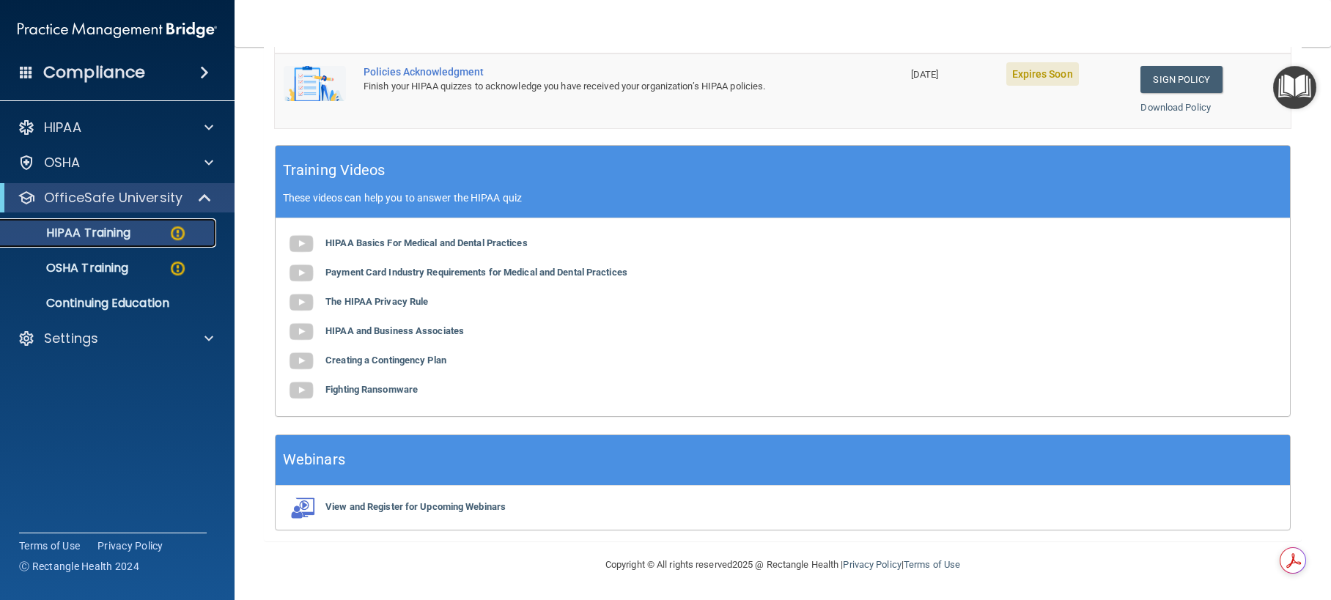
click at [92, 234] on p "HIPAA Training" at bounding box center [70, 233] width 121 height 15
click at [185, 225] on img at bounding box center [178, 233] width 18 height 18
click at [204, 202] on span at bounding box center [206, 198] width 12 height 18
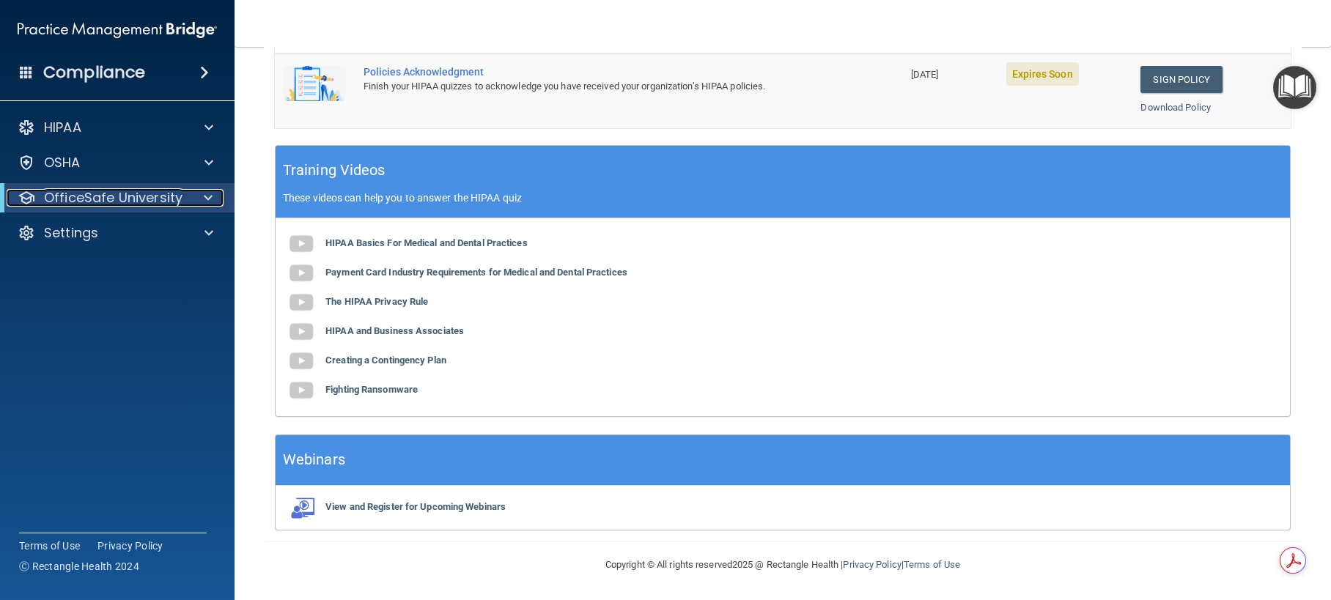
click at [203, 198] on div at bounding box center [206, 198] width 36 height 18
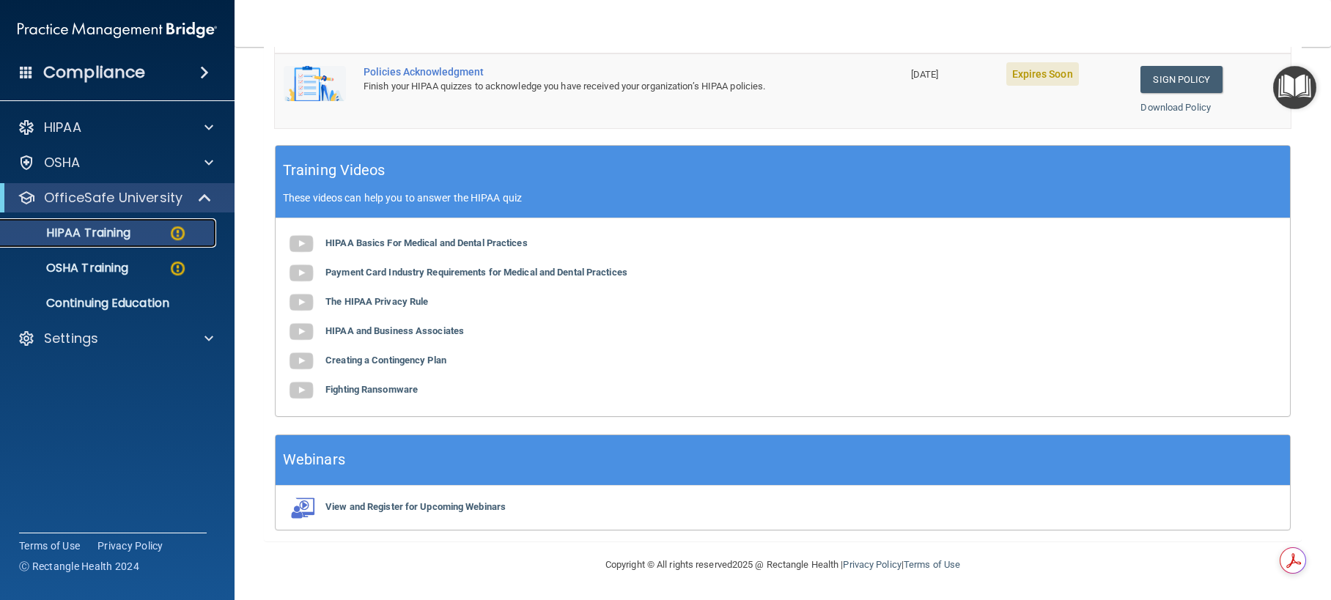
click at [133, 235] on div "HIPAA Training" at bounding box center [110, 233] width 200 height 15
click at [174, 227] on img at bounding box center [178, 233] width 18 height 18
click at [170, 231] on img at bounding box center [178, 233] width 18 height 18
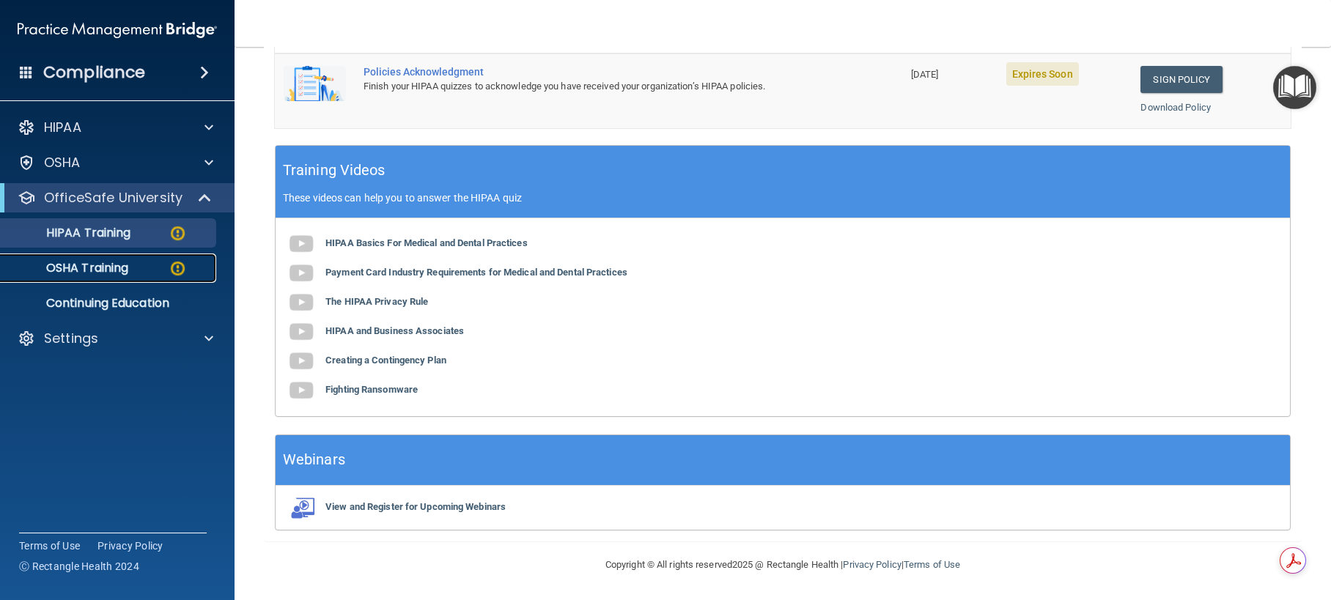
click at [152, 259] on link "OSHA Training" at bounding box center [100, 268] width 231 height 29
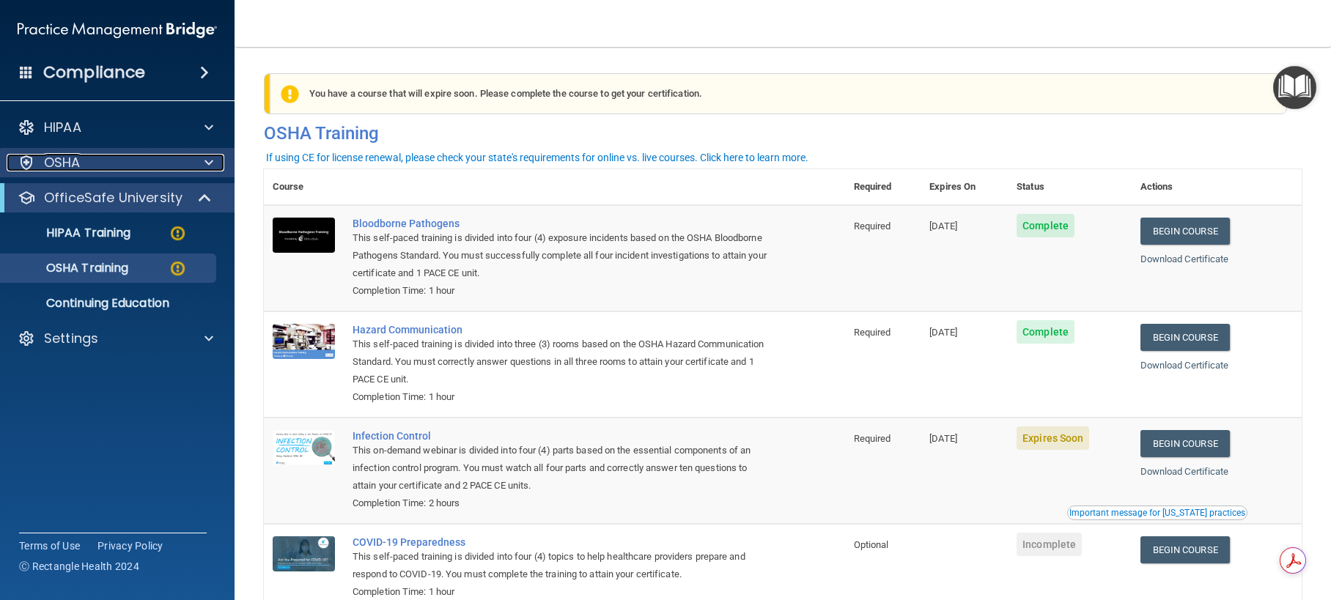
click at [206, 160] on span at bounding box center [208, 163] width 9 height 18
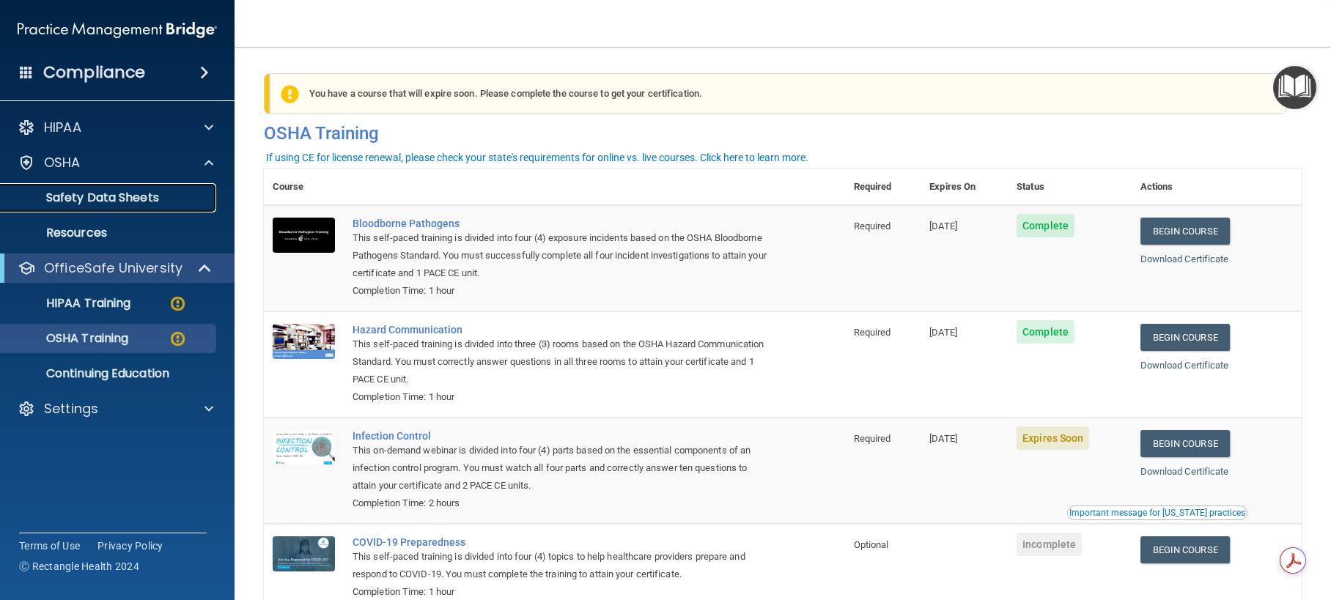
click at [193, 197] on p "Safety Data Sheets" at bounding box center [110, 198] width 200 height 15
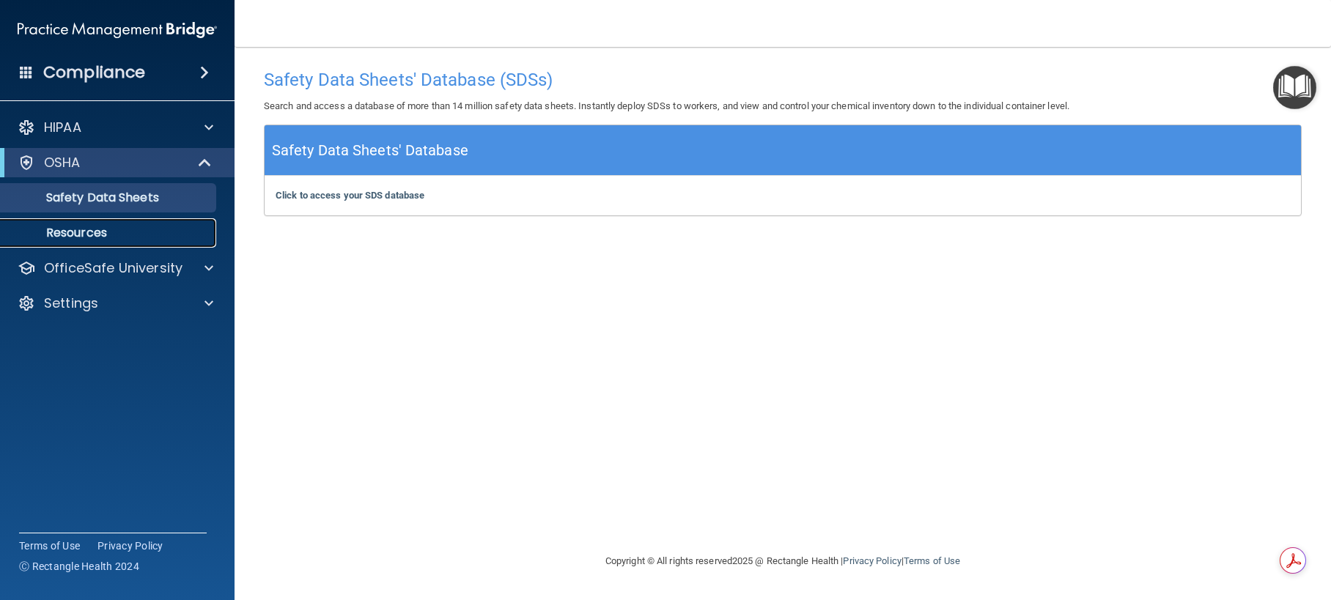
click at [192, 241] on link "Resources" at bounding box center [100, 232] width 231 height 29
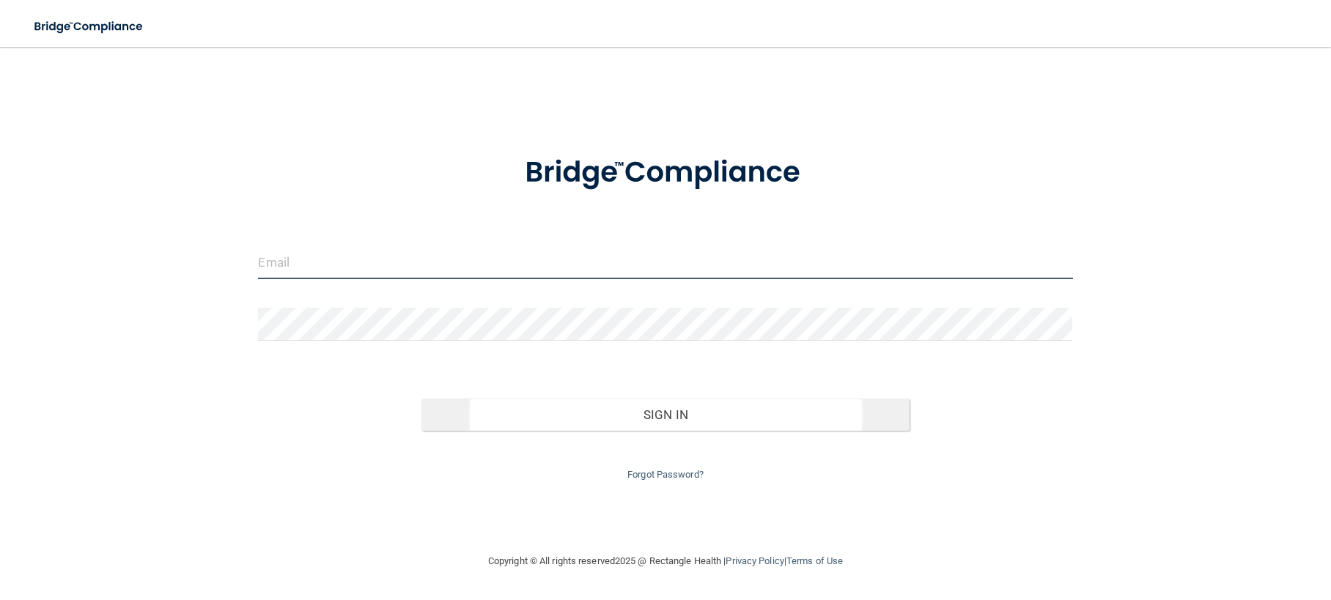
type input "[EMAIL_ADDRESS][DOMAIN_NAME]"
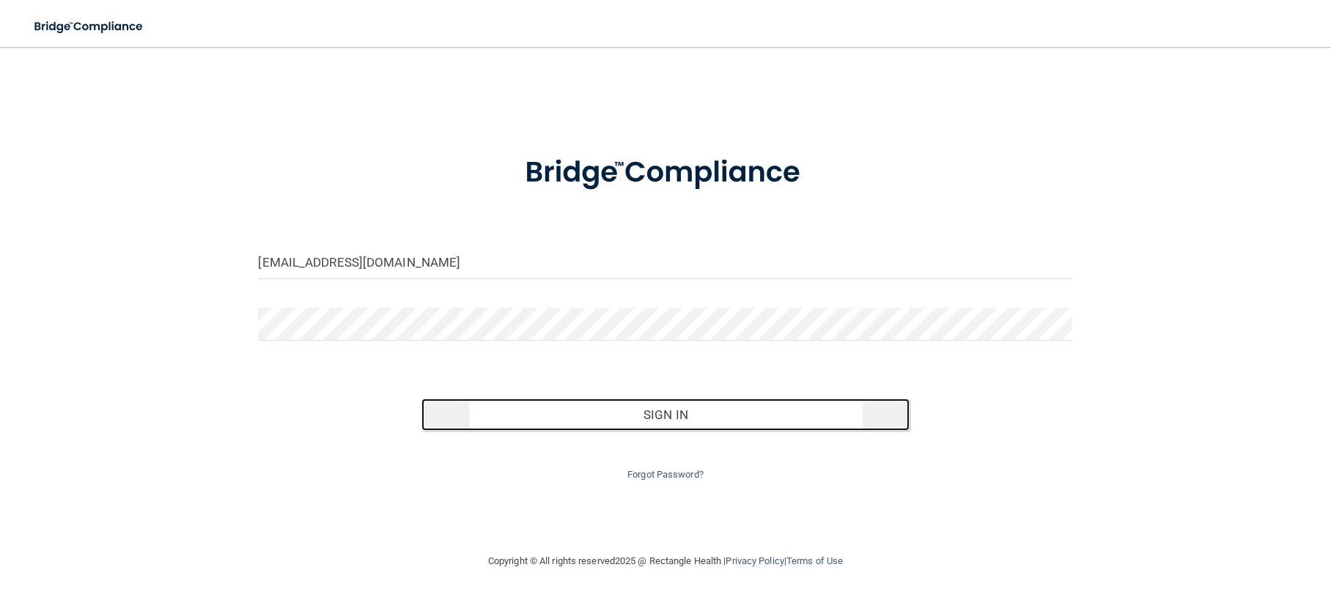
click at [635, 421] on button "Sign In" at bounding box center [665, 415] width 489 height 32
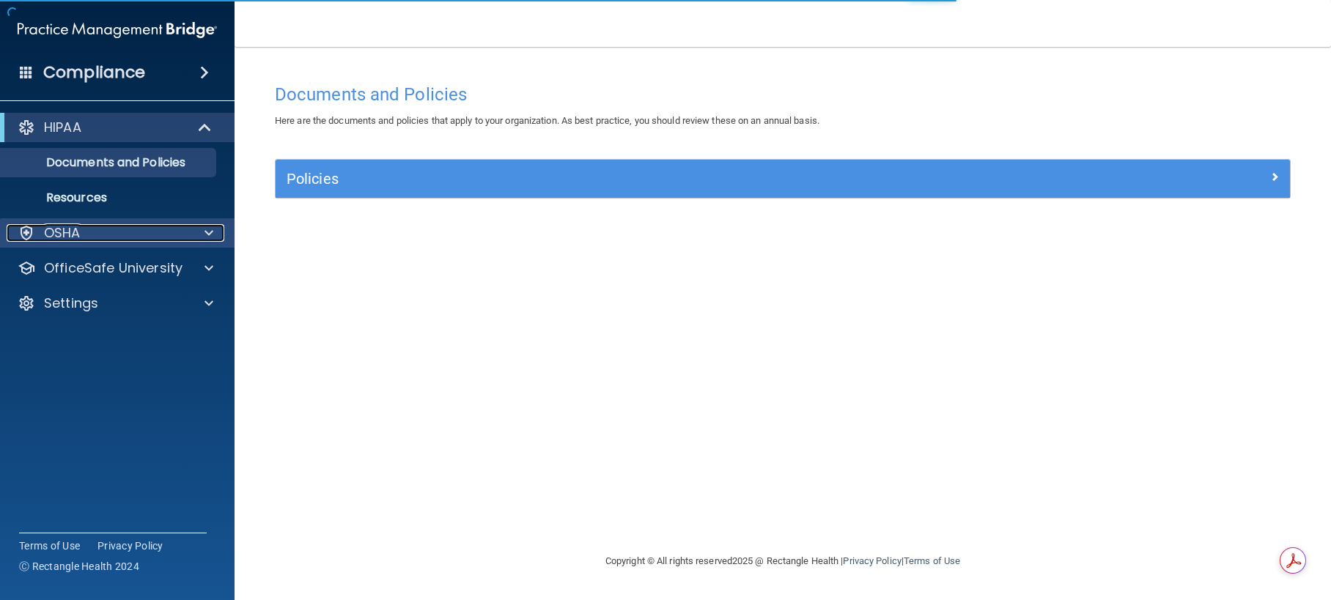
click at [174, 234] on div "OSHA" at bounding box center [98, 233] width 182 height 18
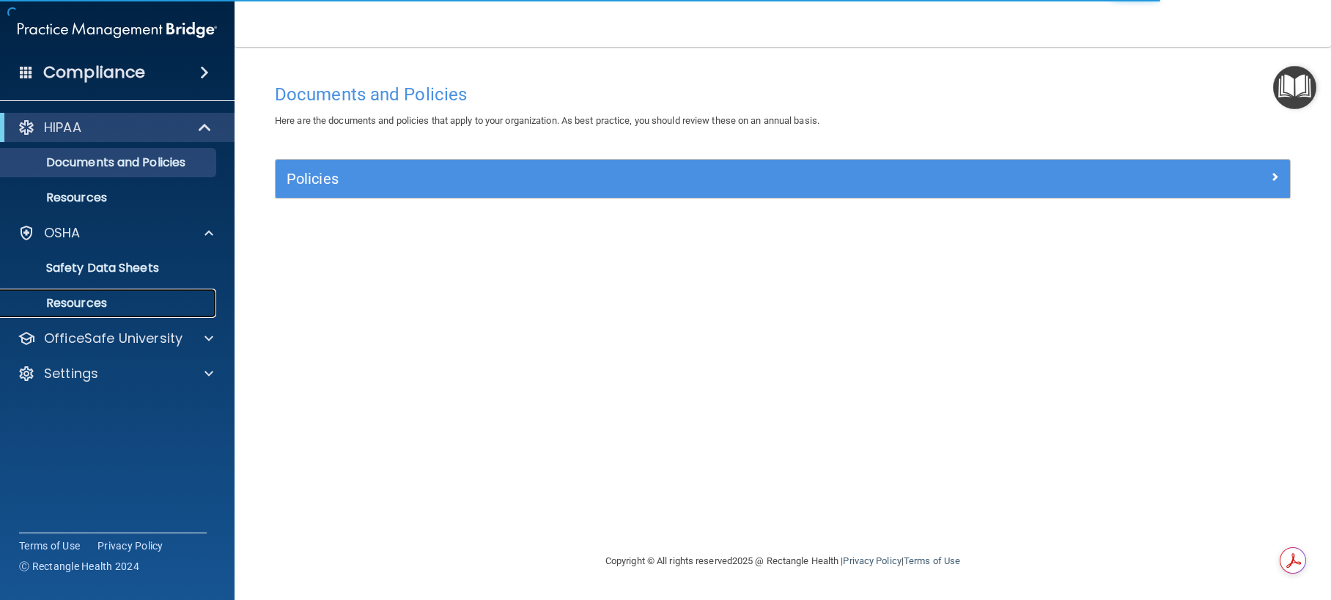
click at [169, 297] on p "Resources" at bounding box center [110, 303] width 200 height 15
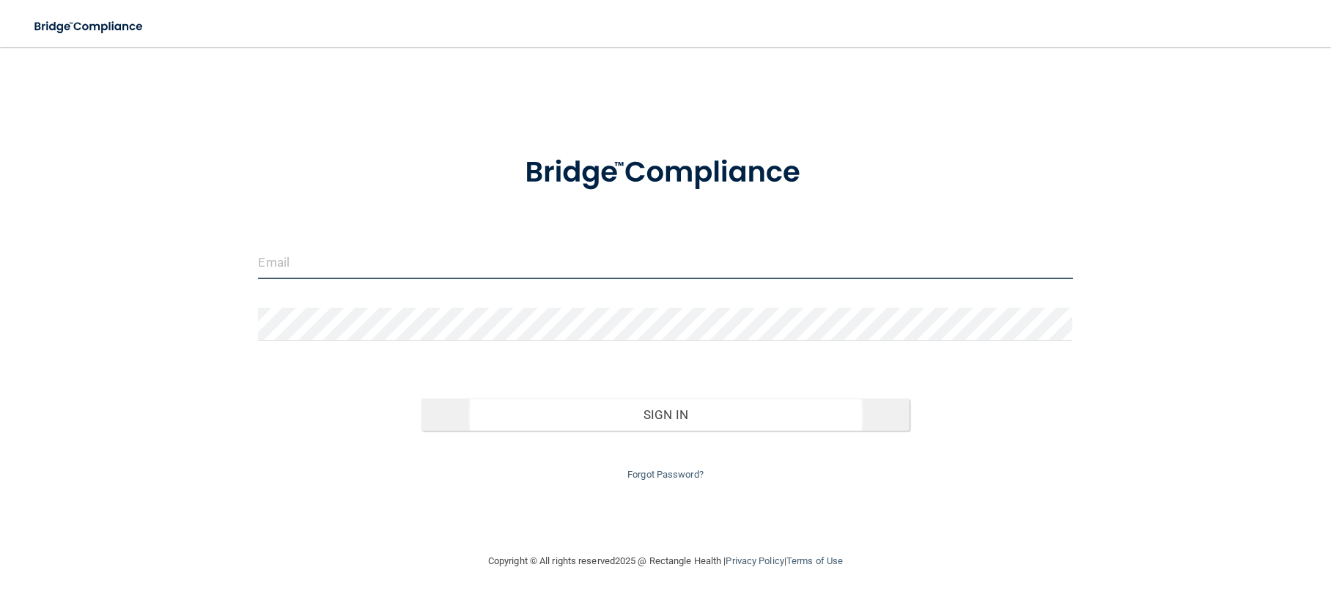
type input "[EMAIL_ADDRESS][DOMAIN_NAME]"
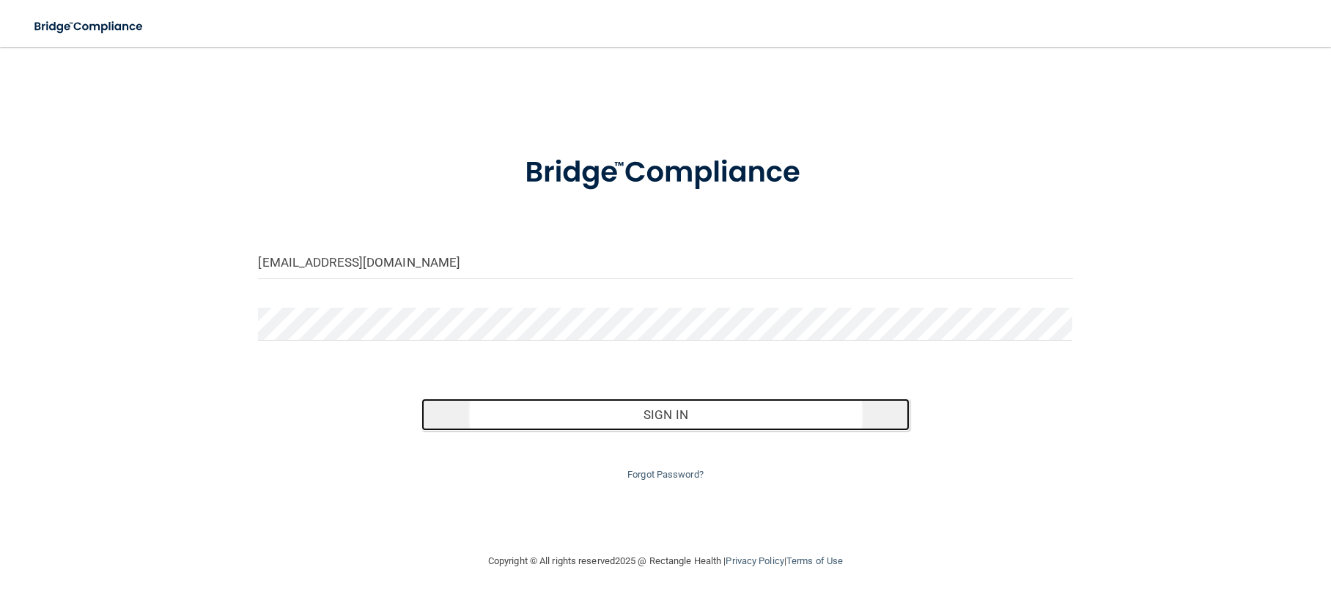
click at [681, 418] on button "Sign In" at bounding box center [665, 415] width 489 height 32
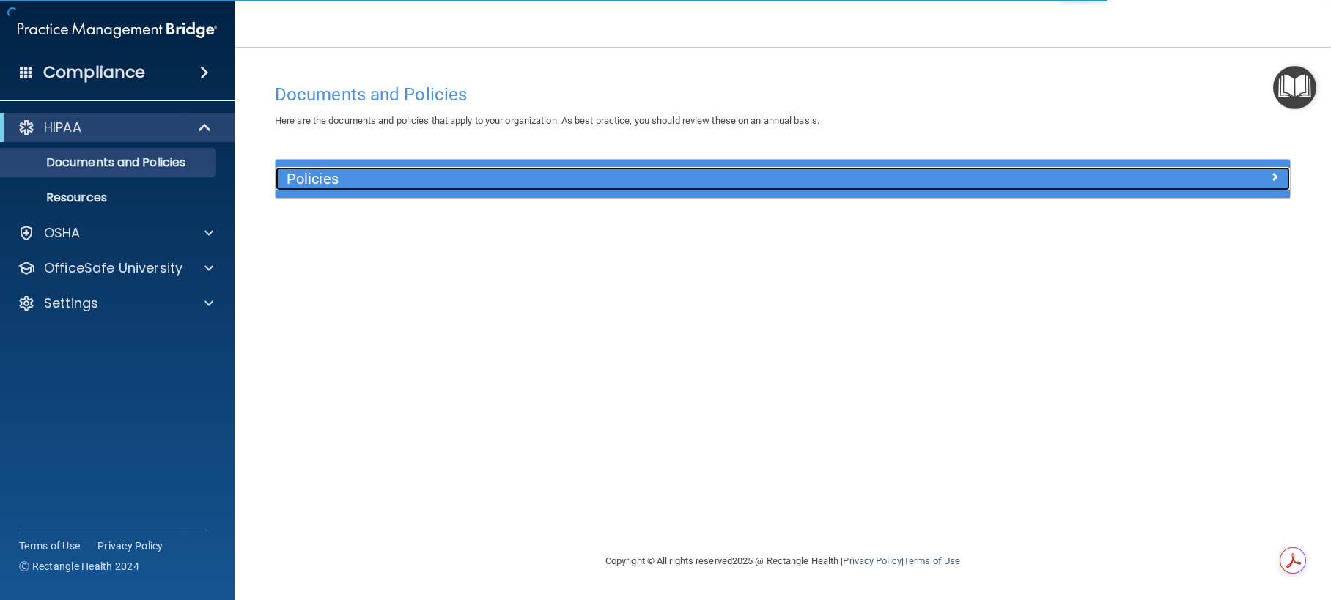
click at [1267, 176] on div at bounding box center [1163, 176] width 254 height 18
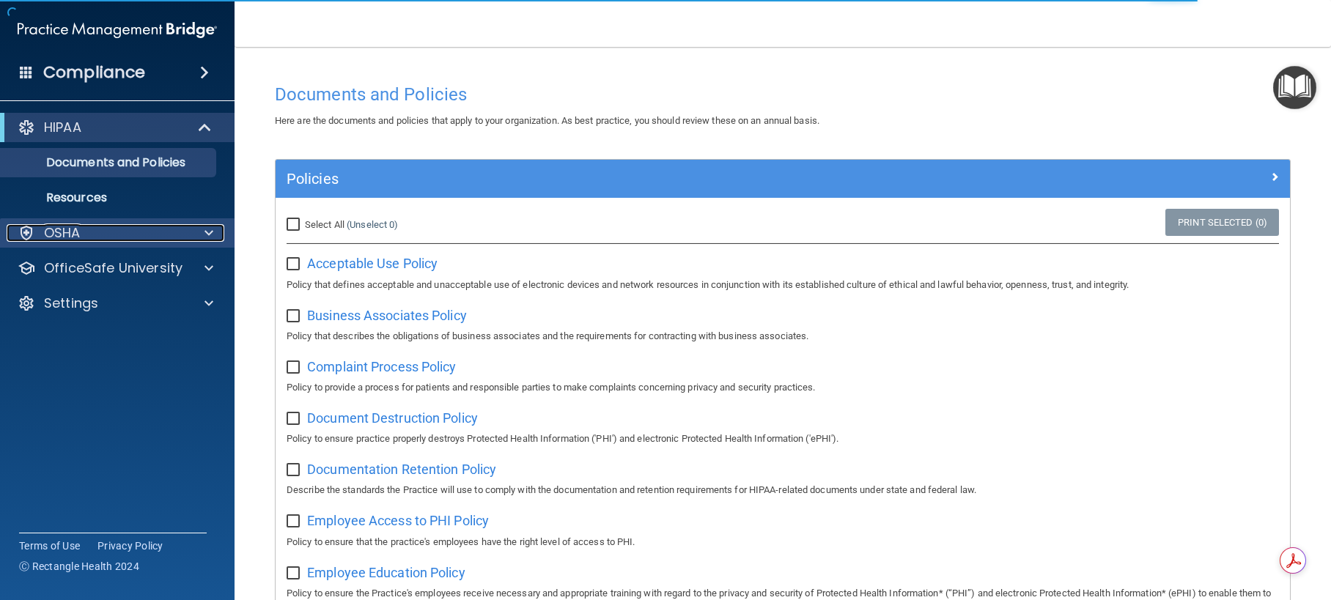
click at [136, 240] on div "OSHA" at bounding box center [98, 233] width 182 height 18
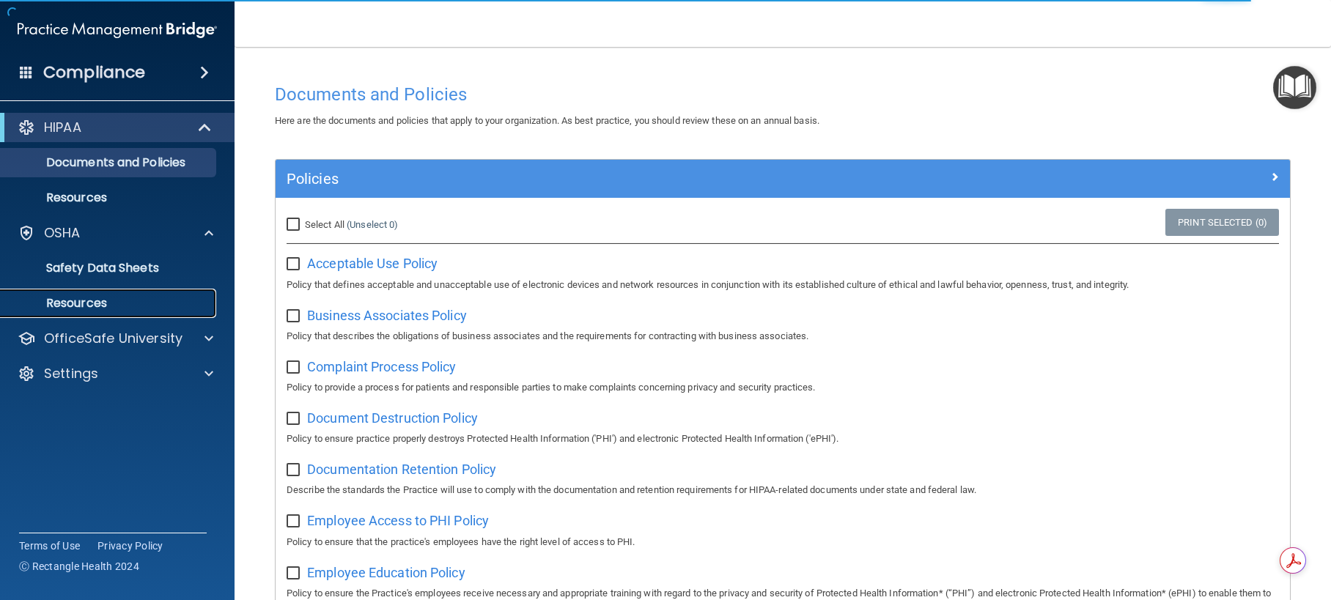
click at [125, 300] on p "Resources" at bounding box center [110, 303] width 200 height 15
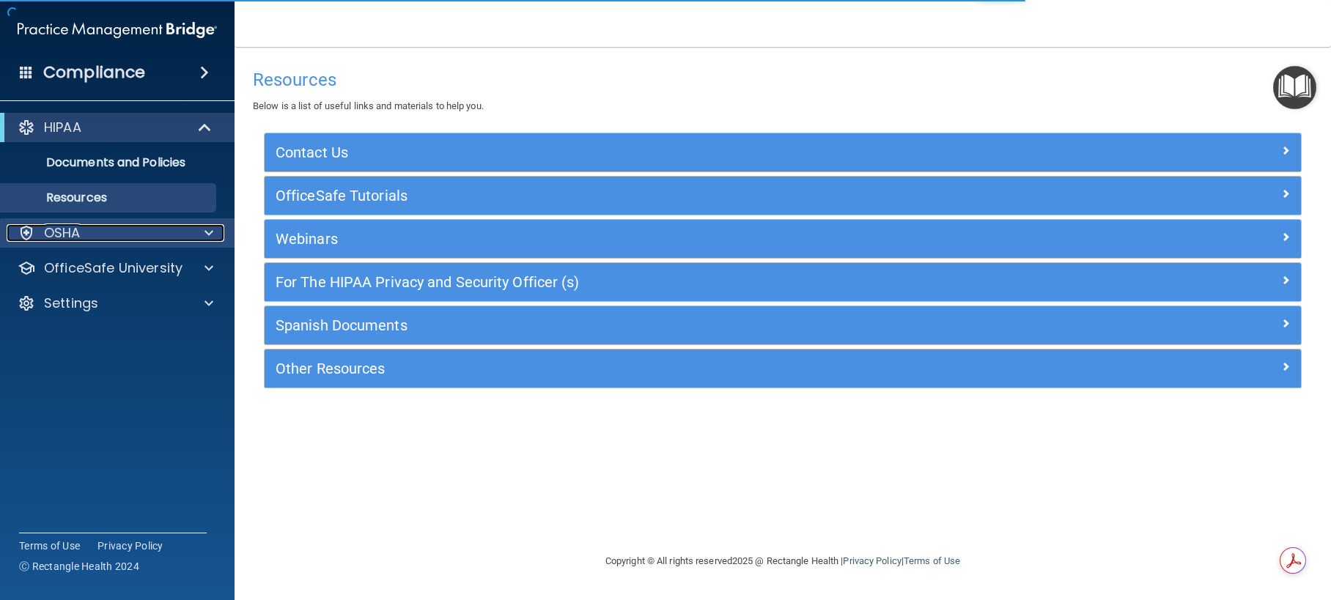
click at [130, 233] on div "OSHA" at bounding box center [98, 233] width 182 height 18
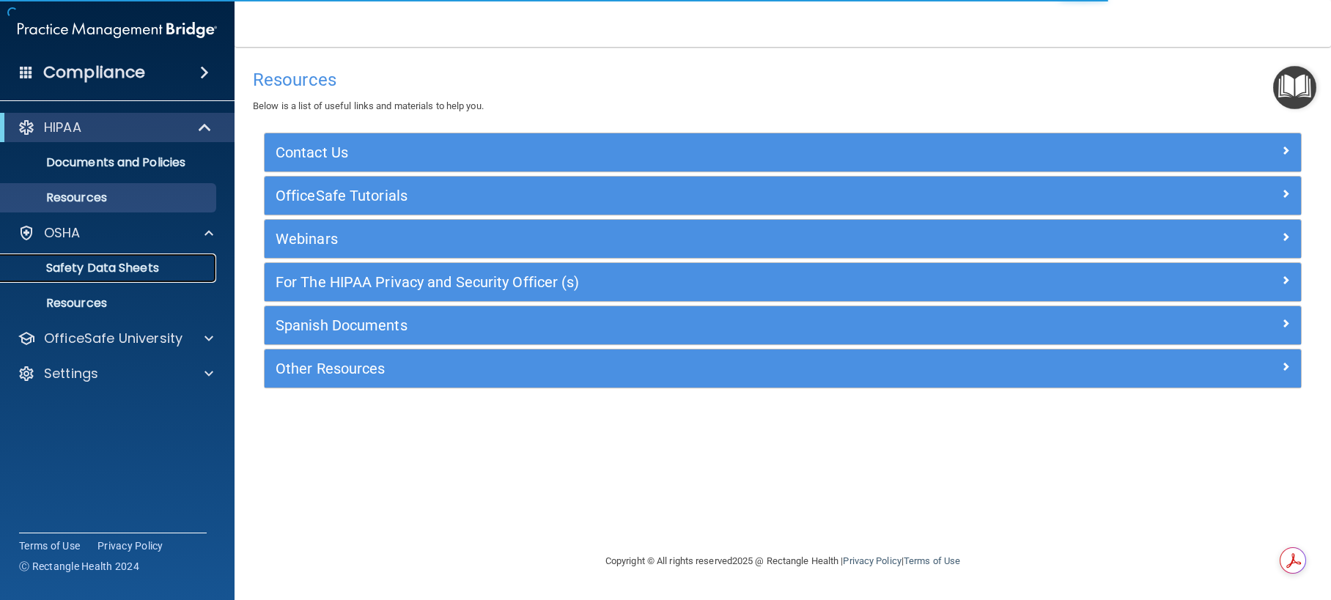
click at [132, 273] on p "Safety Data Sheets" at bounding box center [110, 268] width 200 height 15
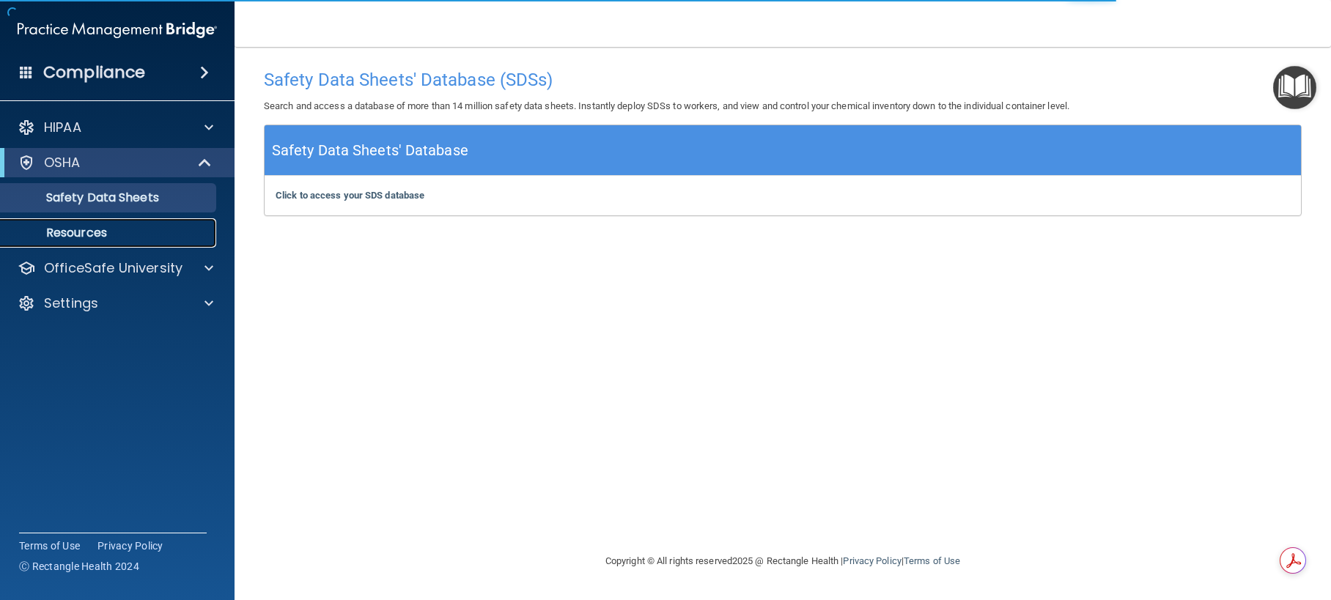
click at [101, 240] on p "Resources" at bounding box center [110, 233] width 200 height 15
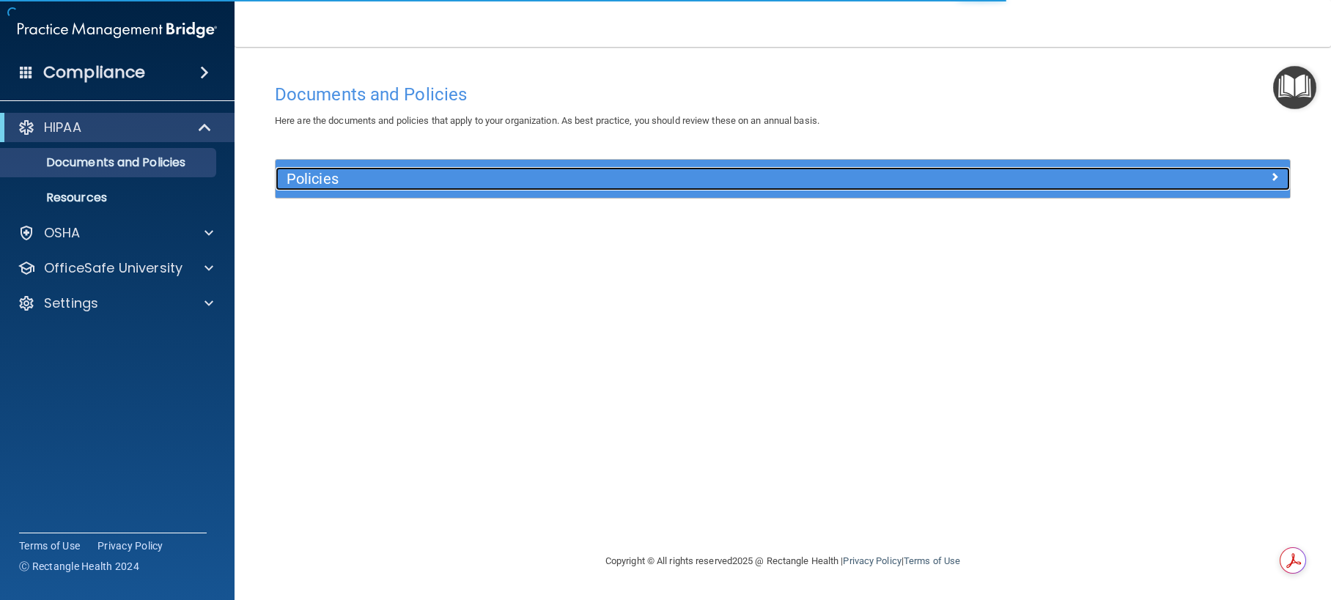
click at [1279, 177] on div at bounding box center [1163, 176] width 254 height 18
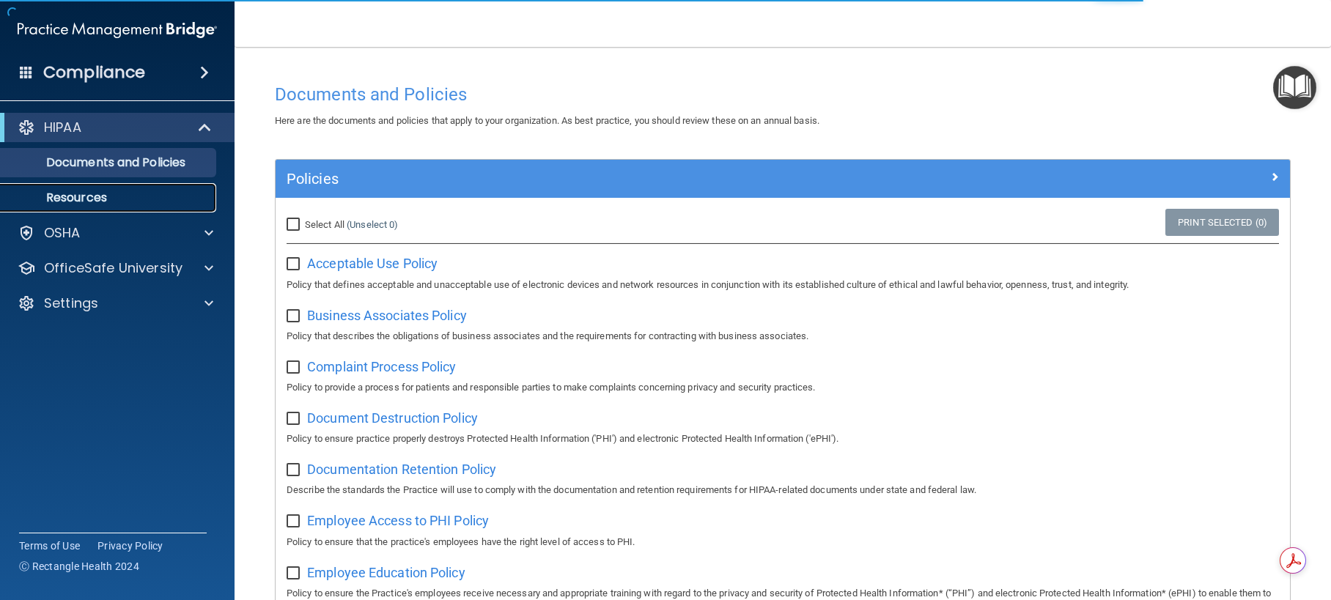
click at [38, 196] on p "Resources" at bounding box center [110, 198] width 200 height 15
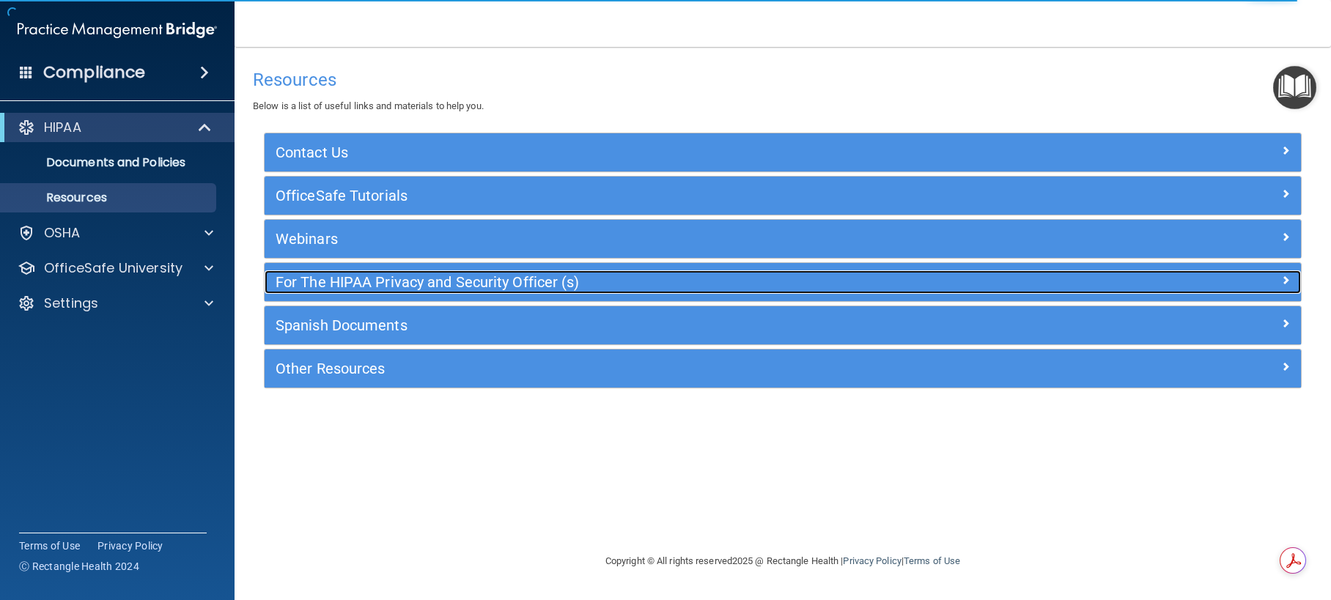
click at [448, 288] on h5 "For The HIPAA Privacy and Security Officer (s)" at bounding box center [653, 282] width 755 height 16
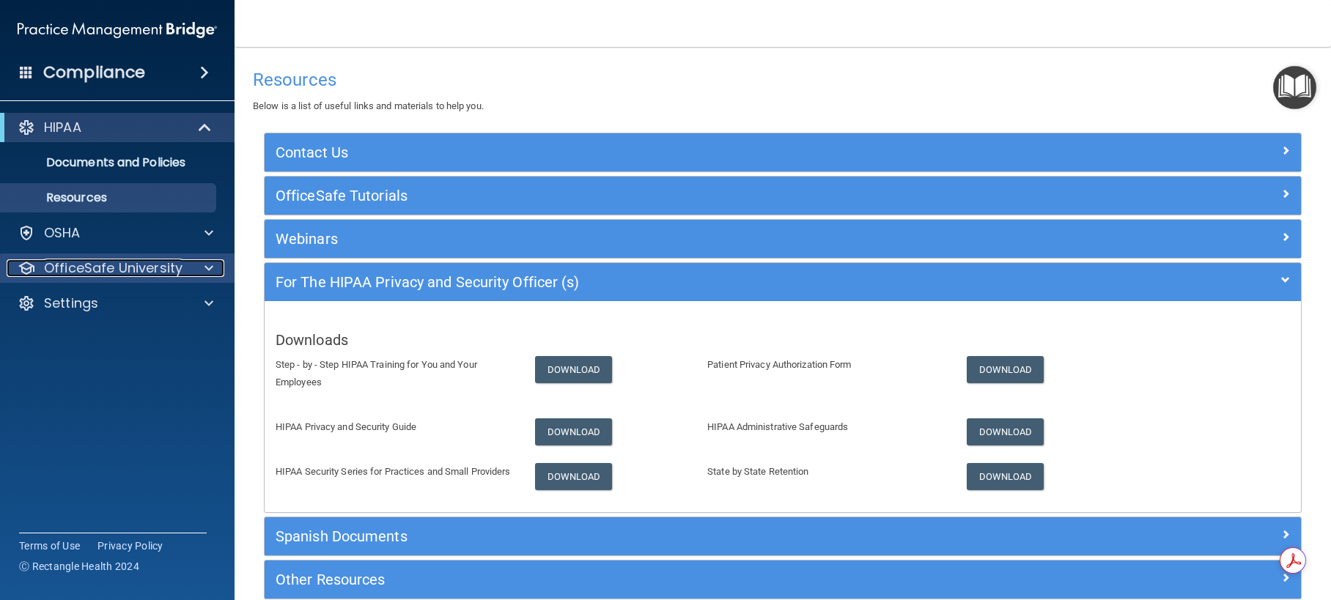
click at [207, 267] on span at bounding box center [208, 268] width 9 height 18
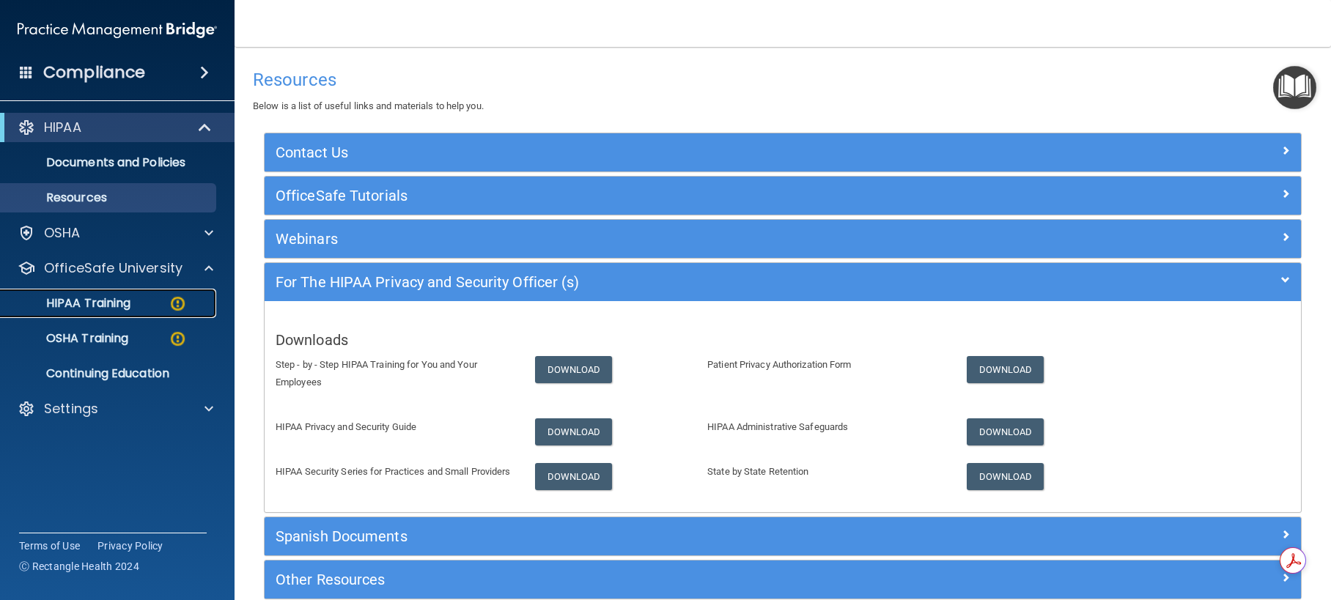
click at [111, 308] on p "HIPAA Training" at bounding box center [70, 303] width 121 height 15
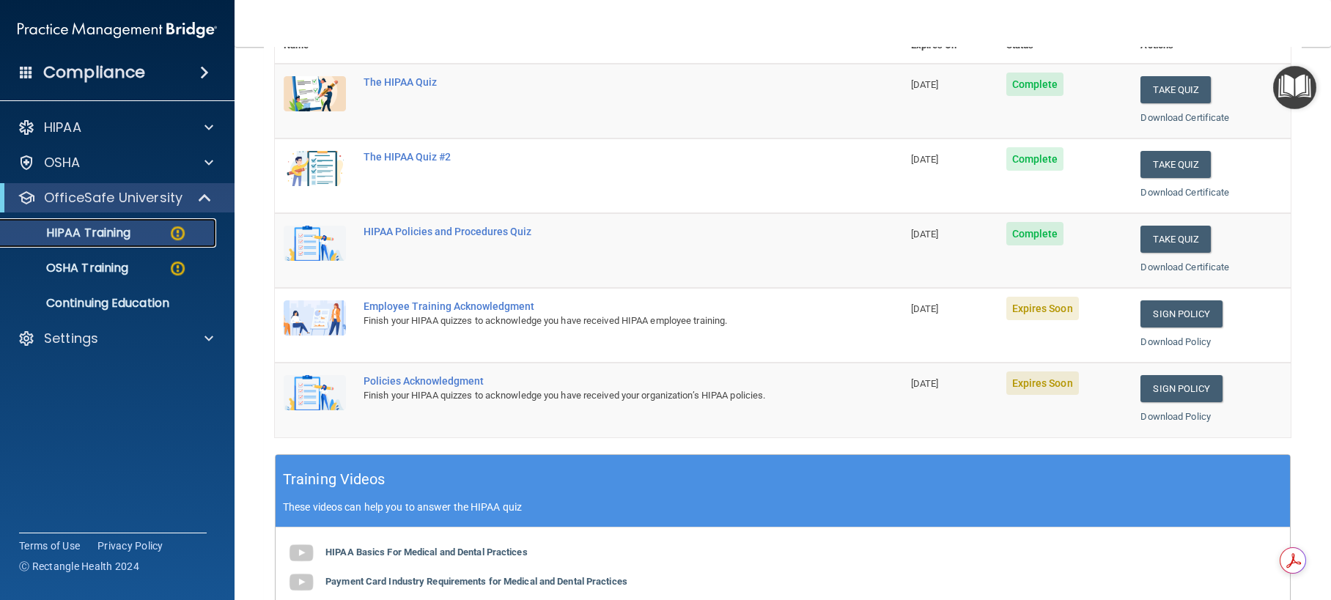
scroll to position [220, 0]
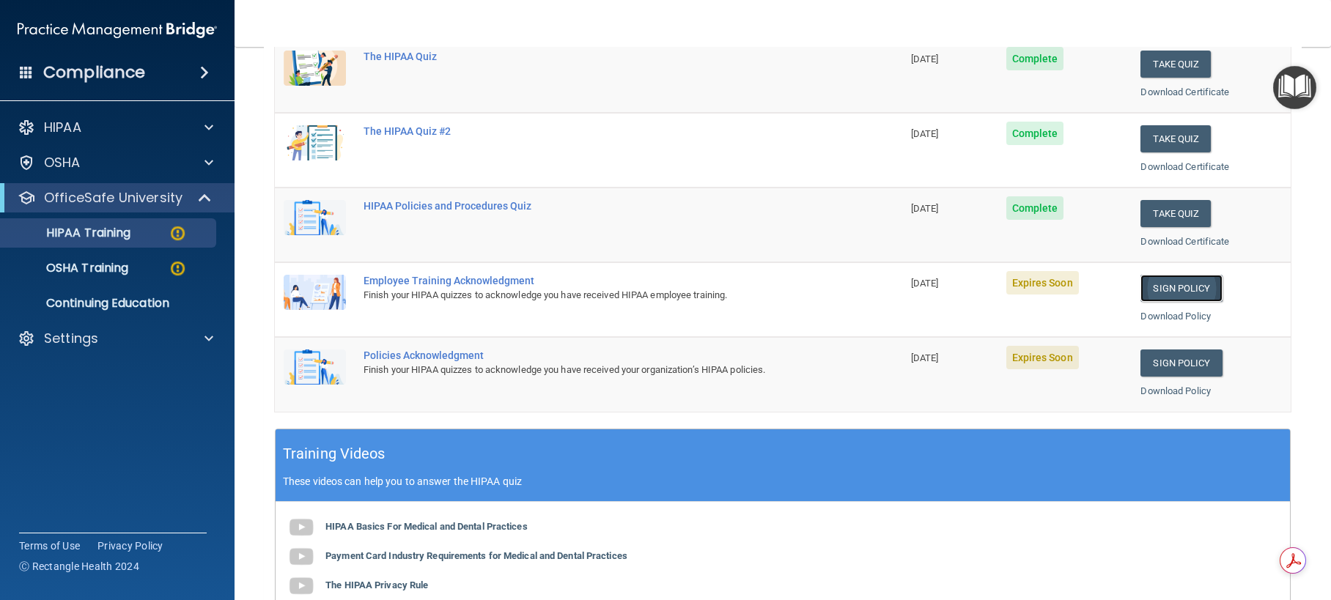
click at [1164, 294] on link "Sign Policy" at bounding box center [1180, 288] width 81 height 27
click at [1158, 358] on link "Sign Policy" at bounding box center [1180, 363] width 81 height 27
click at [1191, 312] on link "Download Policy" at bounding box center [1175, 316] width 70 height 11
click at [1140, 393] on link "Download Policy" at bounding box center [1175, 390] width 70 height 11
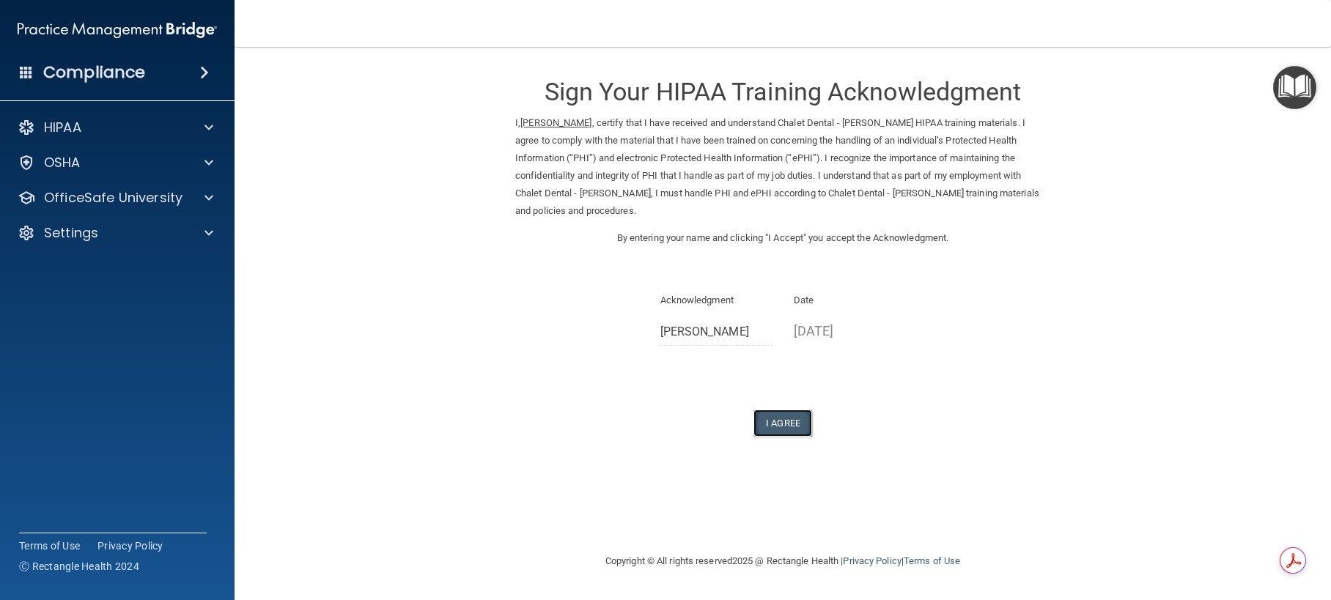
click at [789, 428] on button "I Agree" at bounding box center [782, 423] width 59 height 27
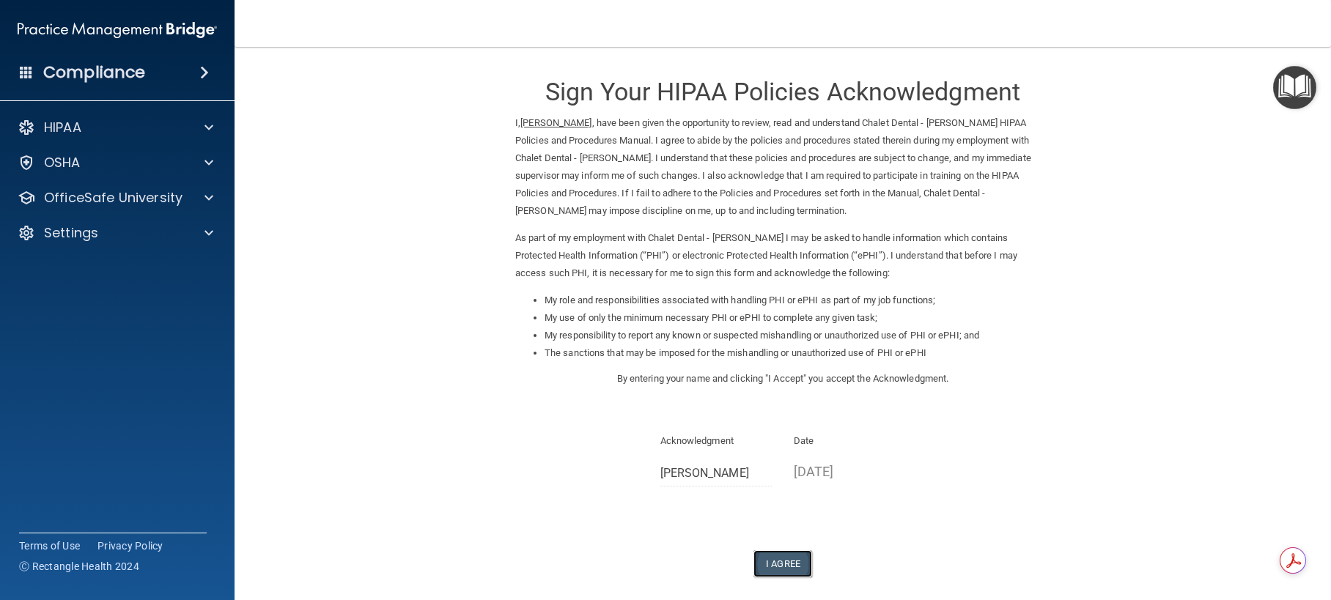
click at [784, 561] on button "I Agree" at bounding box center [782, 563] width 59 height 27
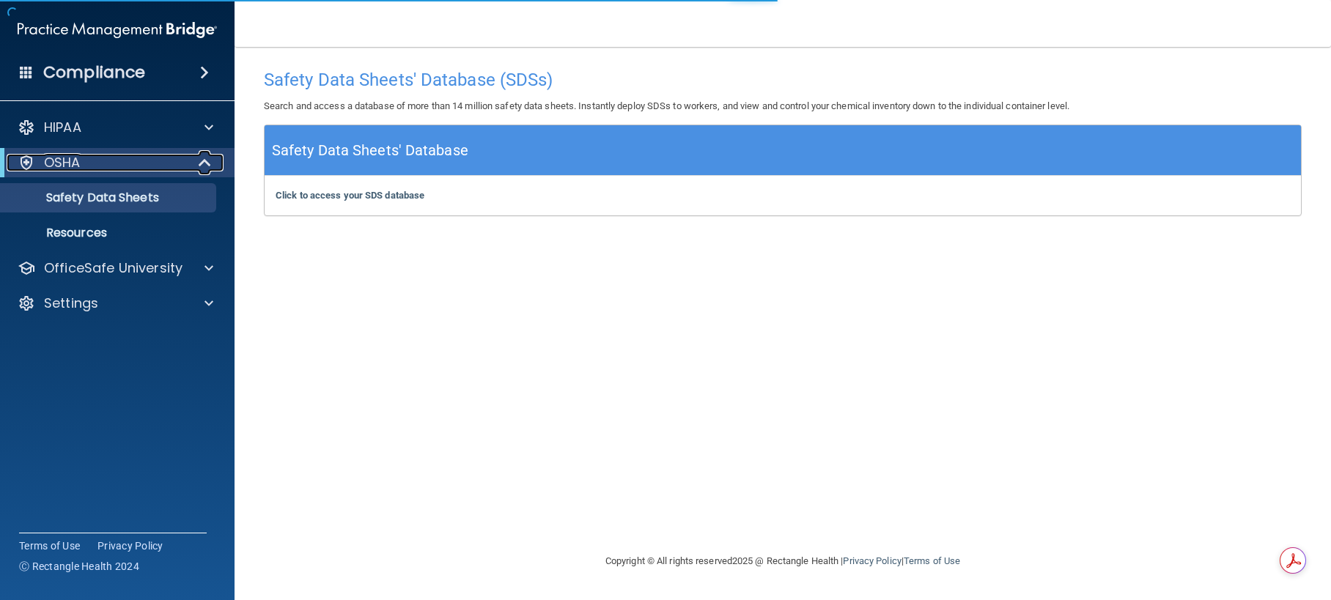
click at [205, 165] on span at bounding box center [206, 163] width 12 height 18
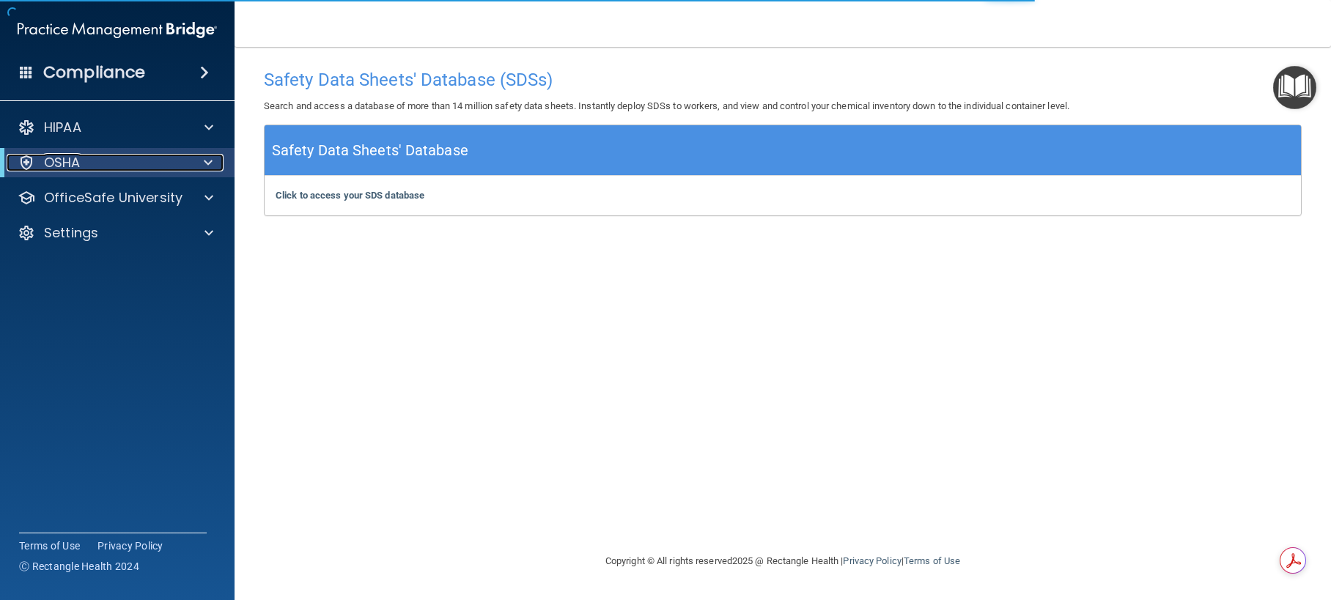
click at [56, 163] on p "OSHA" at bounding box center [62, 163] width 37 height 18
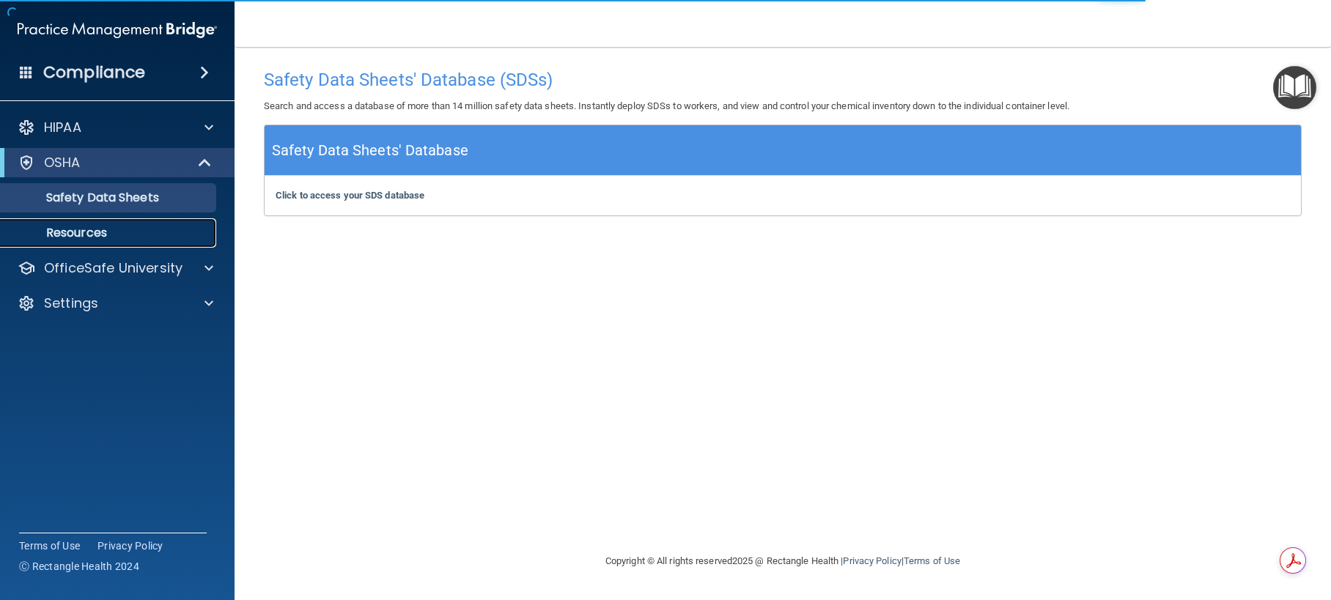
click at [93, 234] on p "Resources" at bounding box center [110, 233] width 200 height 15
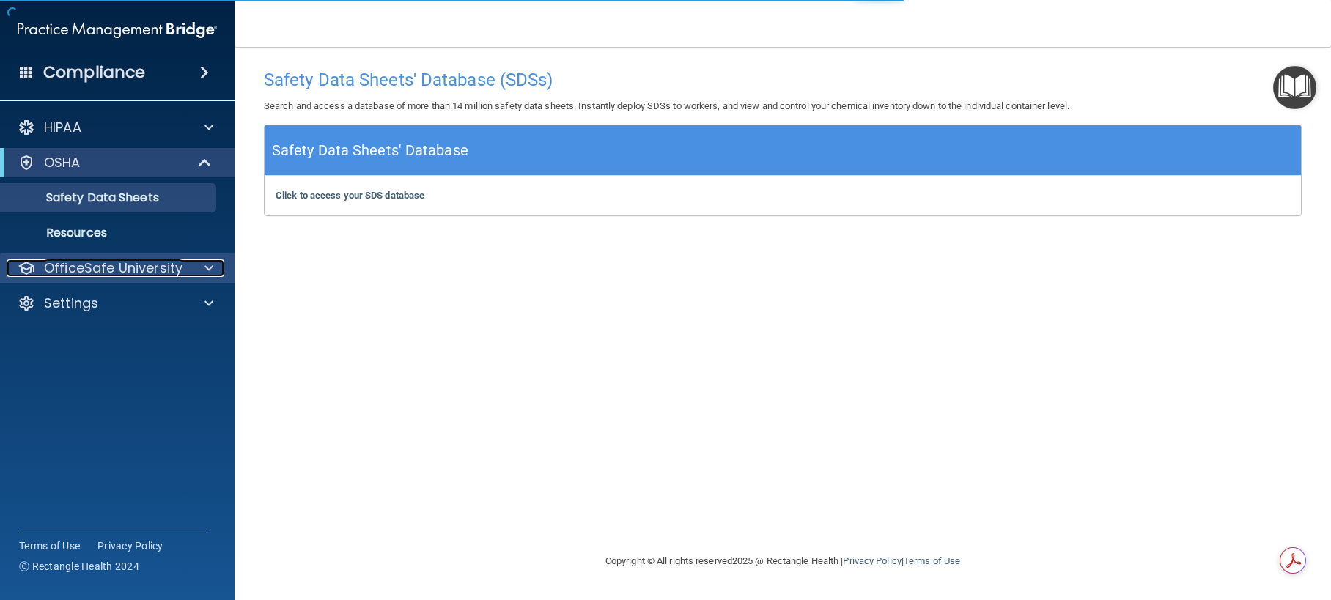
click at [208, 267] on span at bounding box center [208, 268] width 9 height 18
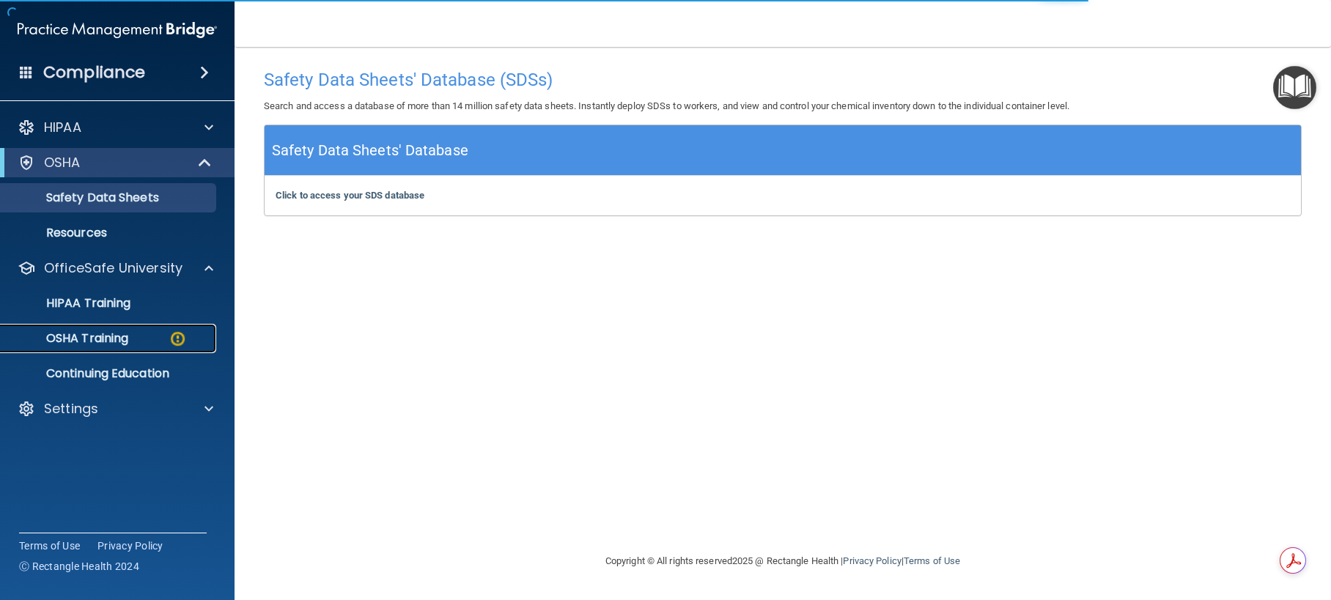
click at [149, 339] on div "OSHA Training" at bounding box center [110, 338] width 200 height 15
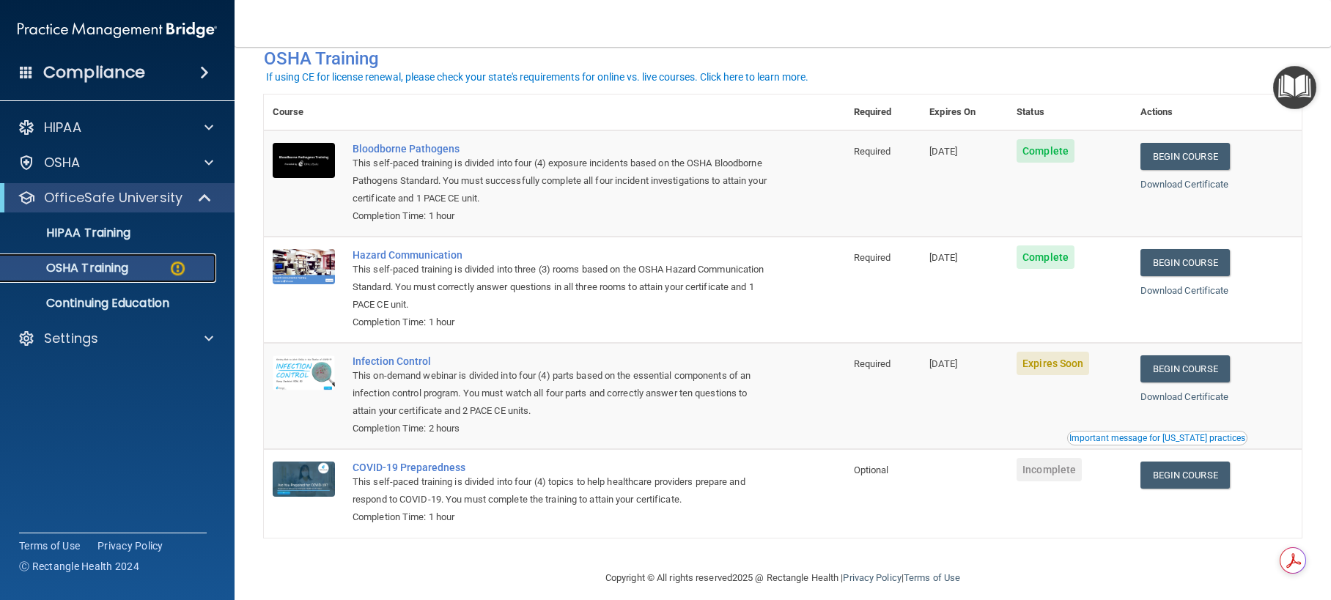
scroll to position [92, 0]
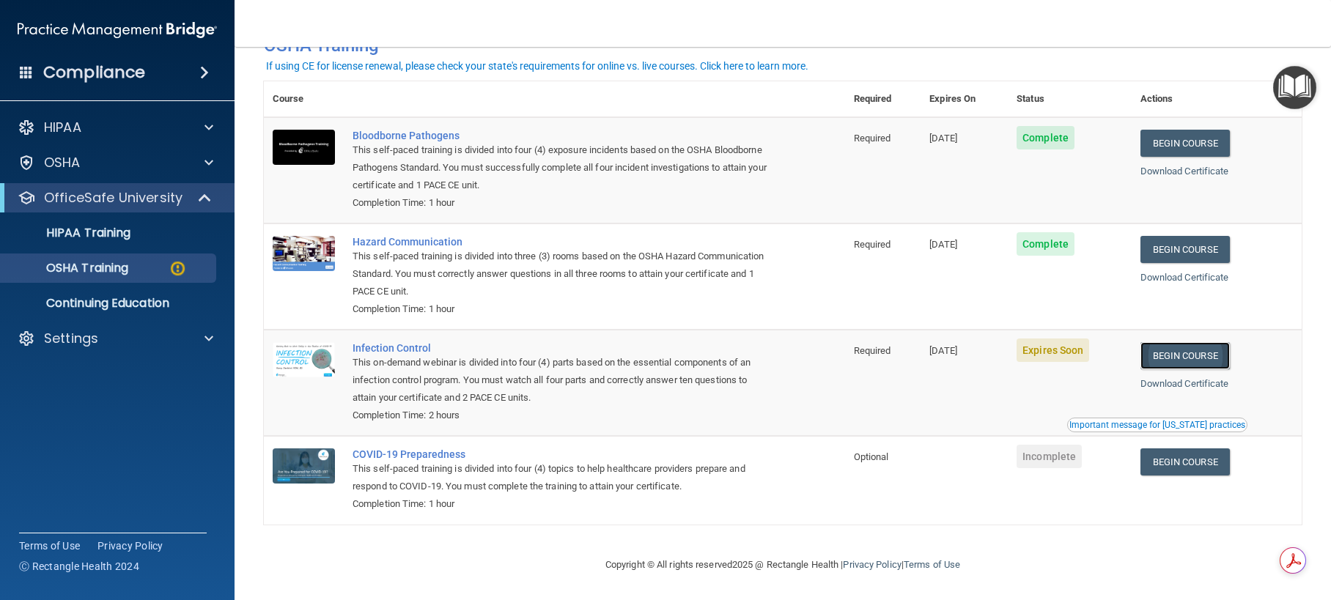
click at [1195, 358] on link "Begin Course" at bounding box center [1184, 355] width 89 height 27
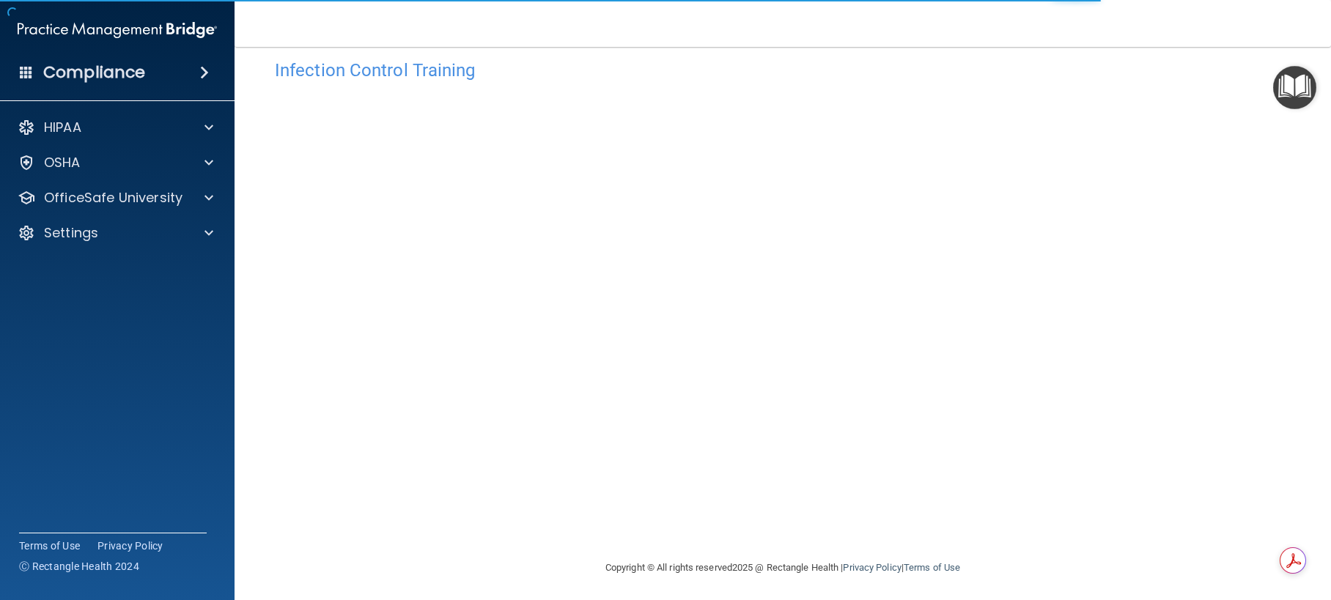
scroll to position [27, 0]
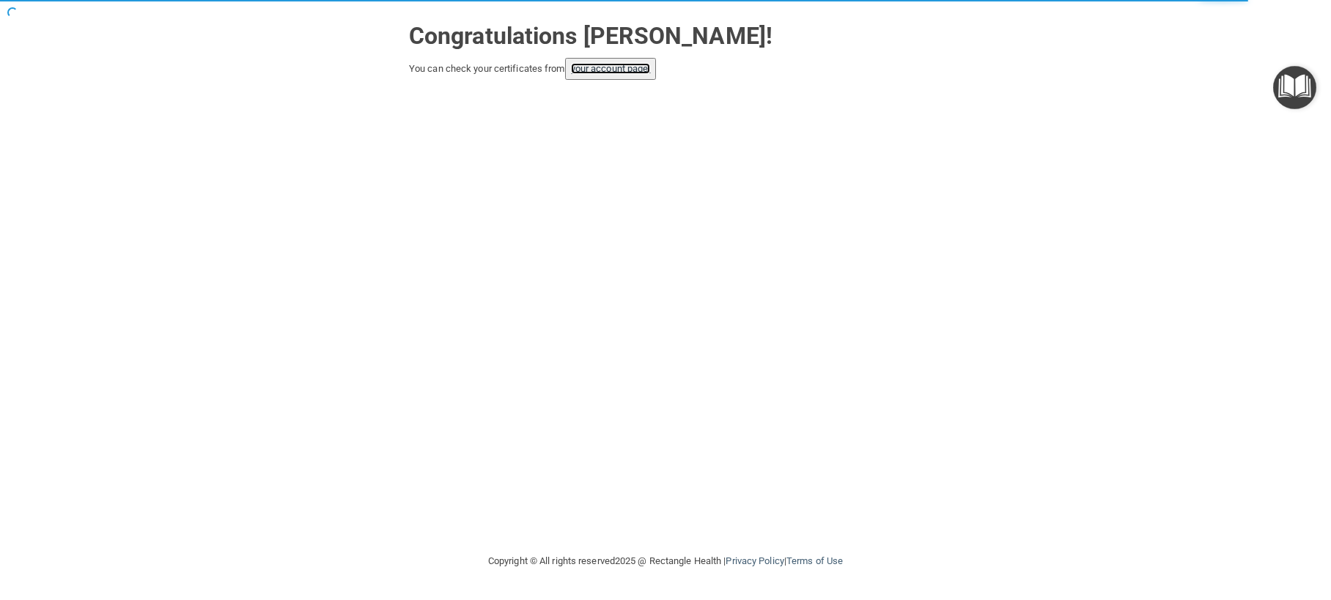
click at [604, 67] on link "your account page!" at bounding box center [611, 68] width 80 height 11
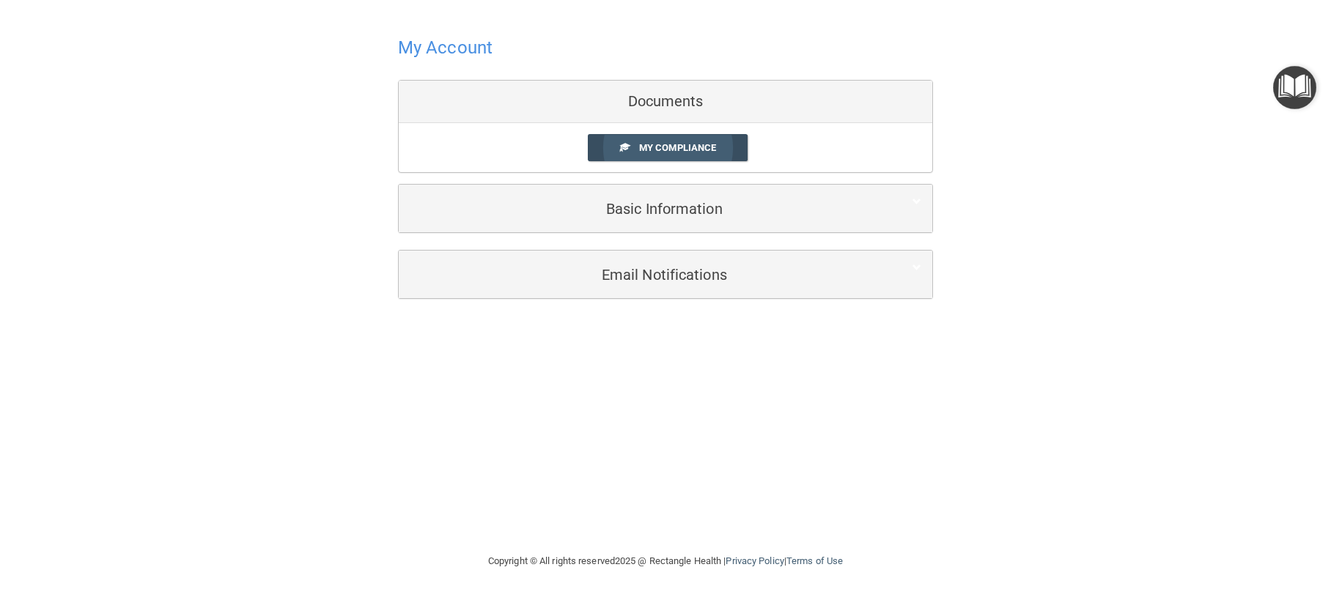
click at [646, 142] on span "My Compliance" at bounding box center [677, 147] width 77 height 11
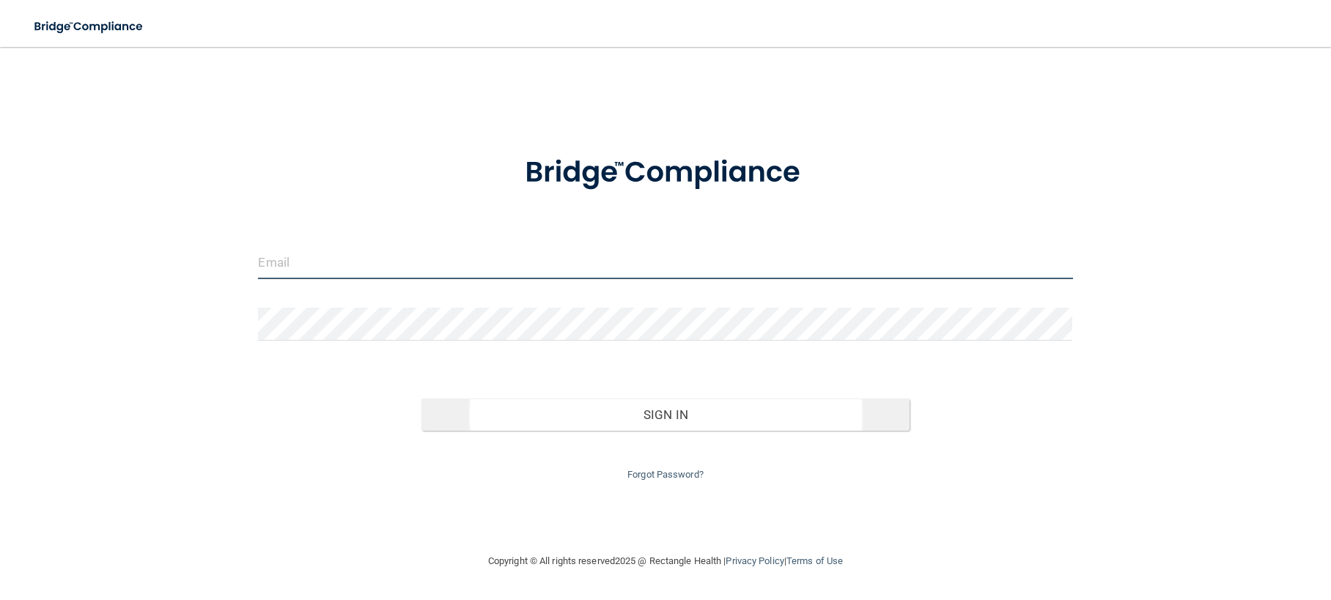
type input "[EMAIL_ADDRESS][DOMAIN_NAME]"
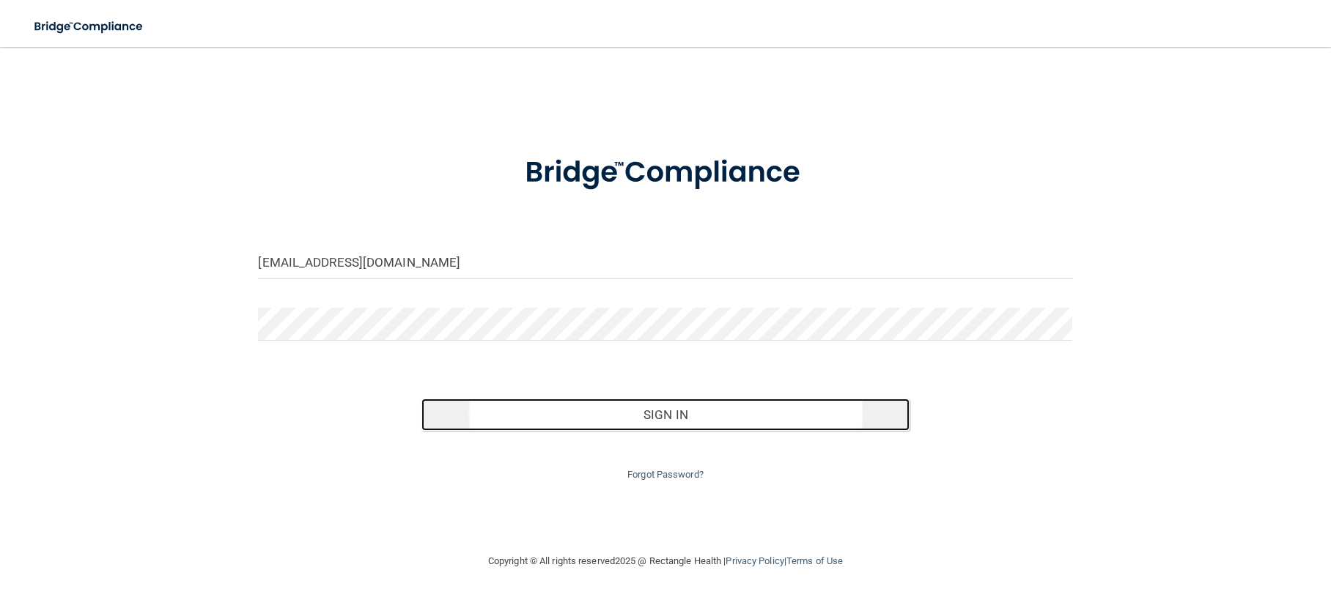
click at [660, 422] on button "Sign In" at bounding box center [665, 415] width 489 height 32
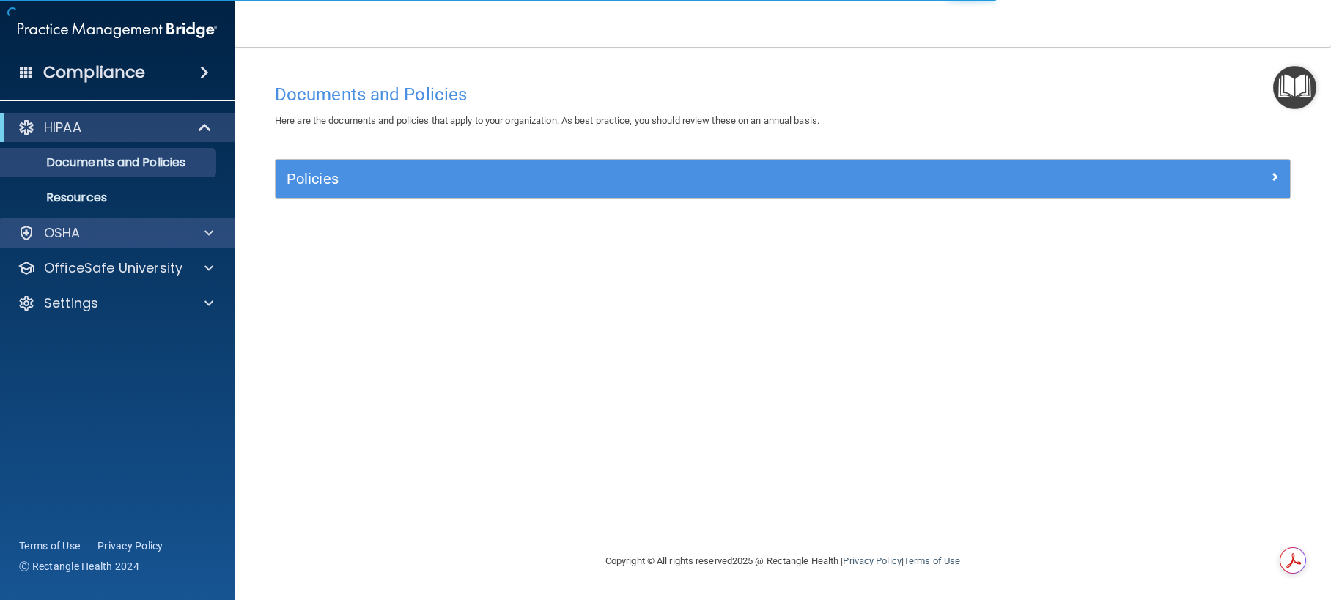
click at [141, 242] on div "OSHA" at bounding box center [117, 232] width 235 height 29
click at [203, 225] on div at bounding box center [206, 233] width 37 height 18
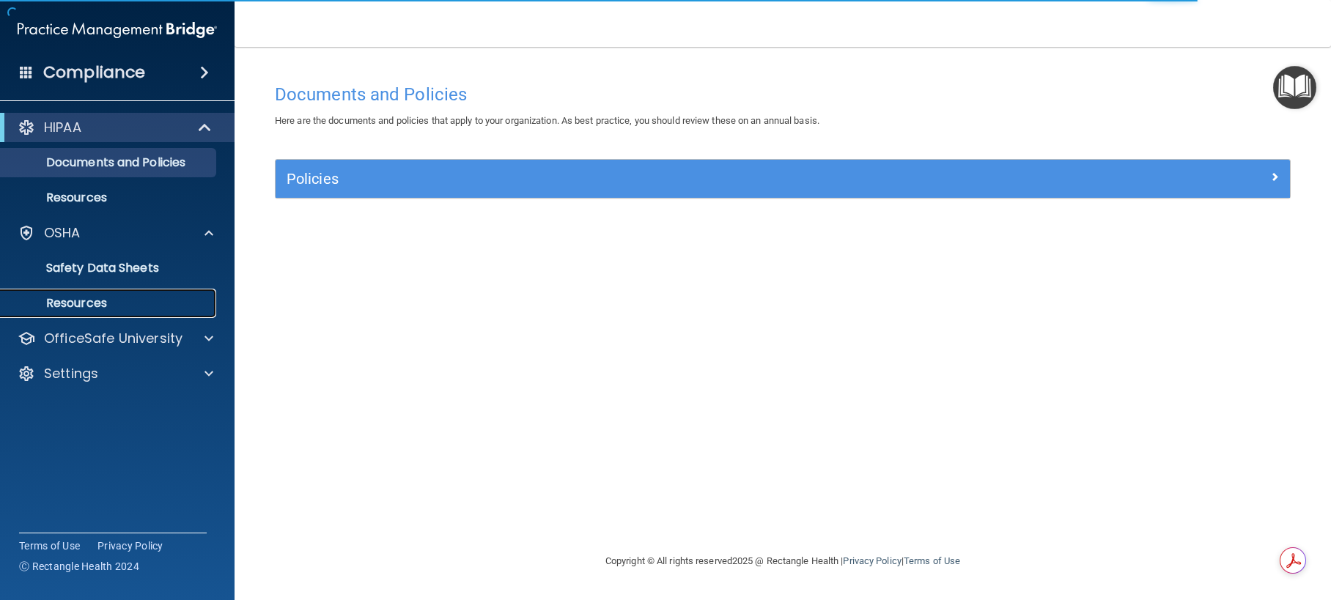
click at [121, 300] on p "Resources" at bounding box center [110, 303] width 200 height 15
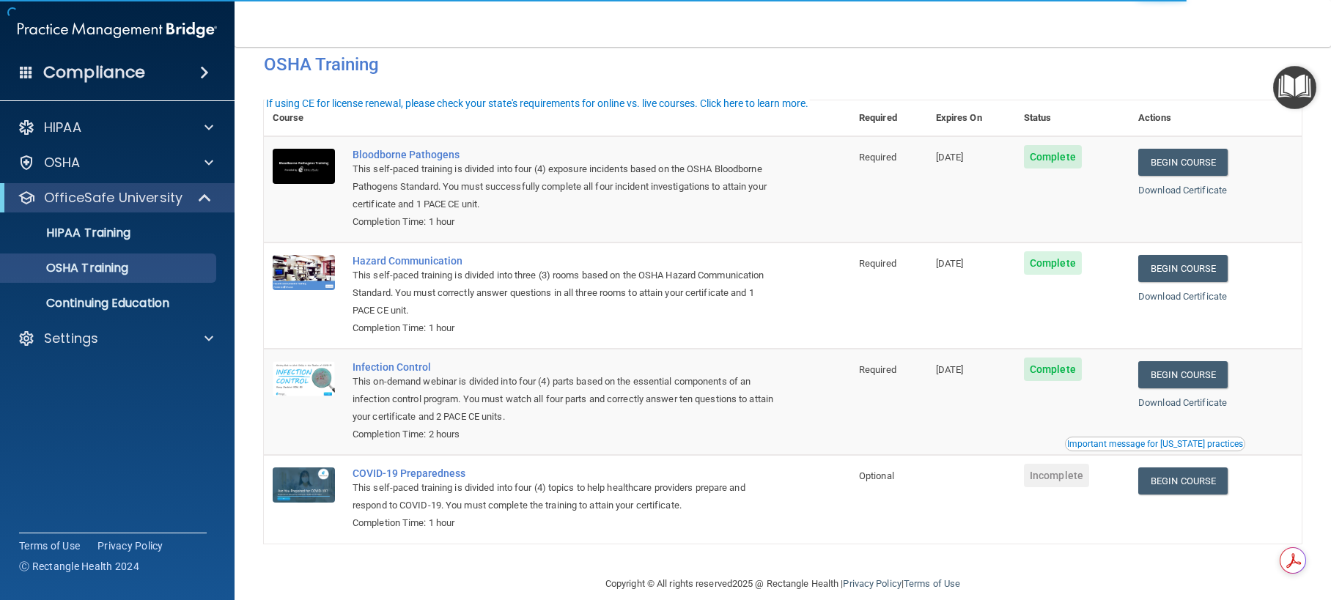
scroll to position [51, 0]
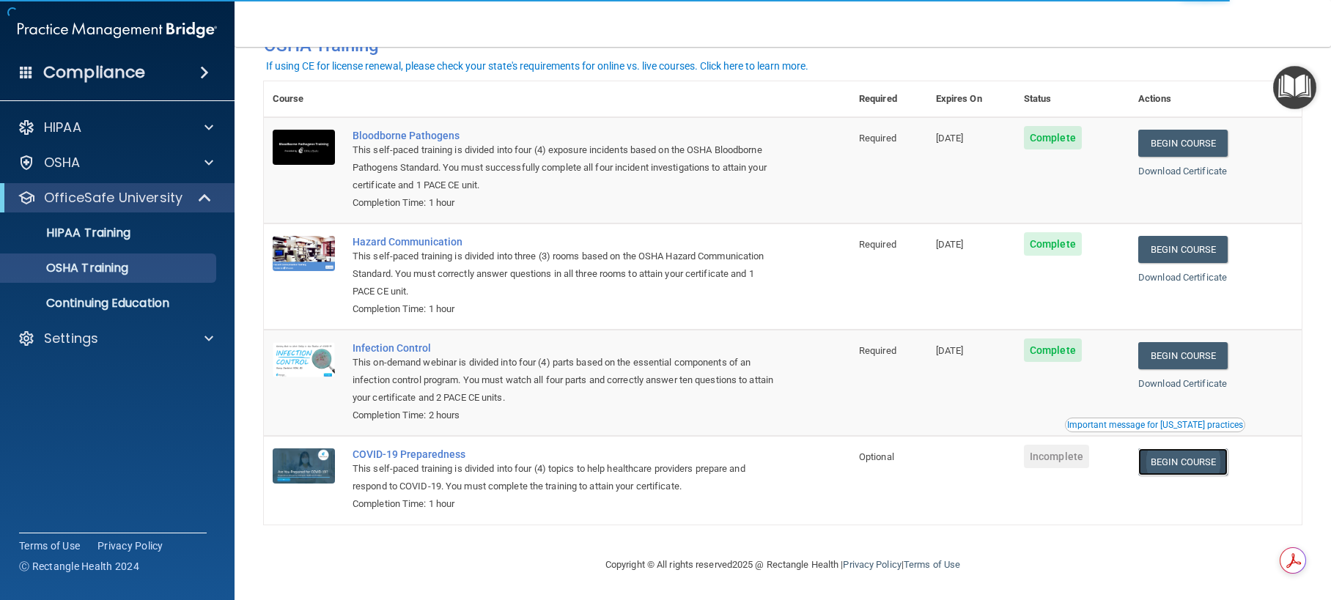
click at [1160, 455] on link "Begin Course" at bounding box center [1182, 461] width 89 height 27
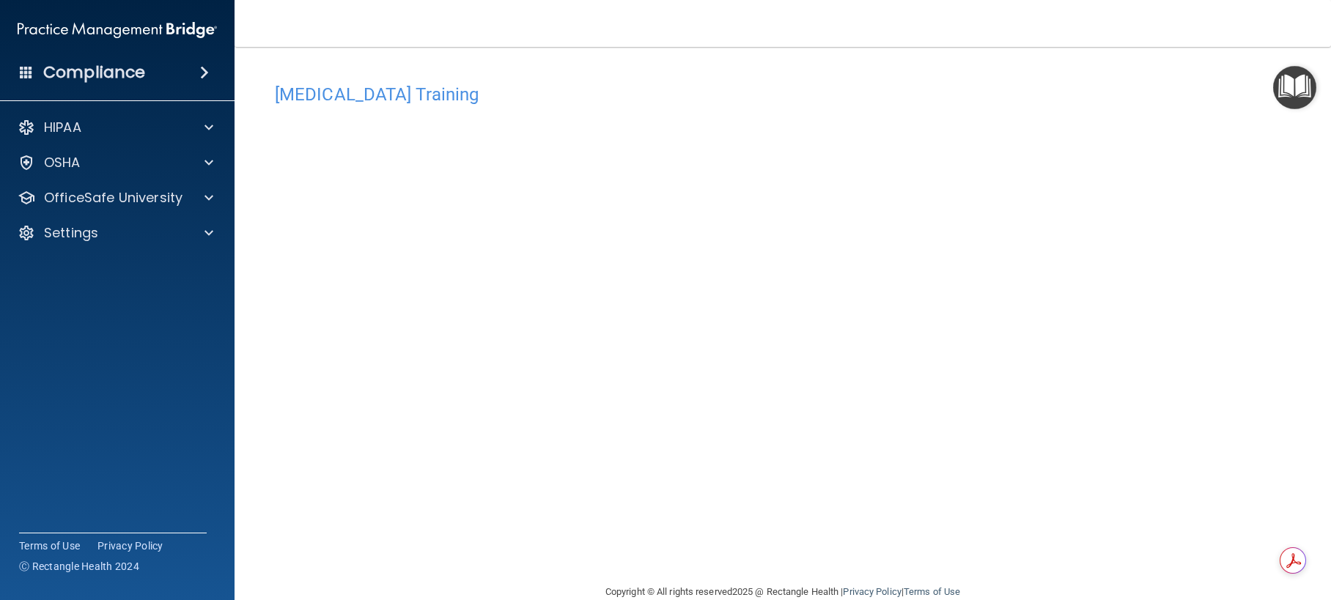
scroll to position [27, 0]
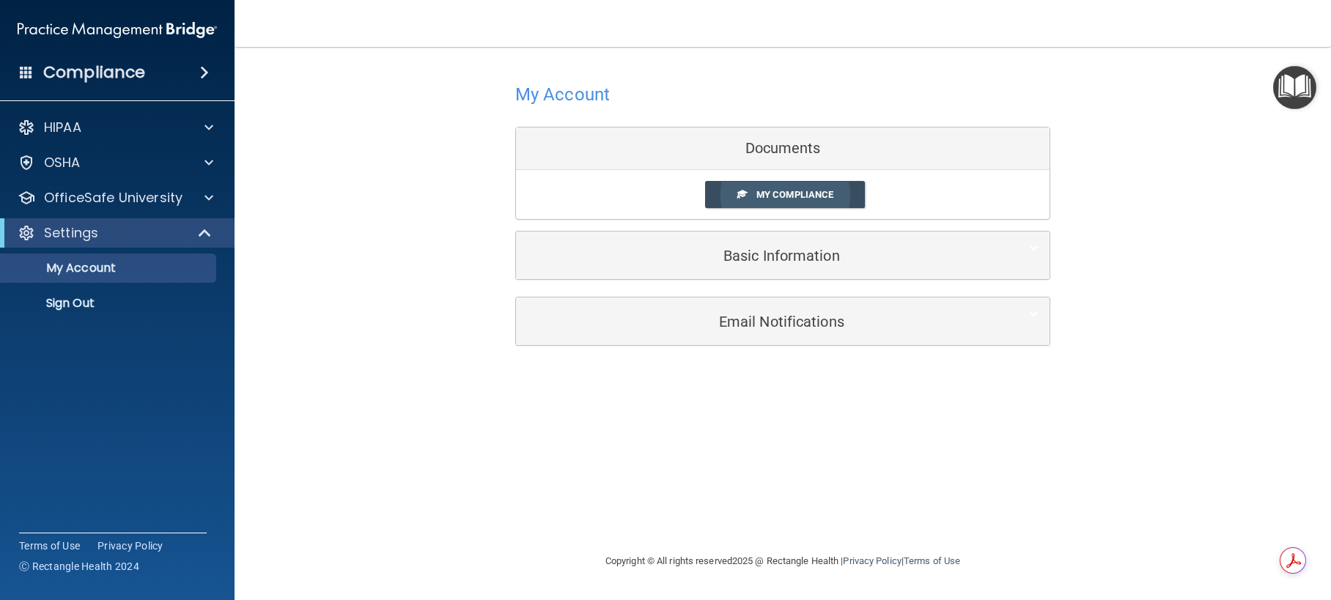
click at [731, 189] on link "My Compliance" at bounding box center [785, 194] width 160 height 27
